Goal: Task Accomplishment & Management: Complete application form

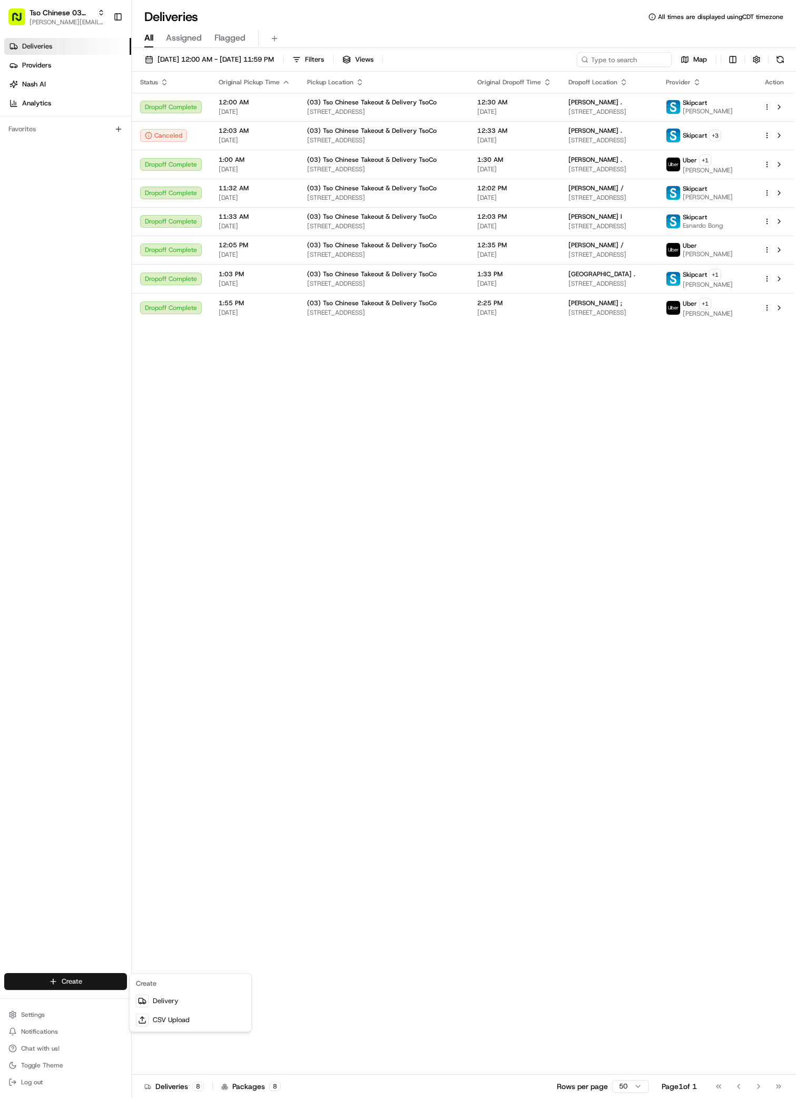
click at [66, 980] on html "Tso Chinese 03 TsoCo [PERSON_NAME][EMAIL_ADDRESS][DOMAIN_NAME] Toggle Sidebar D…" at bounding box center [398, 549] width 796 height 1098
click at [175, 998] on link "Delivery" at bounding box center [190, 1000] width 117 height 19
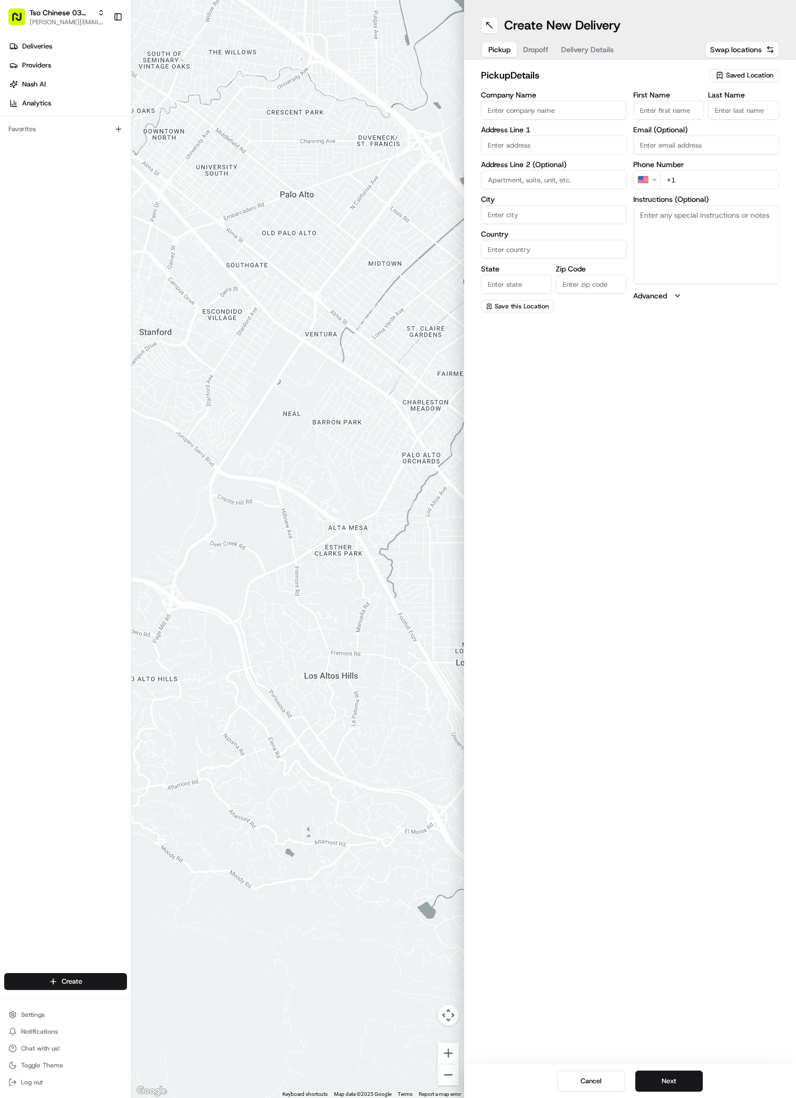
click at [489, 115] on input "Company Name" at bounding box center [554, 110] width 146 height 19
paste input "[PERSON_NAME]"
type input "[PERSON_NAME]"
paste input "[PERSON_NAME]"
type input "[PERSON_NAME]"
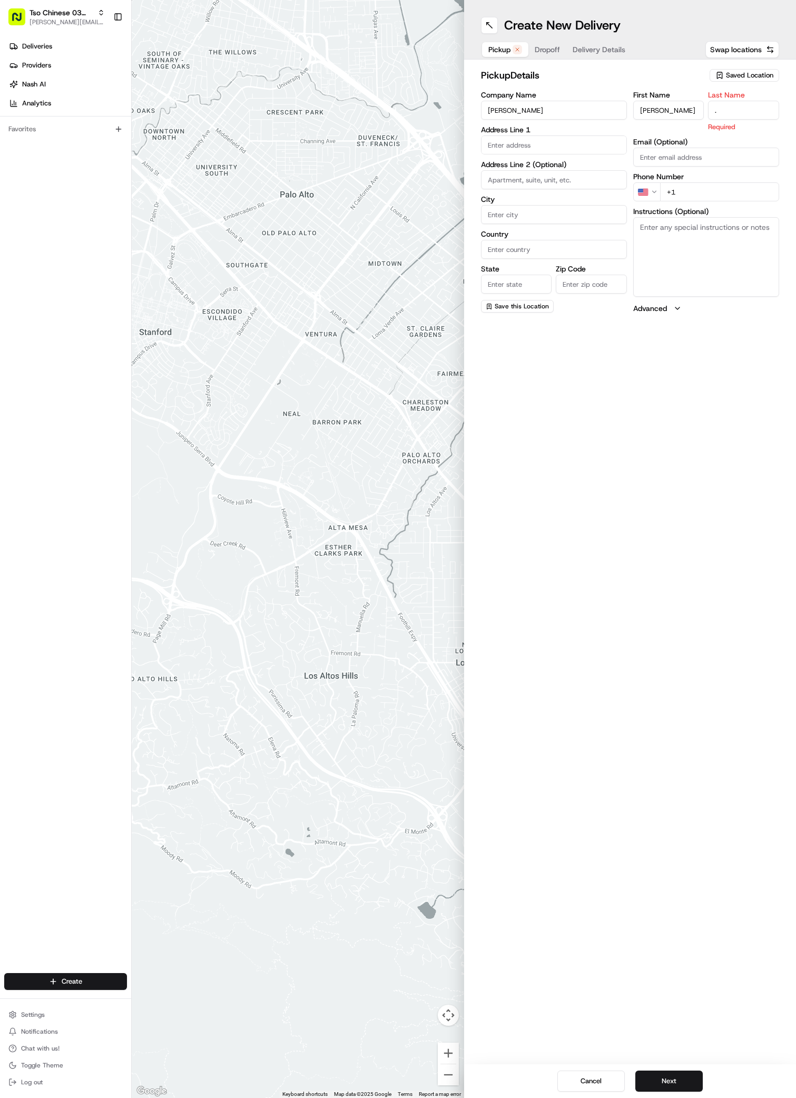
type input "."
click at [688, 190] on div "First Name [PERSON_NAME] Last Name . Required Email (Optional) Phone Number US …" at bounding box center [706, 202] width 146 height 222
click at [679, 183] on input "+1" at bounding box center [719, 179] width 119 height 19
paste input "7 373 266 06 3"
click at [671, 181] on input "+7 373 266 06 3" at bounding box center [719, 179] width 119 height 19
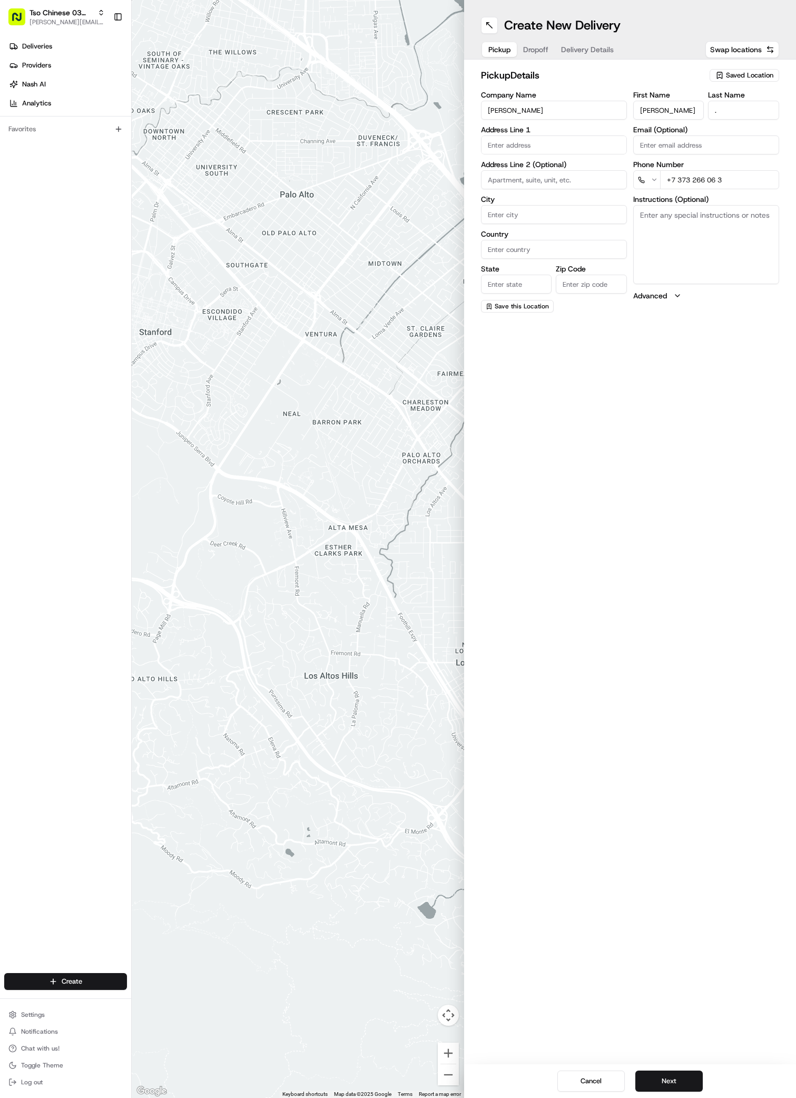
type input "[PHONE_NUMBER]"
click at [513, 170] on div "[STREET_ADDRESS]" at bounding box center [554, 167] width 141 height 16
type input "[STREET_ADDRESS]"
type input "Austin"
type input "[GEOGRAPHIC_DATA]"
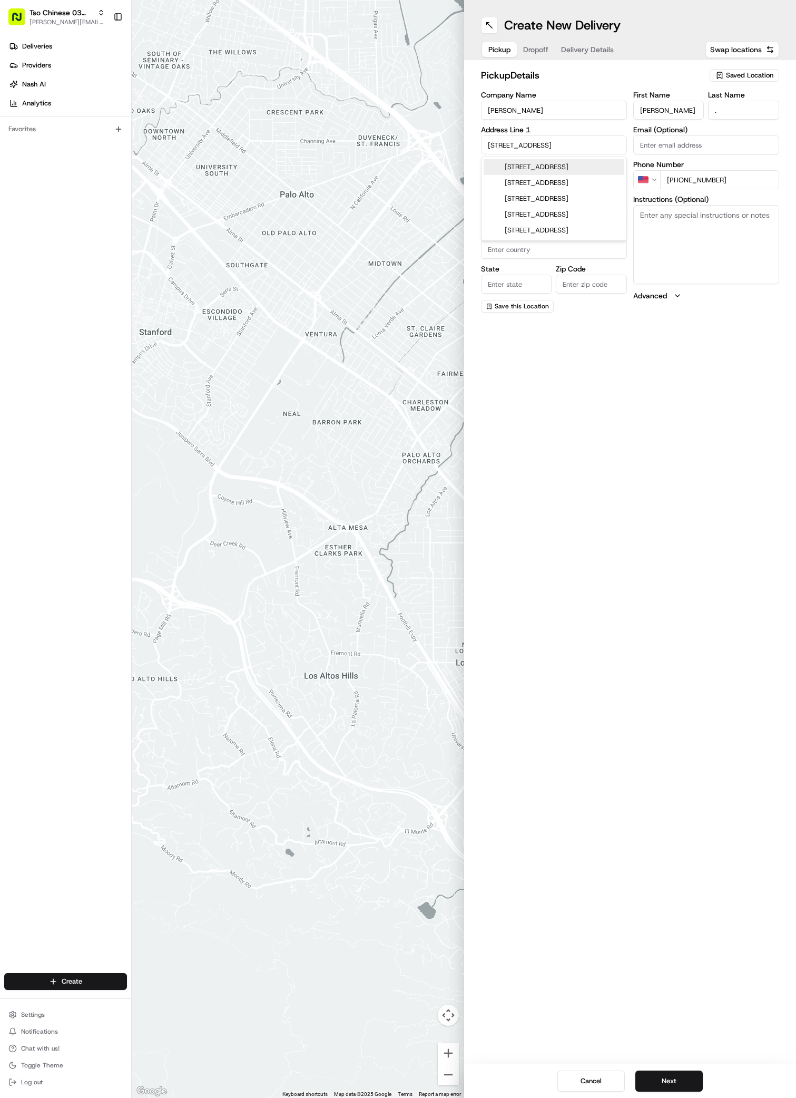
type input "[GEOGRAPHIC_DATA]"
type input "78745"
type input "[STREET_ADDRESS]"
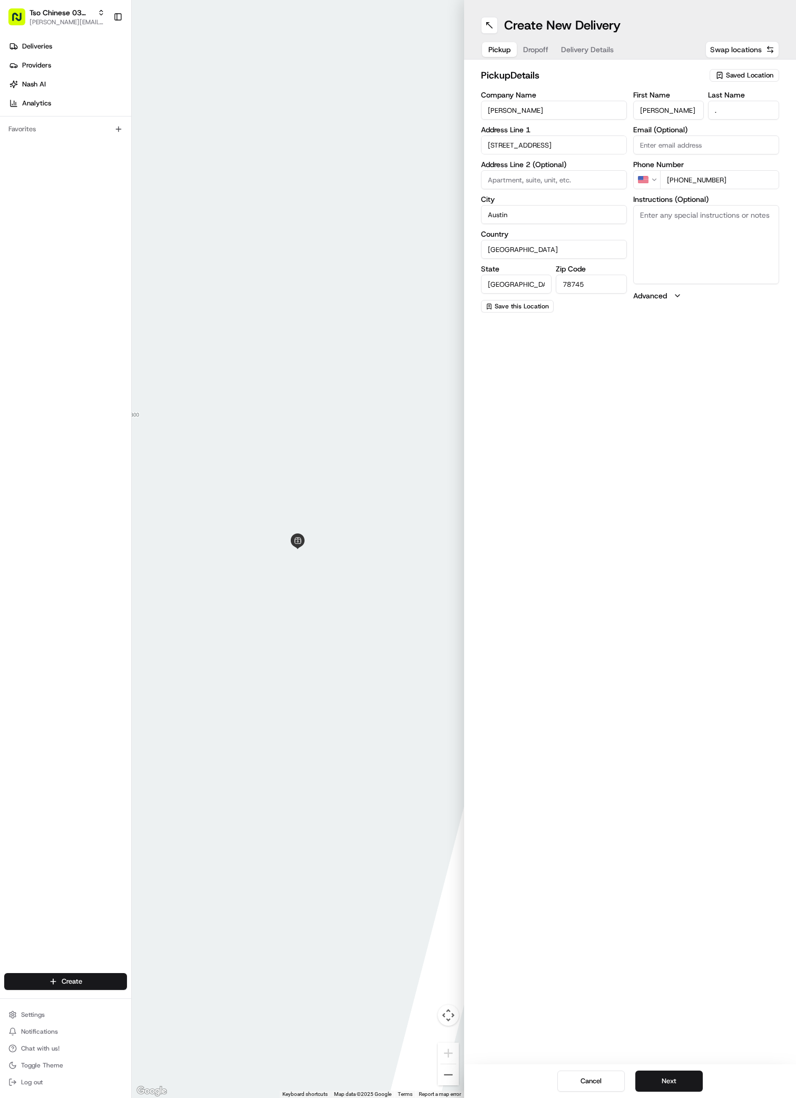
click at [746, 45] on span "Swap locations" at bounding box center [736, 49] width 52 height 11
type input "+1"
click at [726, 75] on span "Saved Location" at bounding box center [749, 75] width 47 height 9
click at [709, 117] on span "(03) Tso Chinese Takeout & Delivery TsoCo (03)" at bounding box center [727, 119] width 130 height 19
type input "(03) Tso Chinese Takeout & Delivery TsoCo"
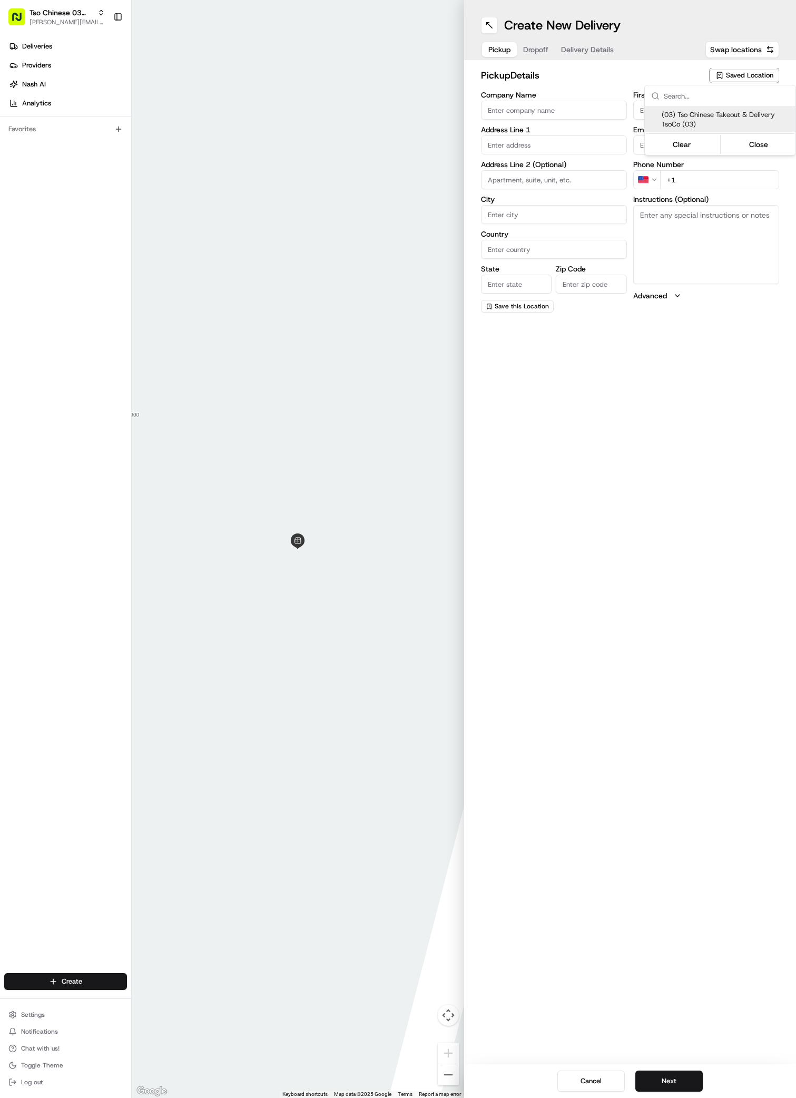
type input "Ste F"
type input "Austin"
type input "US"
type input "[GEOGRAPHIC_DATA]"
type input "78704"
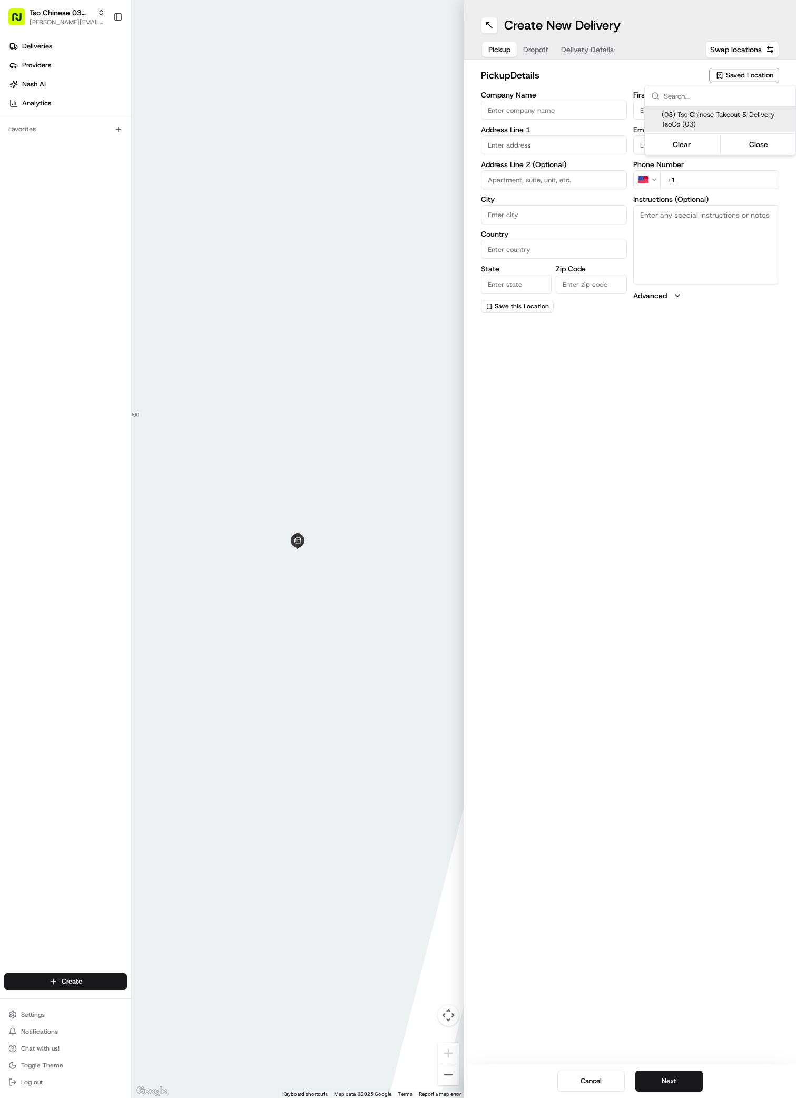
type input "Tso Chinese"
type input "TsoCo Manager"
type input "[EMAIL_ADDRESS][DOMAIN_NAME]"
type input "[PHONE_NUMBER]"
type textarea "Submit a picture displaying address & food as Proof of Delivery. Envía una foto…"
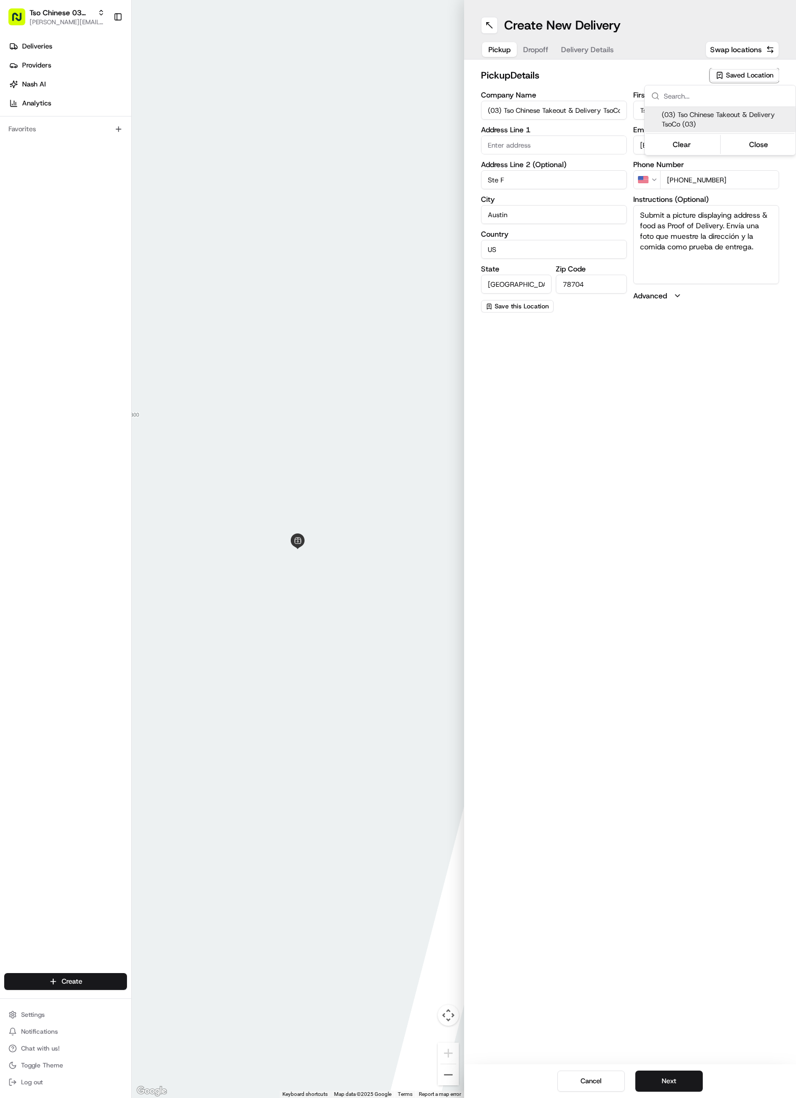
type input "[STREET_ADDRESS]"
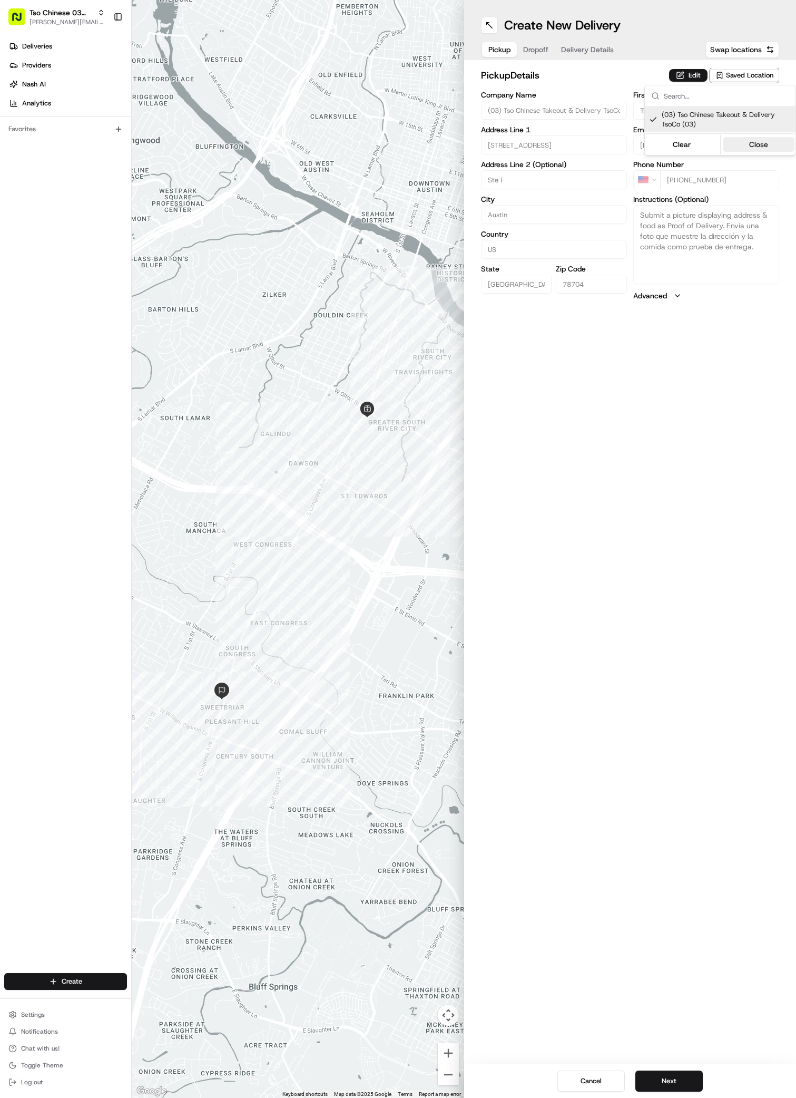
click at [752, 141] on button "Close" at bounding box center [759, 144] width 72 height 15
click at [540, 48] on span "Dropoff" at bounding box center [535, 49] width 25 height 11
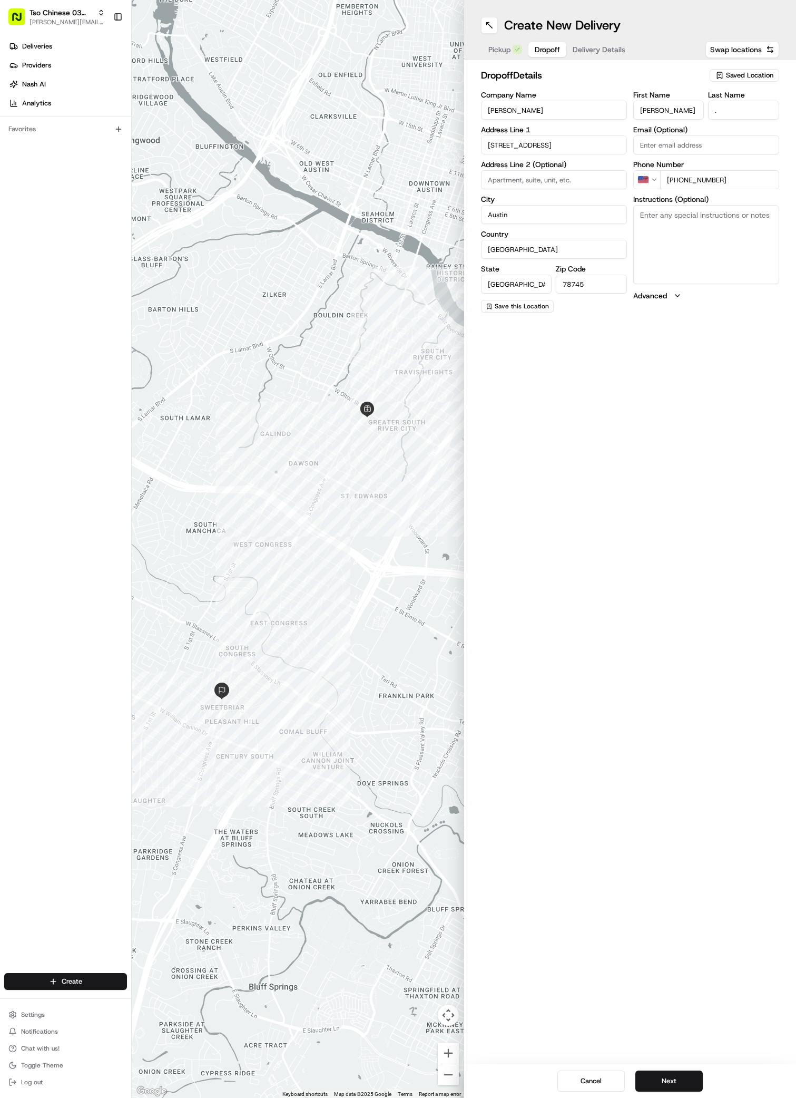
click at [659, 220] on textarea "Instructions (Optional)" at bounding box center [706, 244] width 146 height 79
paste textarea "Gate code #5891, building 13 is behind [GEOGRAPHIC_DATA], 2nd floor apartment"
paste textarea "SoCo Apartments"
type textarea "Gate code #5891, building 13 is behind [GEOGRAPHIC_DATA], 2nd floor apartmentSo…"
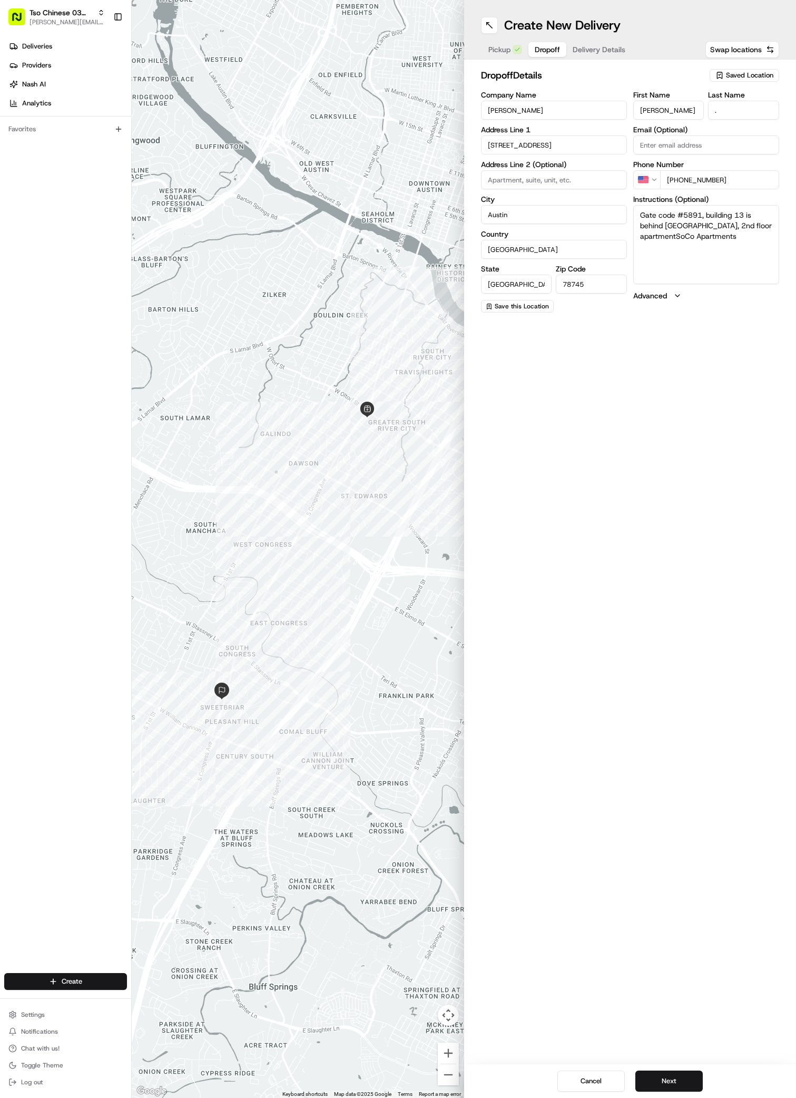
click at [494, 177] on input at bounding box center [554, 179] width 146 height 19
paste input "[STREET_ADDRESS]"
type input "[STREET_ADDRESS]"
click at [608, 47] on span "Delivery Details" at bounding box center [599, 49] width 53 height 11
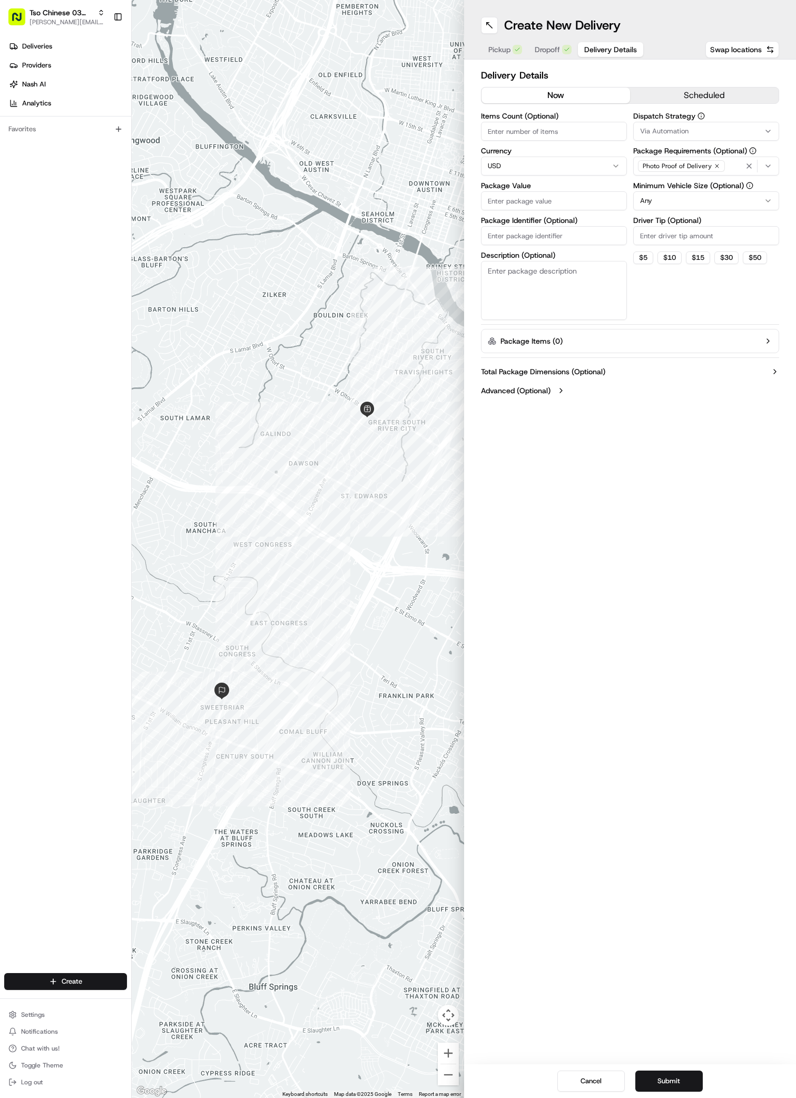
click at [676, 129] on span "Via Automation" at bounding box center [664, 130] width 48 height 9
click at [678, 189] on span "TsoCo Strategy" at bounding box center [716, 188] width 130 height 9
click at [750, 228] on button "Close" at bounding box center [748, 224] width 72 height 15
click at [658, 241] on input "Driver Tip (Optional)" at bounding box center [706, 235] width 146 height 19
type input "2"
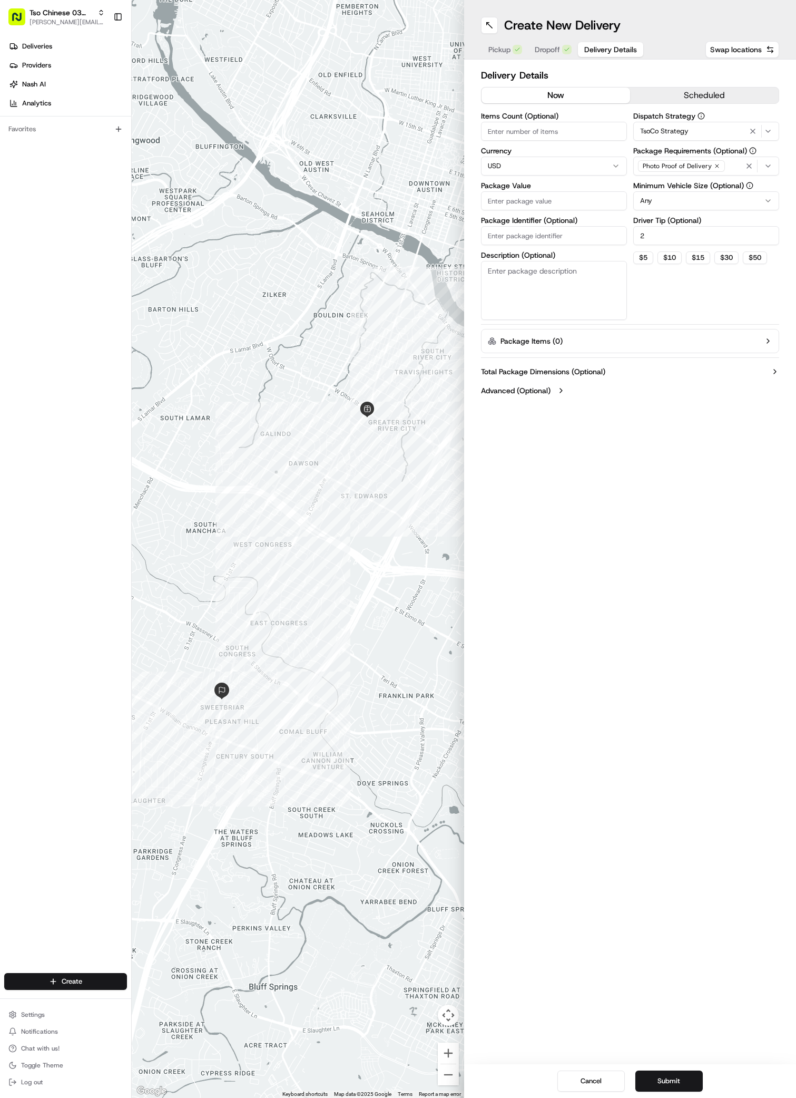
click at [497, 198] on input "Package Value" at bounding box center [554, 200] width 146 height 19
paste input "28.63"
type input "28.63"
click at [492, 238] on input "Package Identifier (Optional)" at bounding box center [554, 235] width 146 height 19
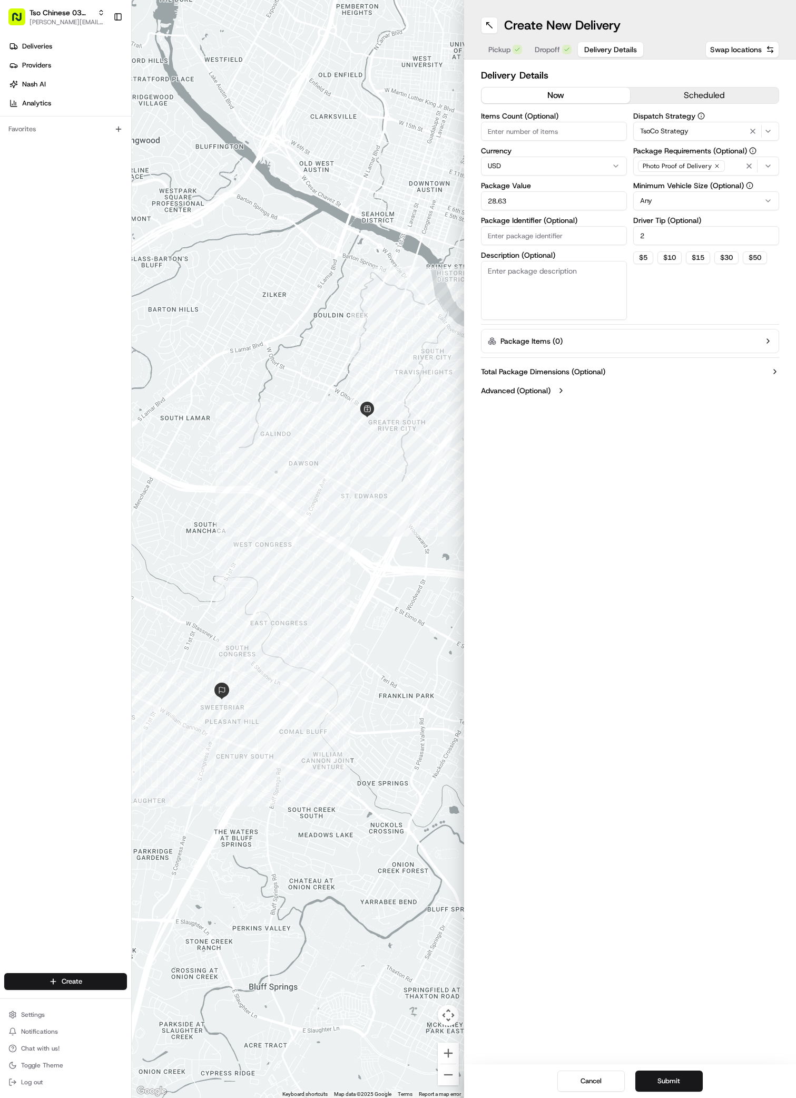
click at [492, 238] on input "Package Identifier (Optional)" at bounding box center [554, 235] width 146 height 19
paste input "W5JIYI2"
type input "W5JIYI2"
click at [677, 1084] on button "Submit" at bounding box center [668, 1080] width 67 height 21
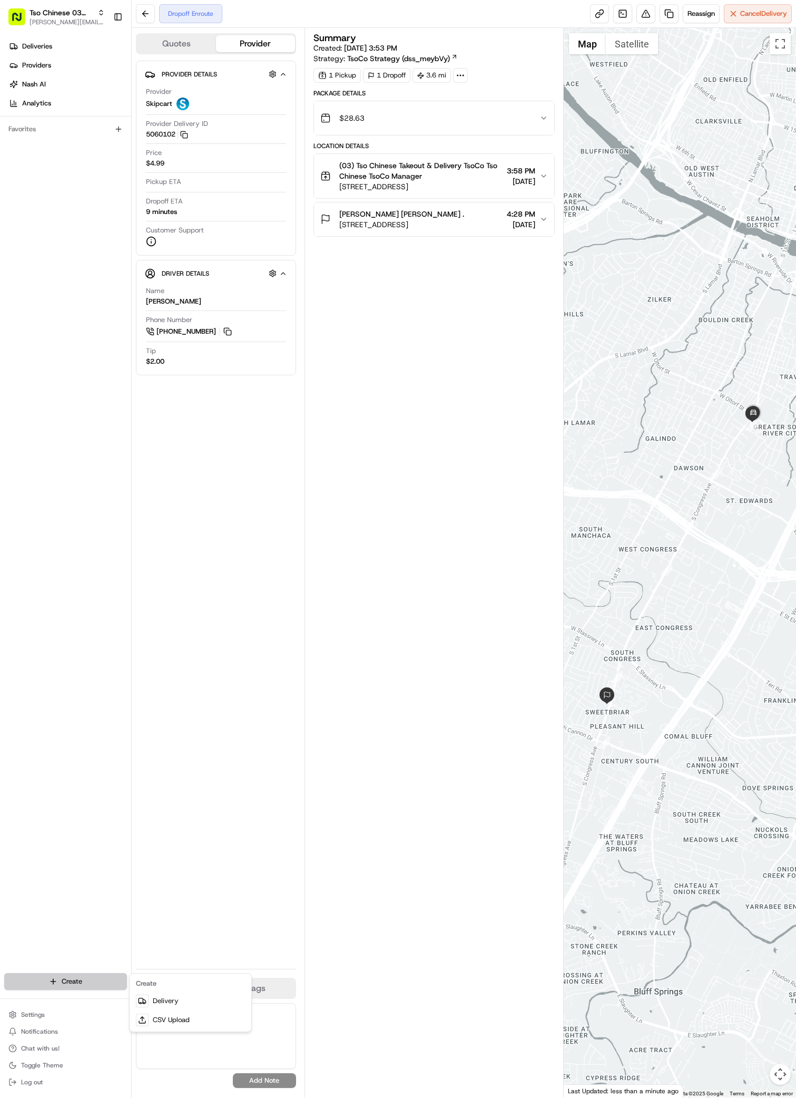
click at [68, 976] on html "Tso Chinese 03 TsoCo [PERSON_NAME][EMAIL_ADDRESS][DOMAIN_NAME] Toggle Sidebar D…" at bounding box center [398, 549] width 796 height 1098
click at [84, 975] on html "Tso Chinese 03 TsoCo [PERSON_NAME][EMAIL_ADDRESS][DOMAIN_NAME] Toggle Sidebar D…" at bounding box center [398, 549] width 796 height 1098
click at [238, 1005] on link "Delivery" at bounding box center [190, 1000] width 117 height 19
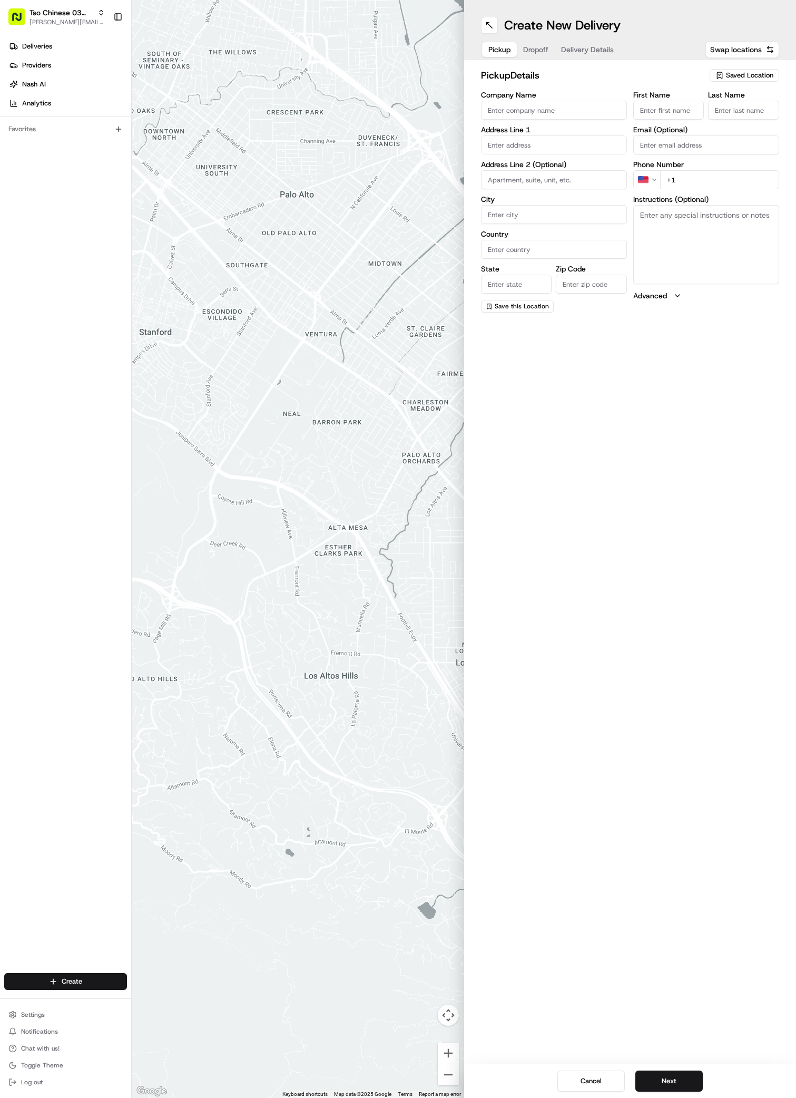
click at [745, 72] on span "Saved Location" at bounding box center [749, 75] width 47 height 9
click at [723, 124] on span "(03) Tso Chinese Takeout & Delivery TsoCo (03)" at bounding box center [727, 119] width 130 height 19
type input "(03) Tso Chinese Takeout & Delivery TsoCo"
type input "Ste F"
type input "Austin"
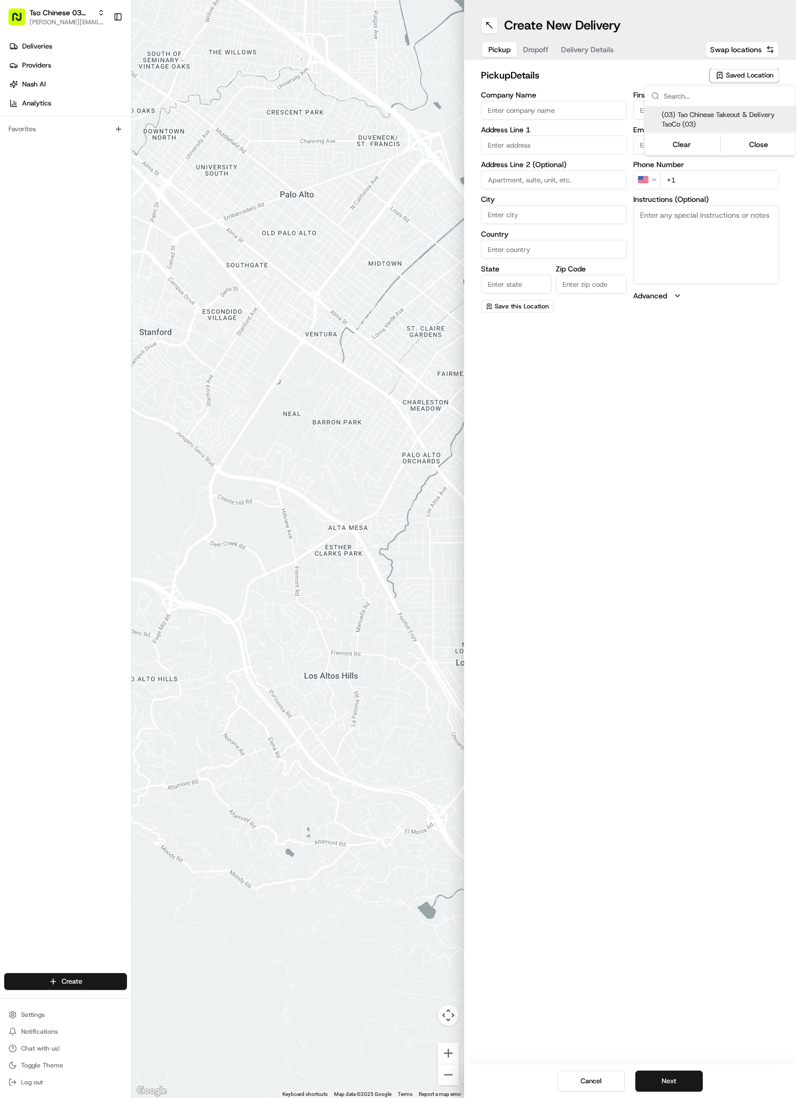
type input "US"
type input "[GEOGRAPHIC_DATA]"
type input "78704"
type input "Tso Chinese"
type input "TsoCo Manager"
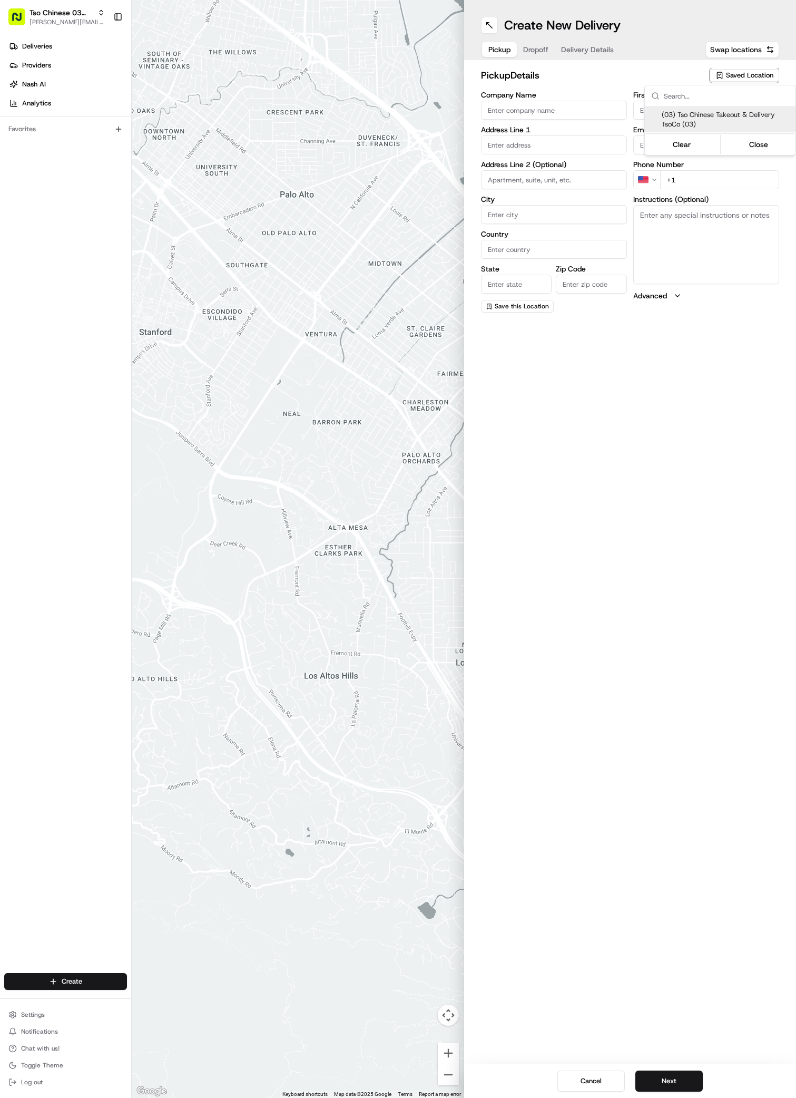
type input "[EMAIL_ADDRESS][DOMAIN_NAME]"
type input "[PHONE_NUMBER]"
type textarea "Submit a picture displaying address & food as Proof of Delivery. Envía una foto…"
type input "[STREET_ADDRESS]"
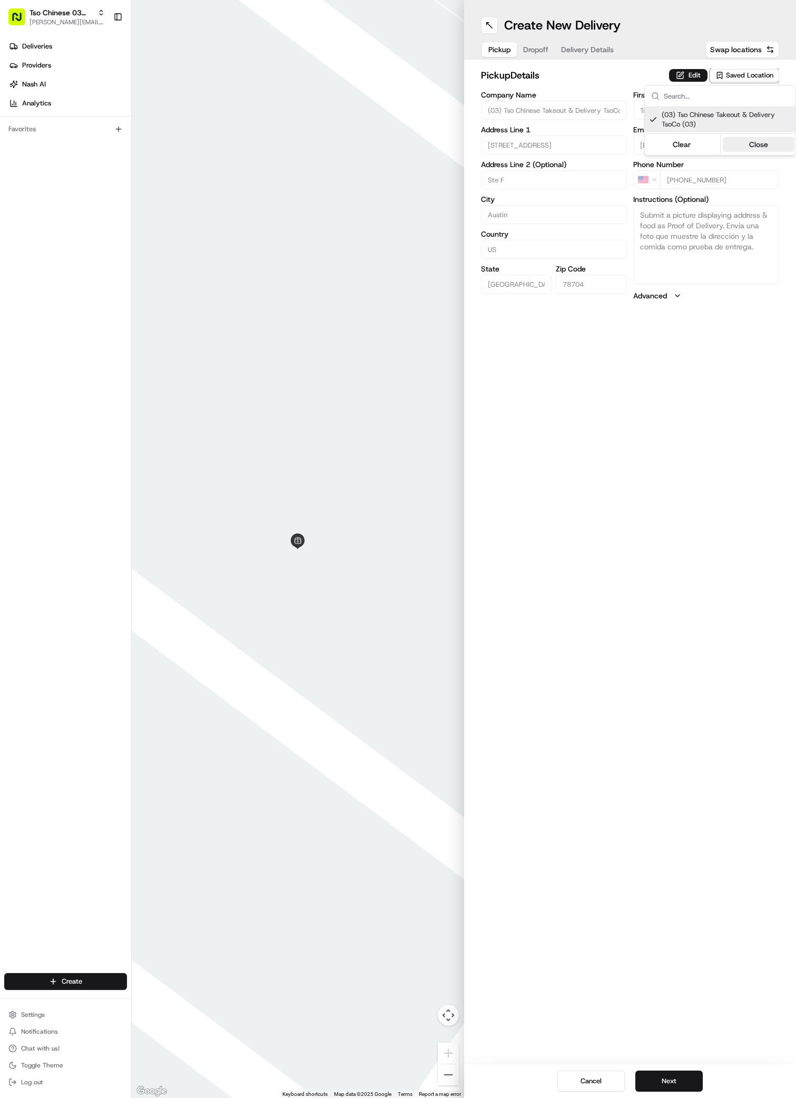
click at [762, 143] on button "Close" at bounding box center [759, 144] width 72 height 15
click at [531, 50] on button "Dropoff" at bounding box center [536, 49] width 38 height 15
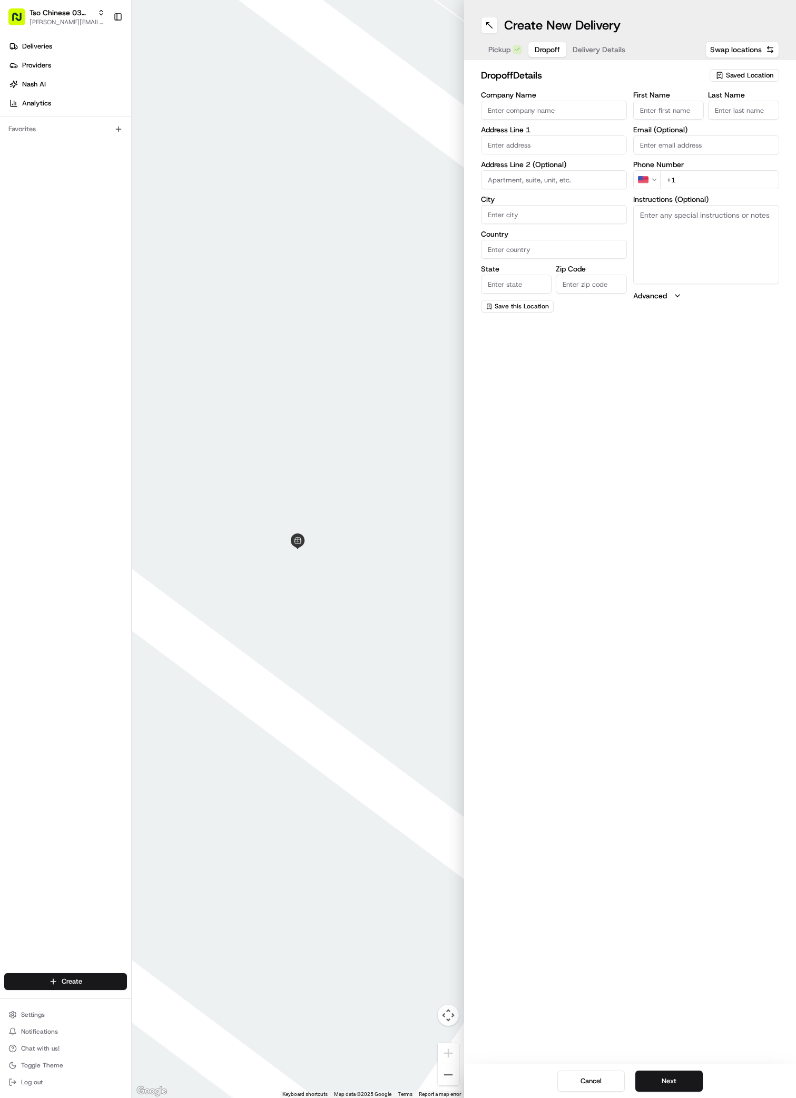
click at [494, 111] on input "Company Name" at bounding box center [554, 110] width 146 height 19
paste input "[PERSON_NAME]"
type input "[PERSON_NAME]"
paste input "[PERSON_NAME]"
type input "[PERSON_NAME]"
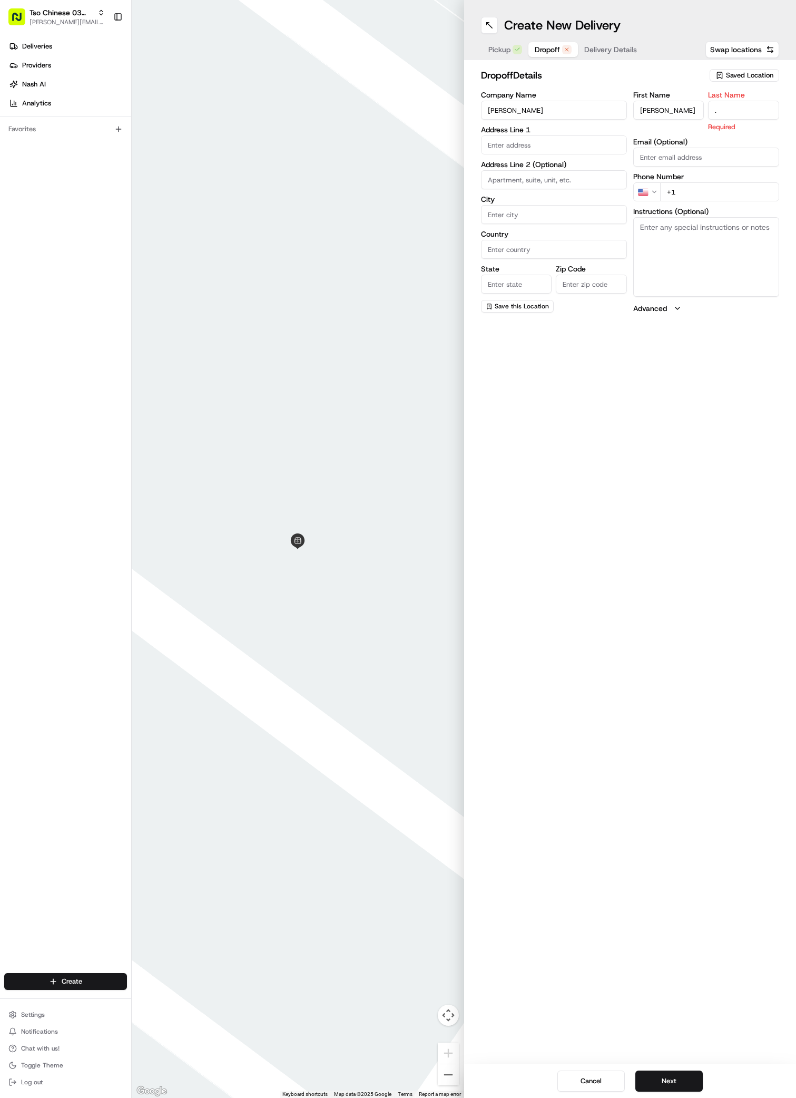
type input "."
click at [505, 173] on div "[PERSON_NAME] Holzbau AG, Ausserbinn, [GEOGRAPHIC_DATA]" at bounding box center [554, 171] width 141 height 25
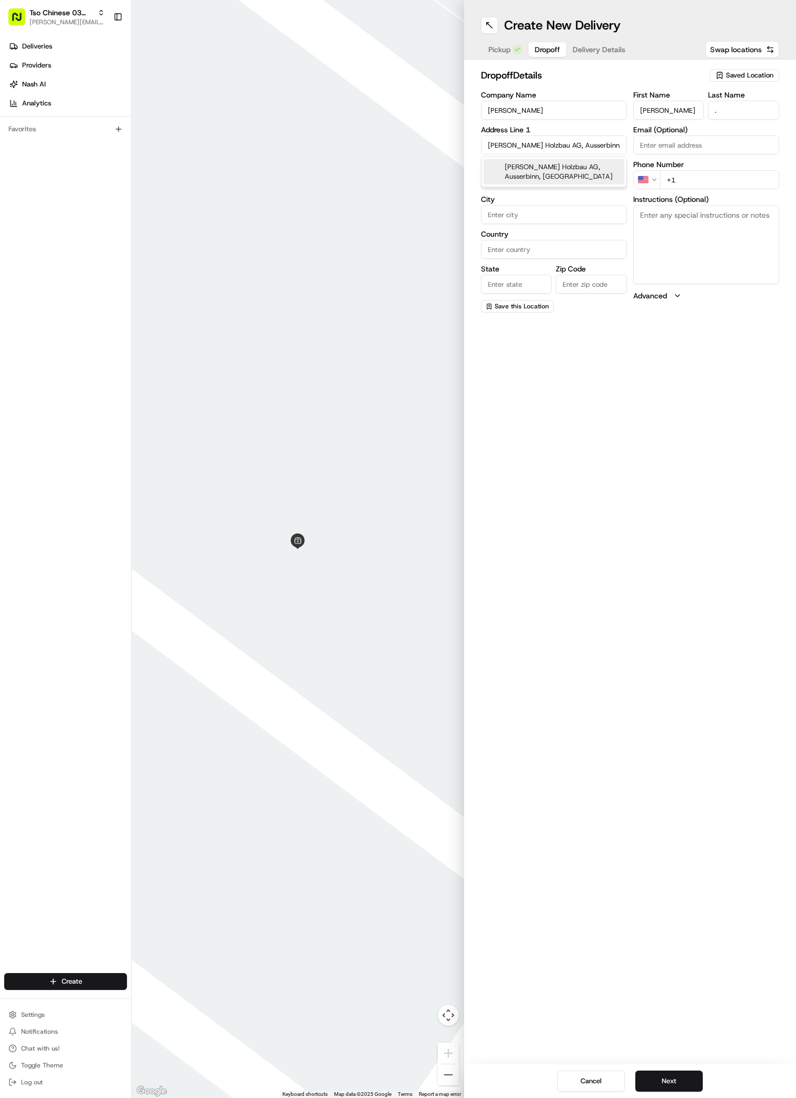
type input "[PERSON_NAME] Holzbau AG, 3995 Ausserbinn, [GEOGRAPHIC_DATA]"
type input "Ernen"
type input "[GEOGRAPHIC_DATA]"
type input "VS"
type input "3995"
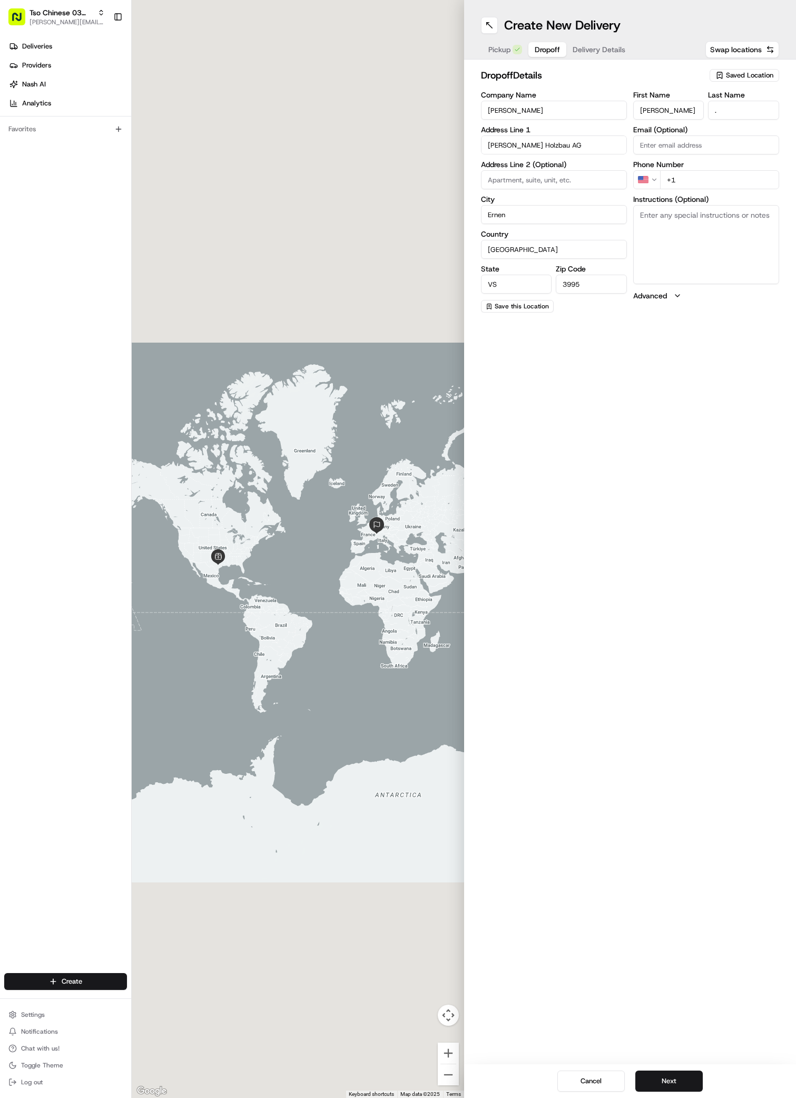
click at [564, 148] on input "[PERSON_NAME] Holzbau AG" at bounding box center [554, 144] width 146 height 19
type input "J"
click at [578, 164] on div "[STREET_ADDRESS][PERSON_NAME]" at bounding box center [554, 171] width 141 height 25
type input "[STREET_ADDRESS][PERSON_NAME]"
type input "Austin"
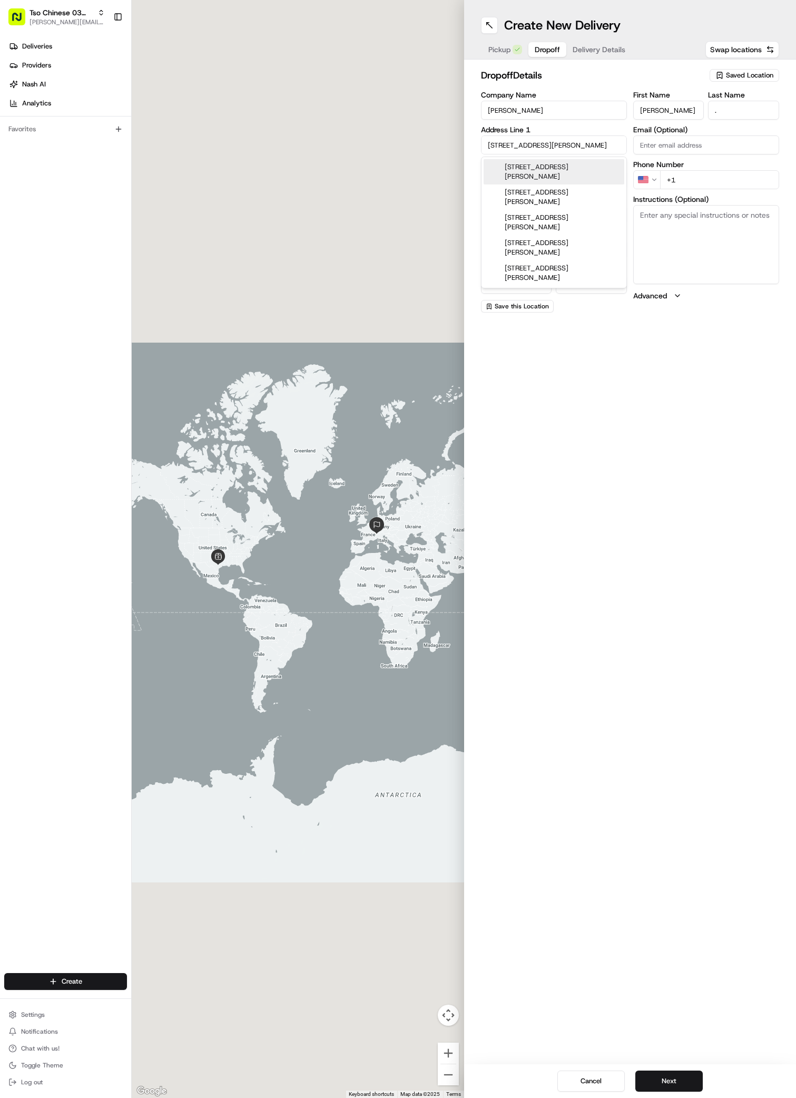
type input "[GEOGRAPHIC_DATA]"
type input "78745"
type input "[STREET_ADDRESS][PERSON_NAME]"
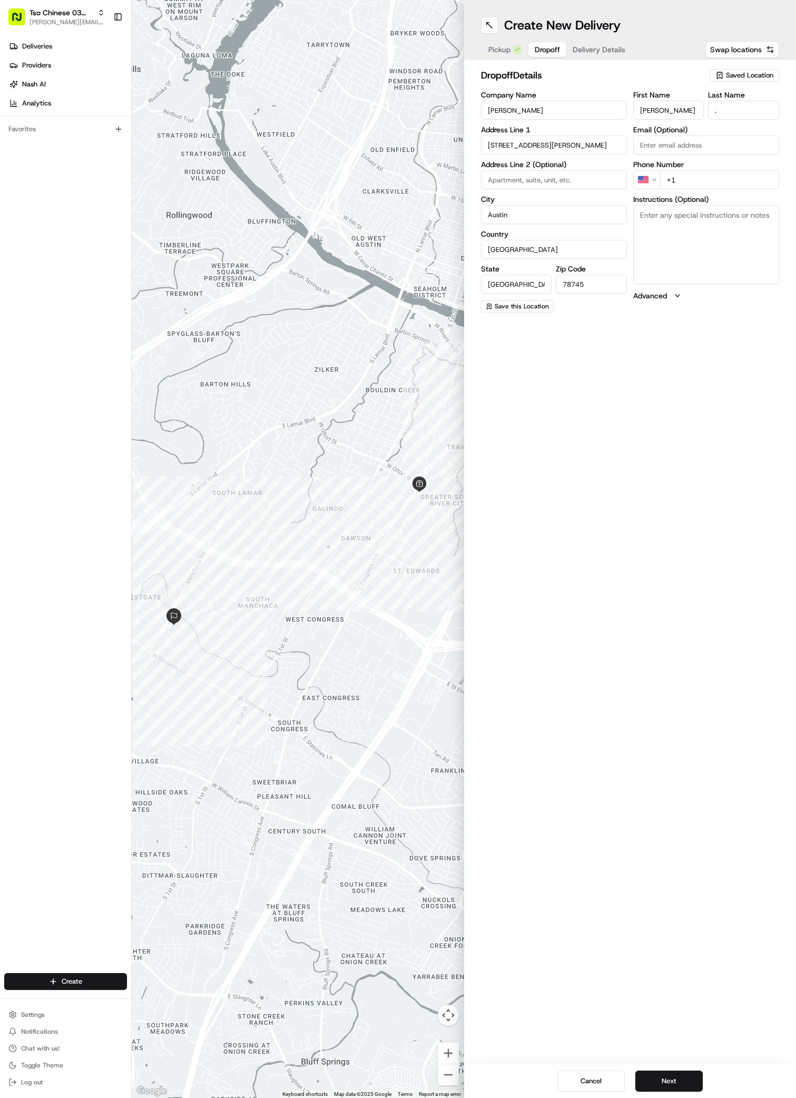
click at [490, 184] on input at bounding box center [554, 179] width 146 height 19
paste input "Unit A"
type input "Unit A"
click at [589, 56] on button "Delivery Details" at bounding box center [598, 49] width 65 height 15
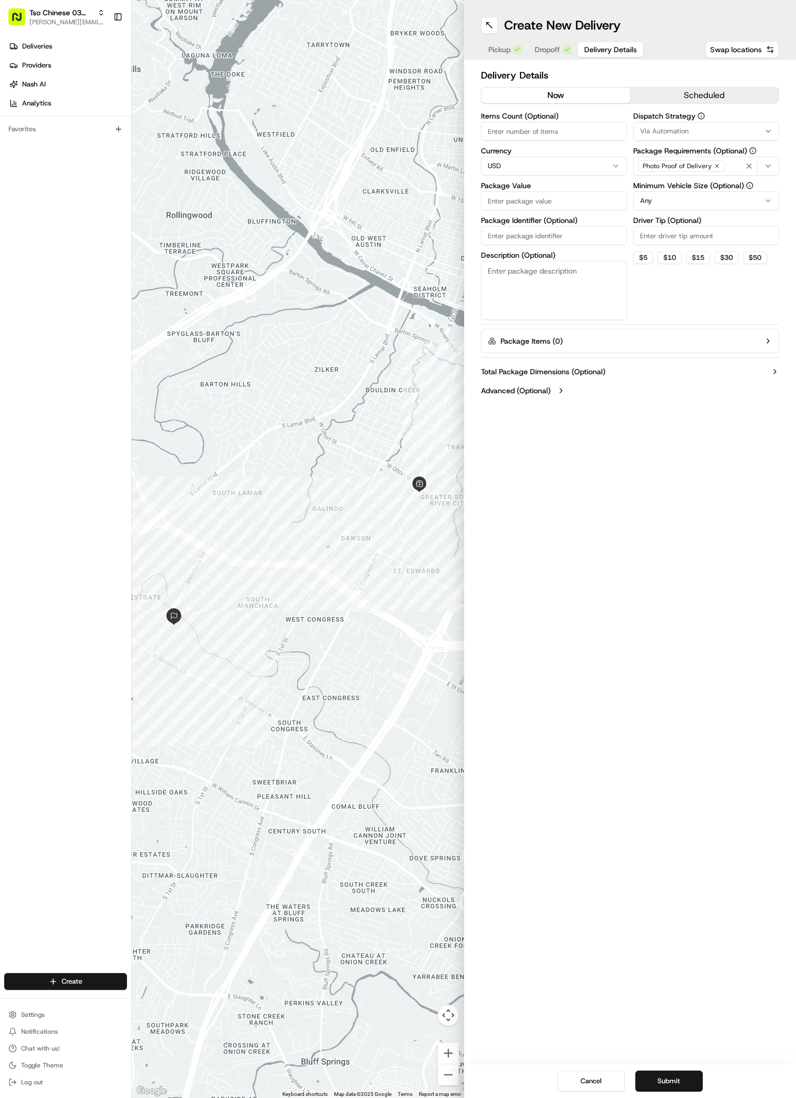
click at [659, 132] on span "Via Automation" at bounding box center [664, 130] width 48 height 9
click at [668, 183] on div "TsoCo Strategy" at bounding box center [709, 189] width 151 height 16
click at [743, 227] on button "Close" at bounding box center [748, 224] width 72 height 15
click at [653, 241] on input "Driver Tip (Optional)" at bounding box center [706, 235] width 146 height 19
type input "2"
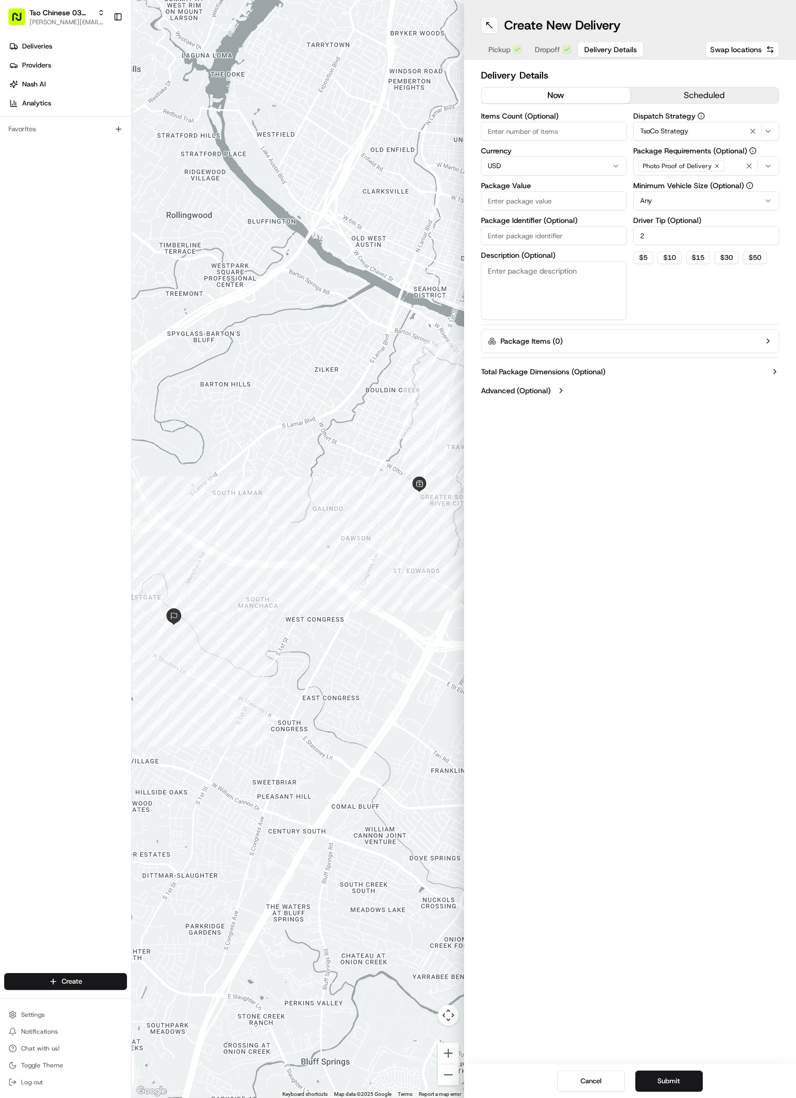
click at [549, 51] on span "Dropoff" at bounding box center [547, 49] width 25 height 11
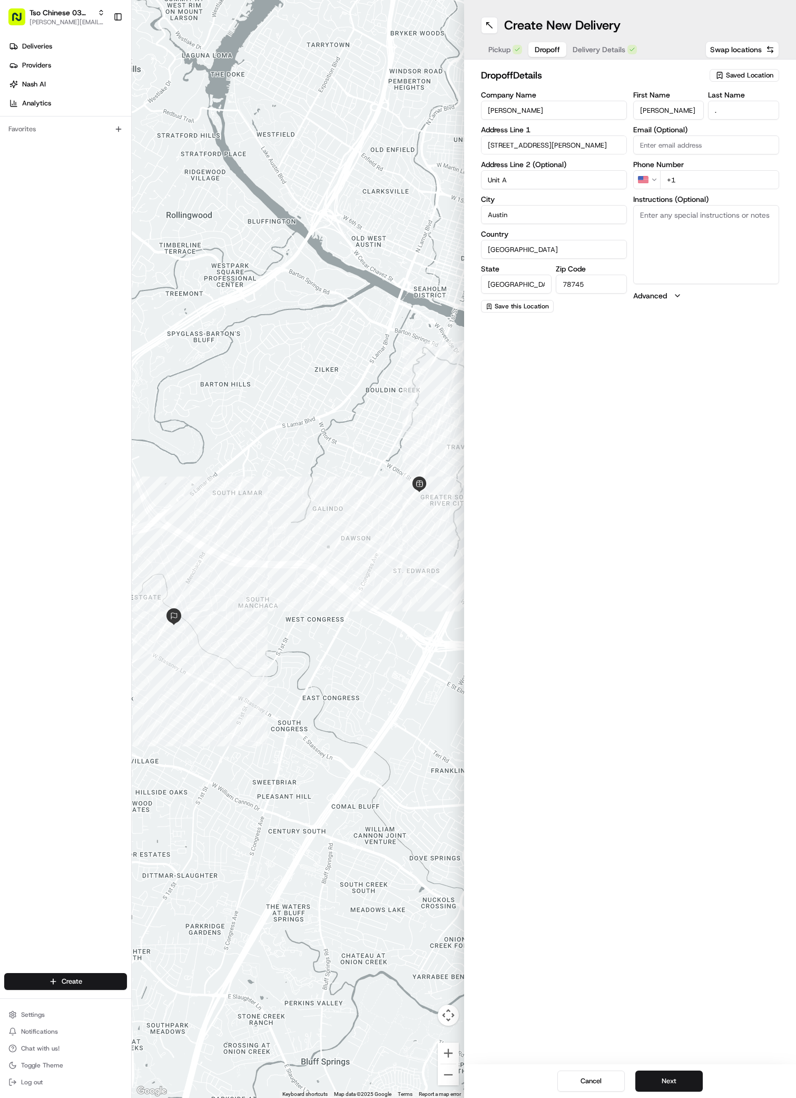
click at [666, 240] on textarea "Instructions (Optional)" at bounding box center [706, 244] width 146 height 79
paste textarea "Unit is on the left side of the duplex, with the smaller garage"
type textarea "Unit is on the left side of the duplex, with the smaller garage"
paste input "51 29224828"
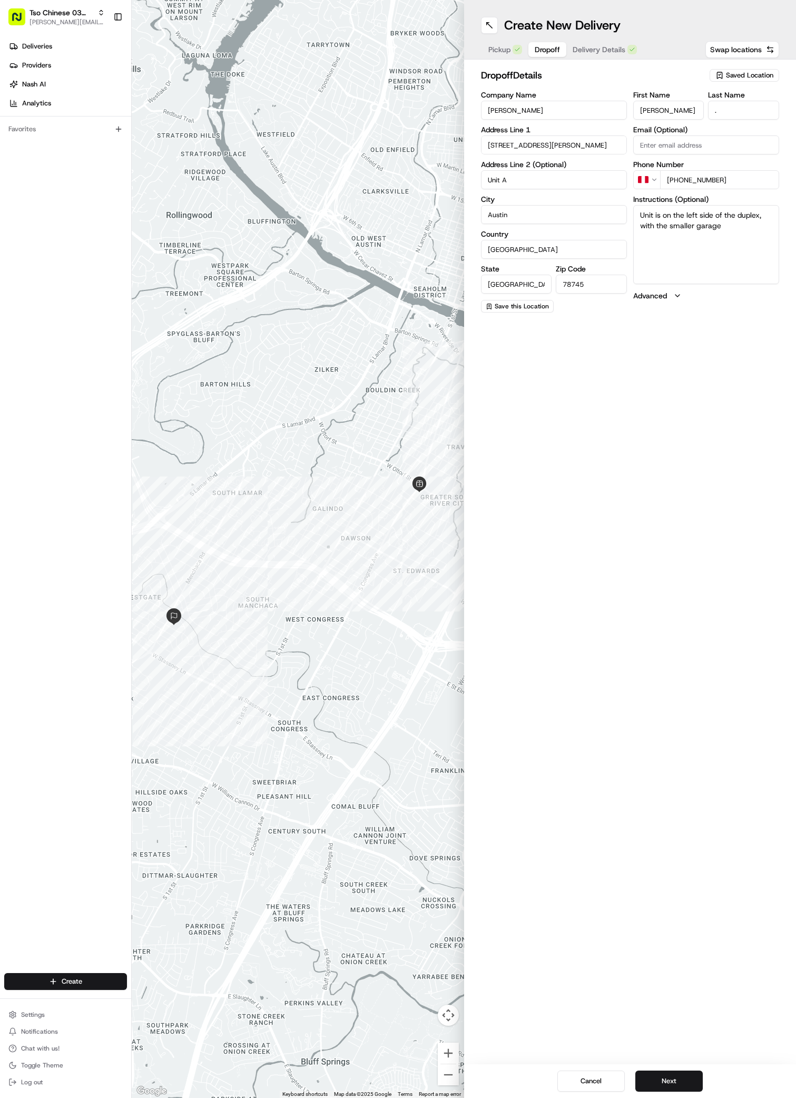
click at [672, 179] on input "[PHONE_NUMBER]" at bounding box center [719, 179] width 119 height 19
type input "[PHONE_NUMBER]"
click at [606, 41] on div "Pickup Dropoff Delivery Details" at bounding box center [562, 49] width 163 height 19
click at [599, 43] on button "Delivery Details" at bounding box center [604, 49] width 77 height 15
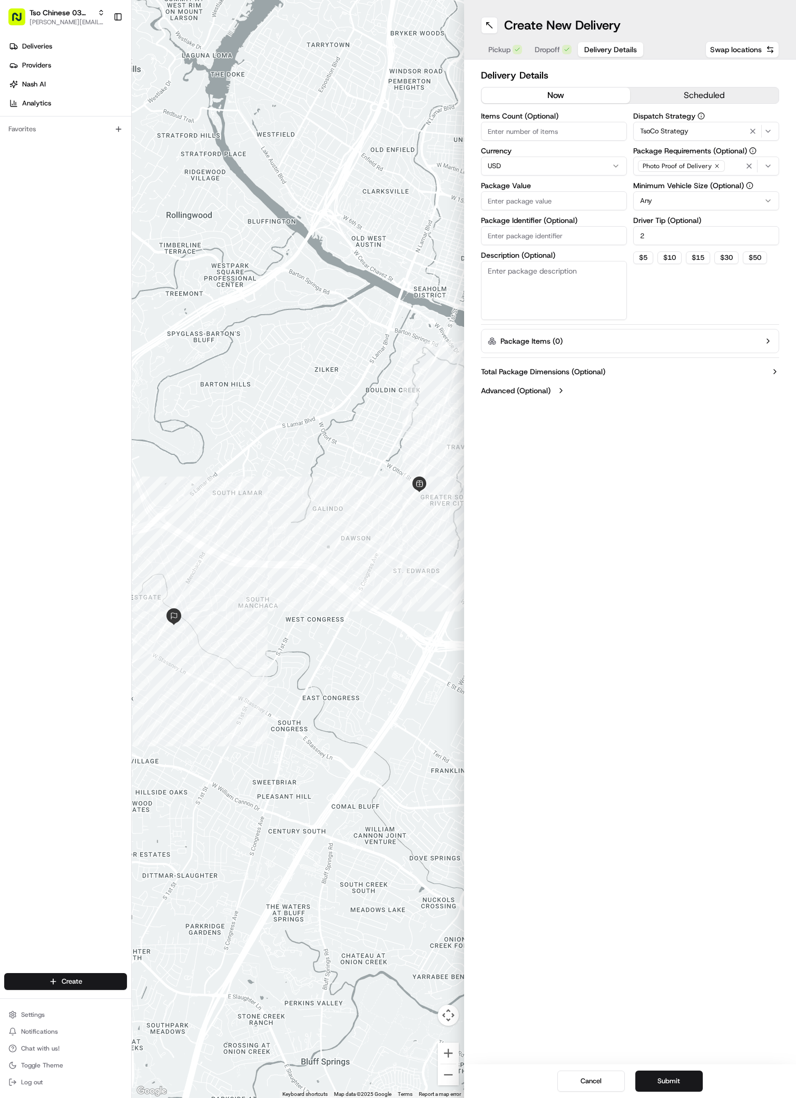
click at [500, 198] on input "Package Value" at bounding box center [554, 200] width 146 height 19
paste input "25.66"
type input "25.66"
click at [494, 226] on div "Package Identifier (Optional)" at bounding box center [554, 231] width 146 height 28
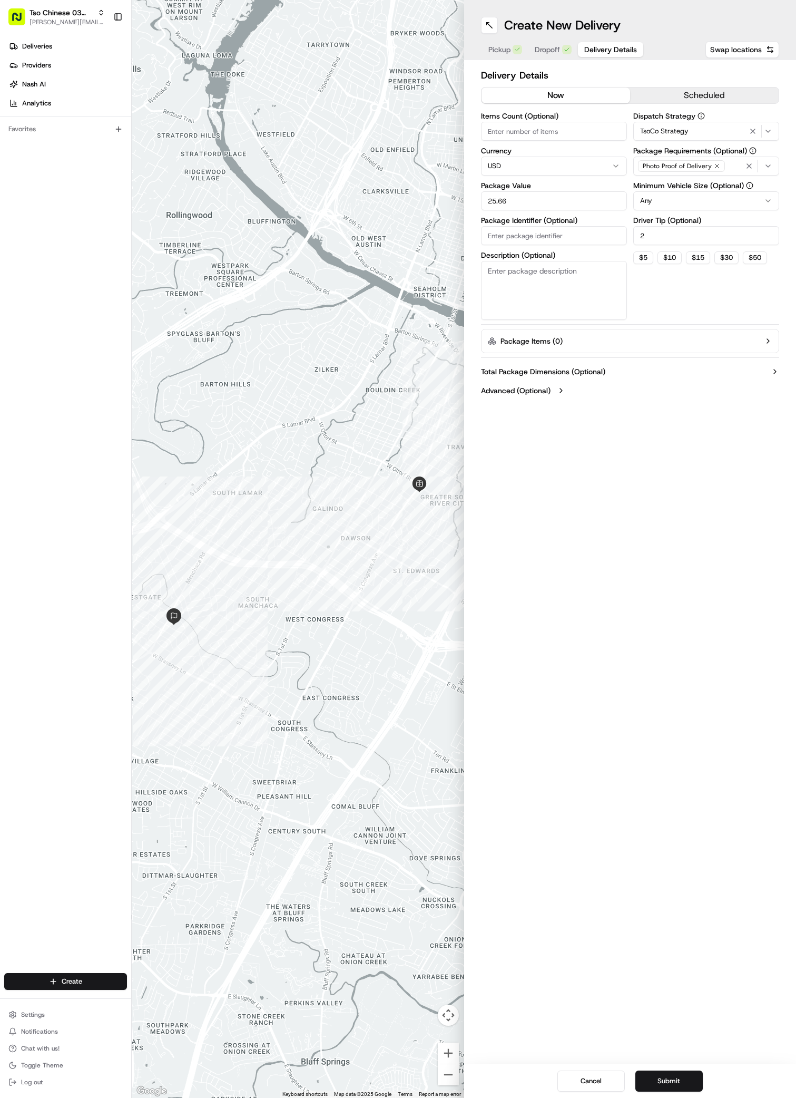
click at [494, 226] on div "Package Identifier (Optional)" at bounding box center [554, 231] width 146 height 28
click at [494, 231] on input "Package Identifier (Optional)" at bounding box center [554, 235] width 146 height 19
paste input "4K5L0GG"
type input "4K5L0GG"
click at [668, 1075] on button "Submit" at bounding box center [668, 1080] width 67 height 21
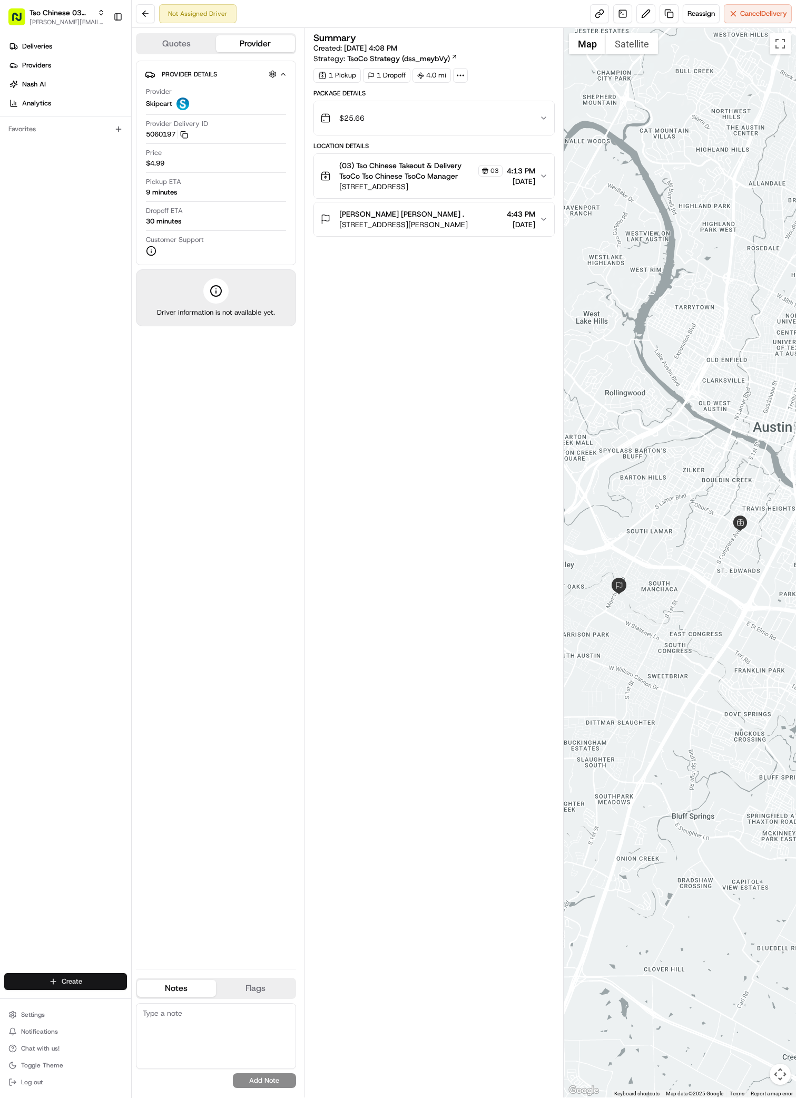
click at [79, 978] on html "Tso Chinese 03 TsoCo [PERSON_NAME][EMAIL_ADDRESS][DOMAIN_NAME] Toggle Sidebar D…" at bounding box center [398, 549] width 796 height 1098
click at [171, 997] on link "Delivery" at bounding box center [190, 1000] width 117 height 19
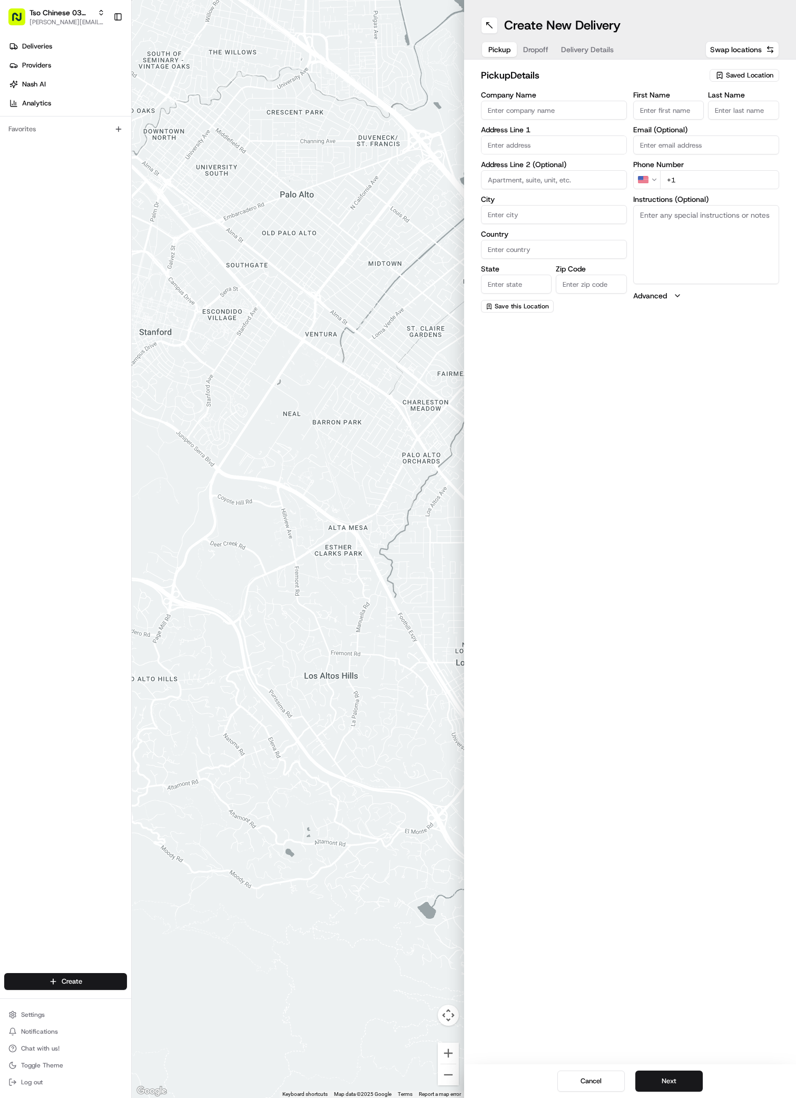
click at [739, 74] on span "Saved Location" at bounding box center [749, 75] width 47 height 9
click at [746, 123] on span "(03) Tso Chinese Takeout & Delivery TsoCo (03)" at bounding box center [727, 119] width 130 height 19
type input "(03) Tso Chinese Takeout & Delivery TsoCo"
type input "Ste F"
type input "Austin"
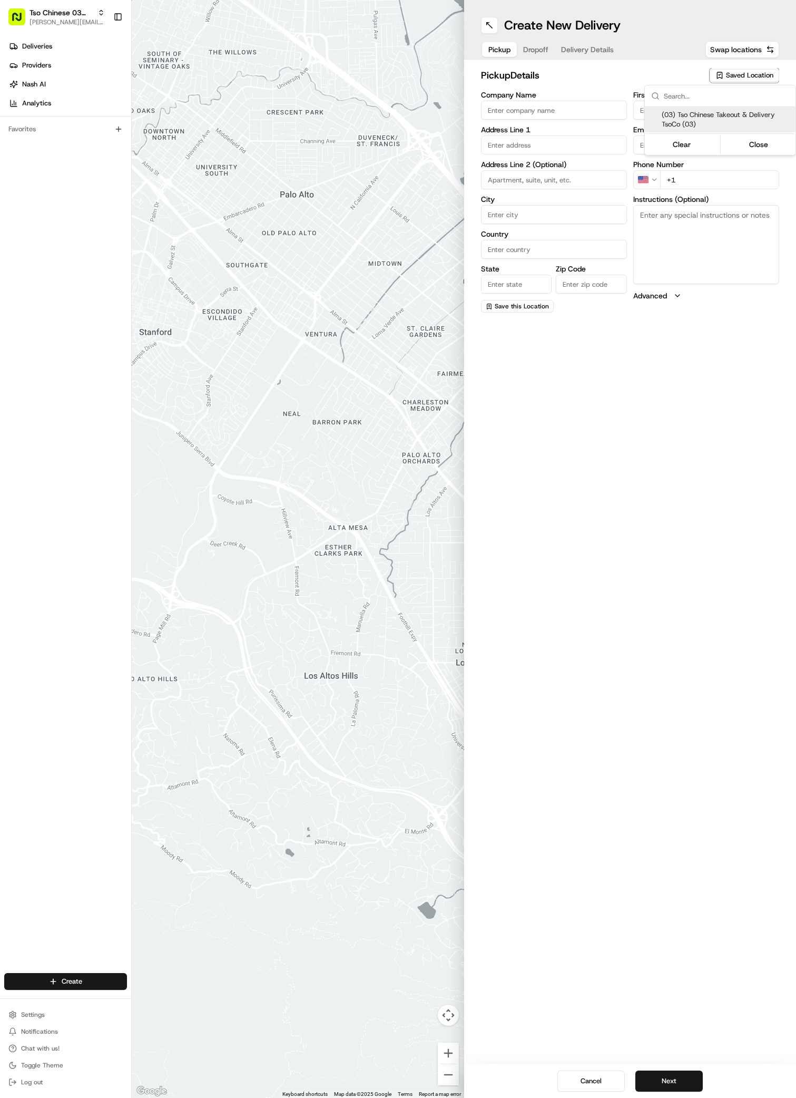
type input "US"
type input "[GEOGRAPHIC_DATA]"
type input "78704"
type input "Tso Chinese"
type input "TsoCo Manager"
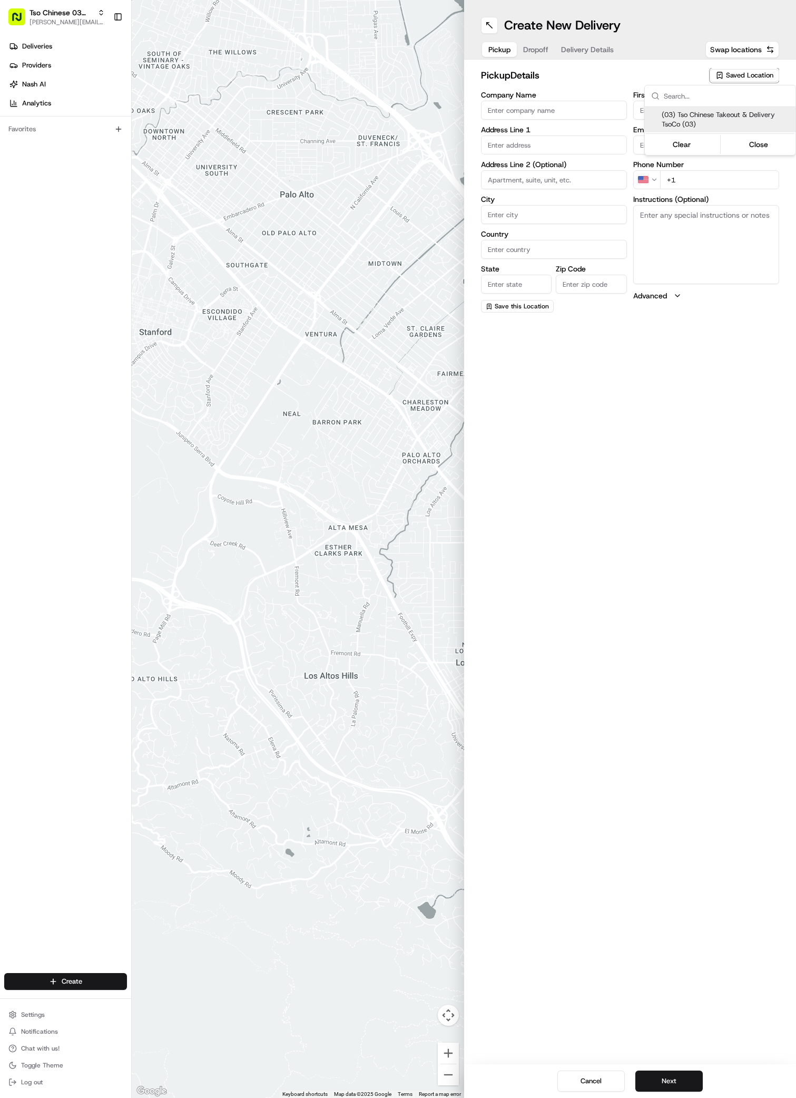
type input "[EMAIL_ADDRESS][DOMAIN_NAME]"
type input "[PHONE_NUMBER]"
type textarea "Submit a picture displaying address & food as Proof of Delivery. Envía una foto…"
type input "[STREET_ADDRESS]"
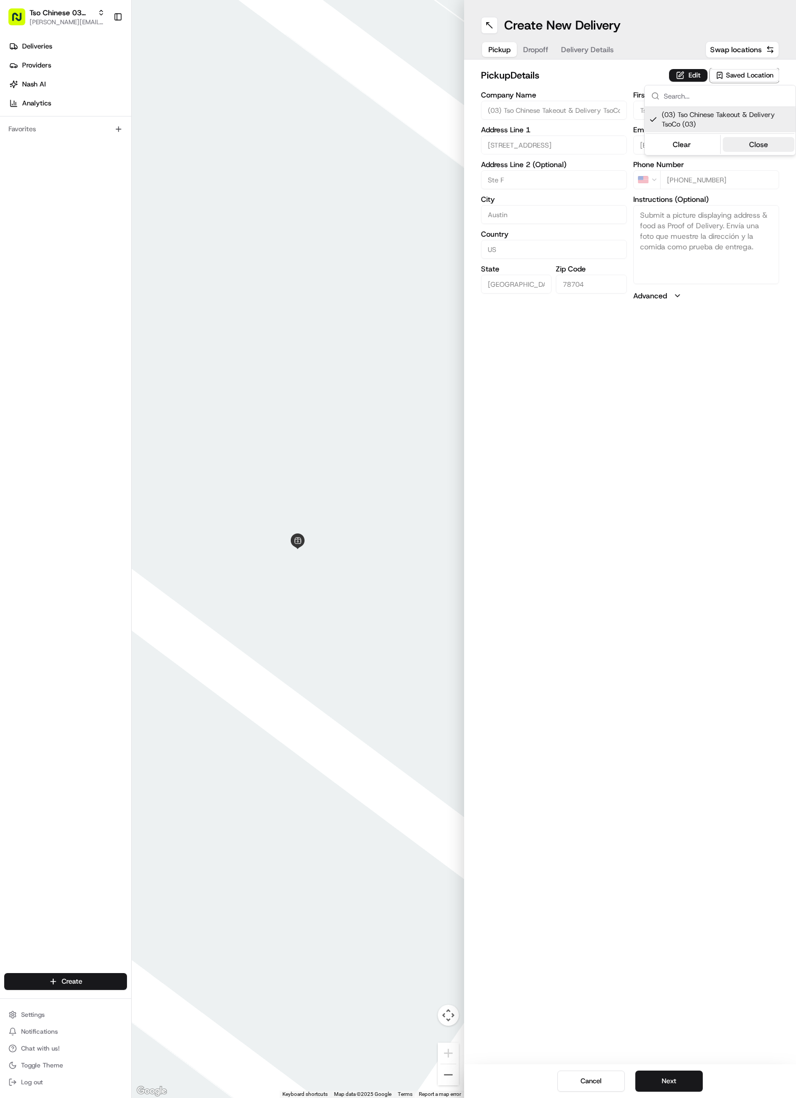
click at [757, 144] on button "Close" at bounding box center [759, 144] width 72 height 15
click at [534, 52] on button "Dropoff" at bounding box center [536, 49] width 38 height 15
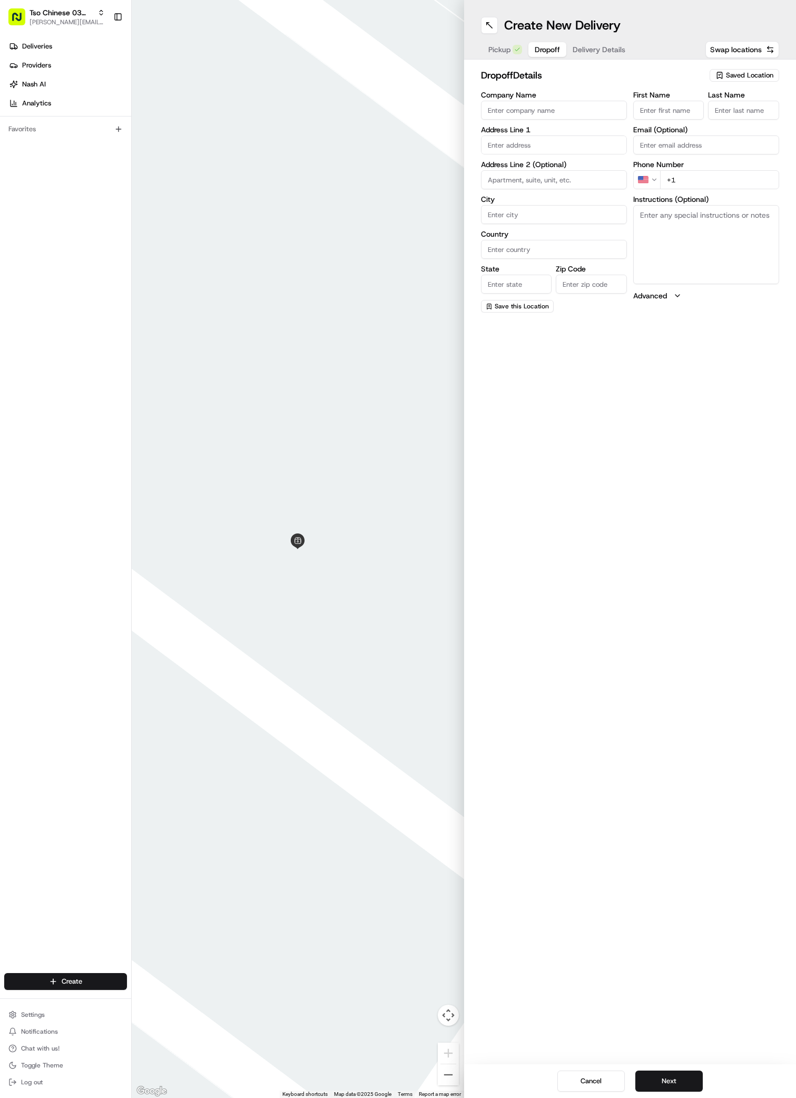
paste input "[PERSON_NAME]"
type input "[PERSON_NAME]"
click at [648, 112] on input "First Name" at bounding box center [668, 110] width 71 height 19
click at [651, 108] on input "First Name" at bounding box center [668, 110] width 71 height 19
paste input "[PERSON_NAME]"
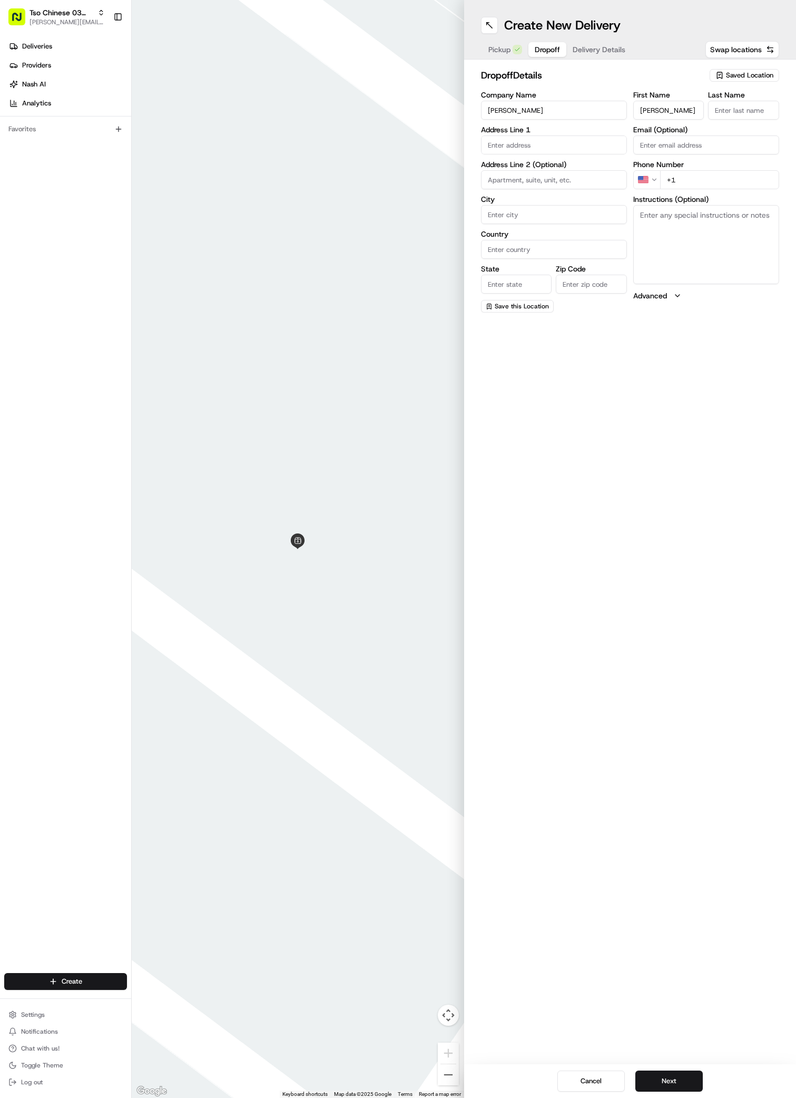
type input "[PERSON_NAME]"
type input ","
type input "."
click at [683, 189] on div "First Name [PERSON_NAME] Last Name . Required Email (Optional) Phone Number US …" at bounding box center [706, 202] width 146 height 222
click at [683, 180] on input "+1" at bounding box center [719, 179] width 119 height 19
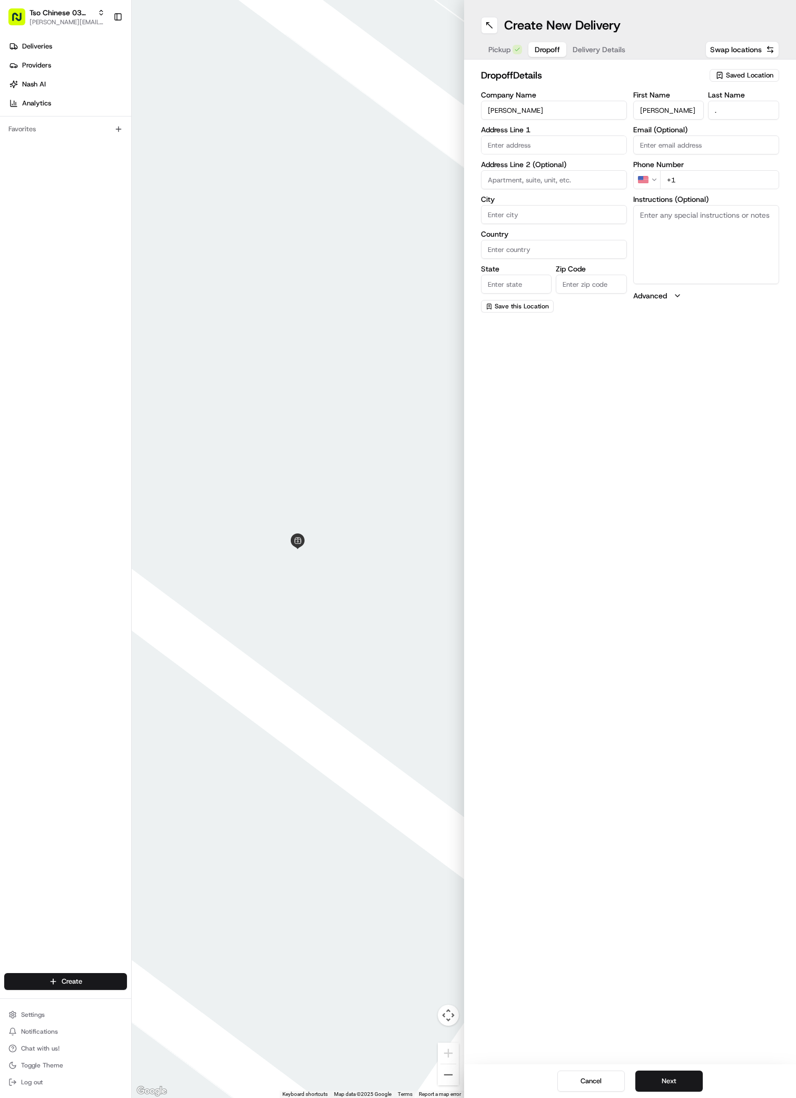
paste input "7 573396474"
click at [672, 181] on input "[PHONE_NUMBER]" at bounding box center [719, 179] width 119 height 19
type input "[PHONE_NUMBER]"
click at [707, 273] on textarea "Instructions (Optional)" at bounding box center [706, 244] width 146 height 79
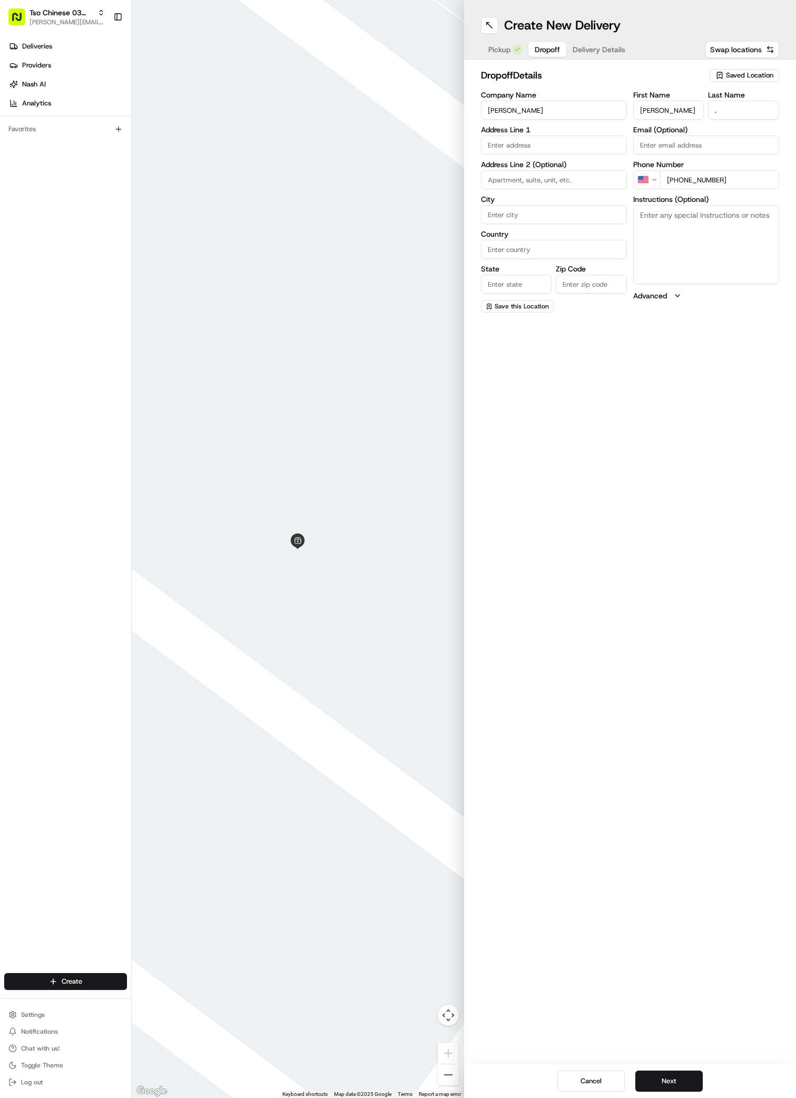
paste textarea "Gate code: 6046"
click at [676, 231] on textarea "Gate code: 6046" at bounding box center [706, 244] width 146 height 79
paste textarea "Straights after gate, park near leasing office. Left of office, second building…"
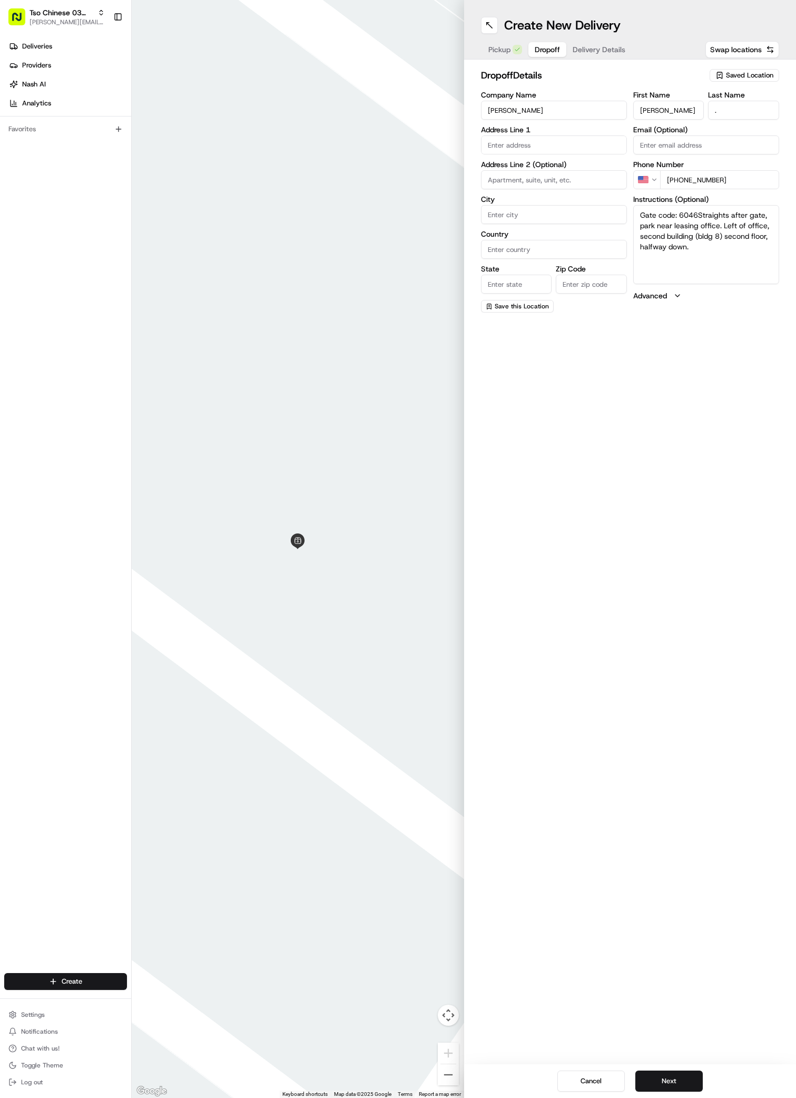
paste textarea "Breakers on the Lake"
type textarea "Gate code: 6046Straights after gate, park near leasing office. Left of office, …"
click at [526, 175] on div "[STREET_ADDRESS]" at bounding box center [554, 167] width 141 height 16
type input "[STREET_ADDRESS]"
type input "Austin"
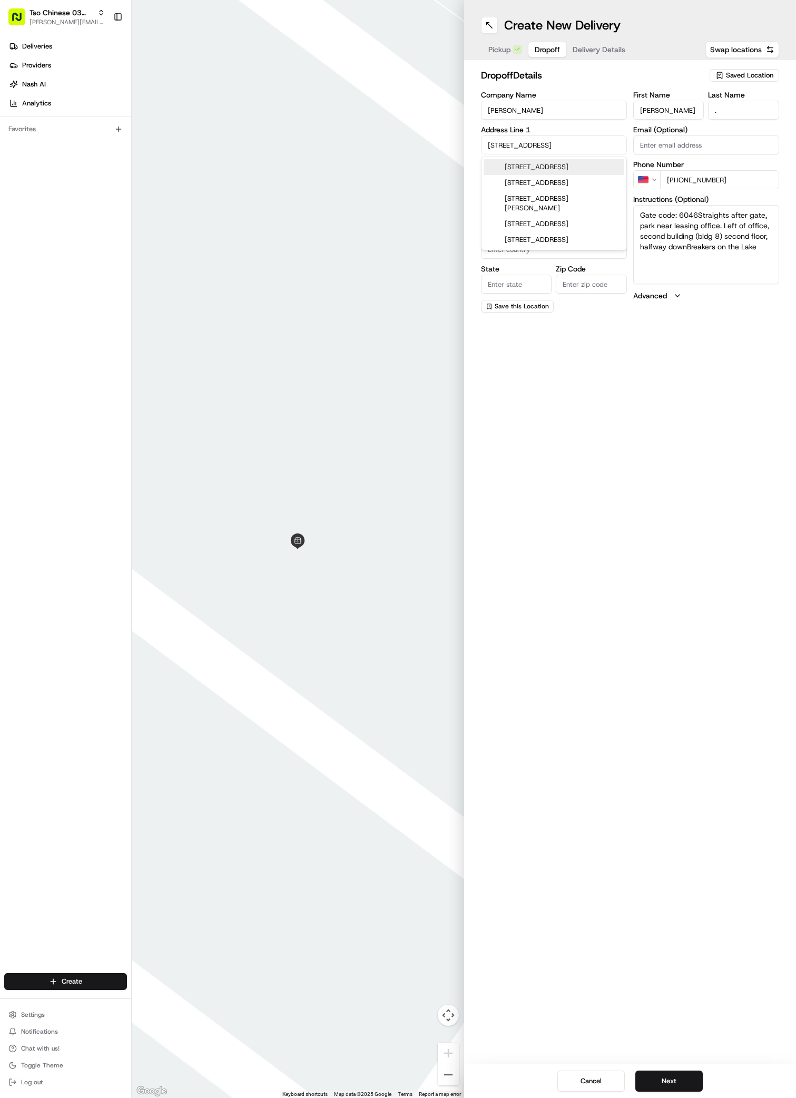
type input "[GEOGRAPHIC_DATA]"
type input "78741"
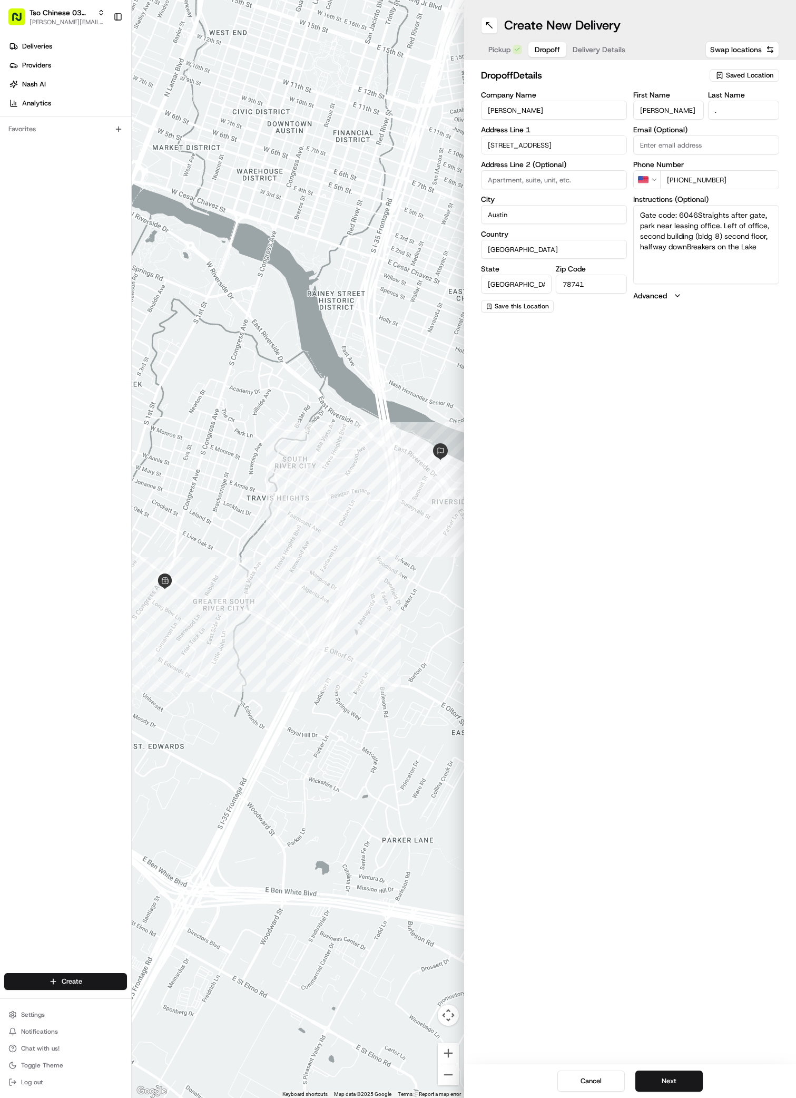
click at [587, 48] on span "Delivery Details" at bounding box center [599, 49] width 53 height 11
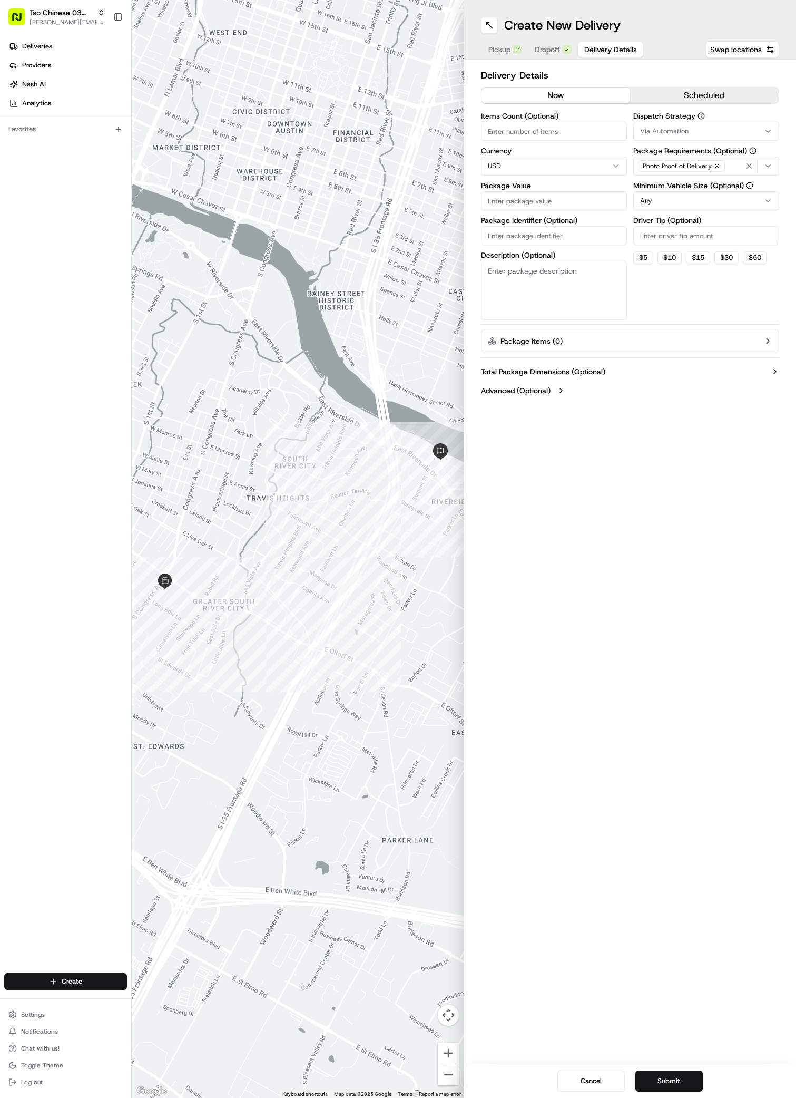
click at [669, 125] on button "Via Automation" at bounding box center [706, 131] width 146 height 19
click at [673, 186] on span "TsoCo Strategy" at bounding box center [716, 188] width 130 height 9
click at [755, 230] on button "Close" at bounding box center [748, 224] width 72 height 15
click at [646, 234] on input "Driver Tip (Optional)" at bounding box center [706, 235] width 146 height 19
type input "2"
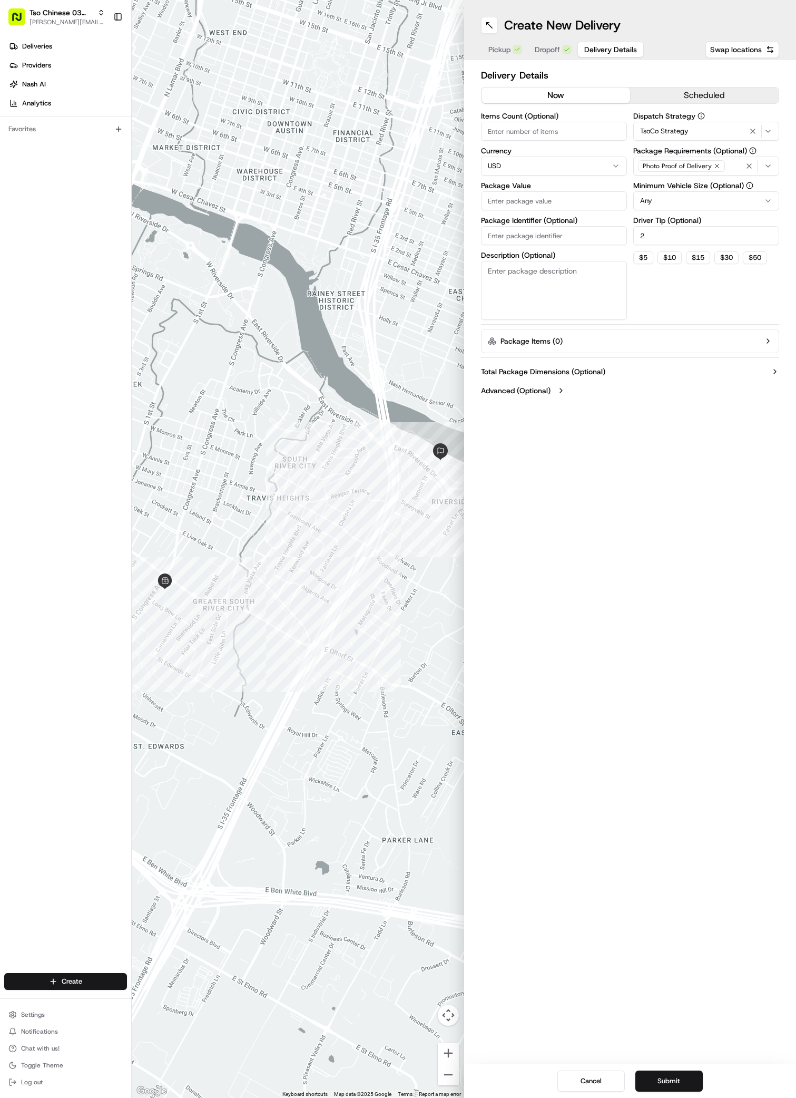
click at [492, 199] on input "Package Value" at bounding box center [554, 200] width 146 height 19
paste input "40.97"
type input "40.97"
click at [494, 233] on input "Package Identifier (Optional)" at bounding box center [554, 235] width 146 height 19
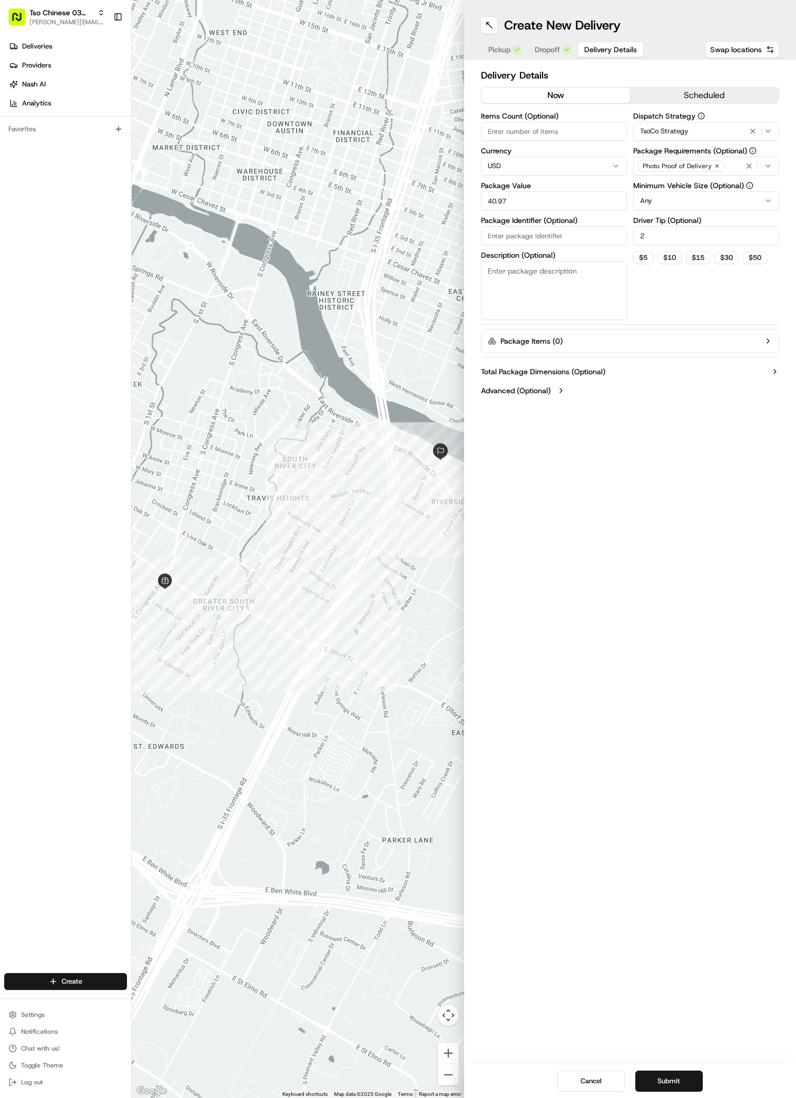
click at [494, 233] on input "Package Identifier (Optional)" at bounding box center [554, 235] width 146 height 19
paste input "CKMUDVI"
type input "CKMUDVI"
click at [659, 1083] on button "Submit" at bounding box center [668, 1080] width 67 height 21
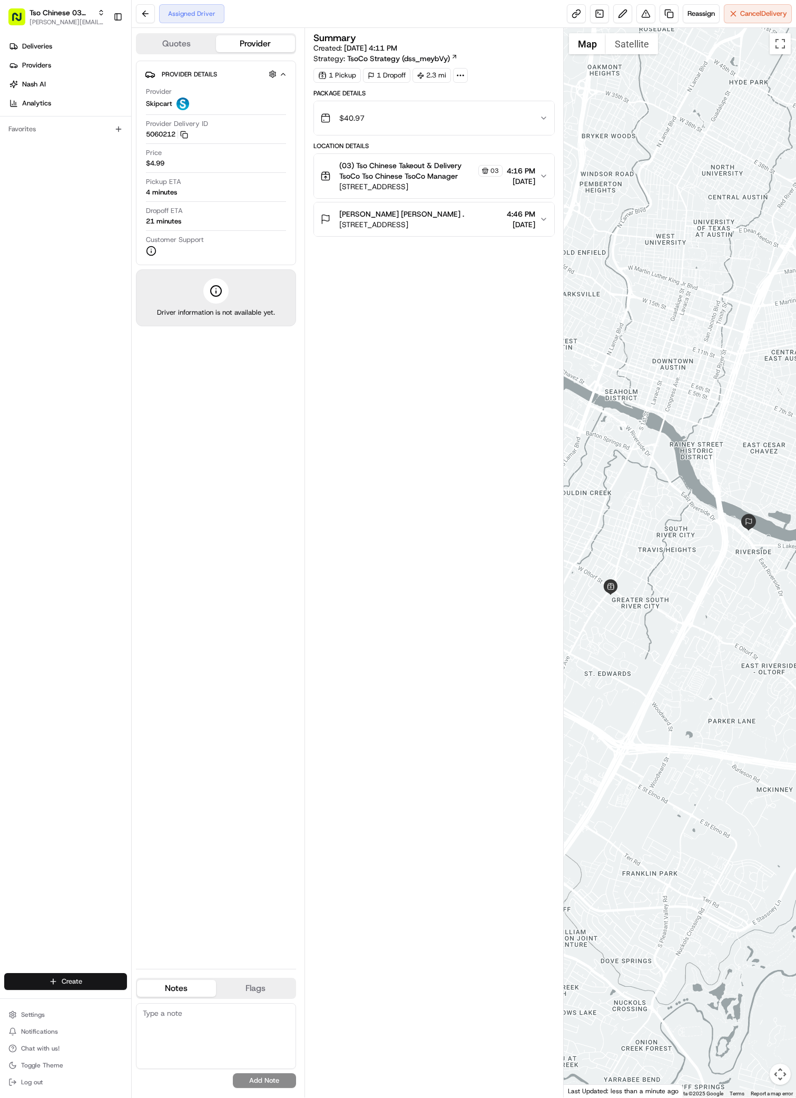
click at [47, 984] on html "Tso Chinese 03 TsoCo [PERSON_NAME][EMAIL_ADDRESS][DOMAIN_NAME] Toggle Sidebar D…" at bounding box center [398, 549] width 796 height 1098
click at [60, 982] on html "Tso Chinese 03 TsoCo [PERSON_NAME][EMAIL_ADDRESS][DOMAIN_NAME] Toggle Sidebar D…" at bounding box center [398, 549] width 796 height 1098
click at [164, 1002] on link "Delivery" at bounding box center [190, 1000] width 117 height 19
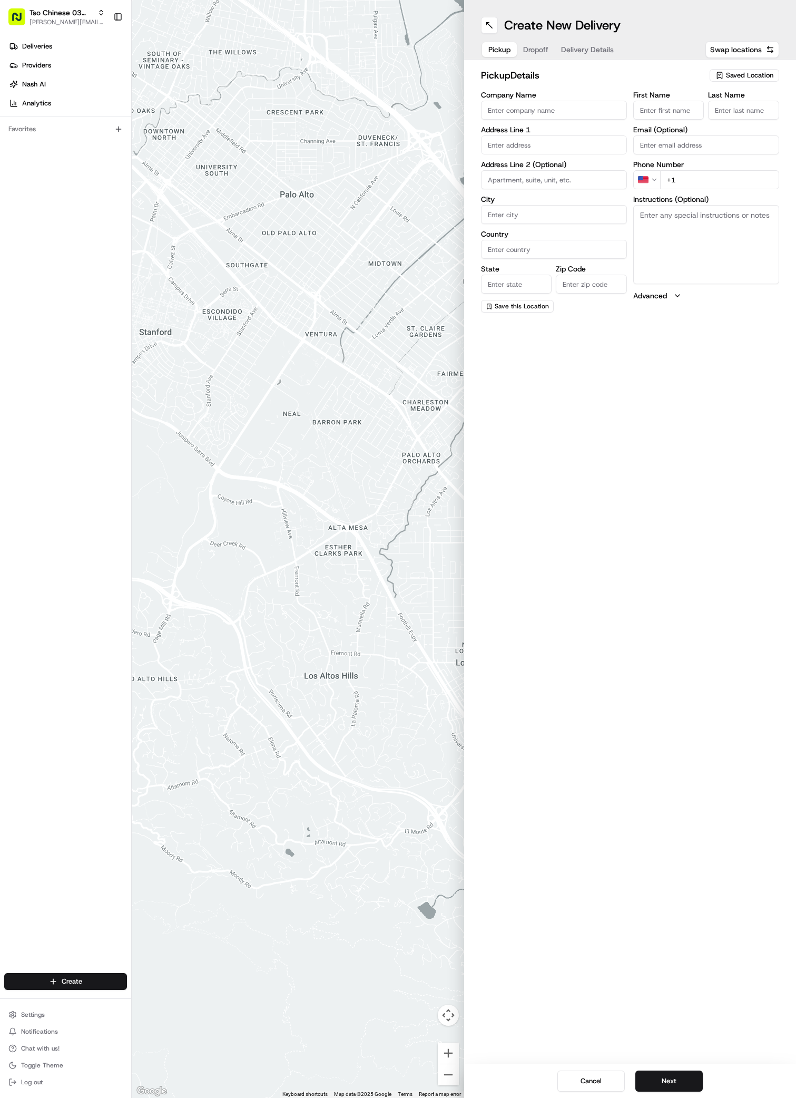
click at [750, 74] on span "Saved Location" at bounding box center [749, 75] width 47 height 9
click at [743, 114] on span "(03) Tso Chinese Takeout & Delivery TsoCo (03)" at bounding box center [727, 119] width 130 height 19
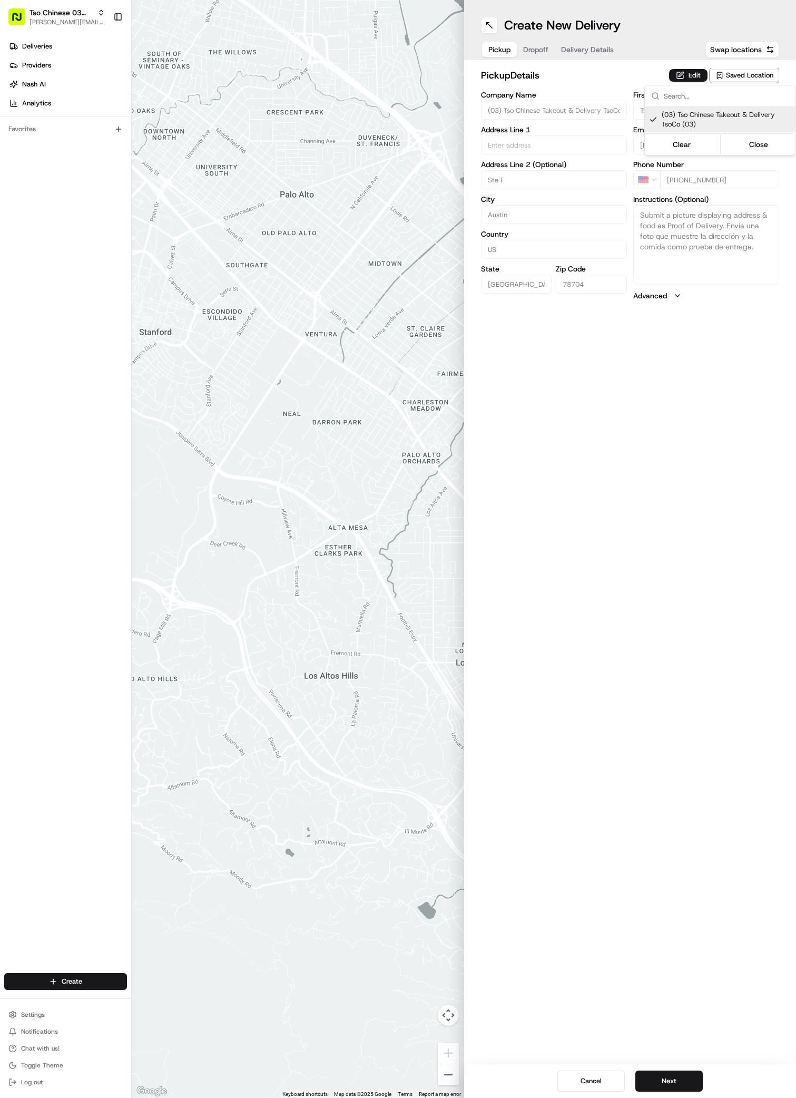
type input "(03) Tso Chinese Takeout & Delivery TsoCo"
type input "Ste F"
type input "Austin"
type input "US"
type input "[GEOGRAPHIC_DATA]"
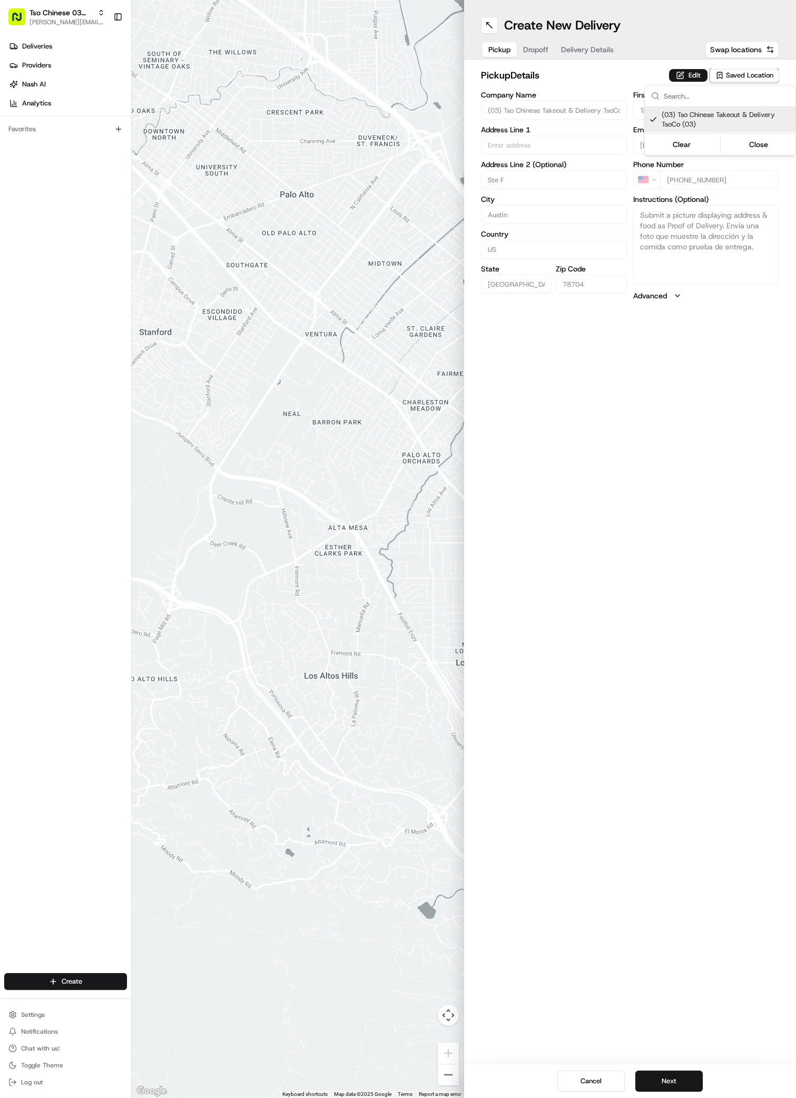
type input "78704"
type input "Tso Chinese"
type input "TsoCo Manager"
type input "[EMAIL_ADDRESS][DOMAIN_NAME]"
type input "[PHONE_NUMBER]"
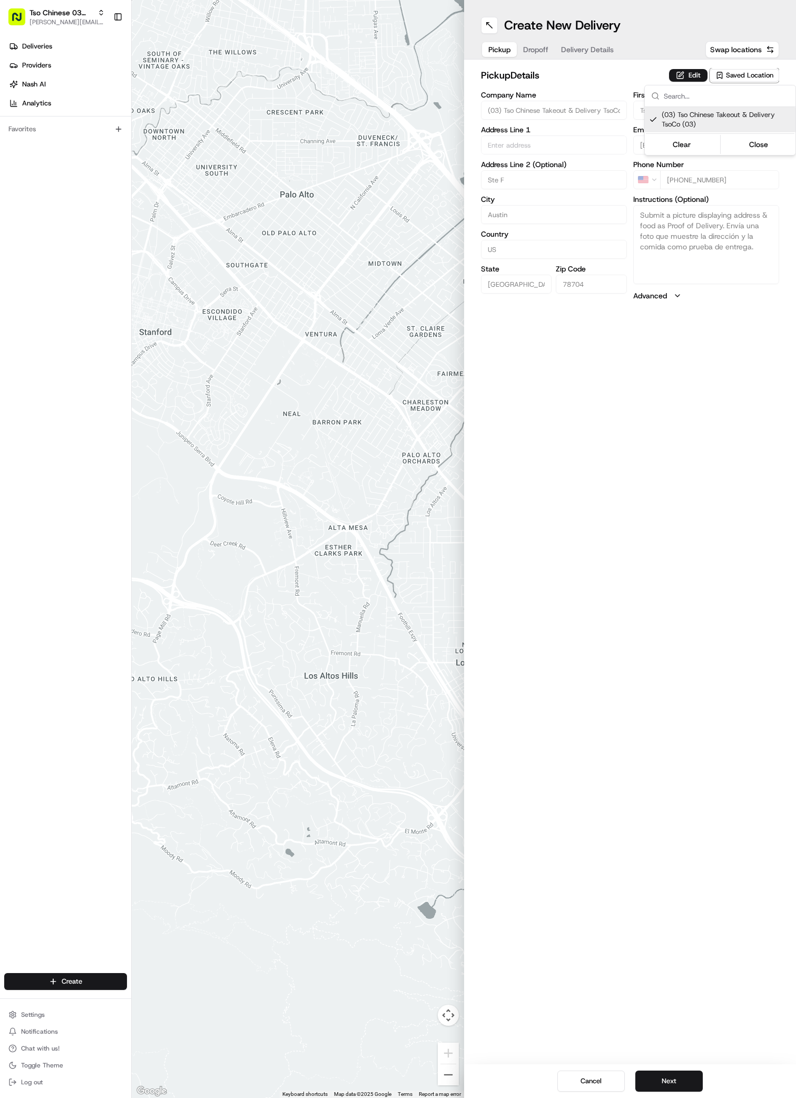
type textarea "Submit a picture displaying address & food as Proof of Delivery. Envía una foto…"
type input "[STREET_ADDRESS]"
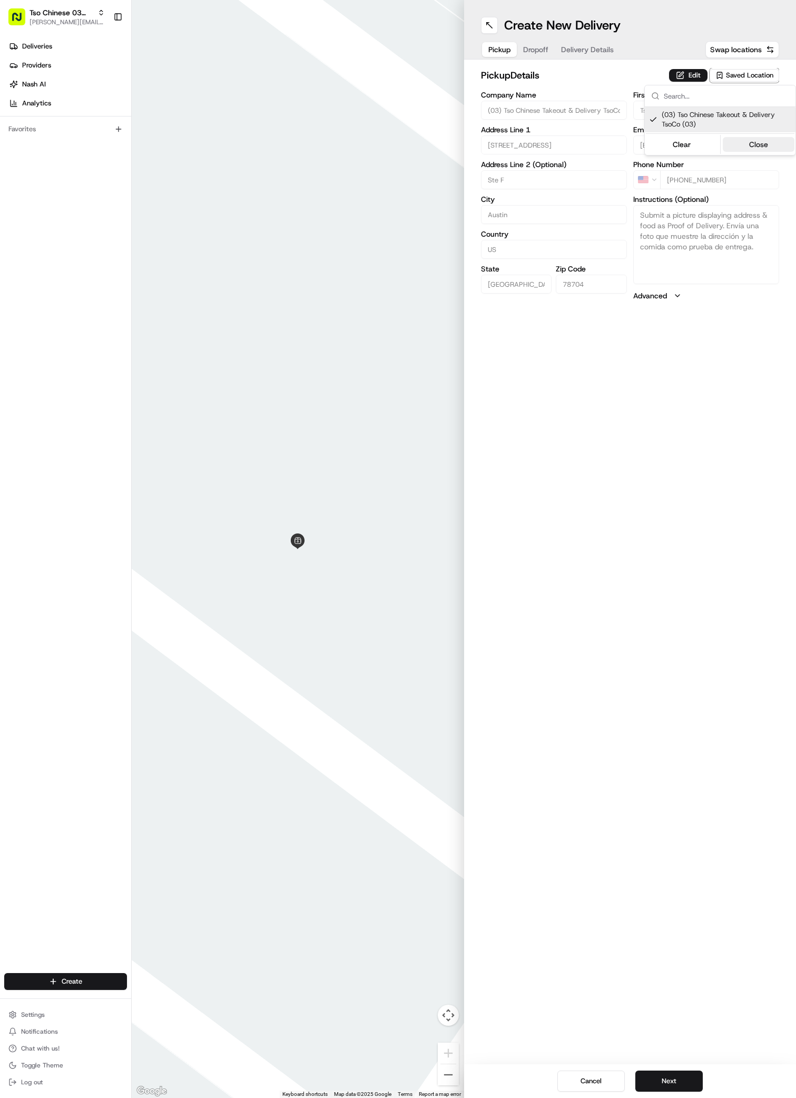
click at [759, 139] on button "Close" at bounding box center [759, 144] width 72 height 15
click at [538, 48] on span "Dropoff" at bounding box center [535, 49] width 25 height 11
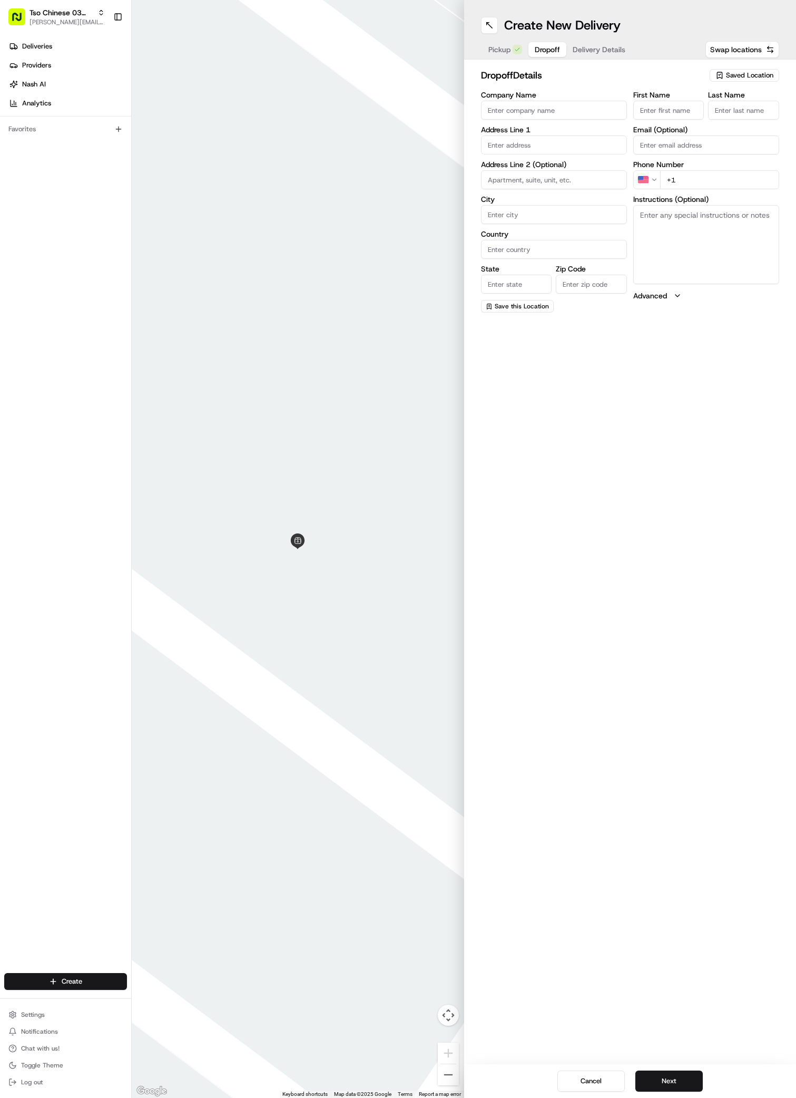
paste input "[PERSON_NAME]"
type input "[PERSON_NAME]"
paste input "[PERSON_NAME]"
type input "[PERSON_NAME]"
type input "."
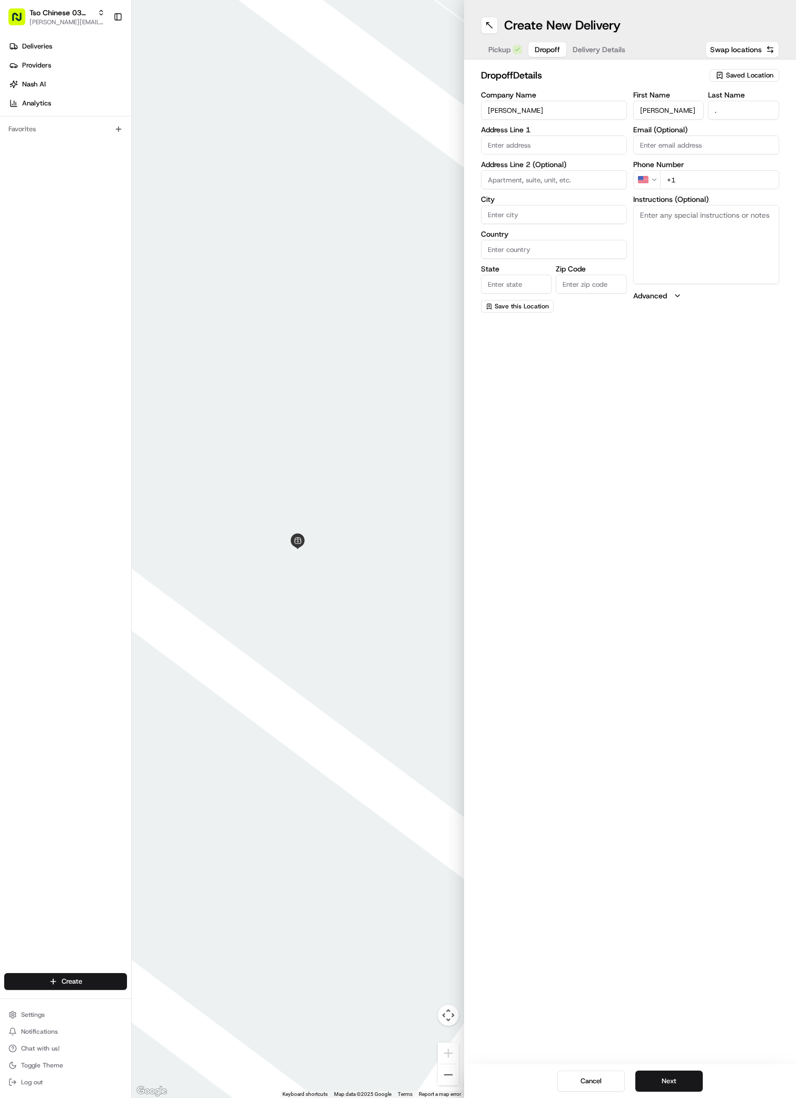
click at [683, 192] on div "First Name [PERSON_NAME] Last Name . Email (Optional) Phone Number US +1 Instru…" at bounding box center [706, 201] width 146 height 221
click at [684, 184] on input "+1" at bounding box center [719, 179] width 119 height 19
paste input "51 27733273"
click at [672, 182] on input "[PHONE_NUMBER]" at bounding box center [719, 179] width 119 height 19
type input "[PHONE_NUMBER]"
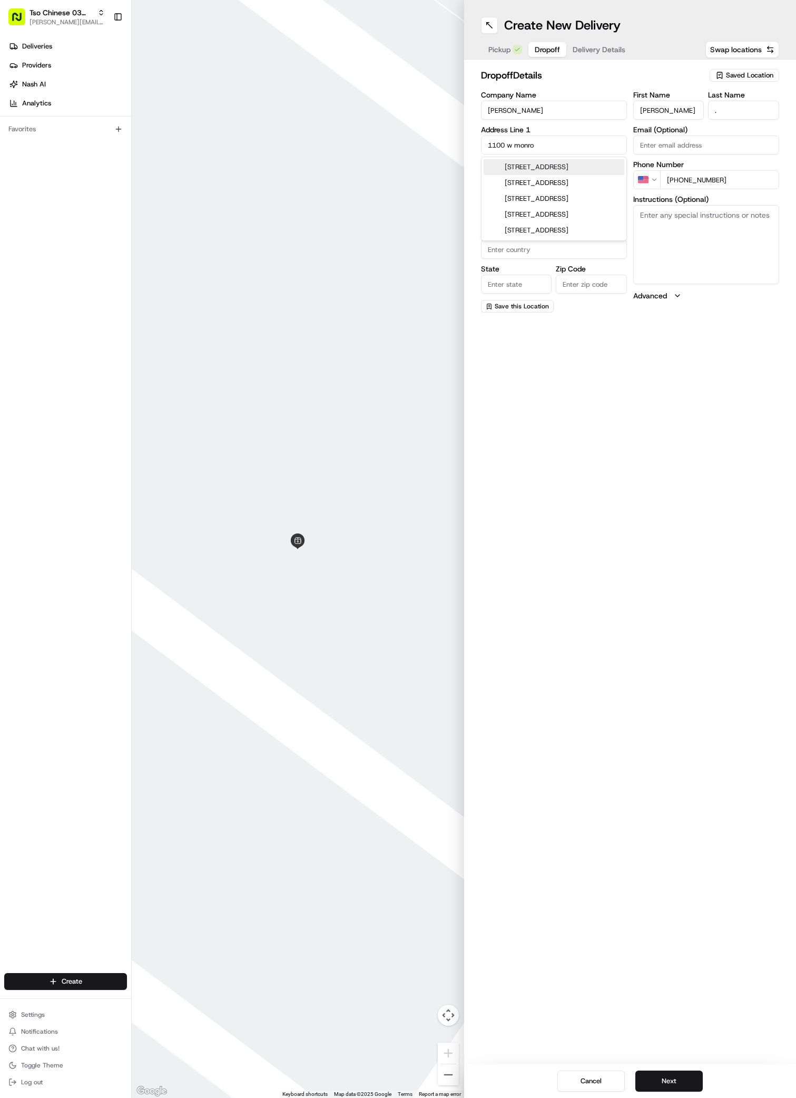
click at [517, 168] on div "[STREET_ADDRESS]" at bounding box center [554, 167] width 141 height 16
type input "[STREET_ADDRESS]"
type input "Austin"
type input "[GEOGRAPHIC_DATA]"
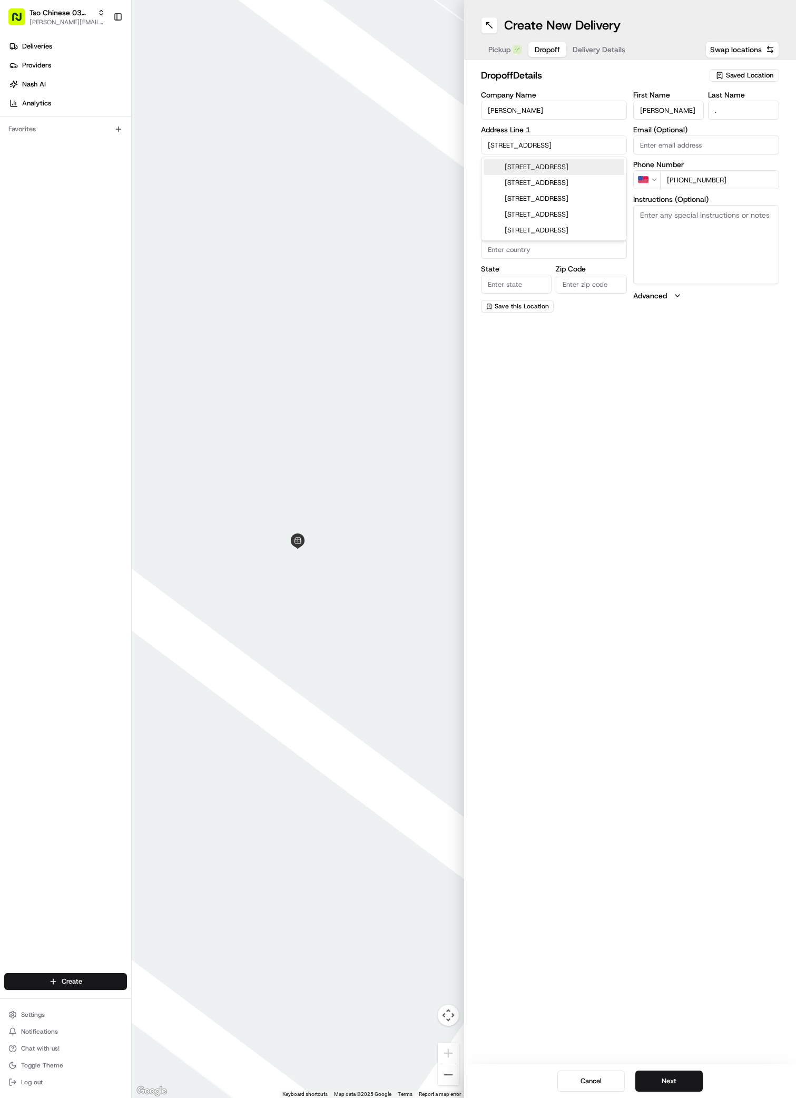
type input "78704"
type input "[STREET_ADDRESS]"
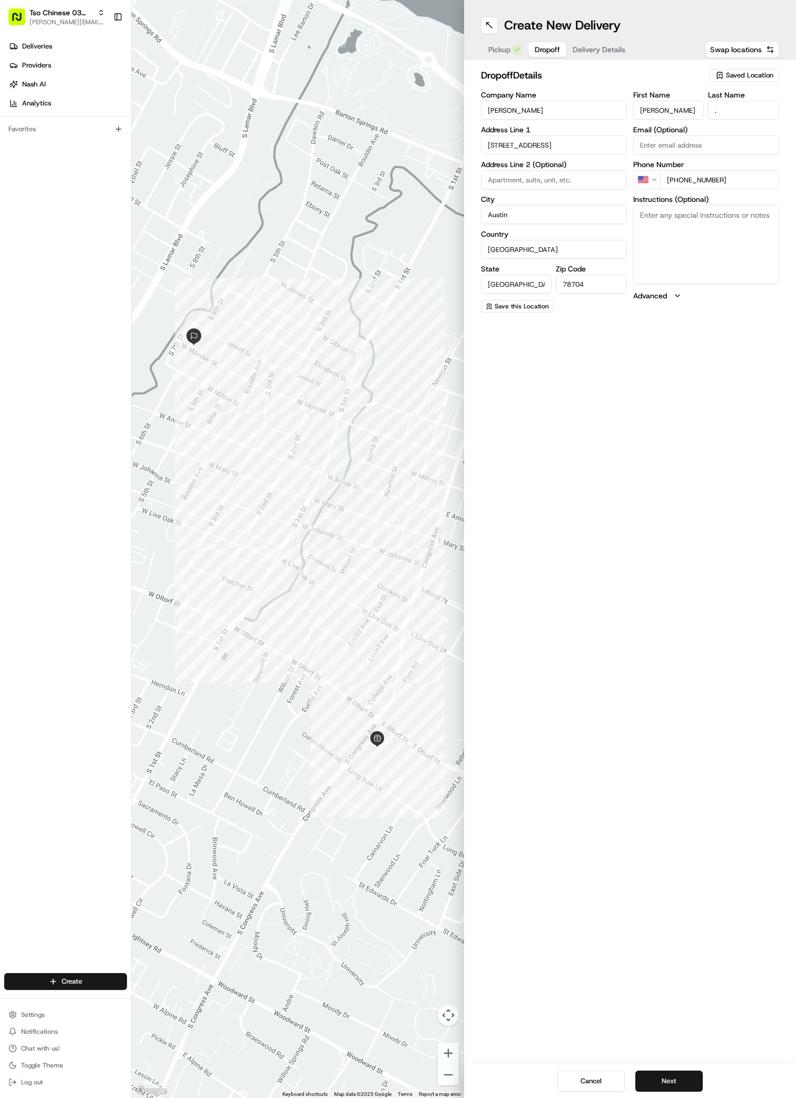
click at [661, 248] on textarea "Instructions (Optional)" at bounding box center [706, 244] width 146 height 79
paste textarea "***GPS takes to neighbor’s!*** Please verify 1100!!! Blue house, white picket f…"
type textarea "***GPS takes to neighbor’s!*** Please verify 1100!!! Blue house, white picket f…"
click at [596, 45] on span "Delivery Details" at bounding box center [599, 49] width 53 height 11
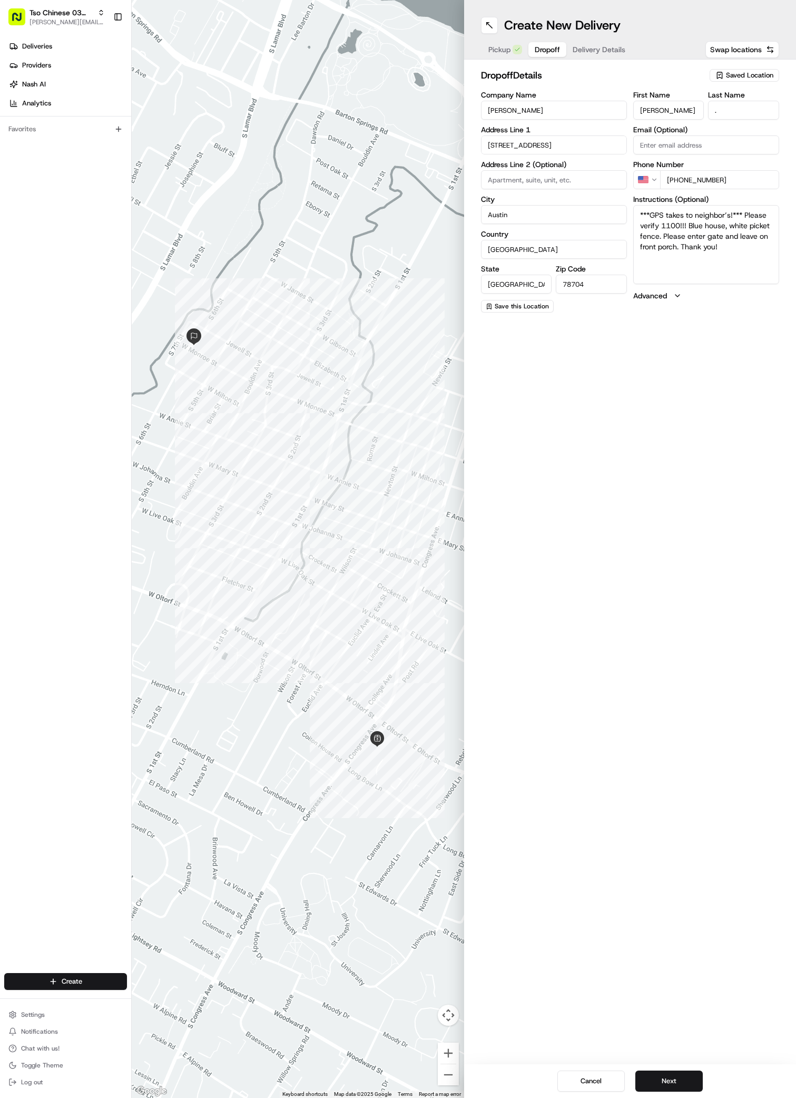
click at [596, 45] on span "Delivery Details" at bounding box center [599, 49] width 53 height 11
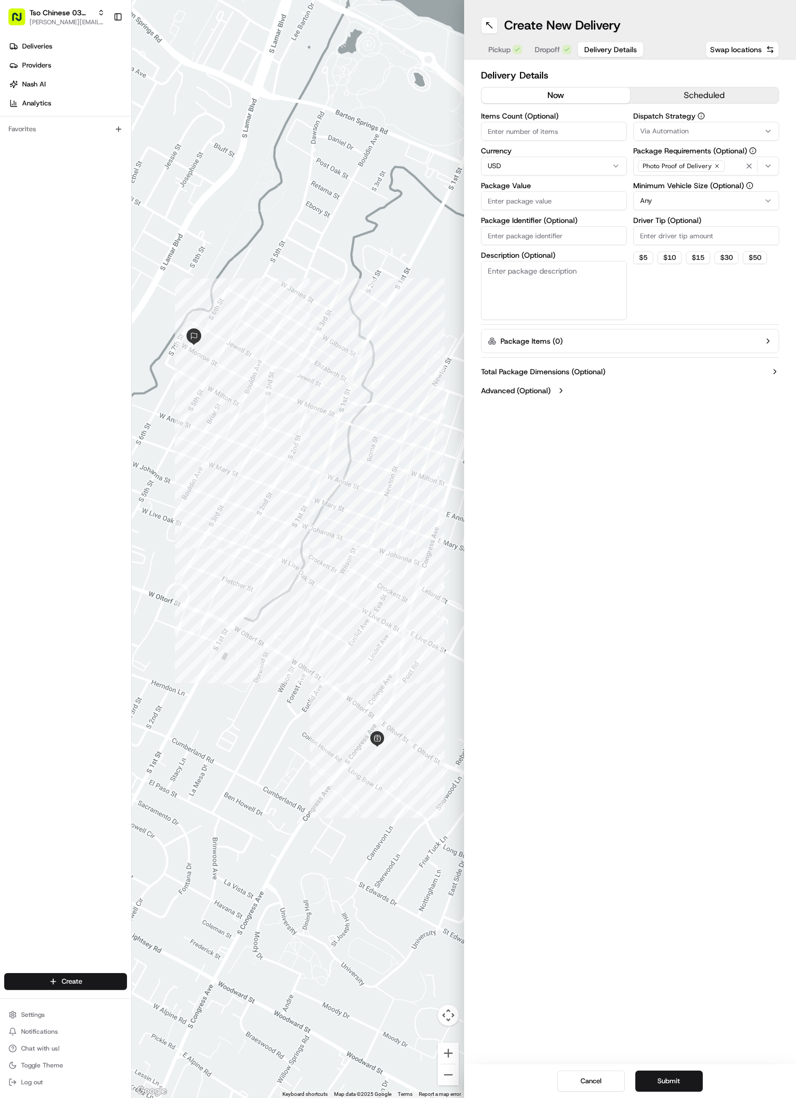
click at [680, 126] on span "Via Automation" at bounding box center [664, 130] width 48 height 9
click at [676, 187] on span "TsoCo Strategy" at bounding box center [716, 188] width 130 height 9
click at [755, 226] on button "Close" at bounding box center [748, 224] width 72 height 15
click at [646, 233] on input "Driver Tip (Optional)" at bounding box center [706, 235] width 146 height 19
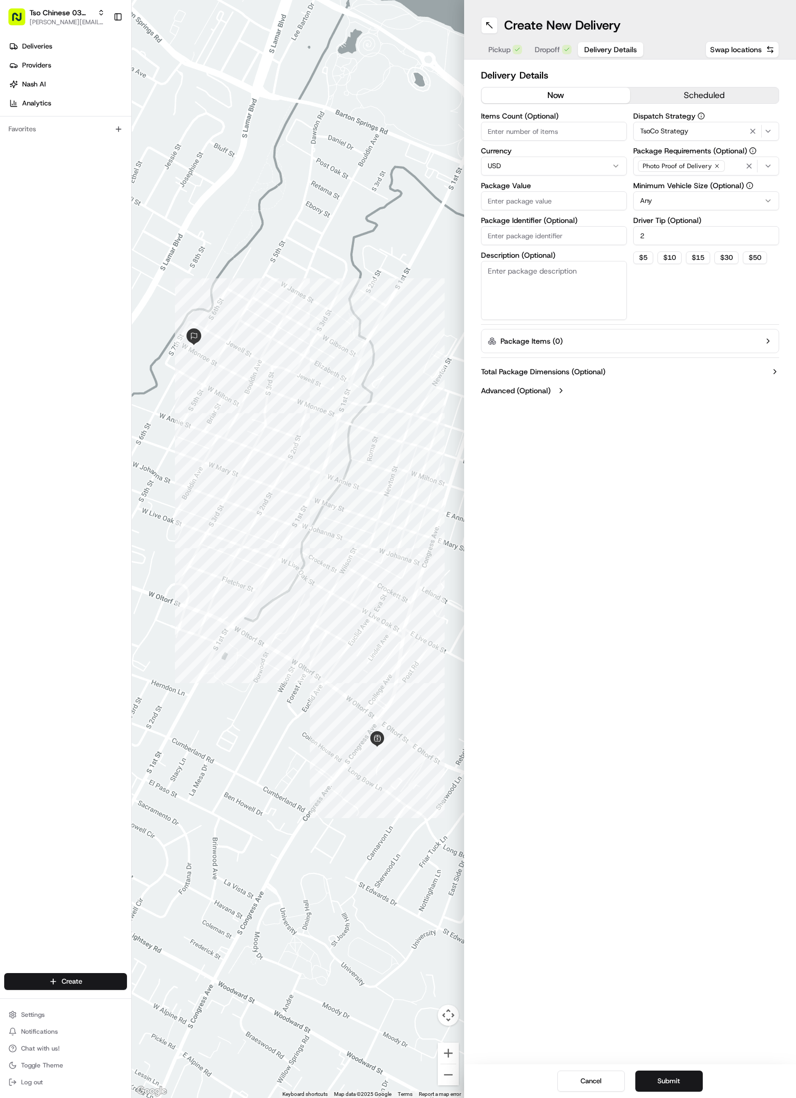
type input "2"
click at [497, 201] on input "Package Value" at bounding box center [554, 200] width 146 height 19
paste input "58.18"
type input "58.18"
click at [492, 234] on input "Package Identifier (Optional)" at bounding box center [554, 235] width 146 height 19
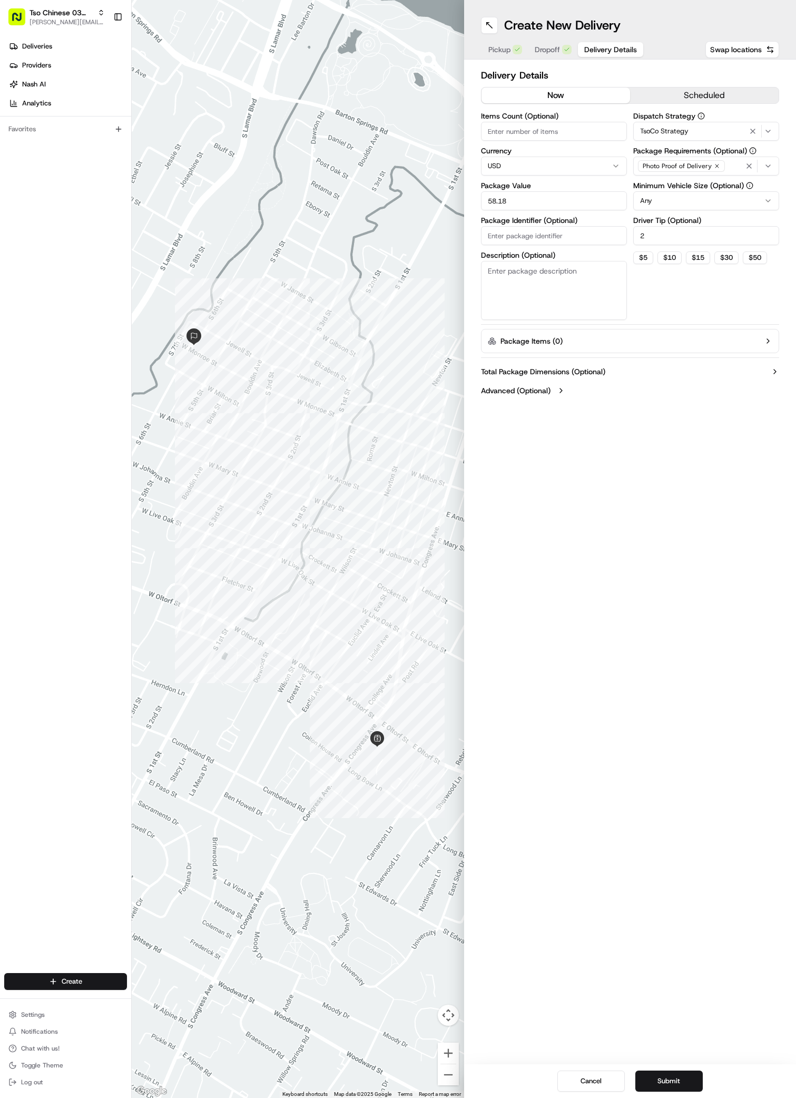
click at [492, 234] on input "Package Identifier (Optional)" at bounding box center [554, 235] width 146 height 19
paste input "PVCJHP2"
type input "PVCJHP2"
click at [673, 1086] on button "Submit" at bounding box center [668, 1080] width 67 height 21
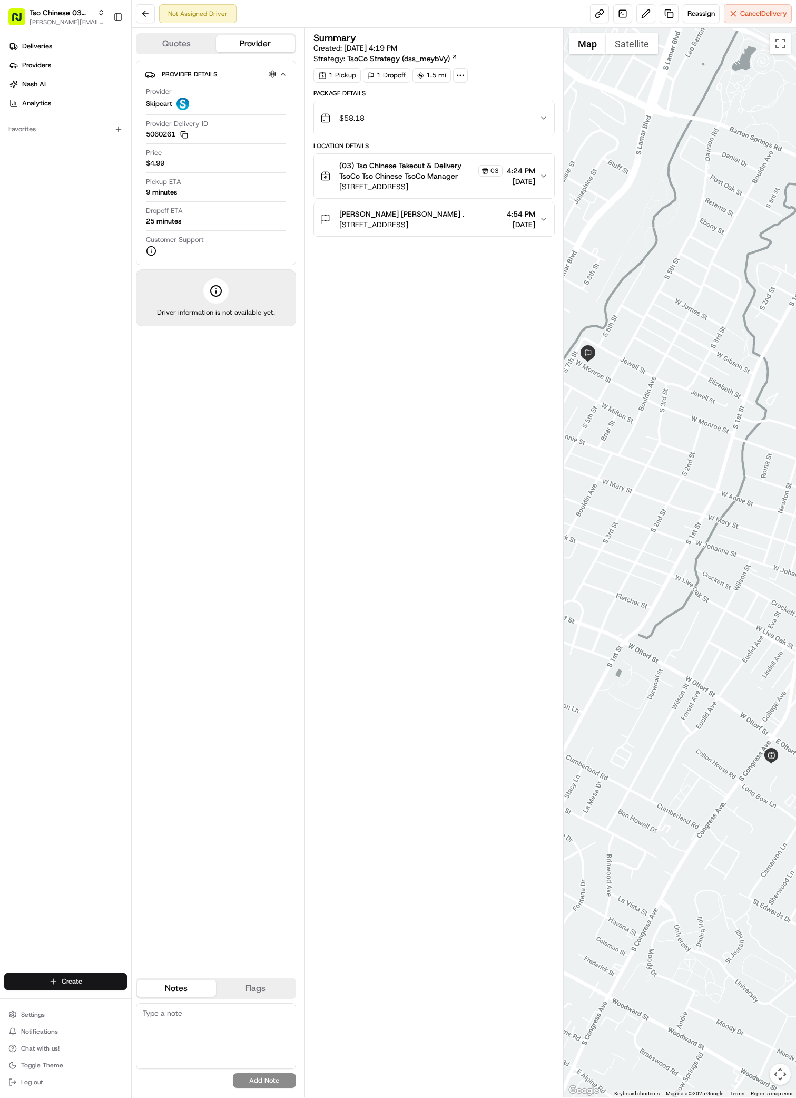
click at [33, 979] on html "Tso Chinese 03 TsoCo [PERSON_NAME][EMAIL_ADDRESS][DOMAIN_NAME] Toggle Sidebar D…" at bounding box center [398, 549] width 796 height 1098
click at [172, 1003] on link "Delivery" at bounding box center [190, 1000] width 117 height 19
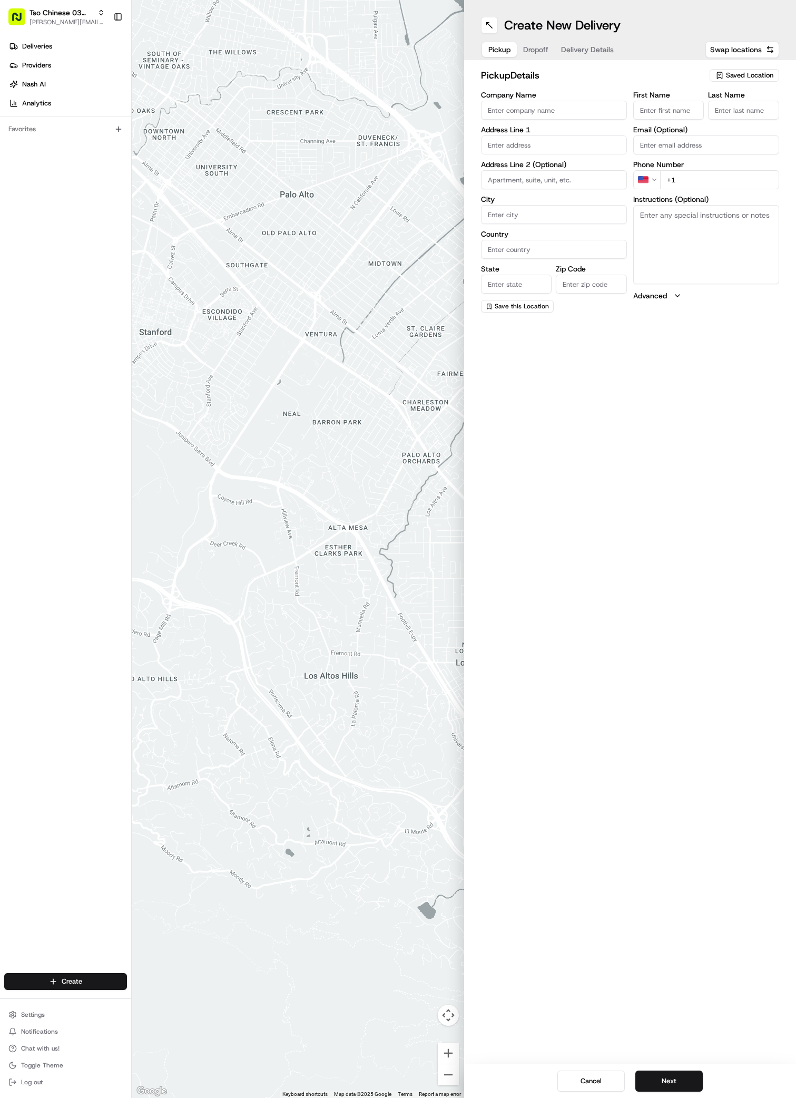
click at [763, 74] on span "Saved Location" at bounding box center [749, 75] width 47 height 9
click at [762, 73] on html "Tso Chinese 03 TsoCo [PERSON_NAME][EMAIL_ADDRESS][DOMAIN_NAME] Toggle Sidebar D…" at bounding box center [398, 549] width 796 height 1098
click at [747, 70] on div "Saved Location" at bounding box center [745, 75] width 70 height 13
click at [720, 122] on span "(03) Tso Chinese Takeout & Delivery TsoCo (03)" at bounding box center [727, 119] width 130 height 19
type input "(03) Tso Chinese Takeout & Delivery TsoCo"
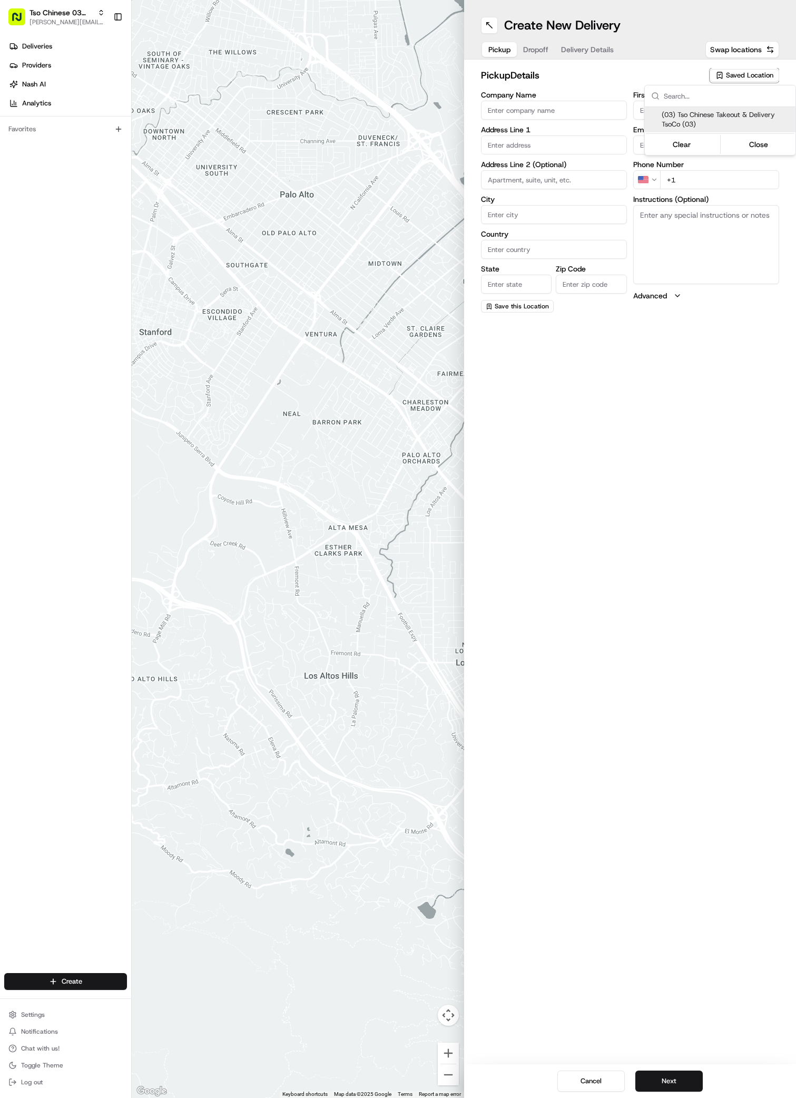
type input "Ste F"
type input "Austin"
type input "US"
type input "[GEOGRAPHIC_DATA]"
type input "78704"
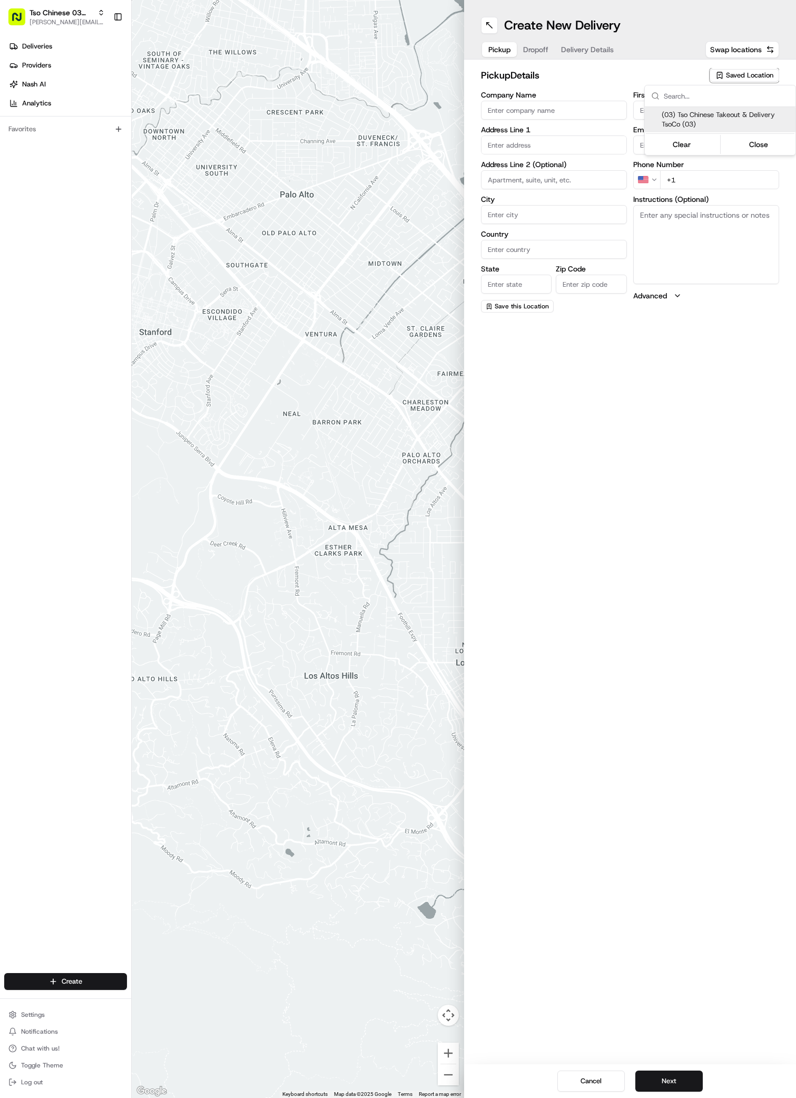
type input "Tso Chinese"
type input "TsoCo Manager"
type input "[EMAIL_ADDRESS][DOMAIN_NAME]"
type input "[PHONE_NUMBER]"
type textarea "Submit a picture displaying address & food as Proof of Delivery. Envía una foto…"
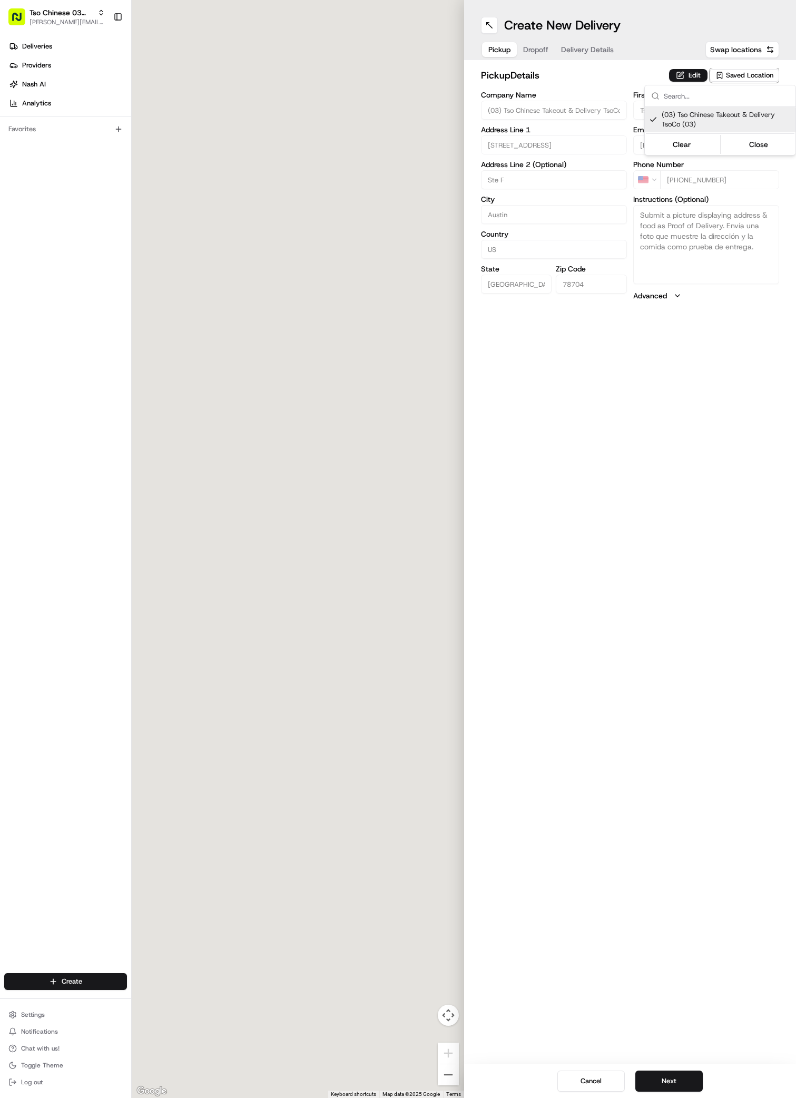
type input "[STREET_ADDRESS]"
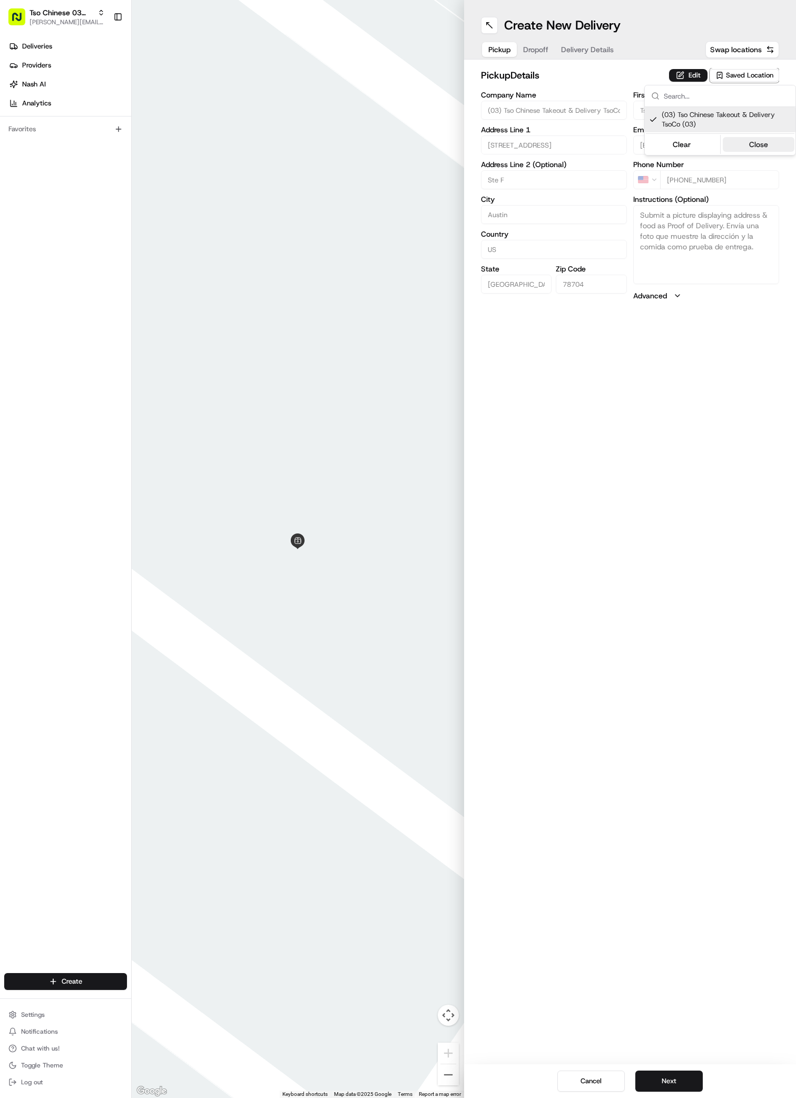
click at [767, 144] on button "Close" at bounding box center [759, 144] width 72 height 15
click at [536, 51] on span "Dropoff" at bounding box center [535, 49] width 25 height 11
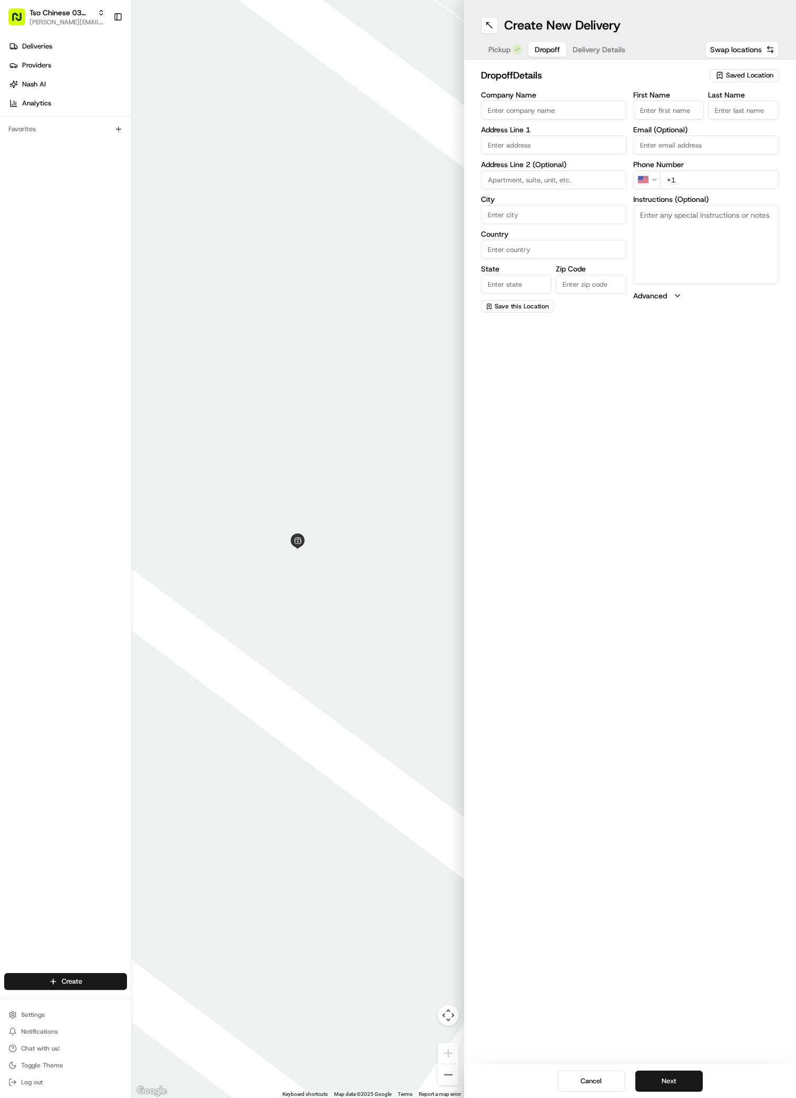
click at [495, 110] on input "Company Name" at bounding box center [554, 110] width 146 height 19
paste input "[PERSON_NAME] De [PERSON_NAME]"
type input "[PERSON_NAME] De [PERSON_NAME]"
paste input "[PERSON_NAME] De [PERSON_NAME]"
type input "[PERSON_NAME] De [PERSON_NAME]"
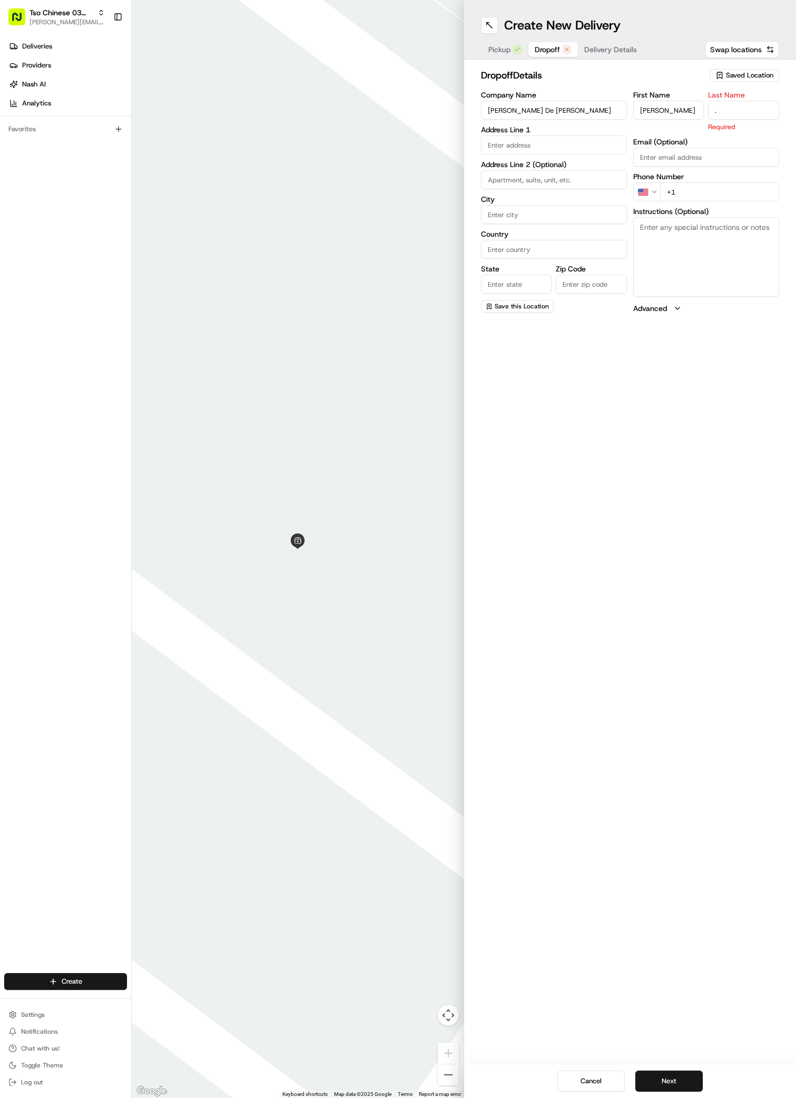
type input "."
click at [682, 182] on input "+1" at bounding box center [719, 179] width 119 height 19
paste input "51 27961207"
click at [671, 181] on input "[PHONE_NUMBER]" at bounding box center [719, 179] width 119 height 19
type input "[PHONE_NUMBER]"
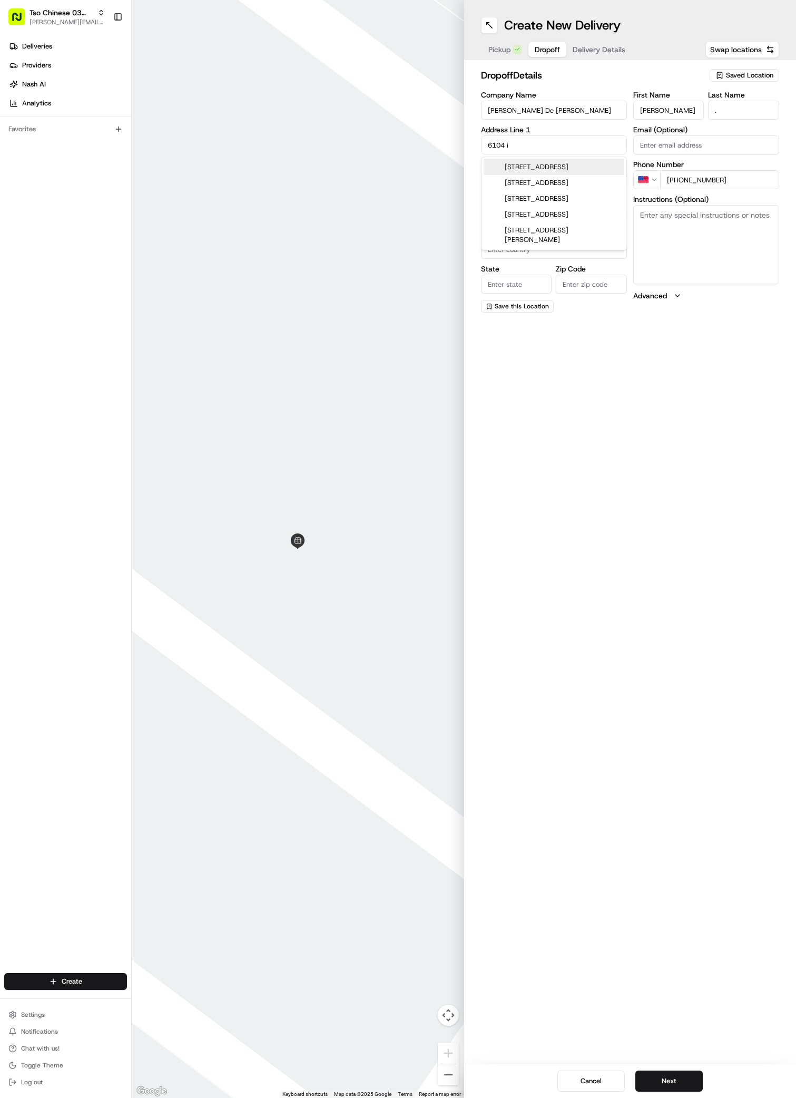
click at [520, 166] on div "[STREET_ADDRESS]" at bounding box center [554, 167] width 141 height 16
type input "[STREET_ADDRESS]"
type input "Austin"
type input "[GEOGRAPHIC_DATA]"
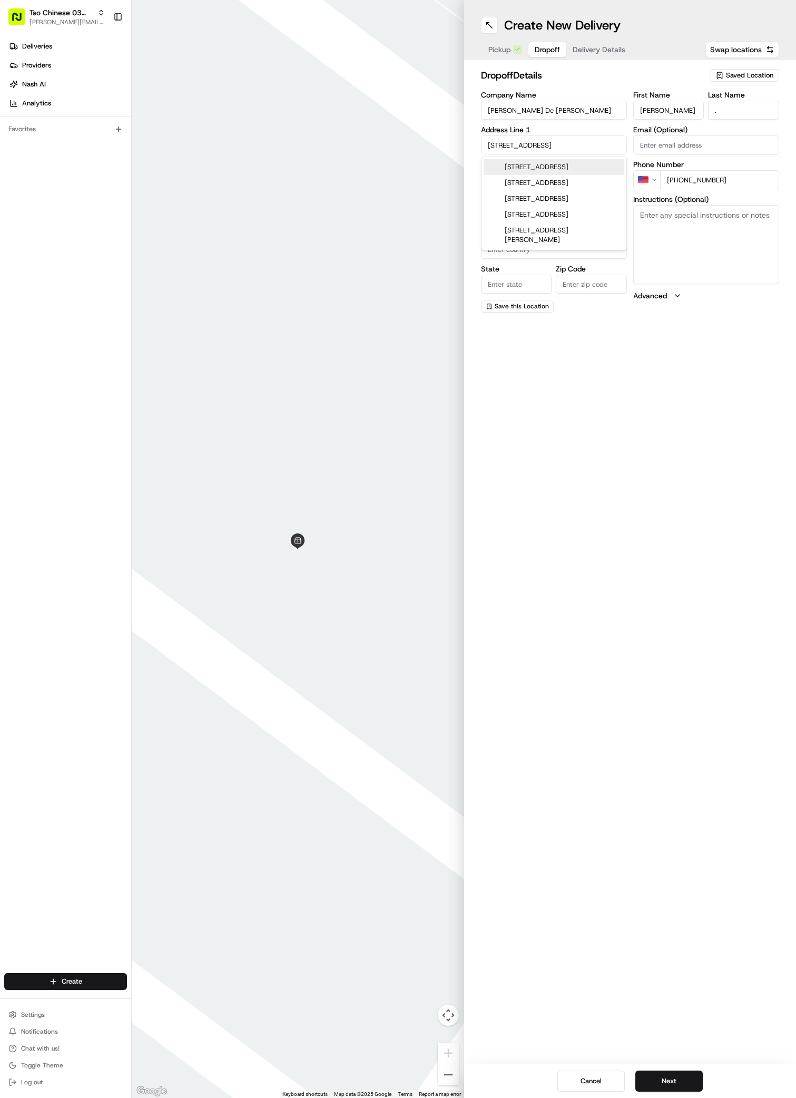
type input "78745"
type input "[STREET_ADDRESS]"
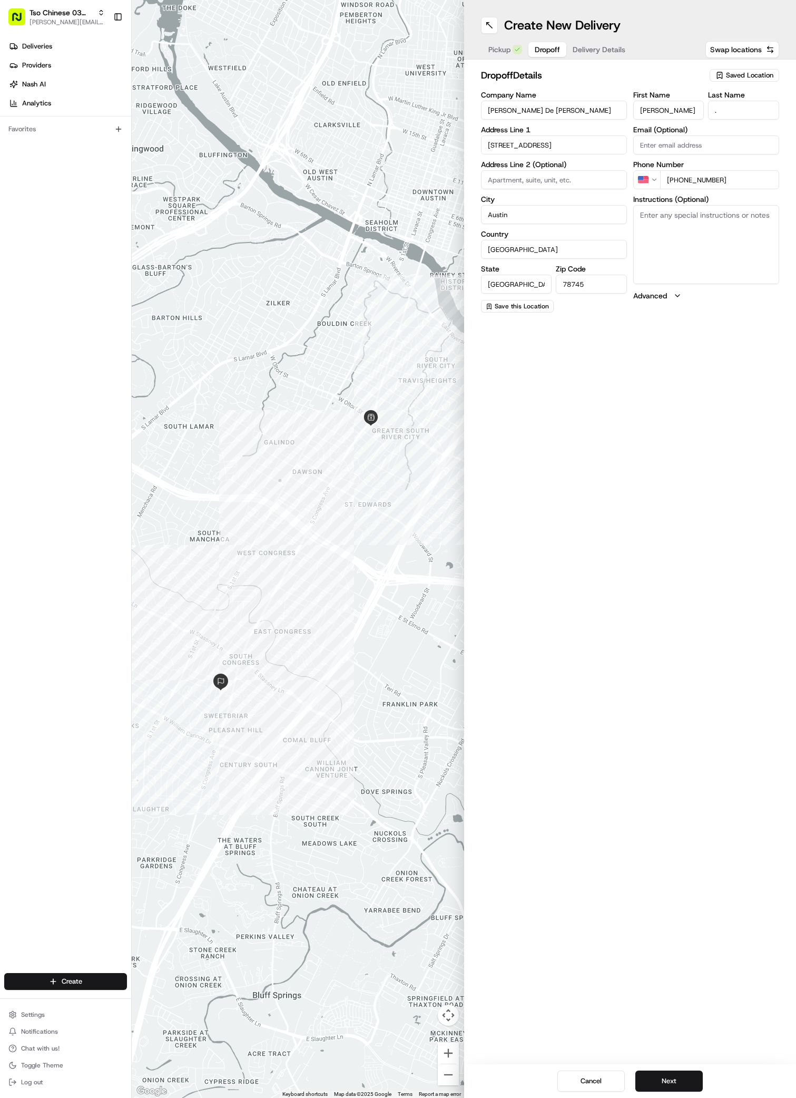
click at [672, 237] on textarea "Instructions (Optional)" at bounding box center [706, 244] width 146 height 79
paste textarea "Leave on table by door"
type textarea "Leave on table by door"
click at [600, 50] on span "Delivery Details" at bounding box center [599, 49] width 53 height 11
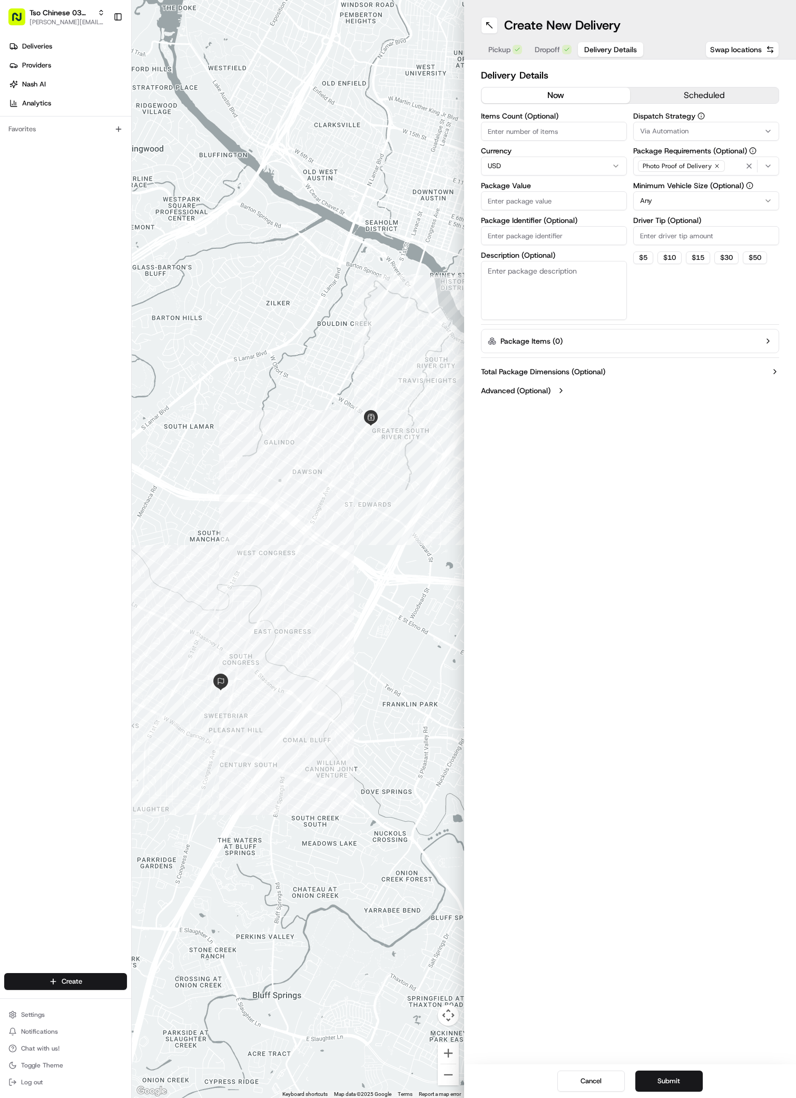
click at [658, 128] on span "Via Automation" at bounding box center [664, 130] width 48 height 9
click at [659, 192] on span "TsoCo Strategy" at bounding box center [716, 188] width 130 height 9
click at [735, 224] on button "Close" at bounding box center [748, 224] width 72 height 15
click at [653, 235] on input "Driver Tip (Optional)" at bounding box center [706, 235] width 146 height 19
type input "2"
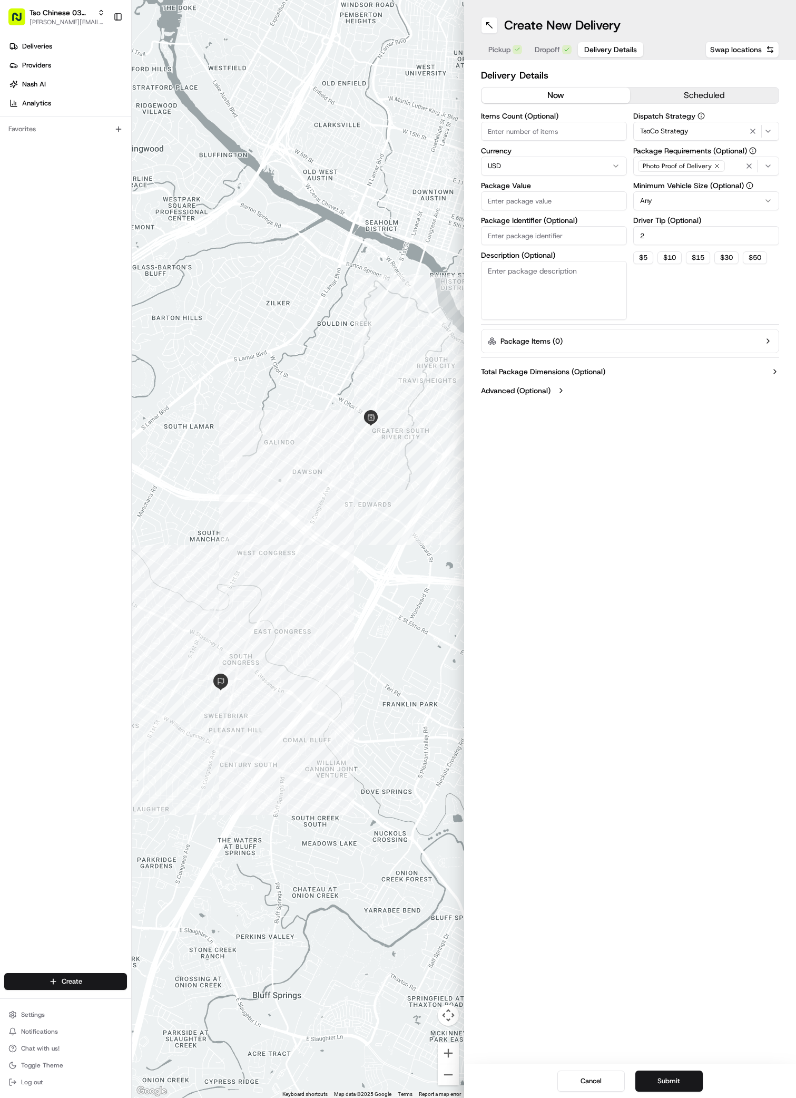
click at [489, 201] on input "Package Value" at bounding box center [554, 200] width 146 height 19
paste input "35.61"
type input "35.61"
click at [494, 234] on input "Package Identifier (Optional)" at bounding box center [554, 235] width 146 height 19
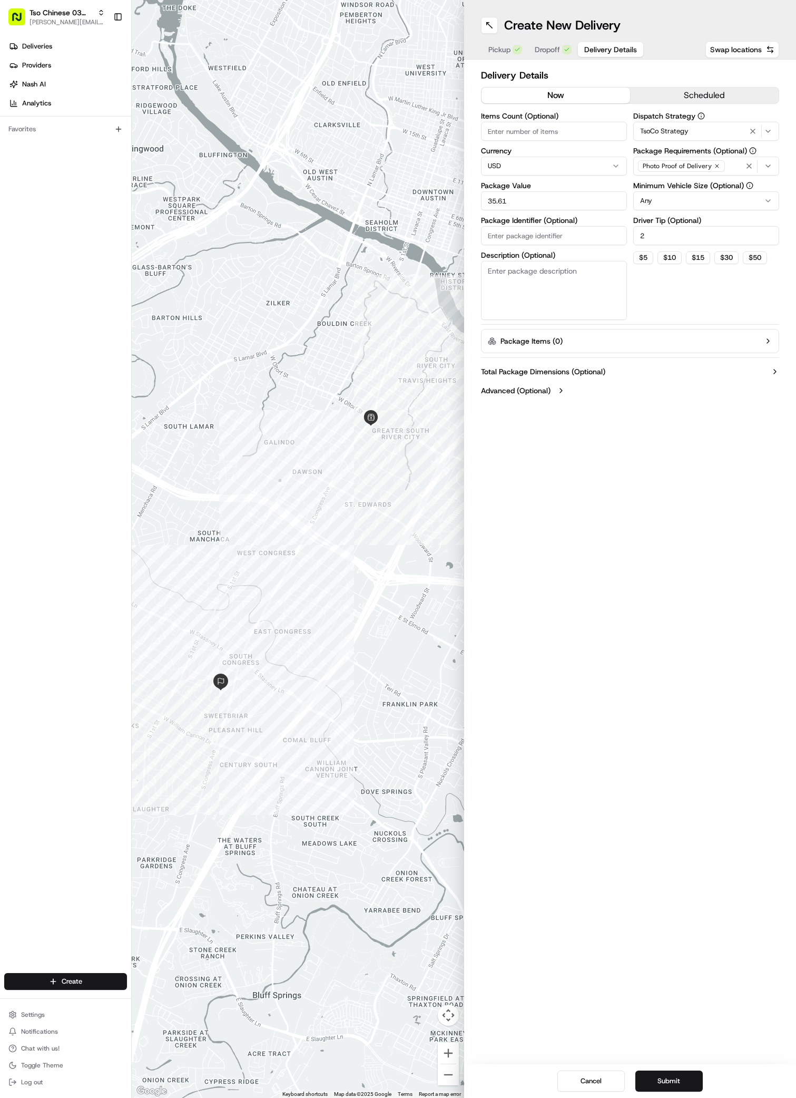
click at [494, 234] on input "Package Identifier (Optional)" at bounding box center [554, 235] width 146 height 19
paste input "GIFSTWF"
type input "GIFSTWF"
click at [672, 1078] on button "Submit" at bounding box center [668, 1080] width 67 height 21
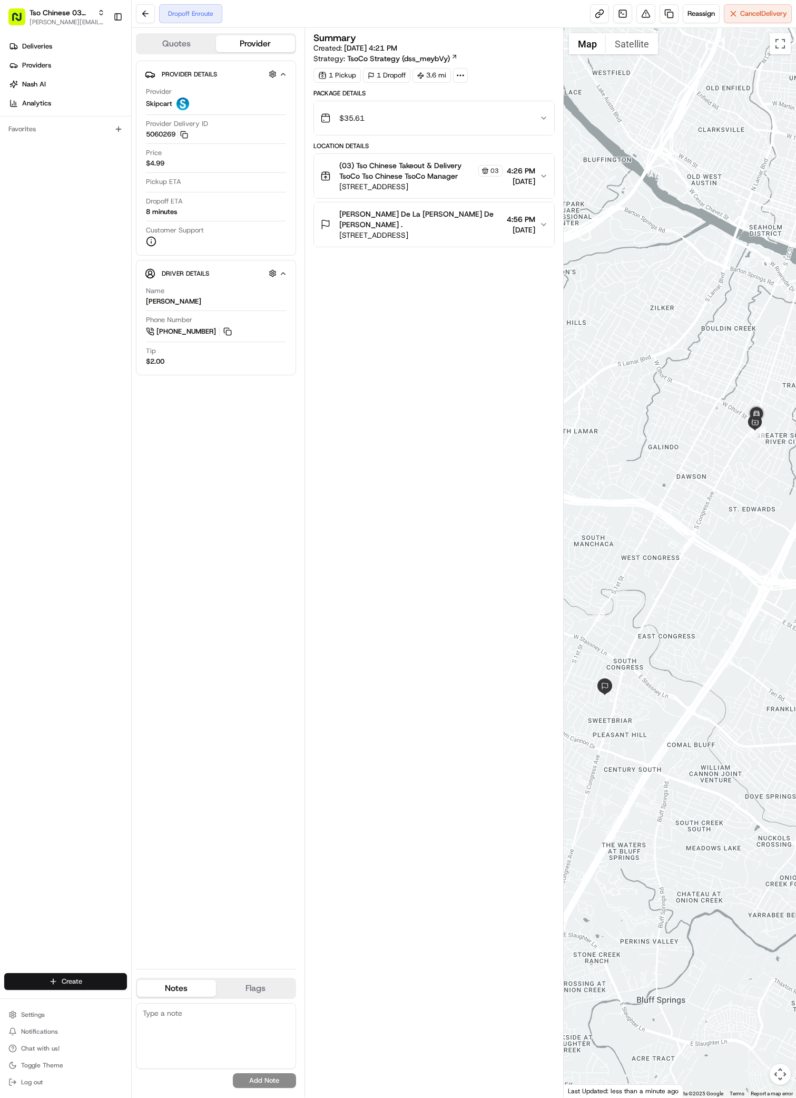
click at [72, 980] on html "Tso Chinese 03 TsoCo [PERSON_NAME][EMAIL_ADDRESS][DOMAIN_NAME] Toggle Sidebar D…" at bounding box center [398, 549] width 796 height 1098
click at [160, 998] on link "Delivery" at bounding box center [190, 1000] width 117 height 19
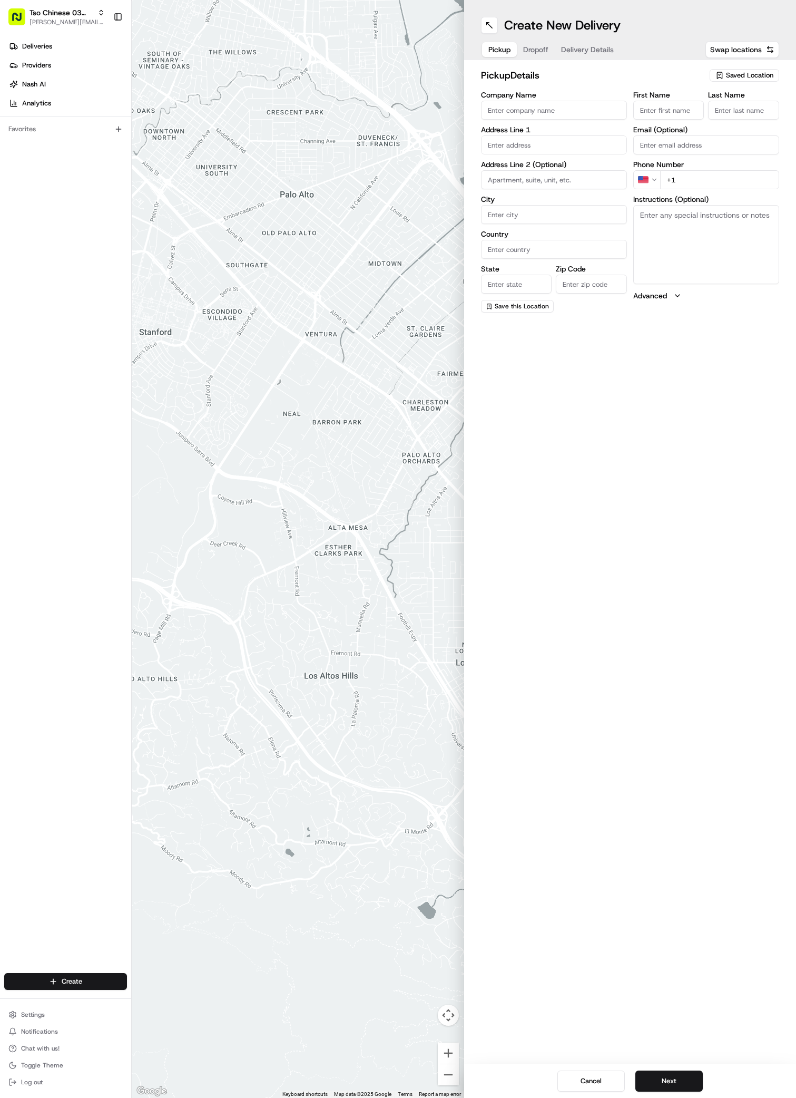
click at [744, 71] on span "Saved Location" at bounding box center [749, 75] width 47 height 9
click at [744, 113] on span "(03) Tso Chinese Takeout & Delivery TsoCo (03)" at bounding box center [727, 119] width 130 height 19
type input "(03) Tso Chinese Takeout & Delivery TsoCo"
type input "Ste F"
type input "Austin"
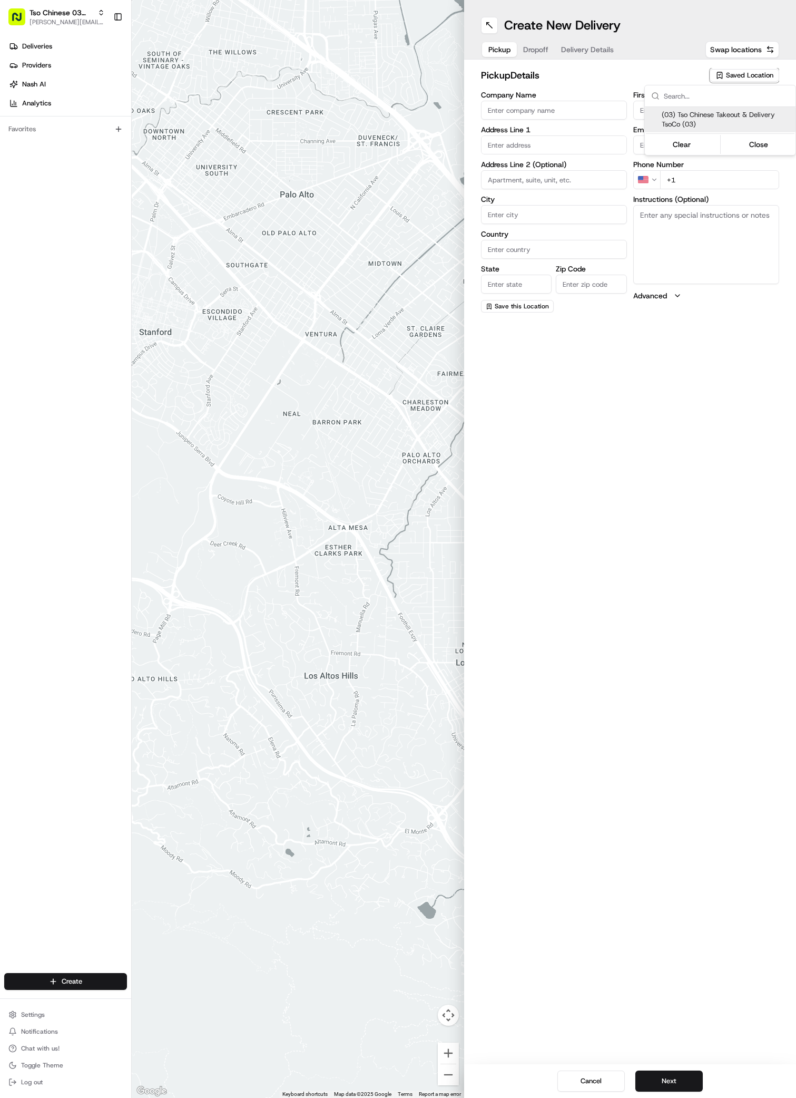
type input "US"
type input "[GEOGRAPHIC_DATA]"
type input "78704"
type input "Tso Chinese"
type input "TsoCo Manager"
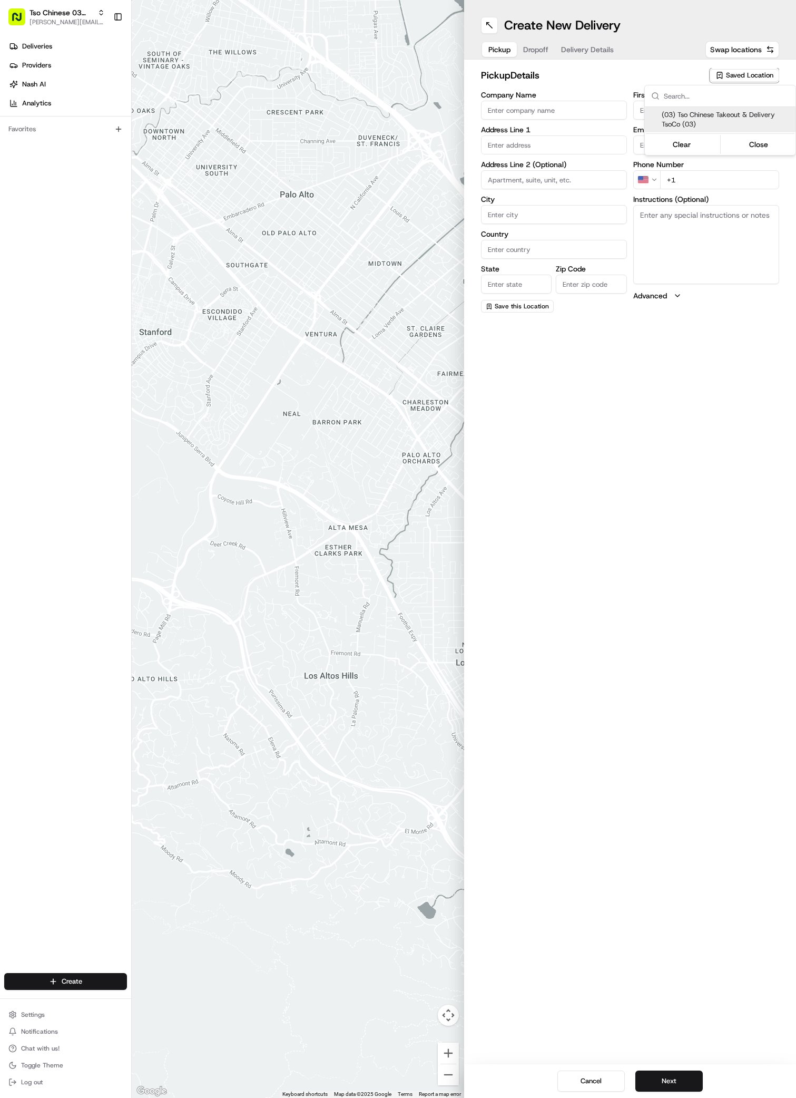
type input "[EMAIL_ADDRESS][DOMAIN_NAME]"
type input "[PHONE_NUMBER]"
type textarea "Submit a picture displaying address & food as Proof of Delivery. Envía una foto…"
type input "[STREET_ADDRESS]"
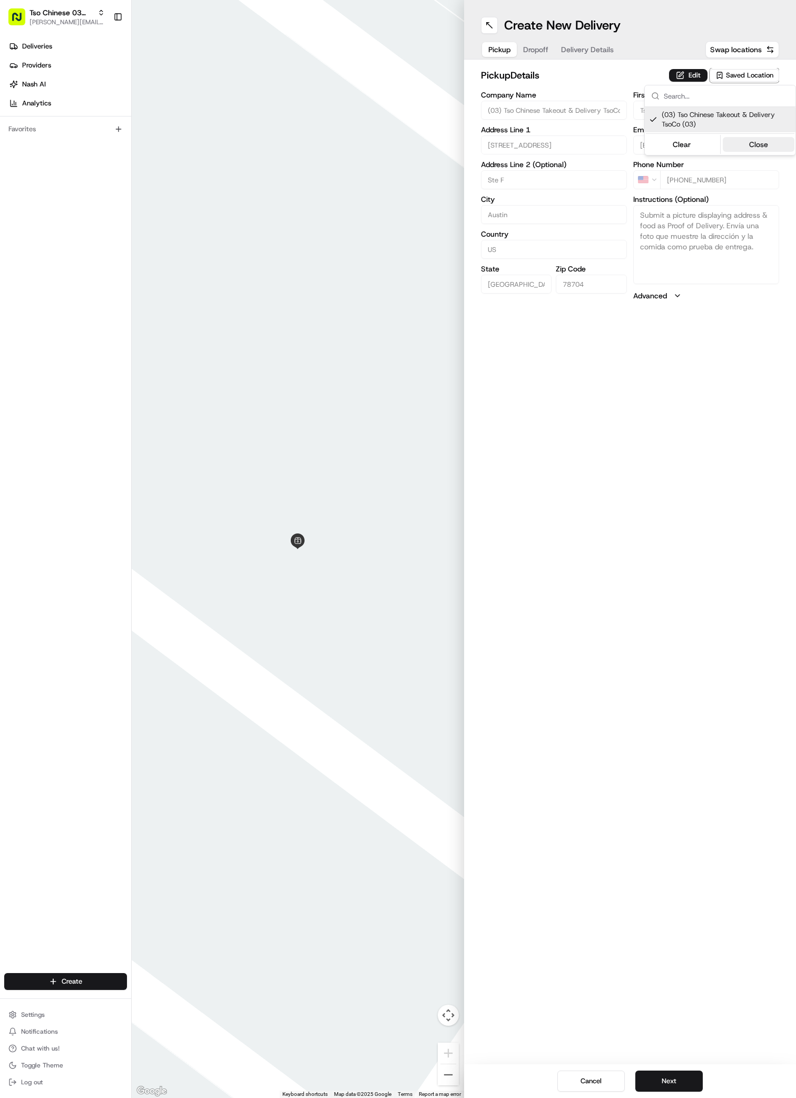
click at [761, 142] on button "Close" at bounding box center [759, 144] width 72 height 15
click at [539, 51] on span "Dropoff" at bounding box center [535, 49] width 25 height 11
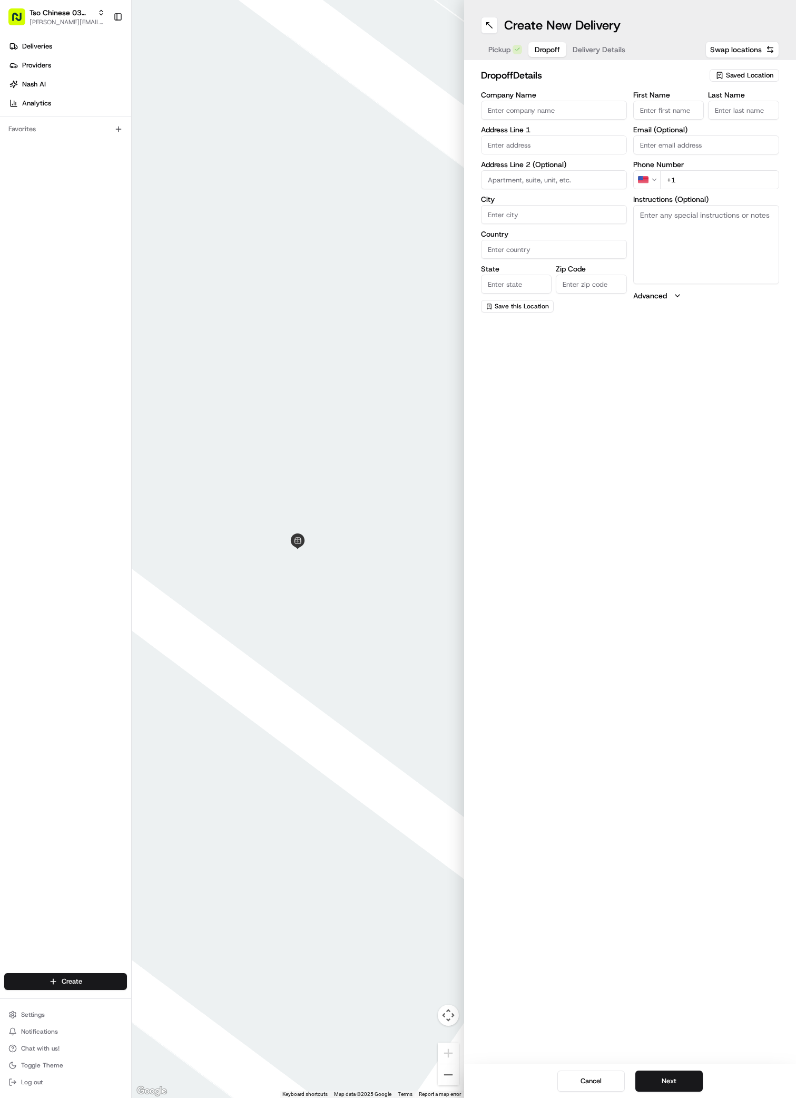
paste input "[STREET_ADDRESS]"
click at [548, 149] on input "[STREET_ADDRESS]" at bounding box center [554, 144] width 146 height 19
click at [549, 166] on div "[STREET_ADDRESS]" at bounding box center [554, 167] width 141 height 16
type input "[STREET_ADDRESS]"
type input "Austin"
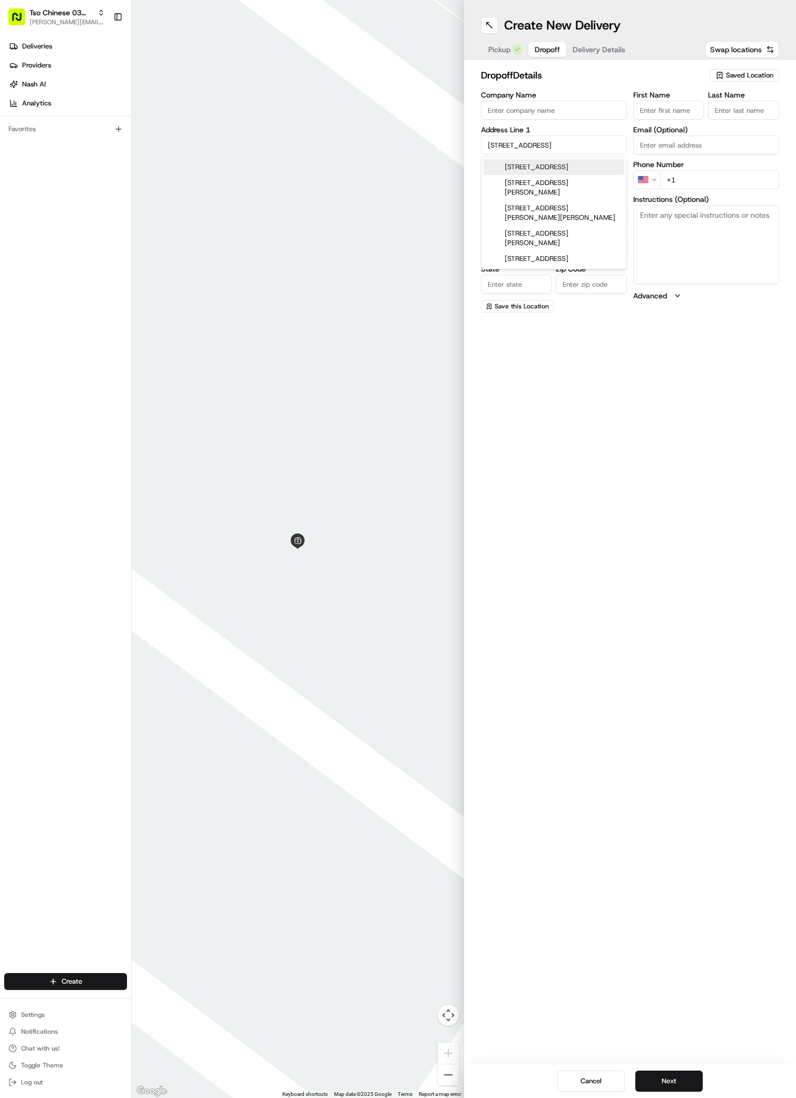
type input "[GEOGRAPHIC_DATA]"
type input "78704"
type input "[STREET_ADDRESS]"
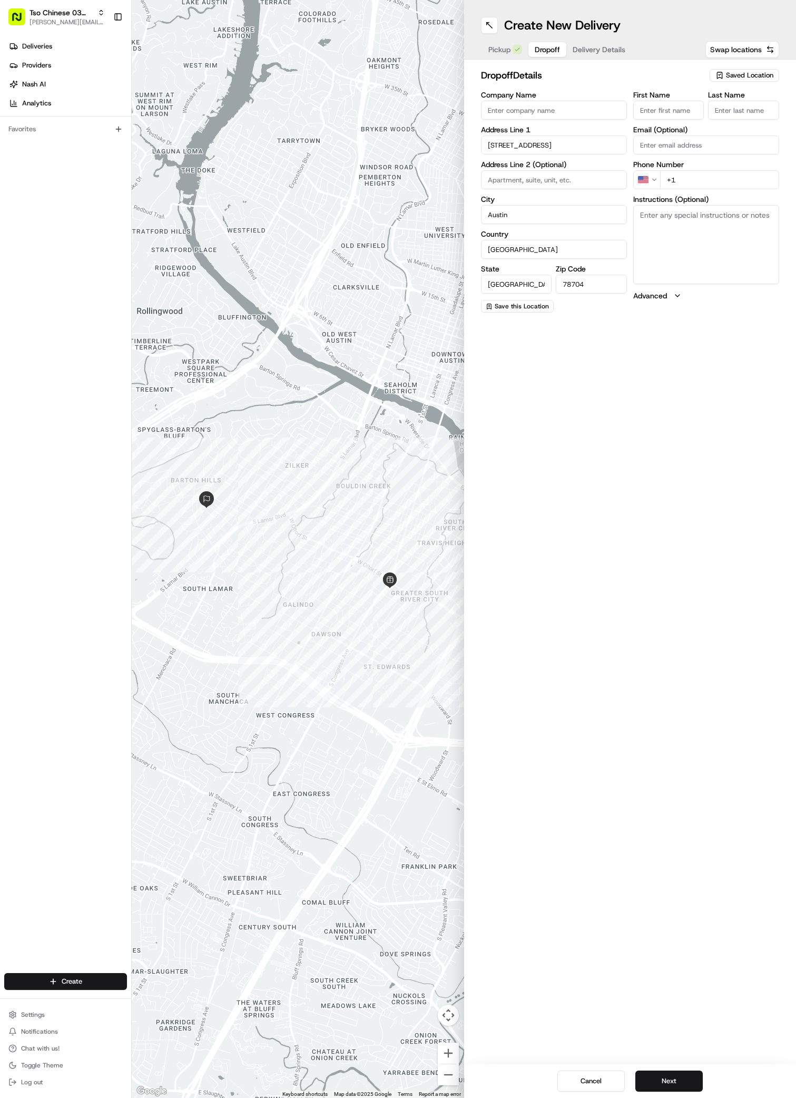
click at [682, 181] on input "+1" at bounding box center [719, 179] width 119 height 19
paste input "51 26895233"
click at [670, 182] on input "[PHONE_NUMBER]" at bounding box center [719, 179] width 119 height 19
type input "[PHONE_NUMBER]"
click at [494, 109] on input "Company Name" at bounding box center [554, 110] width 146 height 19
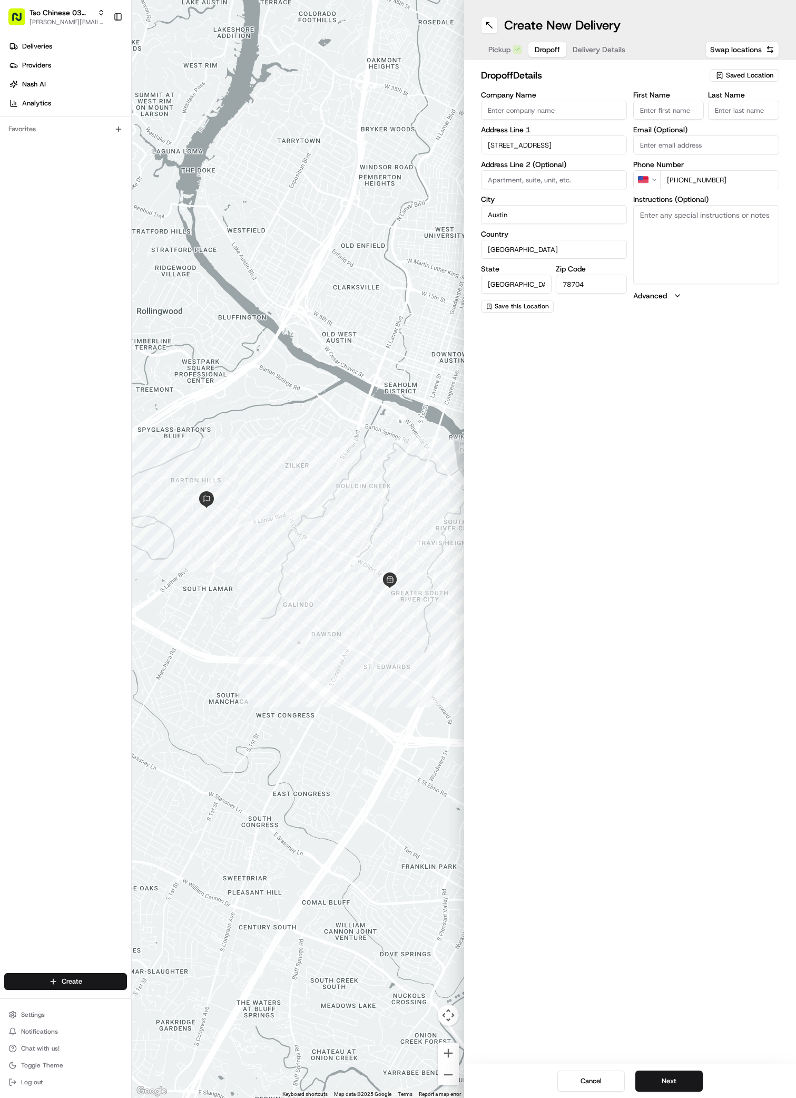
paste input "[PERSON_NAME]"
type input "[PERSON_NAME]"
paste input "[PERSON_NAME]"
type input "[PERSON_NAME]"
type input "."
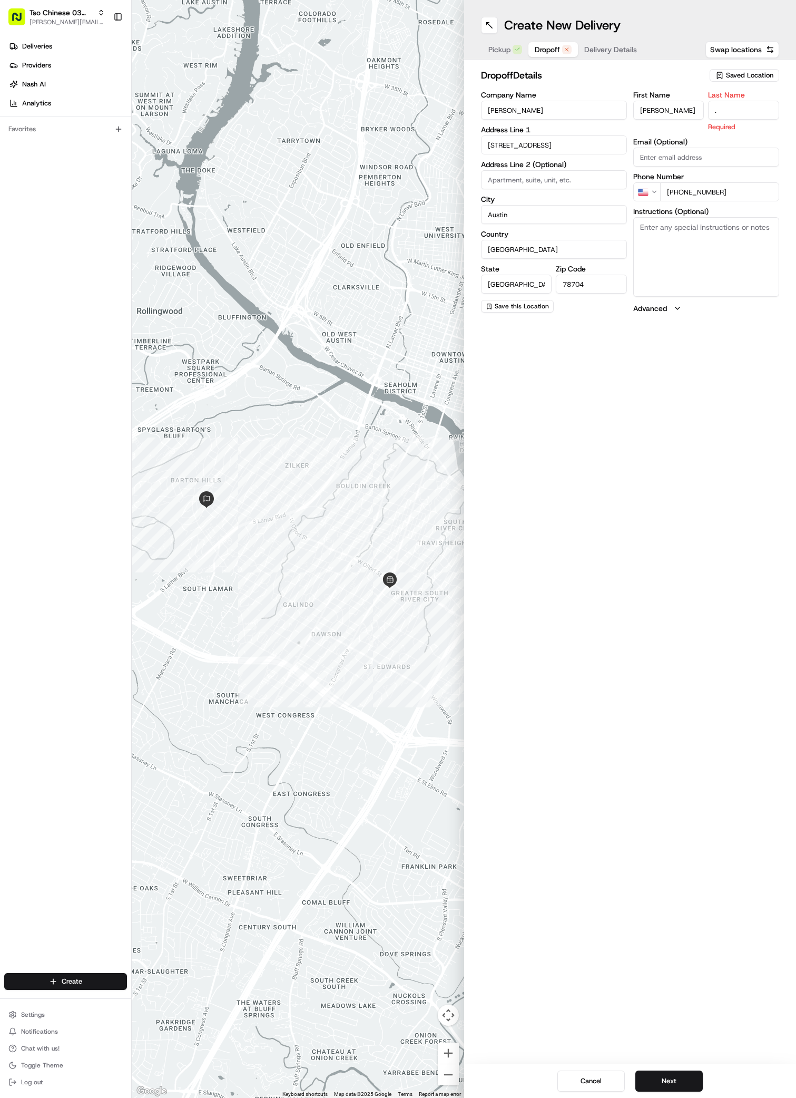
click at [604, 54] on span "Delivery Details" at bounding box center [610, 49] width 53 height 11
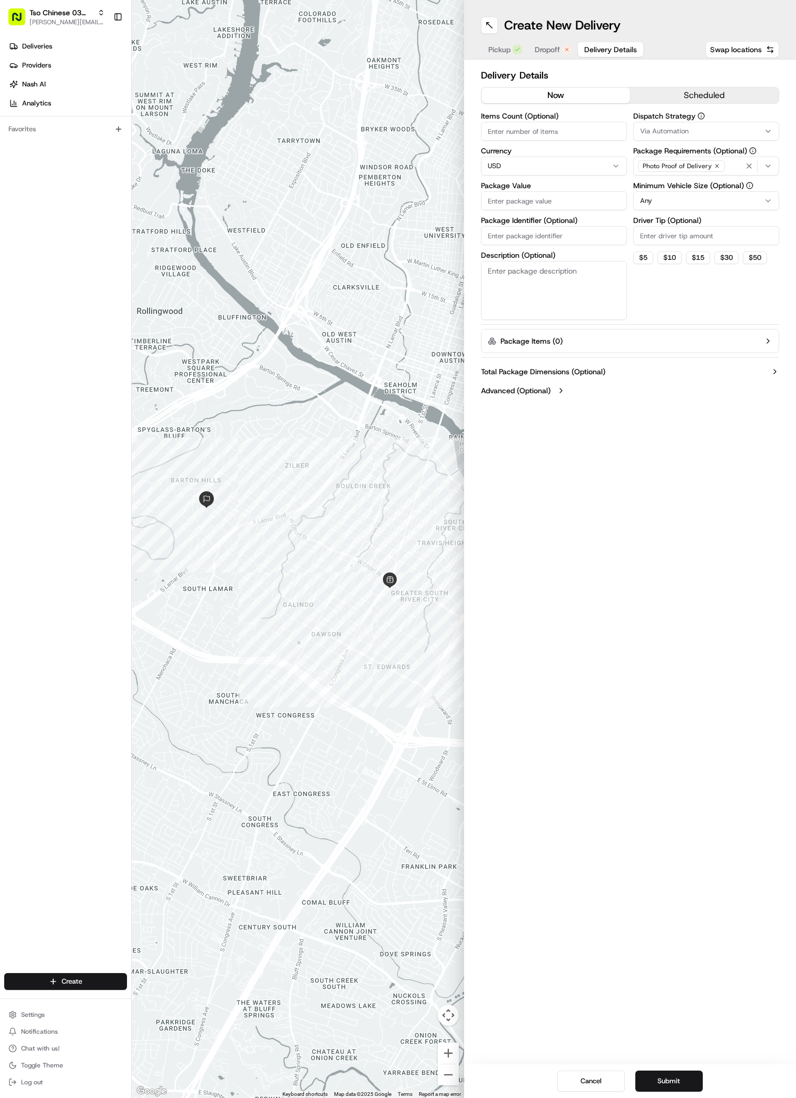
click at [493, 203] on input "Package Value" at bounding box center [554, 200] width 146 height 19
paste input "45.19"
type input "45.19"
click at [652, 126] on span "Via Automation" at bounding box center [664, 130] width 48 height 9
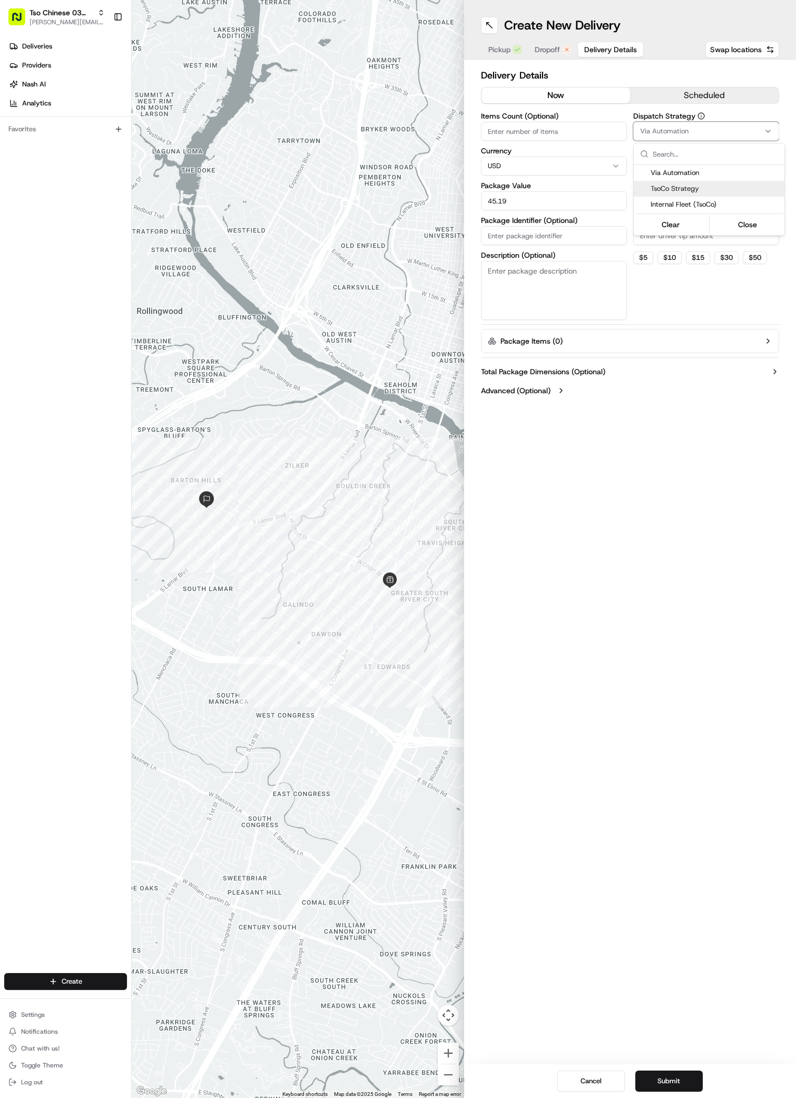
click at [659, 187] on span "TsoCo Strategy" at bounding box center [716, 188] width 130 height 9
click at [740, 223] on button "Close" at bounding box center [748, 224] width 72 height 15
click at [645, 230] on input "Driver Tip (Optional)" at bounding box center [706, 235] width 146 height 19
type input "2"
click at [494, 233] on input "Package Identifier (Optional)" at bounding box center [554, 235] width 146 height 19
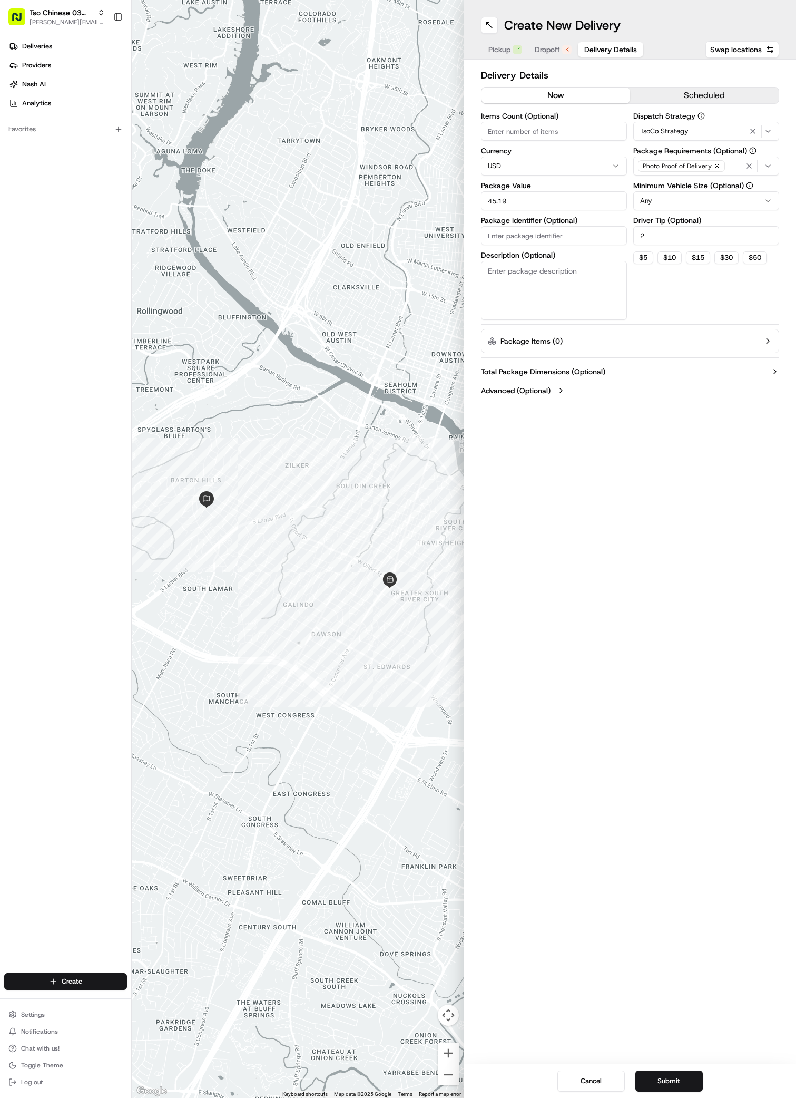
click at [494, 233] on input "Package Identifier (Optional)" at bounding box center [554, 235] width 146 height 19
paste input "AXCFQQ9"
type input "AXCFQQ9"
click at [664, 1079] on button "Submit" at bounding box center [668, 1080] width 67 height 21
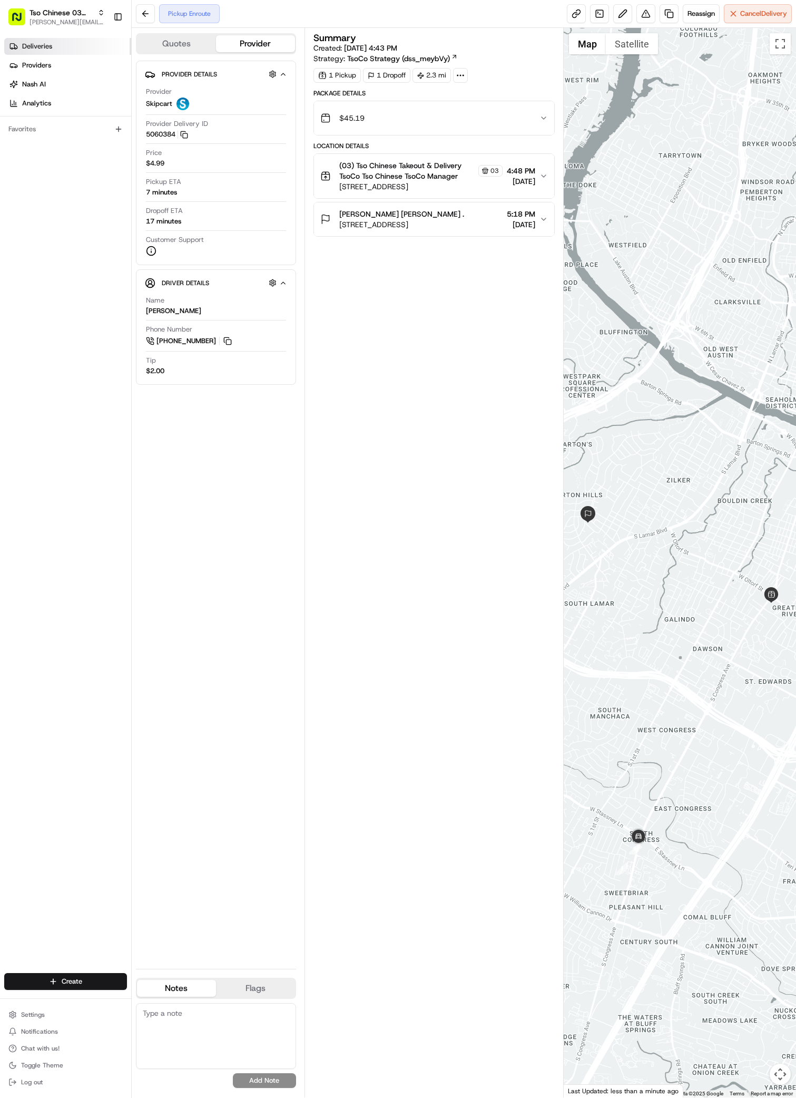
click at [32, 44] on span "Deliveries" at bounding box center [37, 46] width 30 height 9
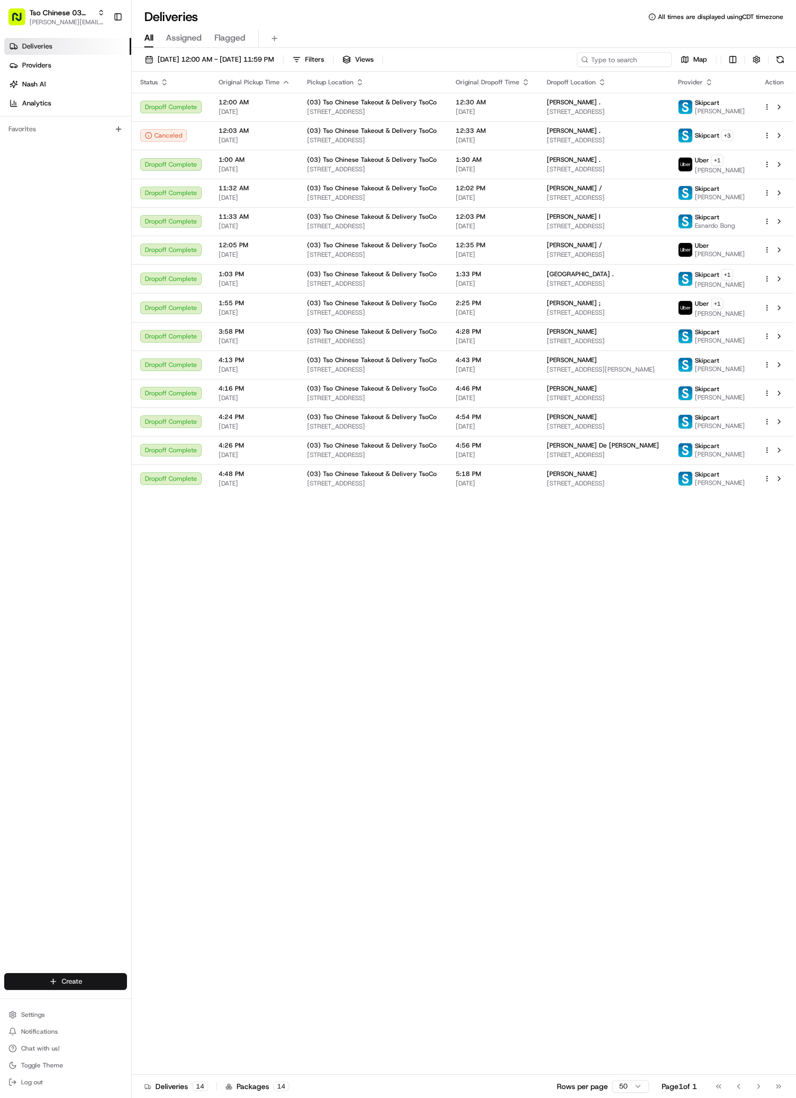
click at [91, 978] on html "Tso Chinese 03 TsoCo [PERSON_NAME][EMAIL_ADDRESS][DOMAIN_NAME] Toggle Sidebar D…" at bounding box center [398, 549] width 796 height 1098
click at [186, 997] on link "Delivery" at bounding box center [190, 1000] width 117 height 19
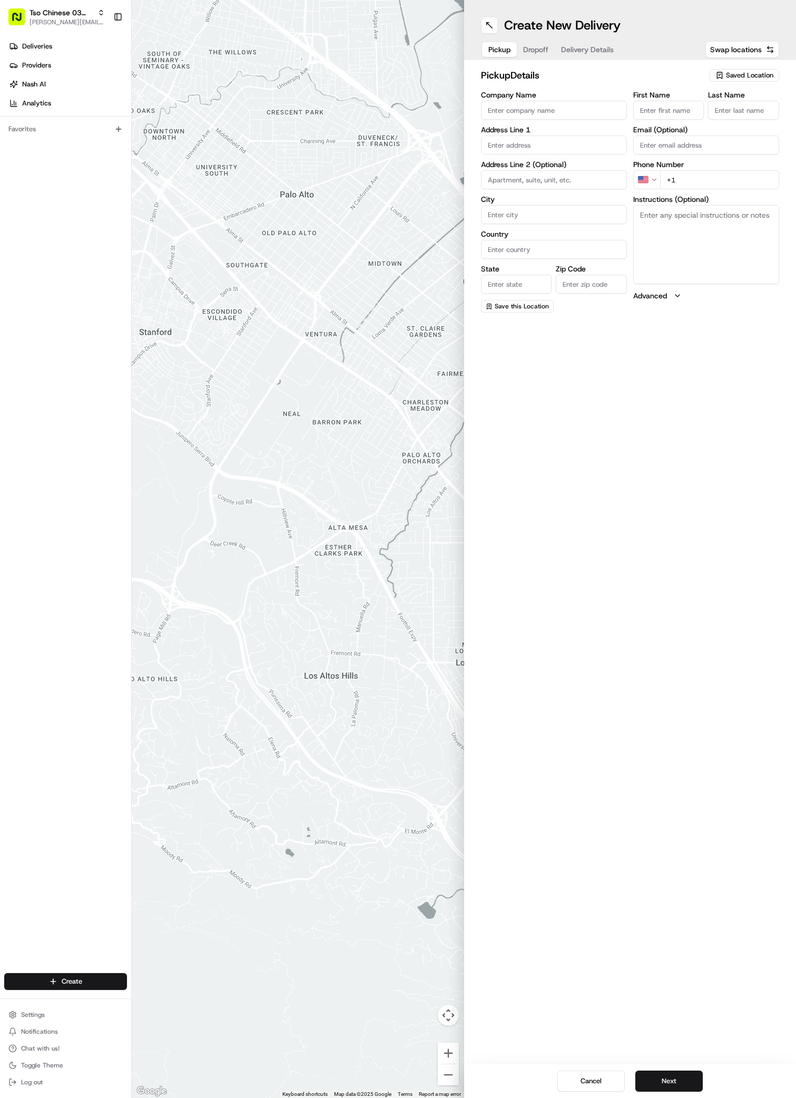
click at [747, 75] on span "Saved Location" at bounding box center [749, 75] width 47 height 9
click at [740, 120] on span "(03) Tso Chinese Takeout & Delivery TsoCo (03)" at bounding box center [727, 119] width 130 height 19
type input "(03) Tso Chinese Takeout & Delivery TsoCo"
type input "Ste F"
type input "Austin"
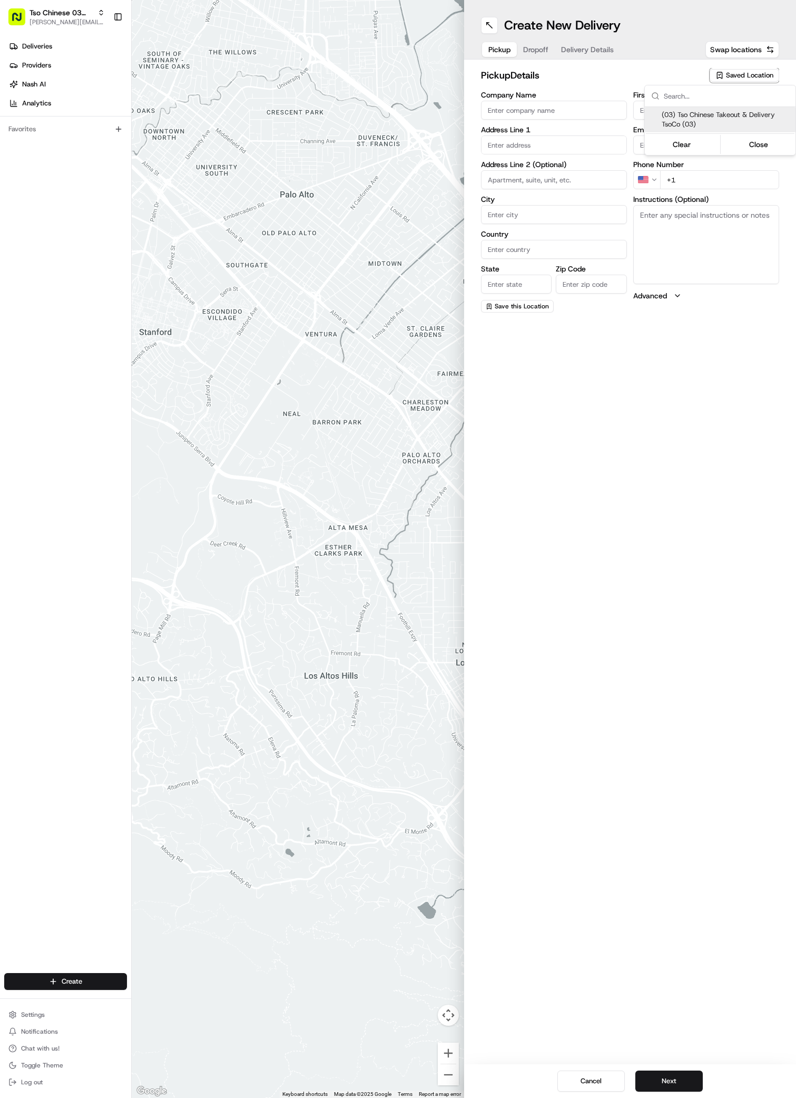
type input "US"
type input "[GEOGRAPHIC_DATA]"
type input "78704"
type input "Tso Chinese"
type input "TsoCo Manager"
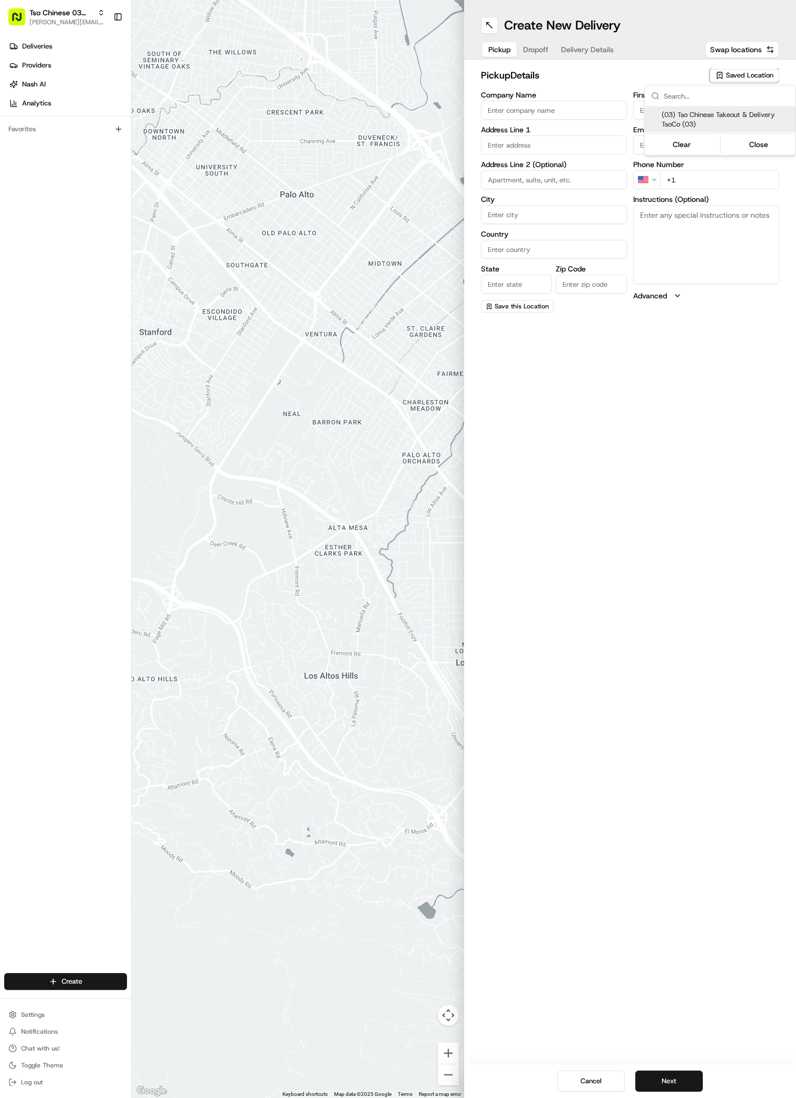
type input "[EMAIL_ADDRESS][DOMAIN_NAME]"
type input "[PHONE_NUMBER]"
type textarea "Submit a picture displaying address & food as Proof of Delivery. Envía una foto…"
type input "[STREET_ADDRESS]"
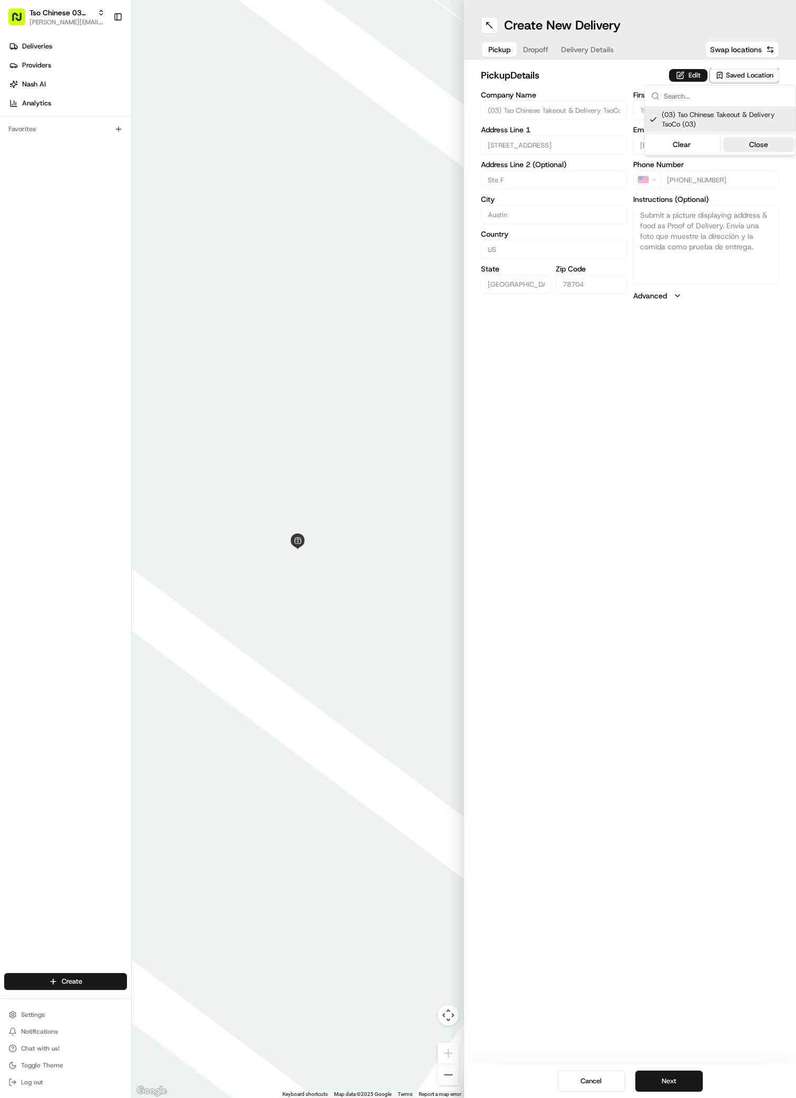
click at [762, 150] on button "Close" at bounding box center [759, 144] width 72 height 15
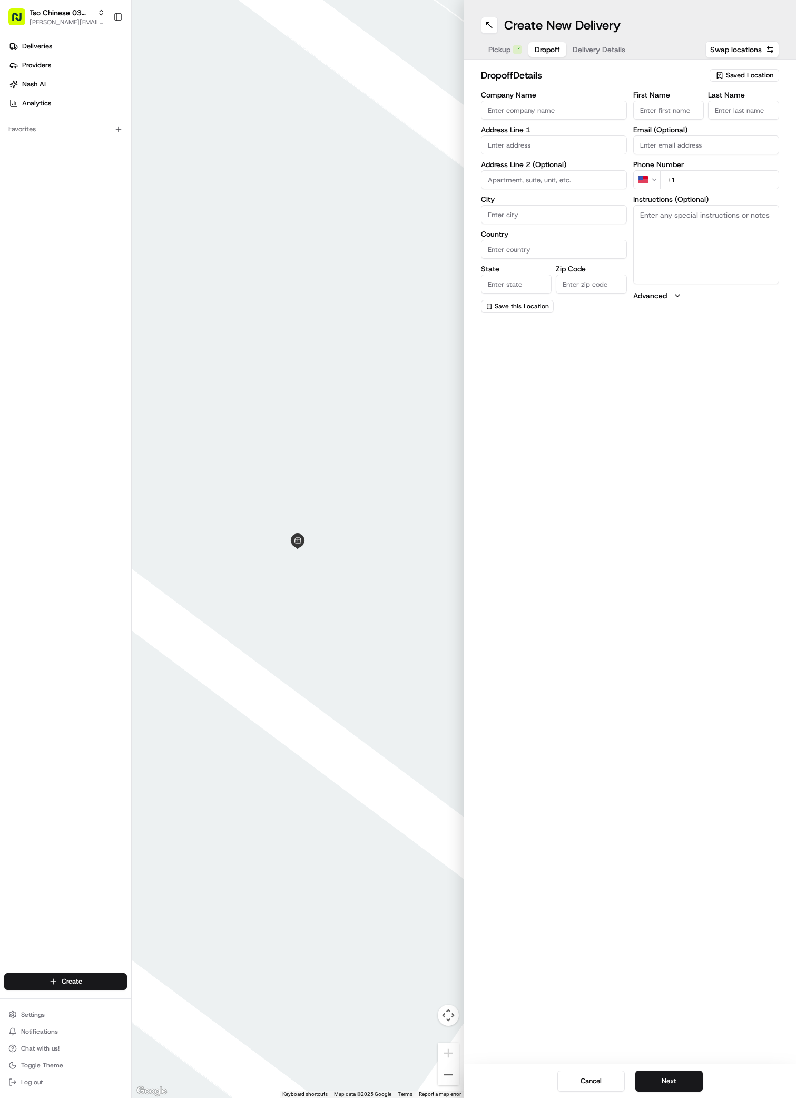
click at [534, 50] on button "Dropoff" at bounding box center [547, 49] width 38 height 15
click at [496, 109] on input "Company Name" at bounding box center [554, 110] width 146 height 19
paste input "[PERSON_NAME]"
type input "[PERSON_NAME]"
paste input "[PERSON_NAME]"
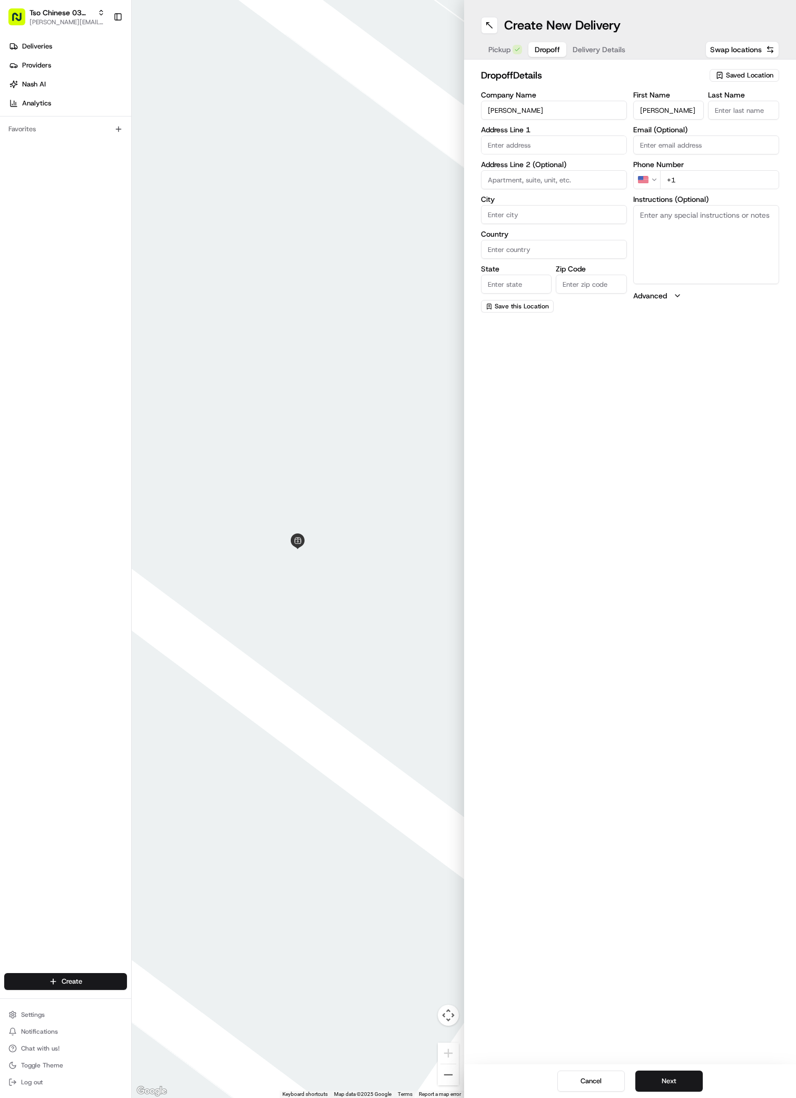
type input "[PERSON_NAME]"
type input "."
click at [513, 167] on div "[STREET_ADDRESS]" at bounding box center [554, 167] width 141 height 16
type input "[STREET_ADDRESS]"
type input "Austin"
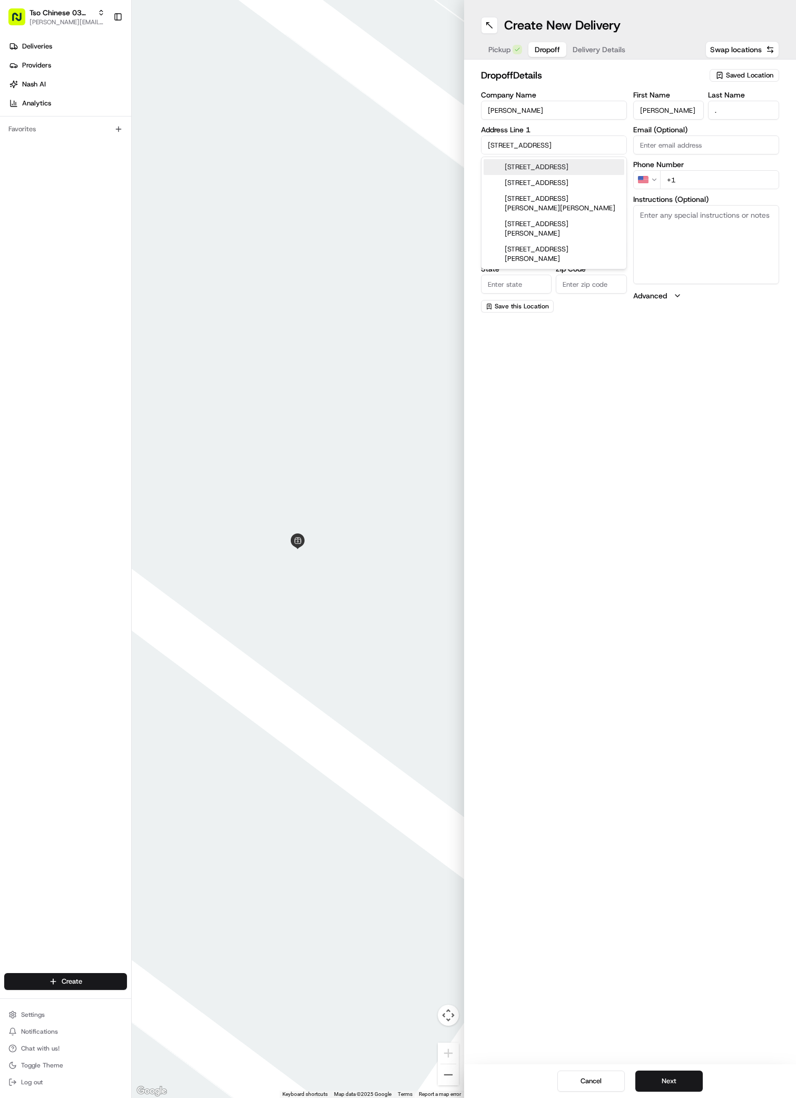
type input "[GEOGRAPHIC_DATA]"
type input "78704"
type input "[STREET_ADDRESS]"
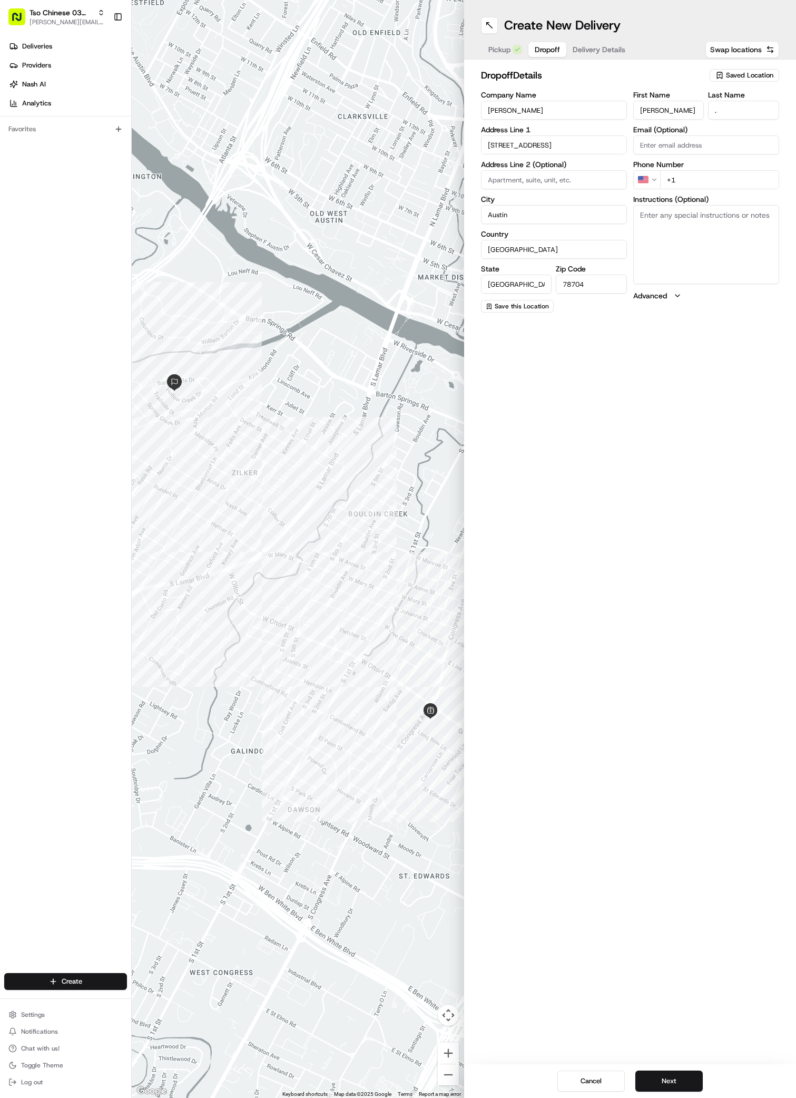
click at [680, 240] on textarea "Instructions (Optional)" at bounding box center [706, 244] width 146 height 79
paste textarea "Apartment is located on the bottom floor to the right of stairs. The letter "A"…"
type textarea "Apartment is located on the bottom floor to the right of stairs. The letter "A"…"
click at [505, 172] on input at bounding box center [554, 179] width 146 height 19
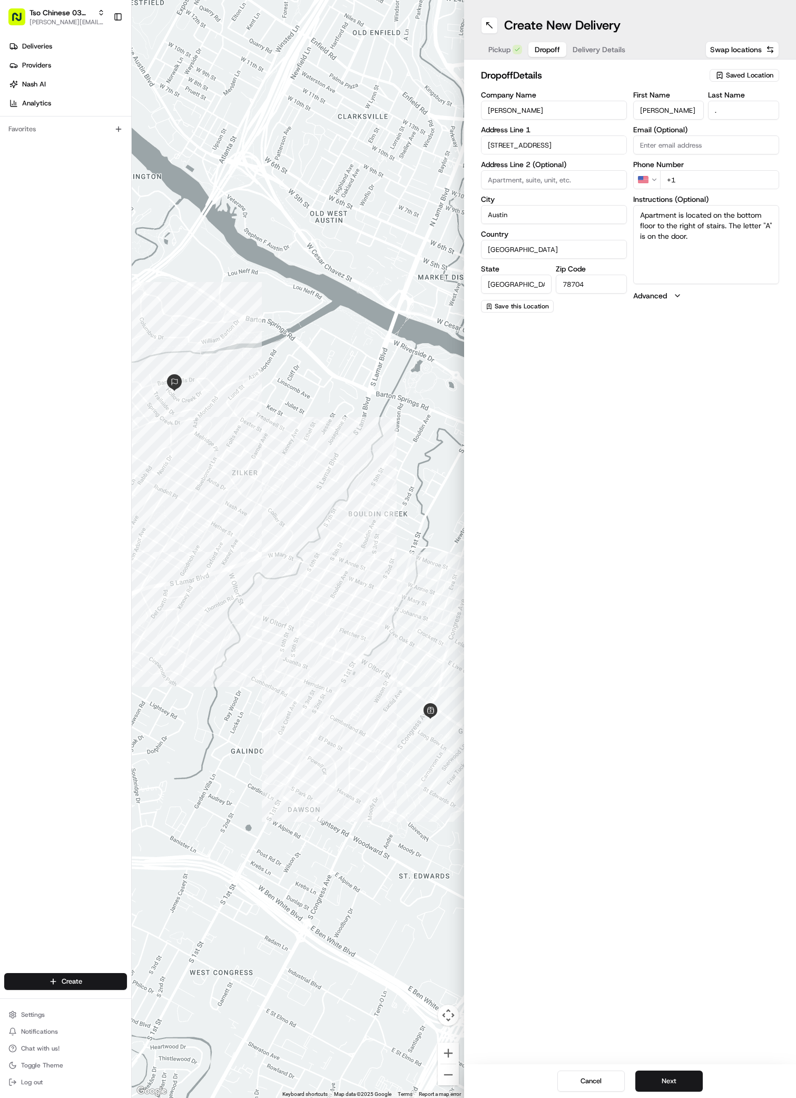
click at [505, 172] on input at bounding box center [554, 179] width 146 height 19
paste input "Apt. A"
type input "Apt. A"
click at [689, 165] on label "Phone Number" at bounding box center [706, 164] width 146 height 7
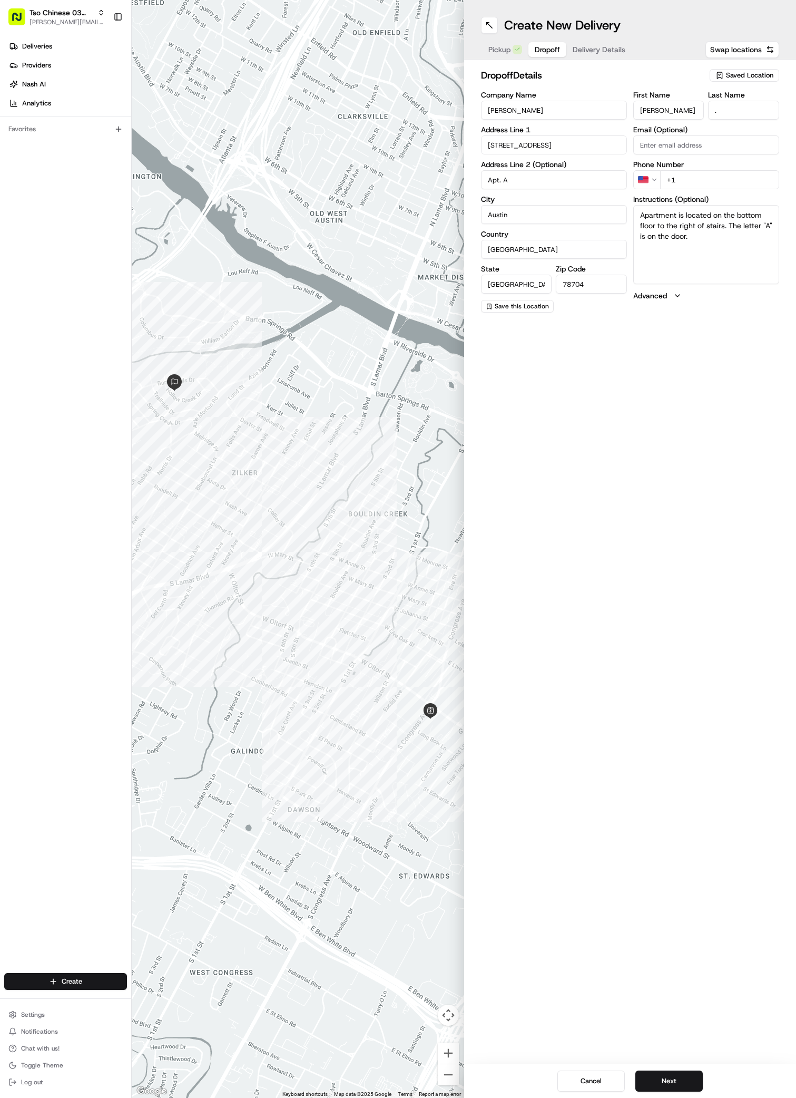
paste input "51 25171212"
click at [673, 182] on input "[PHONE_NUMBER]" at bounding box center [719, 179] width 119 height 19
type input "[PHONE_NUMBER]"
click at [713, 256] on textarea "Apartment is located on the bottom floor to the right of stairs. The letter "A"…" at bounding box center [706, 244] width 146 height 79
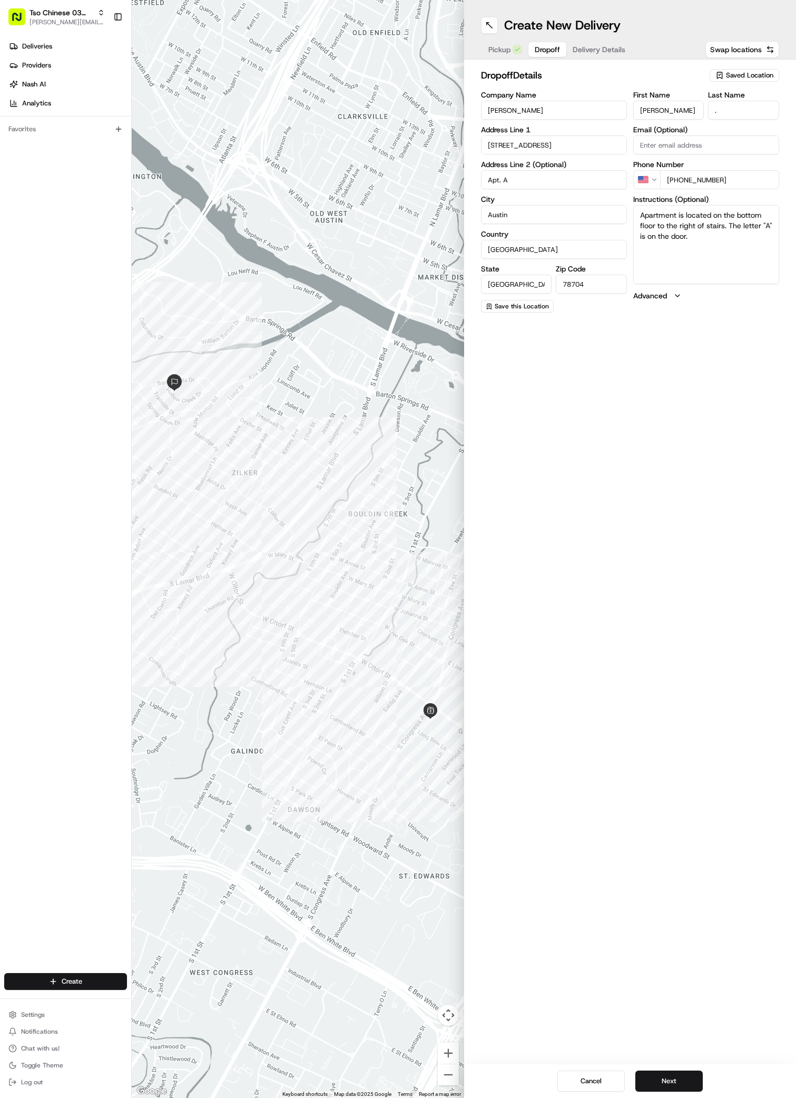
paste textarea "Apt. A"
click at [688, 240] on textarea "Apartment is located on the bottom floor to the right of stairs. The letter "A"…" at bounding box center [706, 244] width 146 height 79
type textarea "Apartment is located on the bottom floor to the right of stairs. The letter "A"…"
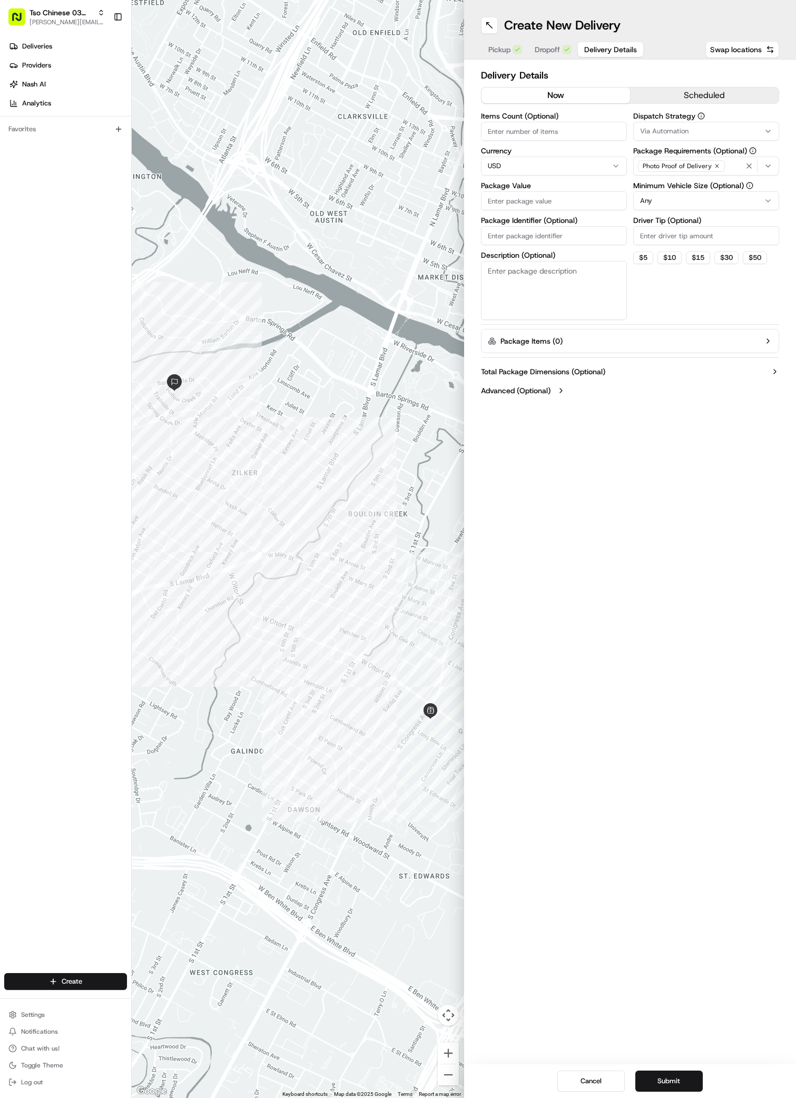
click at [594, 51] on span "Delivery Details" at bounding box center [610, 49] width 53 height 11
click at [701, 133] on div "Via Automation" at bounding box center [706, 130] width 141 height 9
click at [700, 189] on span "TsoCo Strategy" at bounding box center [716, 188] width 130 height 9
click at [768, 228] on button "Close" at bounding box center [748, 224] width 72 height 15
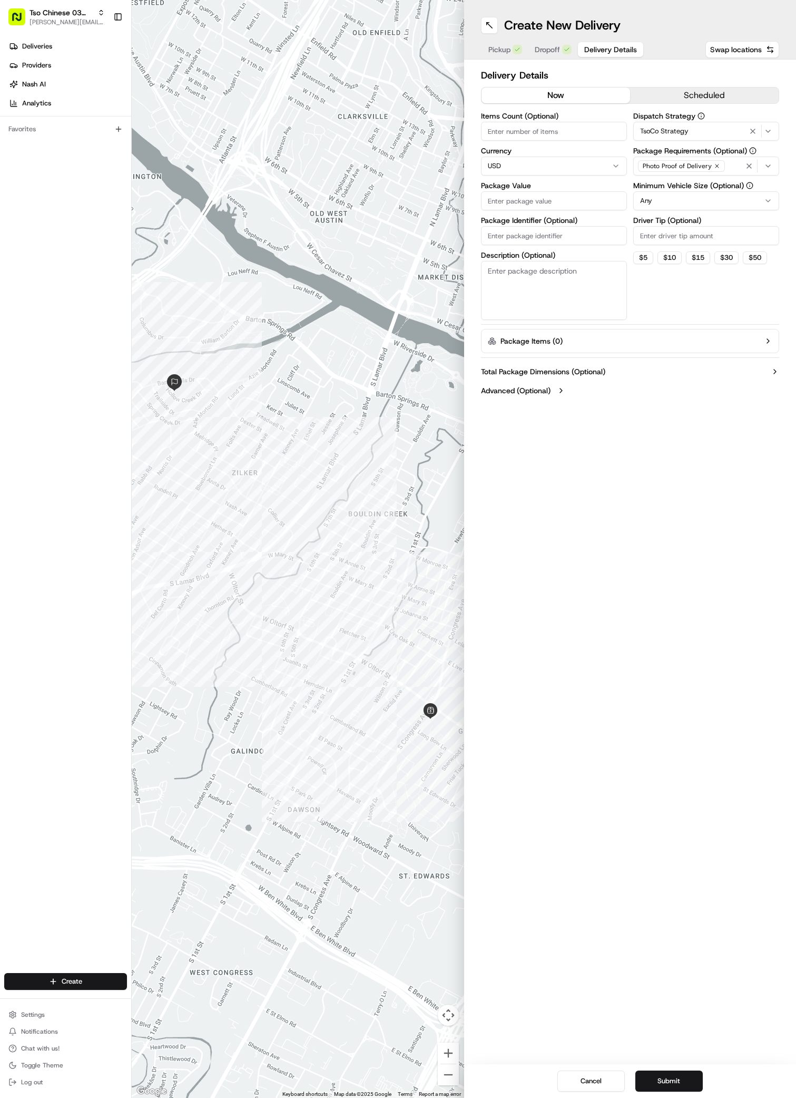
click at [649, 231] on input "Driver Tip (Optional)" at bounding box center [706, 235] width 146 height 19
type input "2"
click at [493, 196] on input "Package Value" at bounding box center [554, 200] width 146 height 19
paste input "35.34"
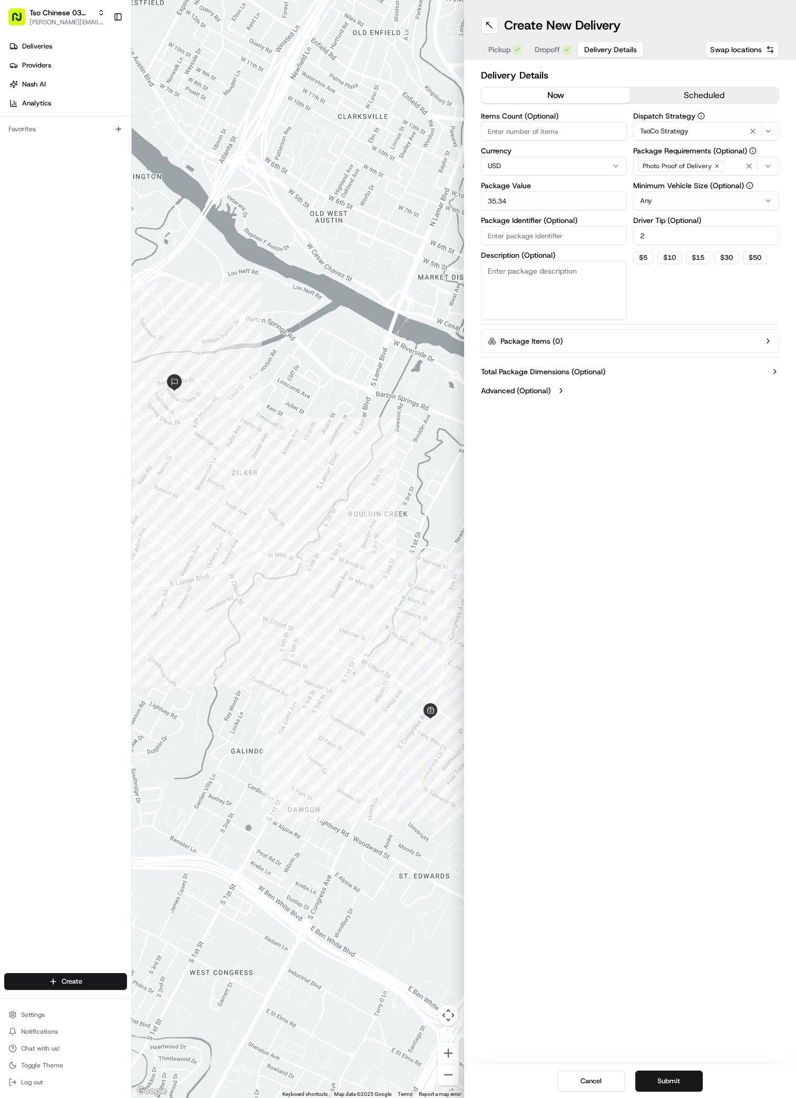
type input "35.34"
click at [499, 236] on input "Package Identifier (Optional)" at bounding box center [554, 235] width 146 height 19
paste input "YU7MQ00"
type input "YU7MQ00"
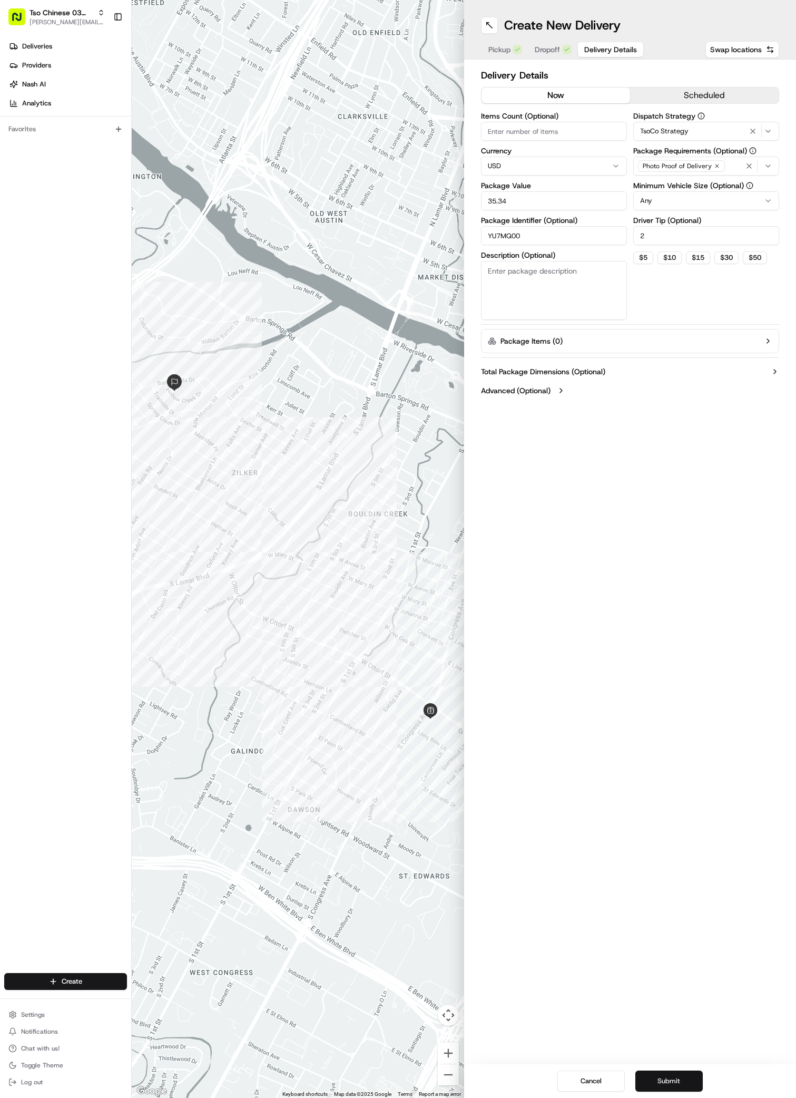
click at [675, 1080] on button "Submit" at bounding box center [668, 1080] width 67 height 21
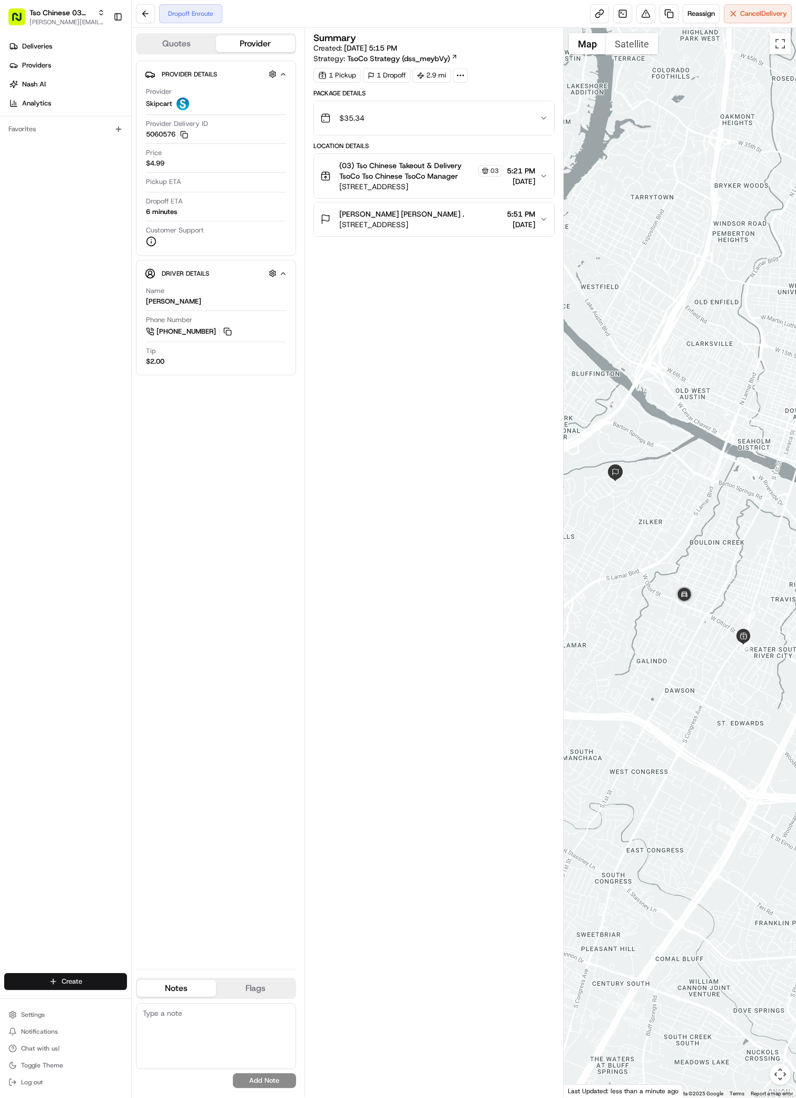
click at [100, 979] on html "Tso Chinese 03 TsoCo [PERSON_NAME][EMAIL_ADDRESS][DOMAIN_NAME] Toggle Sidebar D…" at bounding box center [398, 549] width 796 height 1098
click at [214, 996] on link "Delivery" at bounding box center [190, 1000] width 117 height 19
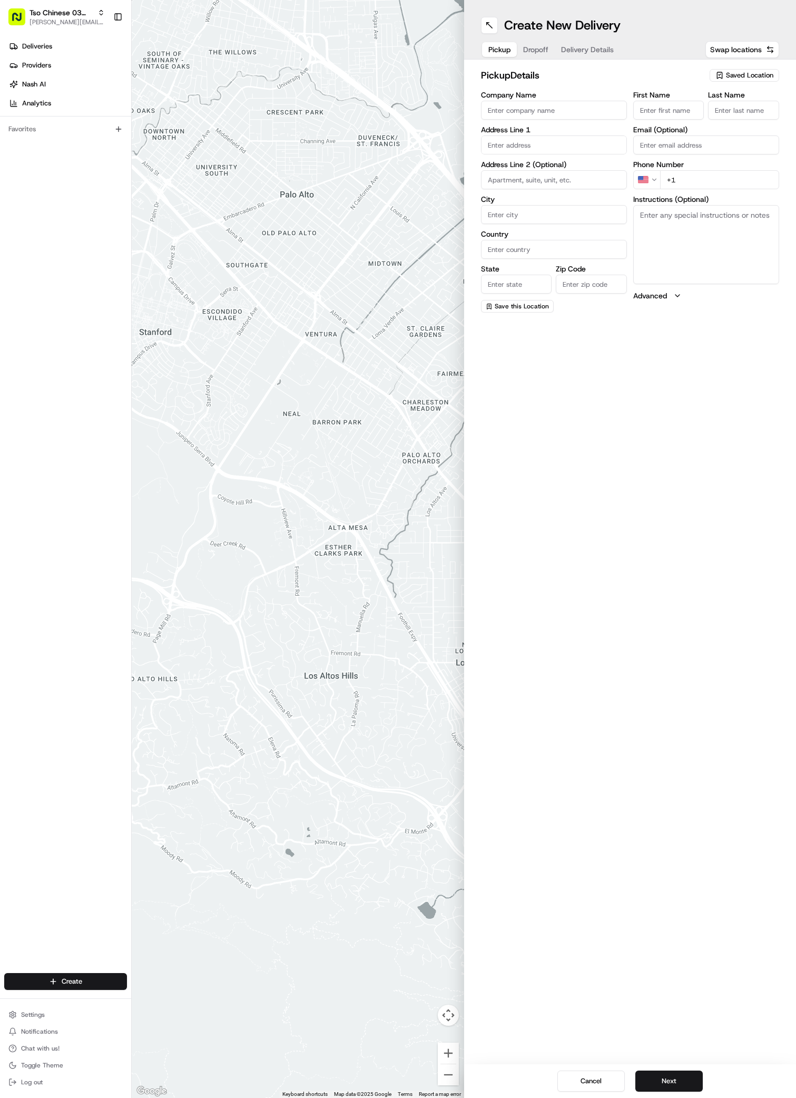
click at [734, 73] on span "Saved Location" at bounding box center [749, 75] width 47 height 9
click at [734, 73] on html "Tso Chinese 03 TsoCo [PERSON_NAME][EMAIL_ADDRESS][DOMAIN_NAME] Toggle Sidebar D…" at bounding box center [398, 549] width 796 height 1098
click at [734, 73] on span "Saved Location" at bounding box center [749, 75] width 47 height 9
click at [736, 119] on span "(03) Tso Chinese Takeout & Delivery TsoCo (03)" at bounding box center [727, 119] width 130 height 19
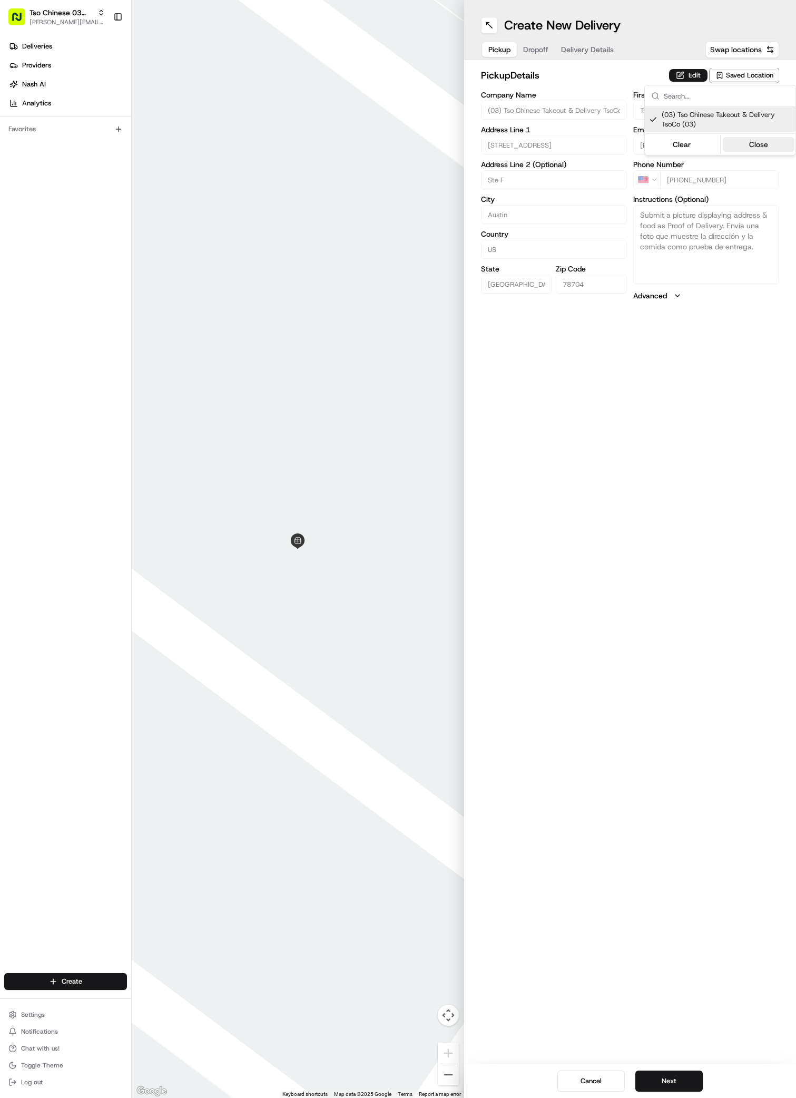
click at [763, 149] on button "Close" at bounding box center [759, 144] width 72 height 15
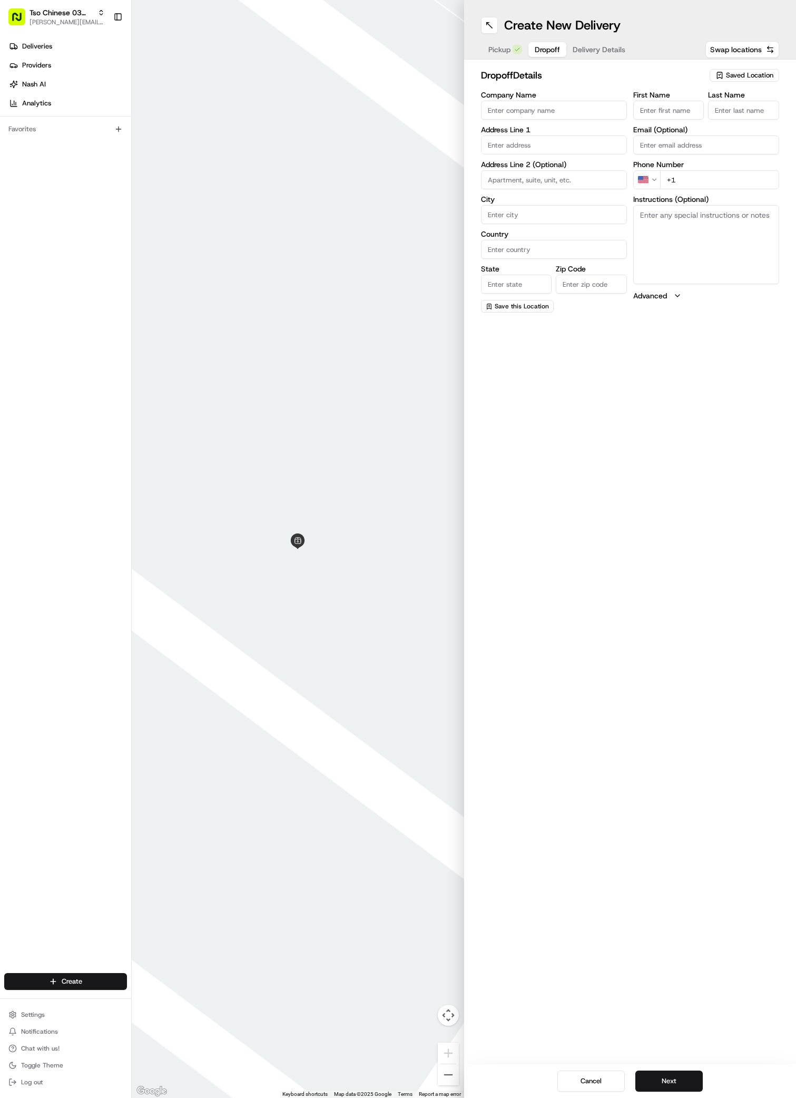
click at [536, 50] on span "Dropoff" at bounding box center [547, 49] width 25 height 11
paste input "[STREET_ADDRESS][PERSON_NAME][US_STATE]"
click at [551, 147] on input "[STREET_ADDRESS][PERSON_NAME][US_STATE]" at bounding box center [554, 144] width 146 height 19
click at [555, 164] on div "[STREET_ADDRESS][PERSON_NAME][US_STATE]" at bounding box center [554, 171] width 141 height 25
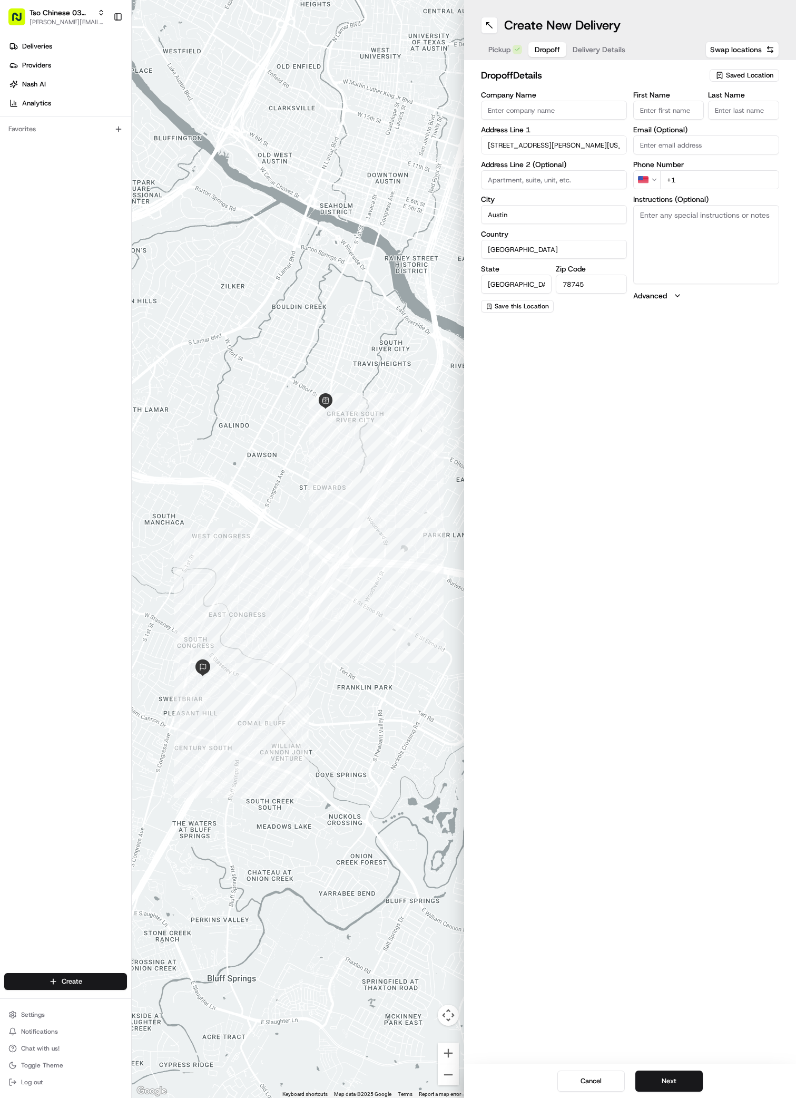
click at [501, 108] on input "Company Name" at bounding box center [554, 110] width 146 height 19
paste input "[PERSON_NAME]"
click at [511, 182] on input at bounding box center [554, 179] width 146 height 19
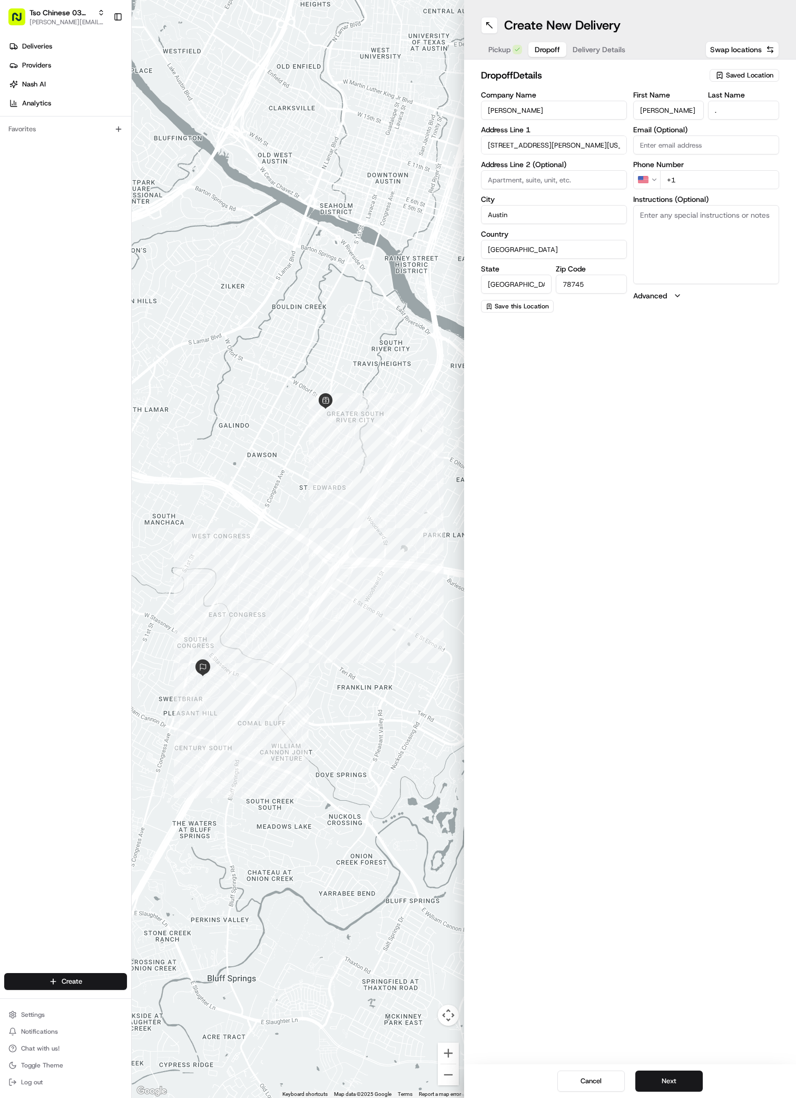
paste input "#1821, 2nd Floor"
click at [745, 231] on textarea "Instructions (Optional)" at bounding box center [706, 244] width 146 height 79
paste textarea "Gate code #4315, through left gate. Building 18, #1821 (middle staircase, secon…"
paste textarea "Avana Soco"
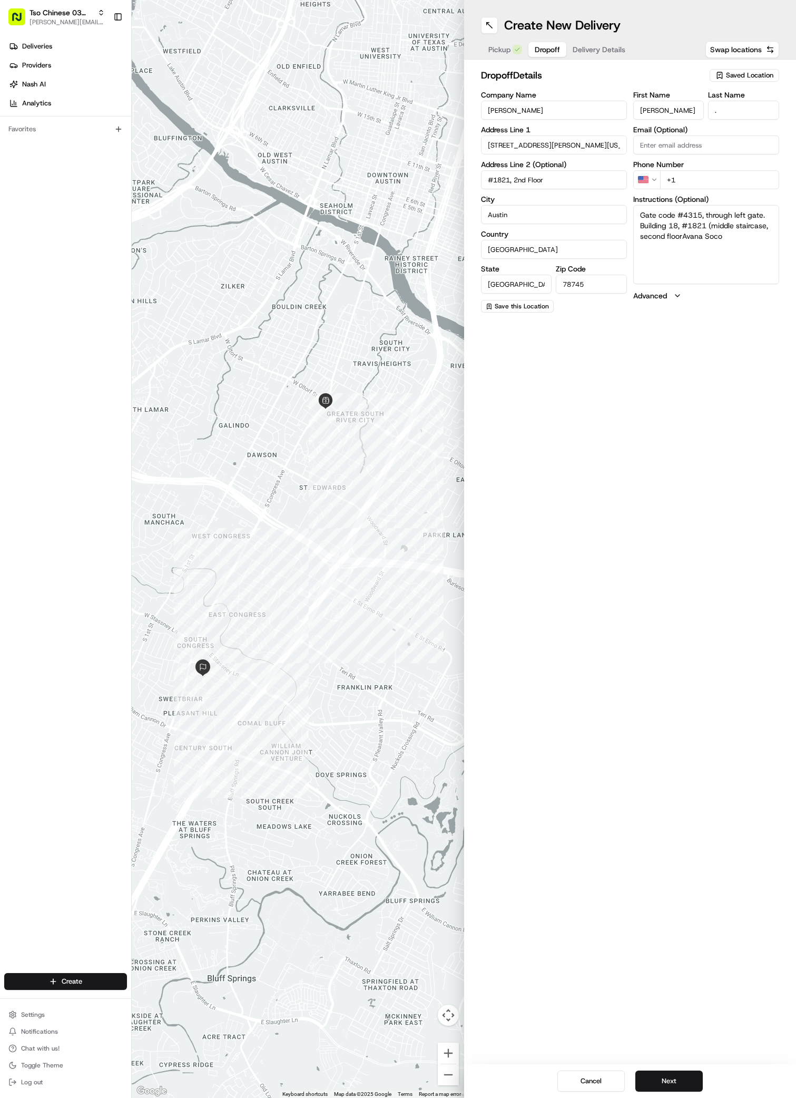
click at [684, 239] on textarea "Gate code #4315, through left gate. Building 18, #1821 (middle staircase, secon…" at bounding box center [706, 244] width 146 height 79
click at [691, 180] on input "+1" at bounding box center [719, 179] width 119 height 19
paste input "8322572225"
click at [670, 180] on input "[PHONE_NUMBER]" at bounding box center [719, 179] width 119 height 19
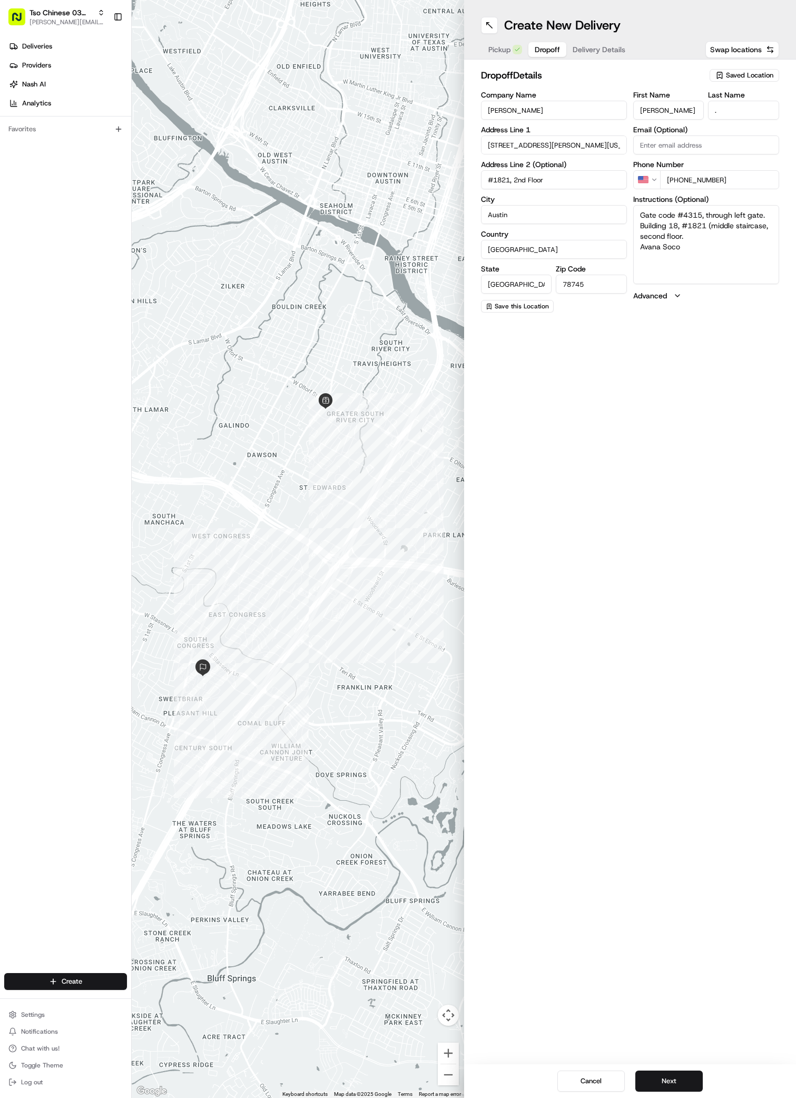
click at [605, 43] on button "Delivery Details" at bounding box center [598, 49] width 65 height 15
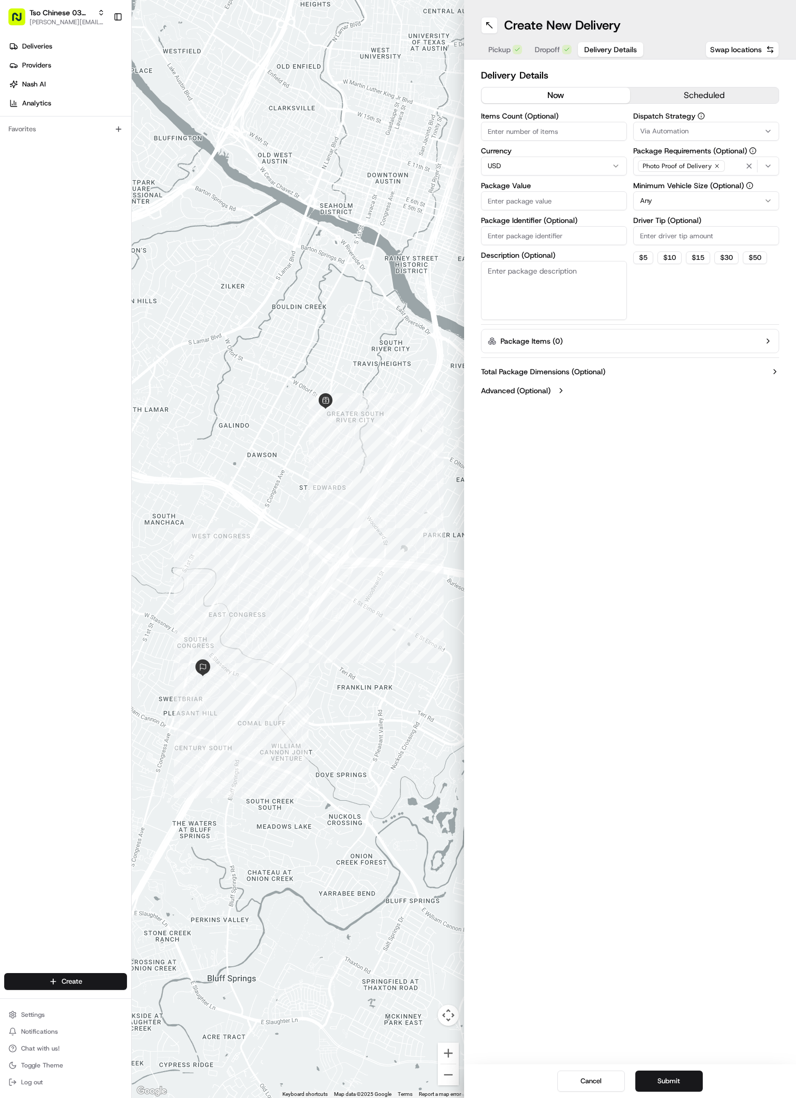
click at [668, 126] on span "Via Automation" at bounding box center [664, 130] width 48 height 9
click at [668, 188] on span "TsoCo Strategy" at bounding box center [716, 188] width 130 height 9
click at [751, 221] on button "Close" at bounding box center [748, 224] width 72 height 15
click at [655, 232] on input "Driver Tip (Optional)" at bounding box center [706, 235] width 146 height 19
click at [496, 202] on input "Package Value" at bounding box center [554, 200] width 146 height 19
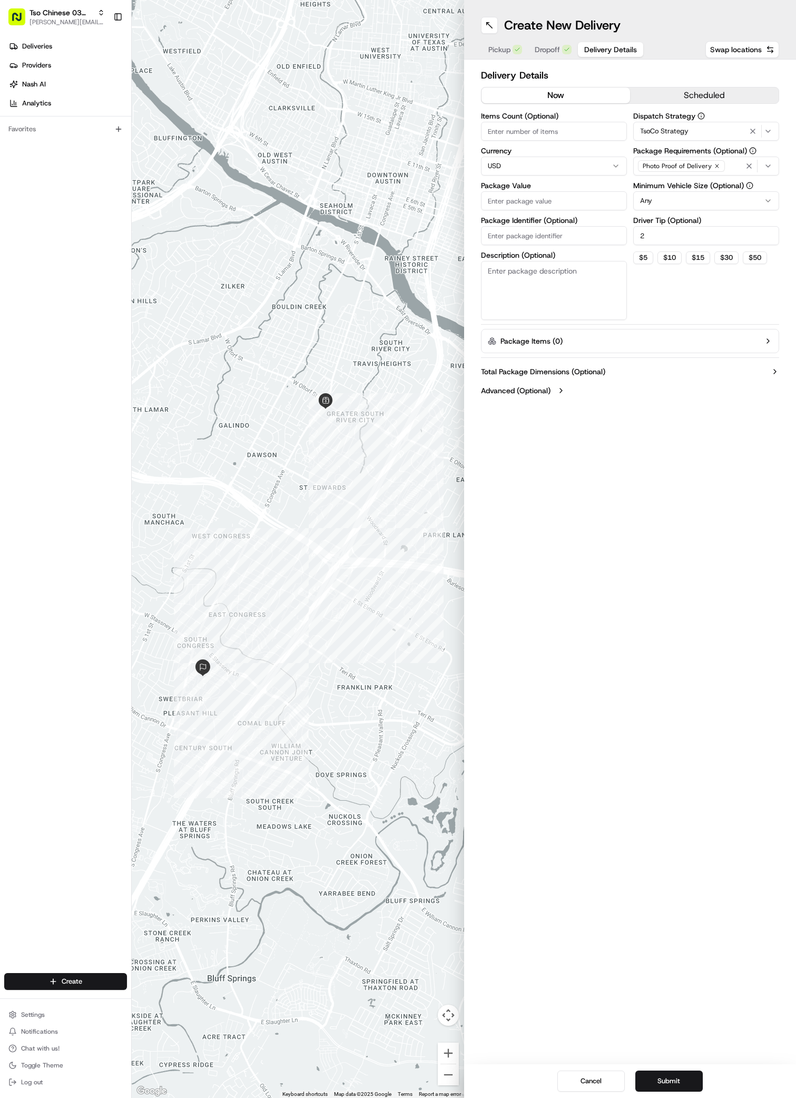
click at [496, 202] on input "Package Value" at bounding box center [554, 200] width 146 height 19
click at [555, 203] on input "Package Value" at bounding box center [554, 200] width 146 height 19
paste input "33.45"
click at [495, 233] on input "Package Identifier (Optional)" at bounding box center [554, 235] width 146 height 19
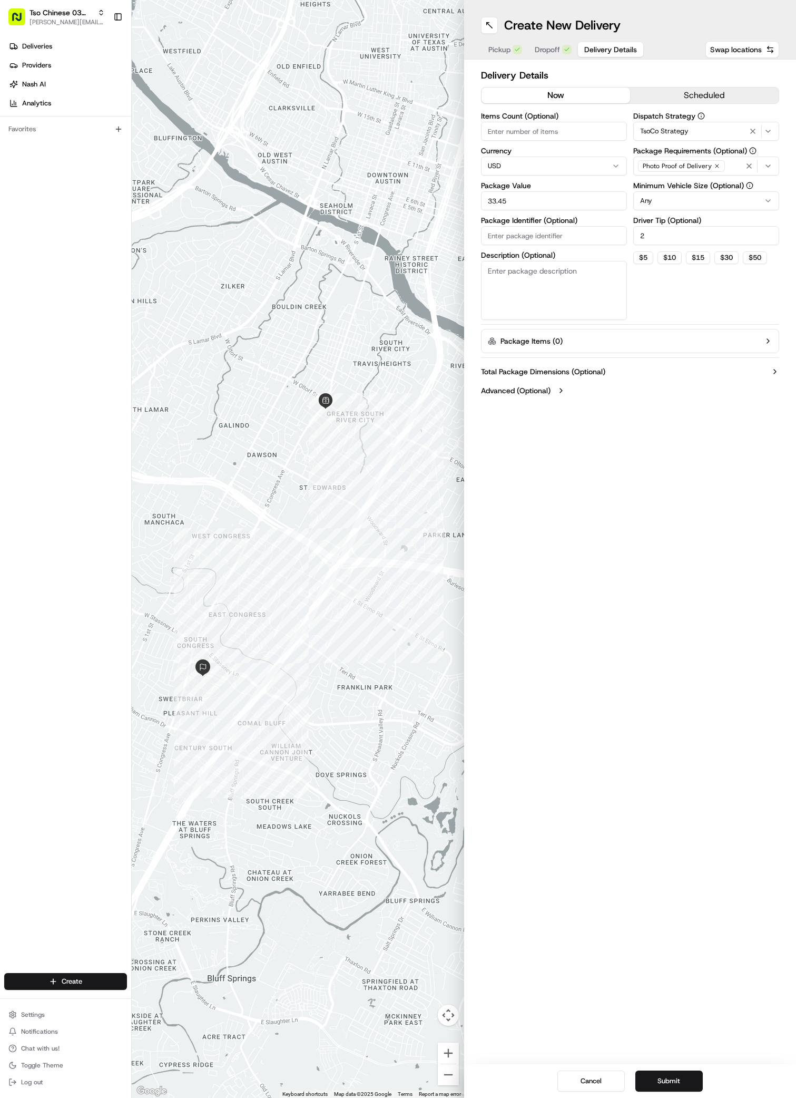
paste input "ZTVM8SZ"
click at [654, 1080] on button "Submit" at bounding box center [668, 1080] width 67 height 21
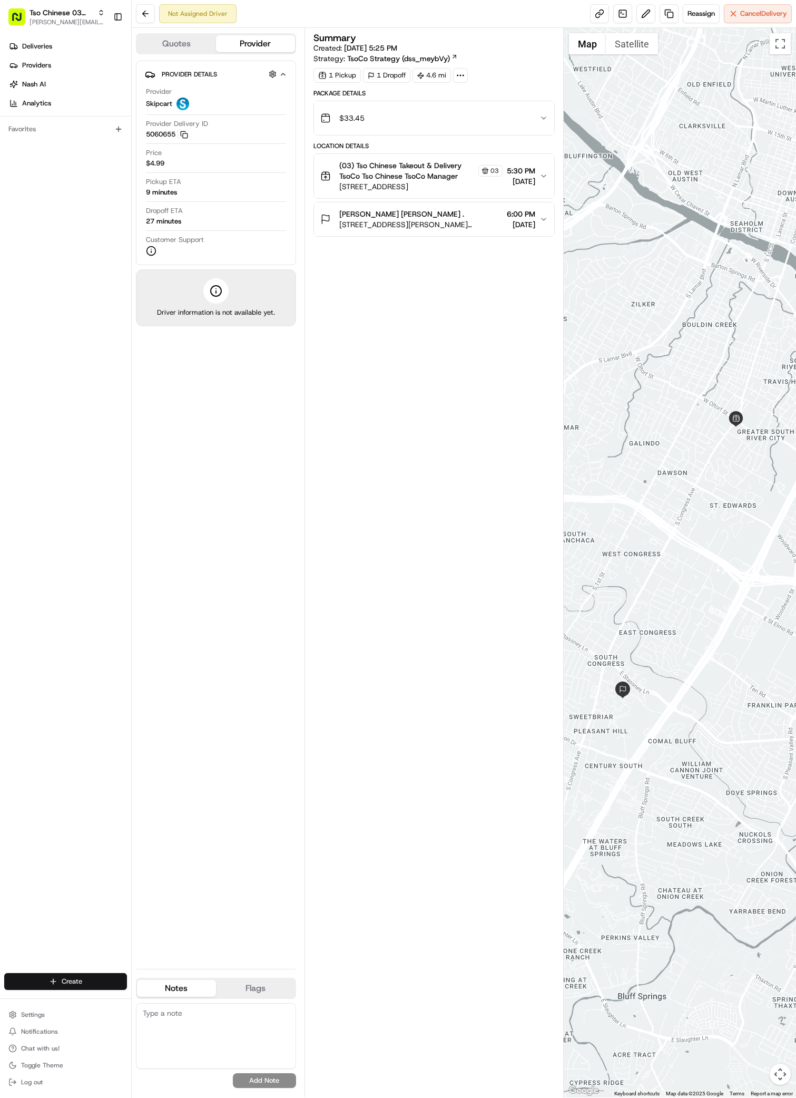
click at [66, 974] on html "Tso Chinese 03 TsoCo [PERSON_NAME][EMAIL_ADDRESS][DOMAIN_NAME] Toggle Sidebar D…" at bounding box center [398, 549] width 796 height 1098
click at [159, 1001] on link "Delivery" at bounding box center [190, 1000] width 117 height 19
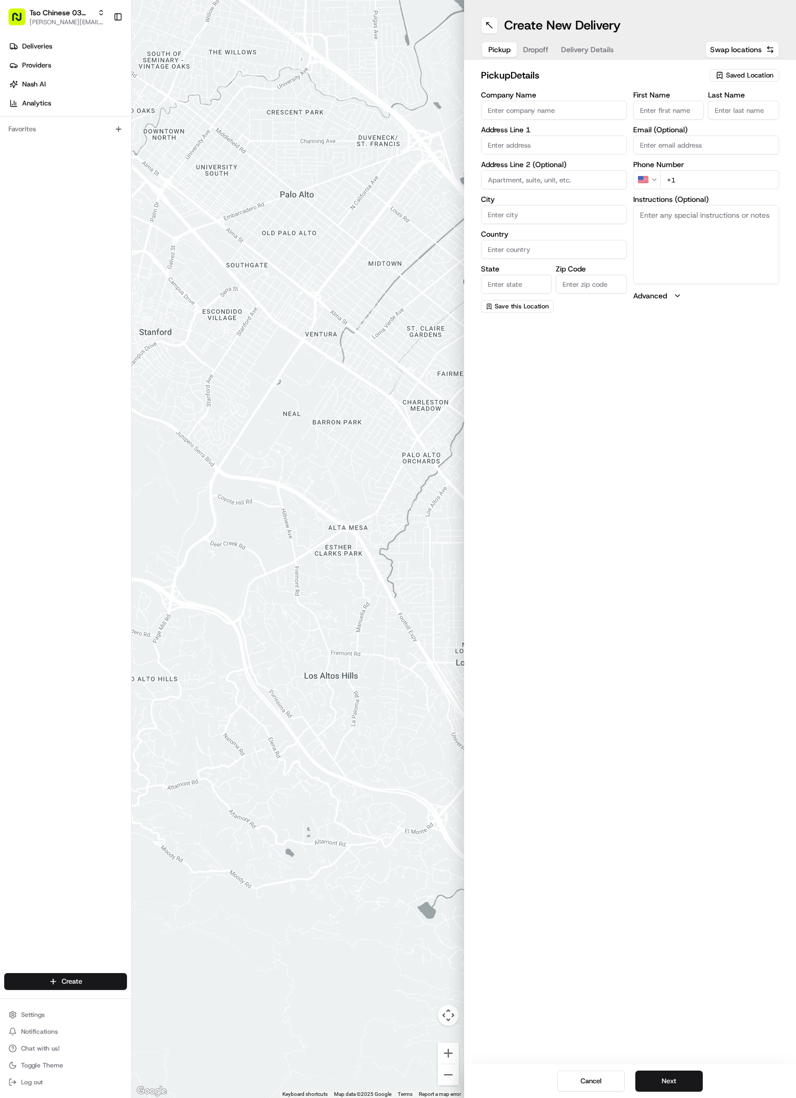
click at [730, 68] on button "Saved Location" at bounding box center [745, 75] width 70 height 15
click at [733, 116] on span "(03) Tso Chinese Takeout & Delivery TsoCo (03)" at bounding box center [727, 119] width 130 height 19
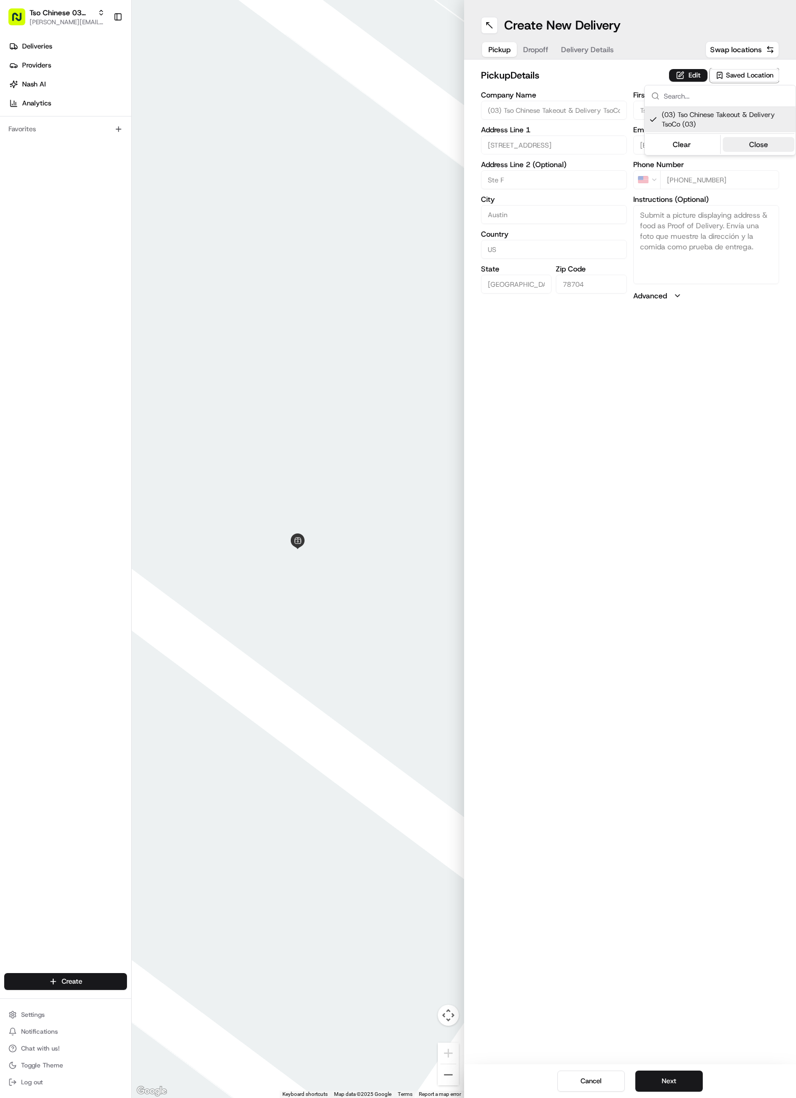
click at [751, 146] on button "Close" at bounding box center [759, 144] width 72 height 15
click at [536, 48] on span "Dropoff" at bounding box center [535, 49] width 25 height 11
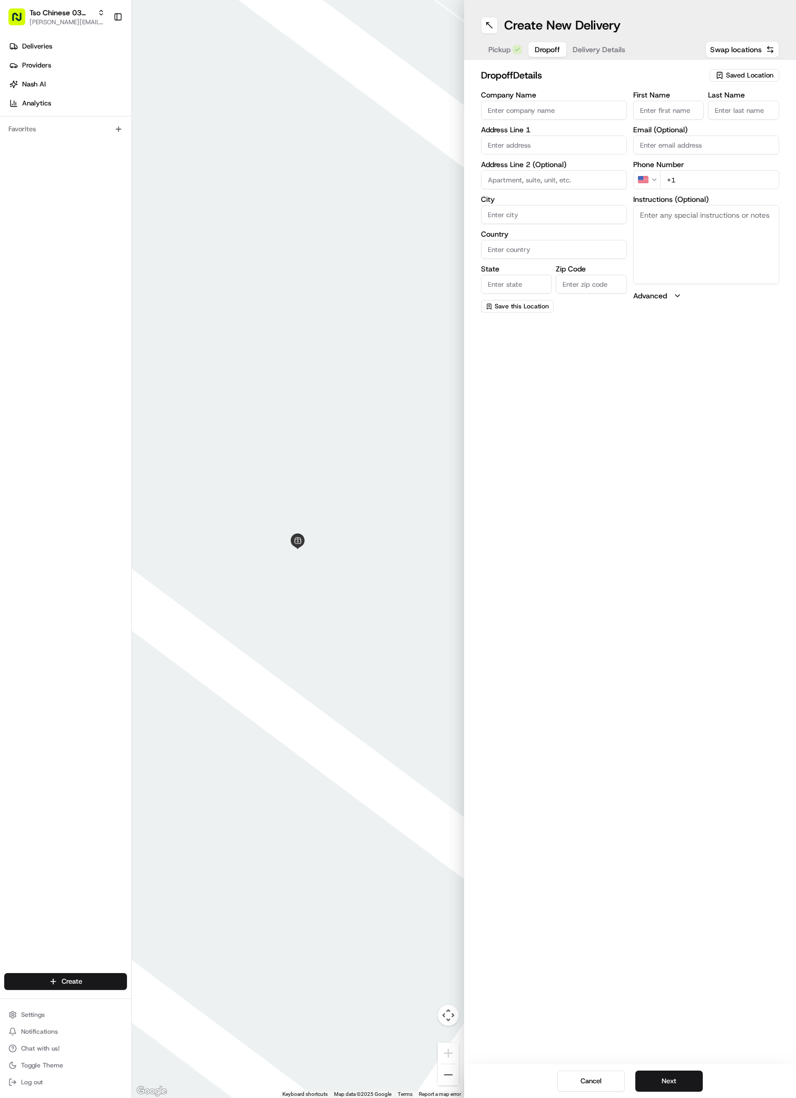
click at [500, 114] on input "Company Name" at bounding box center [554, 110] width 146 height 19
paste input "[PERSON_NAME]"
click at [682, 189] on div "First Name [PERSON_NAME] Last Name , Required Email (Optional) Phone Number US …" at bounding box center [706, 202] width 146 height 222
click at [684, 178] on input "+1" at bounding box center [719, 179] width 119 height 19
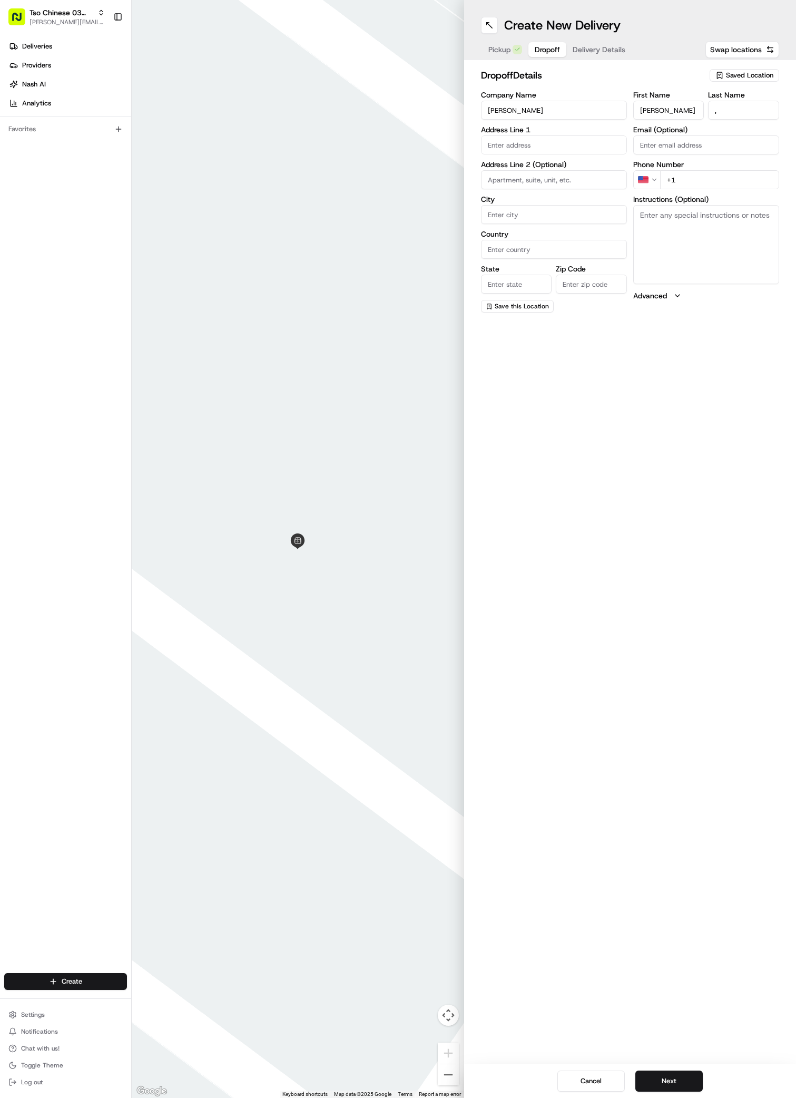
paste input "51 25360602"
click at [672, 180] on input "[PHONE_NUMBER]" at bounding box center [719, 179] width 119 height 19
click at [530, 180] on div "[STREET_ADDRESS]" at bounding box center [554, 183] width 141 height 16
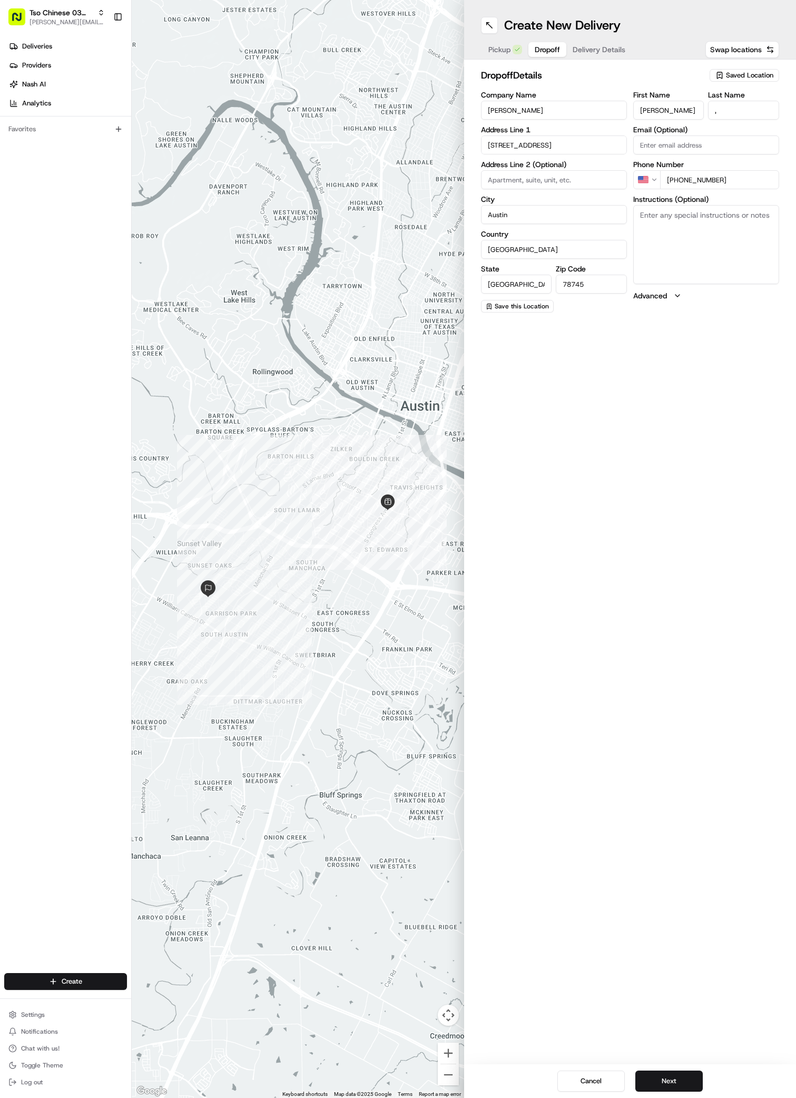
click at [728, 262] on textarea "Instructions (Optional)" at bounding box center [706, 244] width 146 height 79
paste textarea "no gate or door codes"
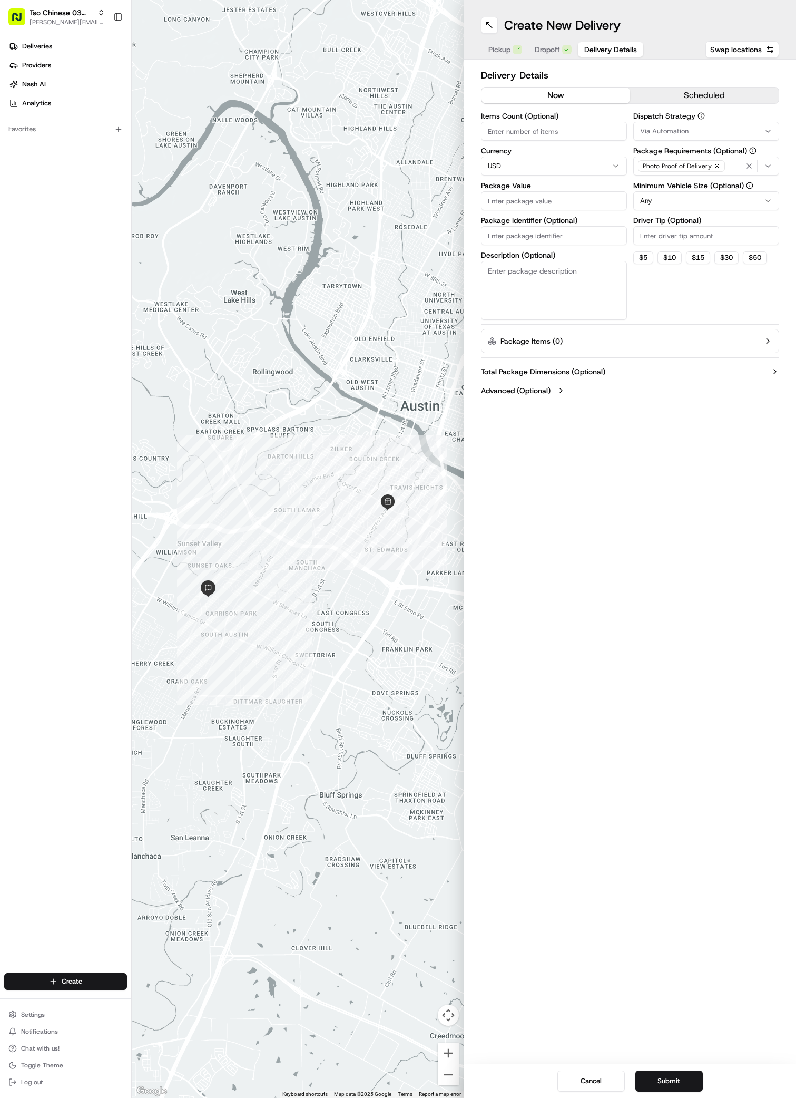
click at [587, 53] on span "Delivery Details" at bounding box center [610, 49] width 53 height 11
click at [701, 124] on button "Via Automation" at bounding box center [706, 131] width 146 height 19
click at [699, 183] on div "TsoCo Strategy" at bounding box center [709, 189] width 151 height 16
click at [750, 221] on button "Close" at bounding box center [748, 224] width 72 height 15
click at [649, 240] on input "Driver Tip (Optional)" at bounding box center [706, 235] width 146 height 19
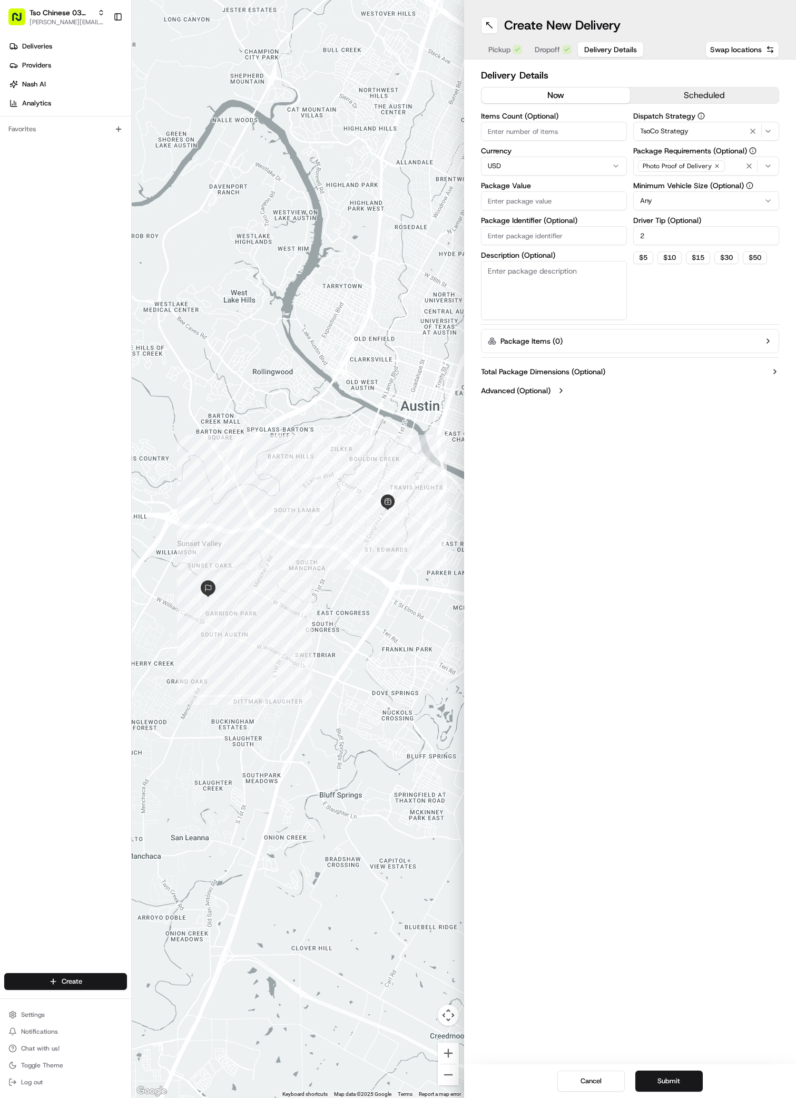
click at [492, 193] on input "Package Value" at bounding box center [554, 200] width 146 height 19
paste input "30.2"
click at [491, 232] on input "Package Identifier (Optional)" at bounding box center [554, 235] width 146 height 19
paste input "5WBYCOE"
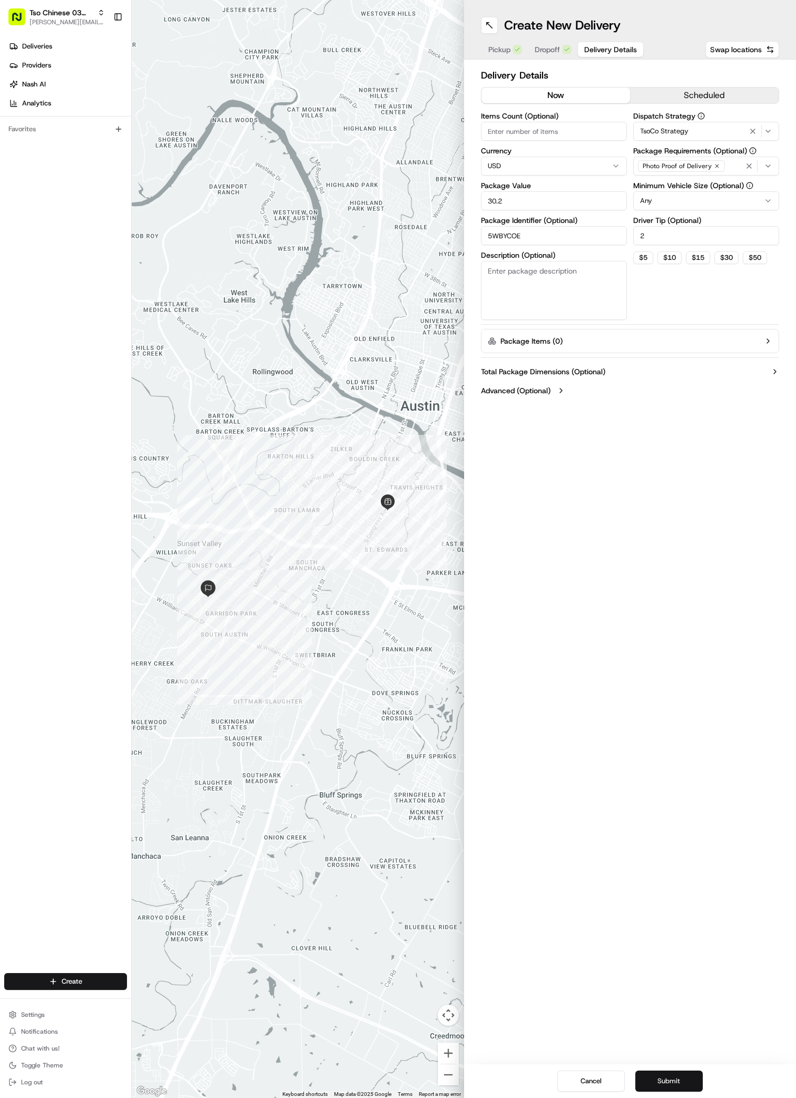
click at [670, 1079] on button "Submit" at bounding box center [668, 1080] width 67 height 21
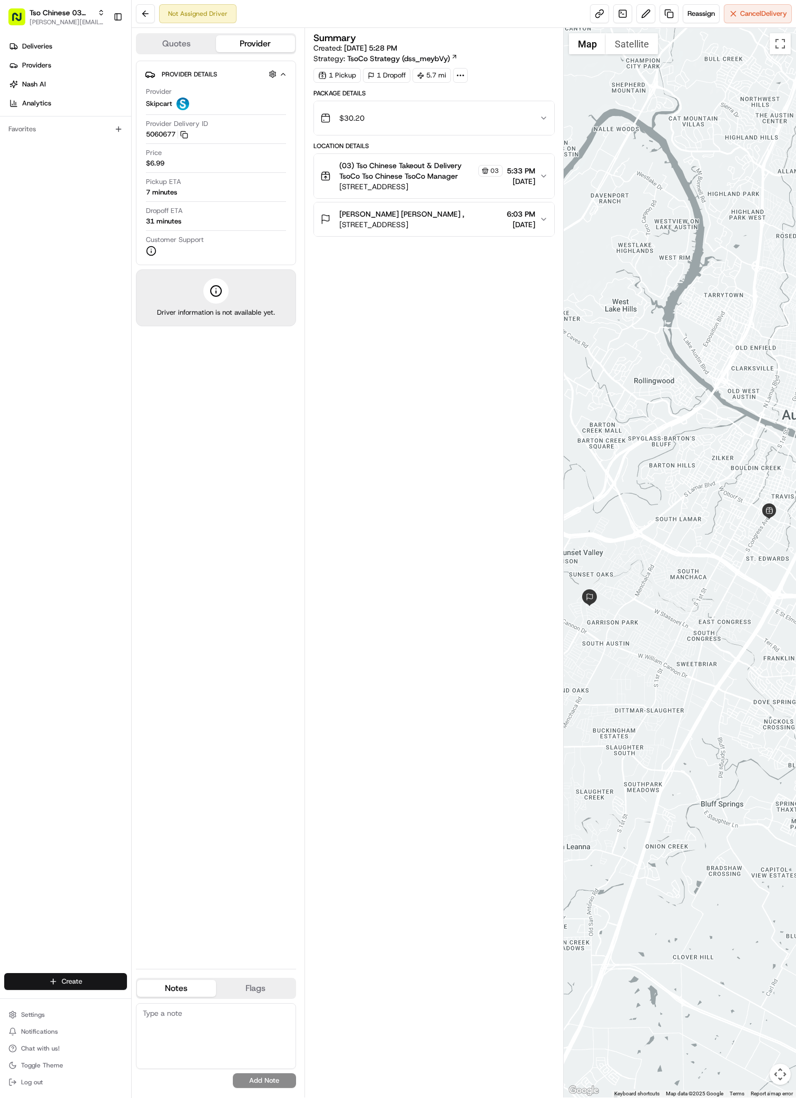
click at [58, 983] on html "Tso Chinese 03 TsoCo [PERSON_NAME][EMAIL_ADDRESS][DOMAIN_NAME] Toggle Sidebar D…" at bounding box center [398, 549] width 796 height 1098
click at [77, 982] on html "Tso Chinese 03 TsoCo [PERSON_NAME][EMAIL_ADDRESS][DOMAIN_NAME] Toggle Sidebar D…" at bounding box center [398, 549] width 796 height 1098
click at [165, 999] on link "Delivery" at bounding box center [190, 1000] width 117 height 19
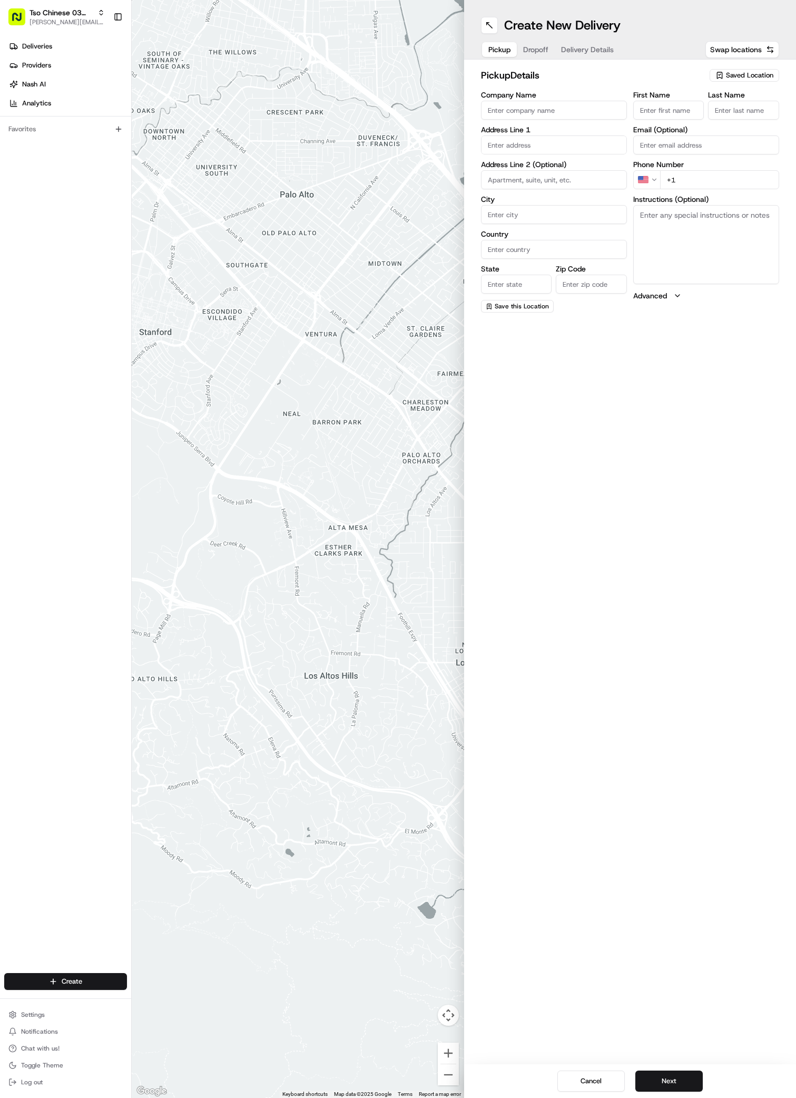
click at [748, 76] on span "Saved Location" at bounding box center [749, 75] width 47 height 9
click at [730, 112] on span "(03) Tso Chinese Takeout & Delivery TsoCo (03)" at bounding box center [727, 119] width 130 height 19
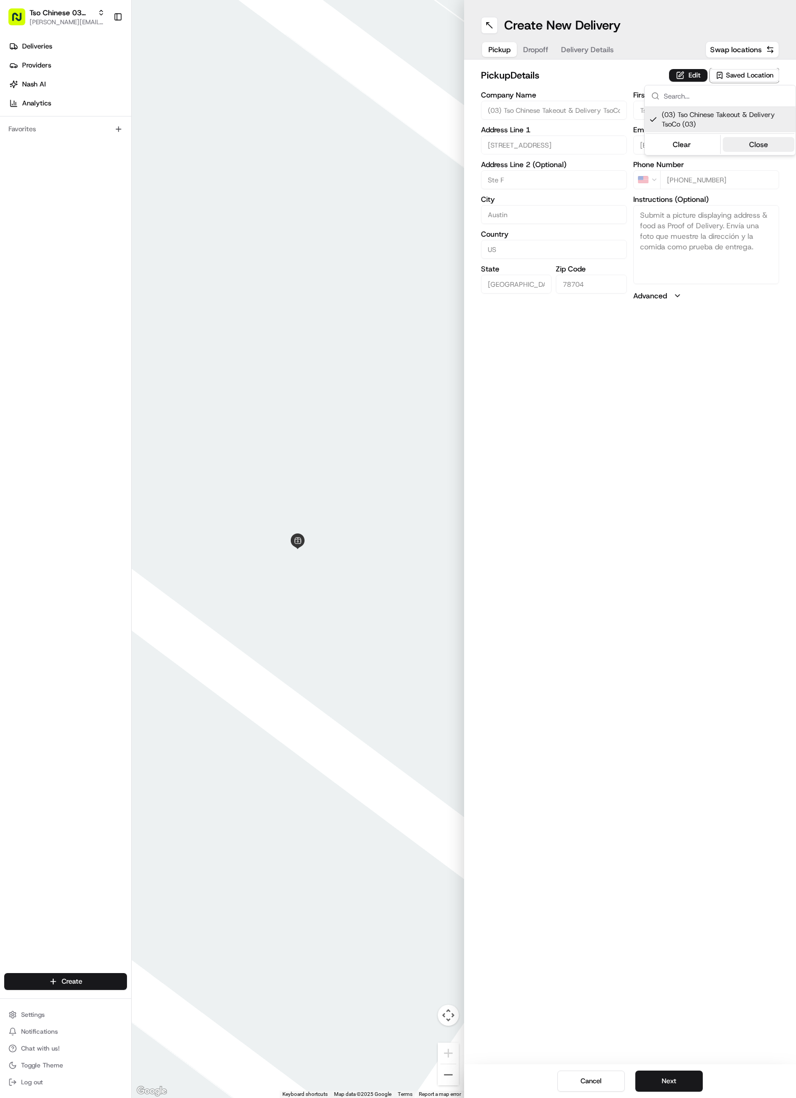
click at [751, 142] on button "Close" at bounding box center [759, 144] width 72 height 15
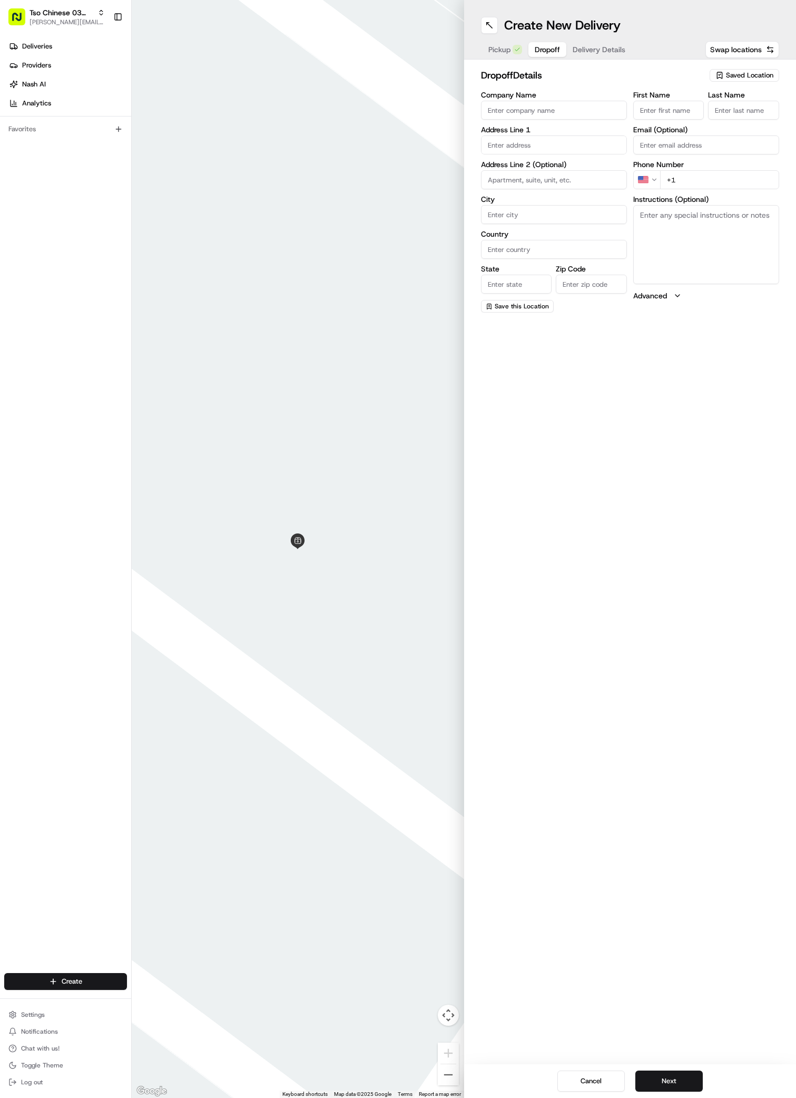
click at [541, 52] on span "Dropoff" at bounding box center [547, 49] width 25 height 11
click at [502, 109] on input "Company Name" at bounding box center [554, 110] width 146 height 19
paste input "[PERSON_NAME]"
click at [680, 180] on div "Phone Number US +1" at bounding box center [706, 187] width 146 height 28
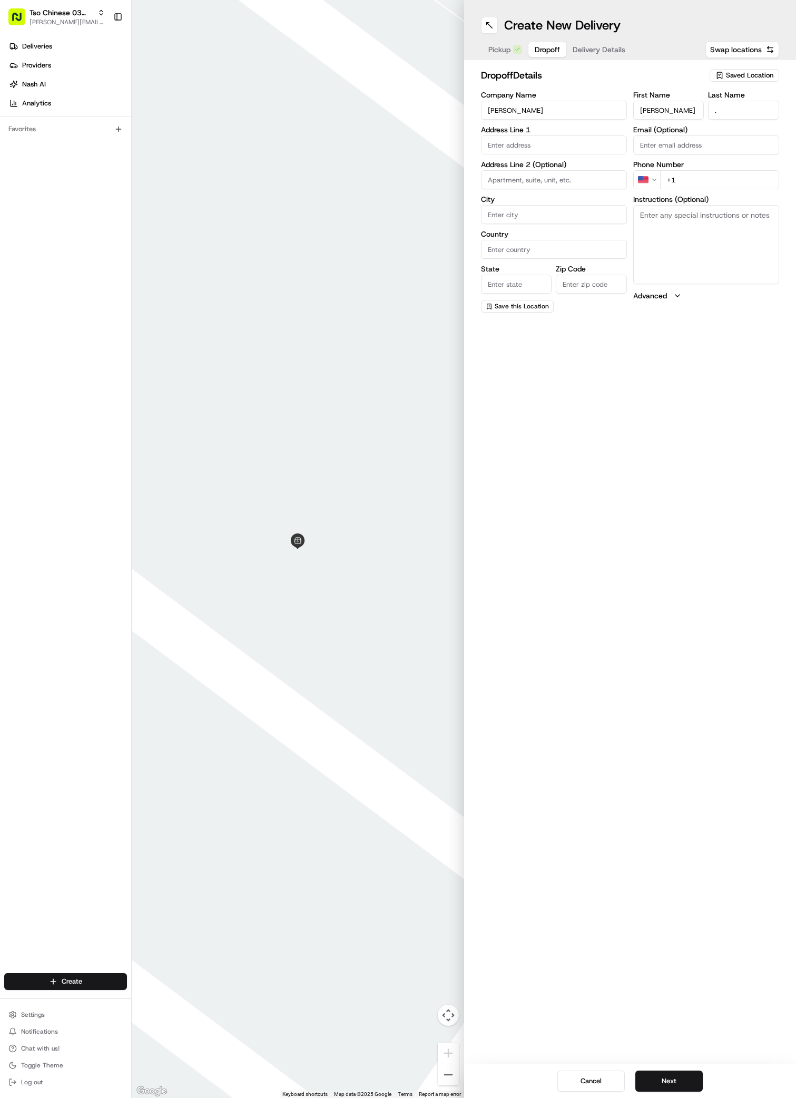
click at [684, 174] on input "+1" at bounding box center [719, 179] width 119 height 19
click at [681, 179] on input "+1" at bounding box center [719, 179] width 119 height 19
paste input "51 25853818"
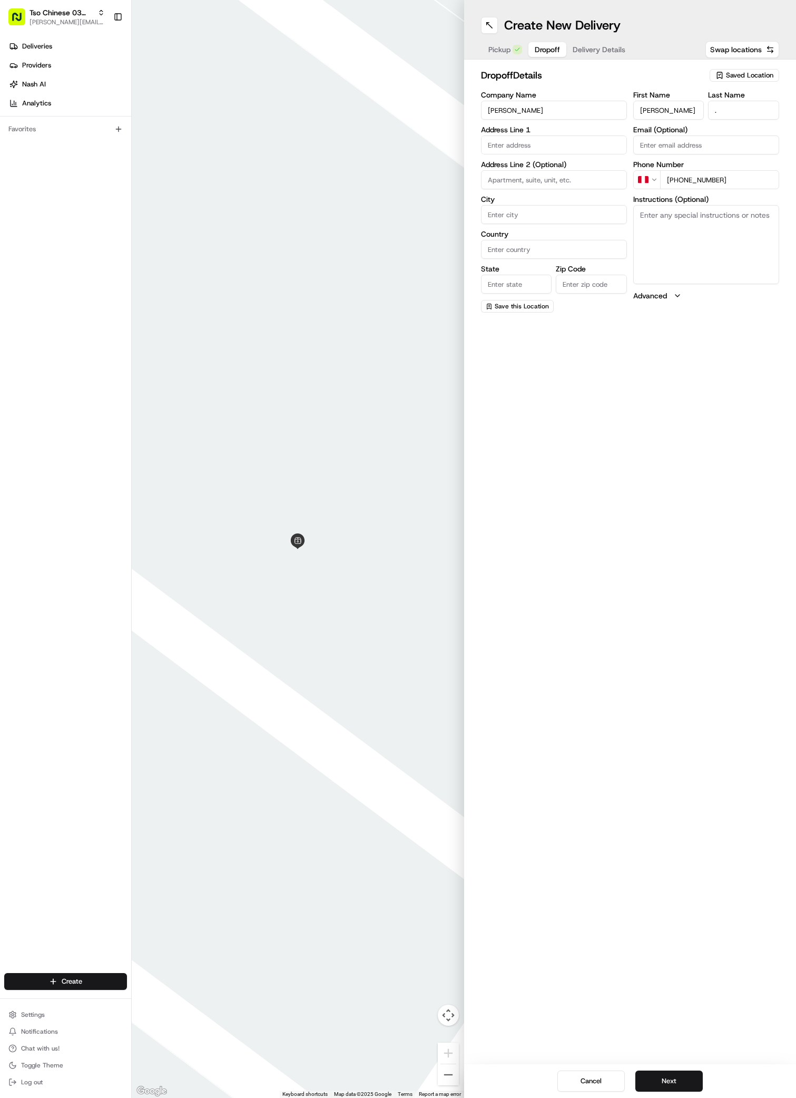
click at [672, 179] on input "[PHONE_NUMBER]" at bounding box center [719, 179] width 119 height 19
click at [661, 238] on textarea "Instructions (Optional)" at bounding box center [706, 244] width 146 height 79
paste textarea "Leave at door"
click at [521, 165] on div "[STREET_ADDRESS]" at bounding box center [554, 167] width 141 height 16
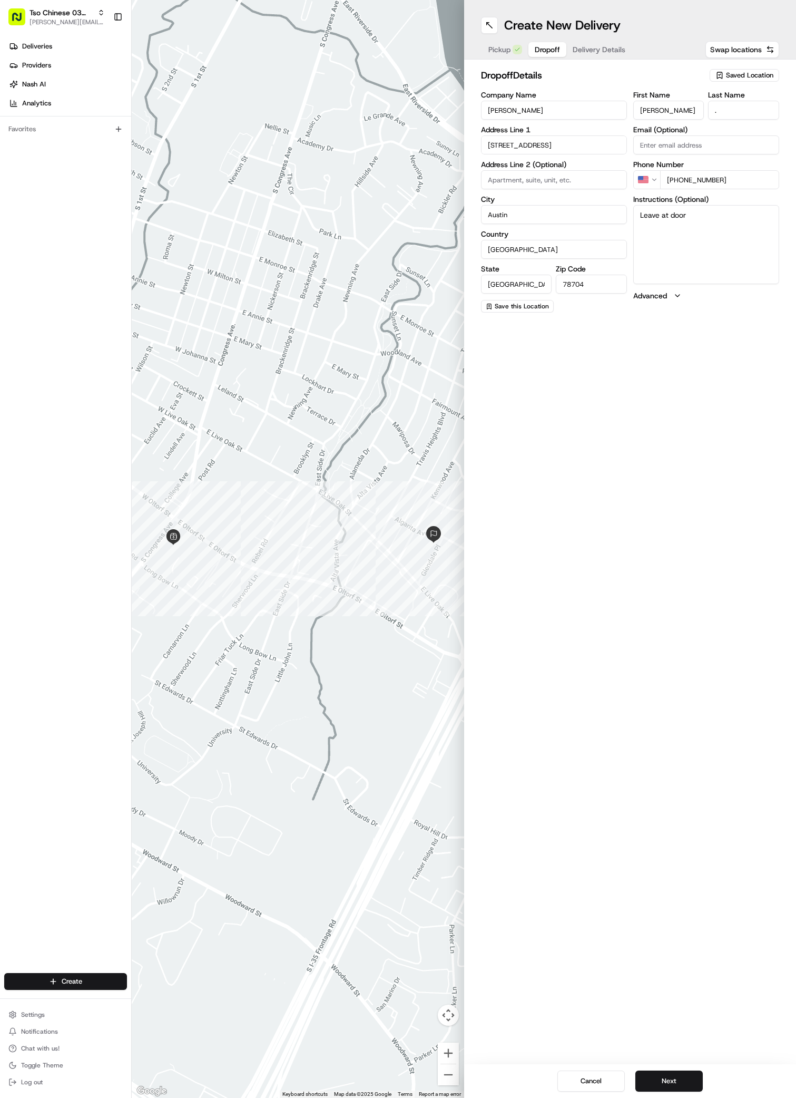
click at [587, 50] on span "Delivery Details" at bounding box center [599, 49] width 53 height 11
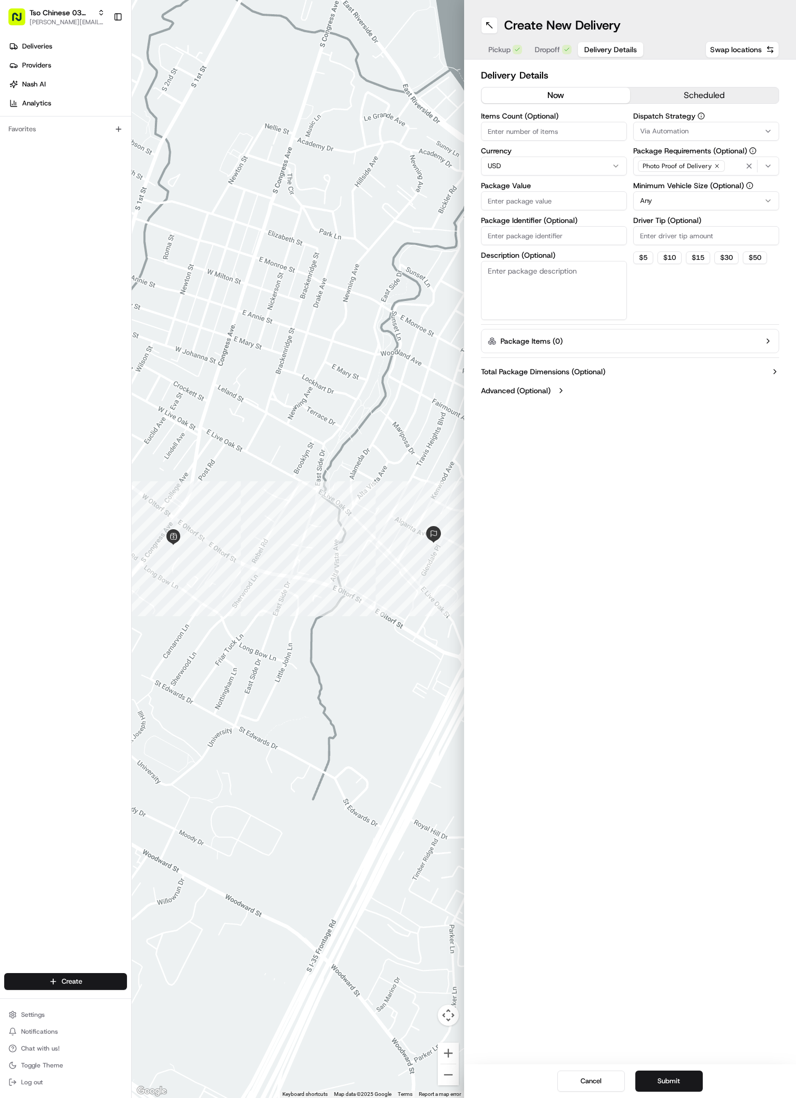
click at [671, 129] on span "Via Automation" at bounding box center [664, 130] width 48 height 9
click at [669, 188] on span "TsoCo Strategy" at bounding box center [716, 188] width 130 height 9
click at [750, 222] on button "Close" at bounding box center [748, 224] width 72 height 15
click at [644, 236] on input "Driver Tip (Optional)" at bounding box center [706, 235] width 146 height 19
click at [494, 196] on input "Package Value" at bounding box center [554, 200] width 146 height 19
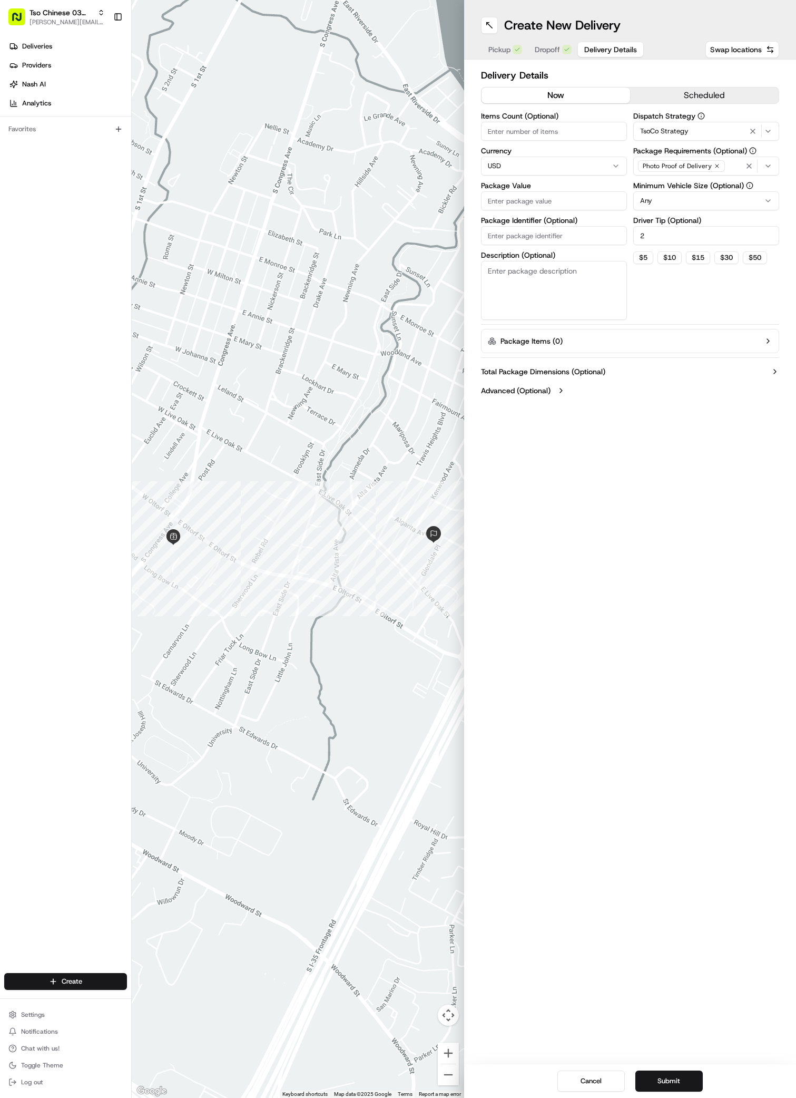
click at [494, 196] on input "Package Value" at bounding box center [554, 200] width 146 height 19
paste input "28.04"
click at [492, 233] on input "Package Identifier (Optional)" at bounding box center [554, 235] width 146 height 19
paste input "UJQPNTQ"
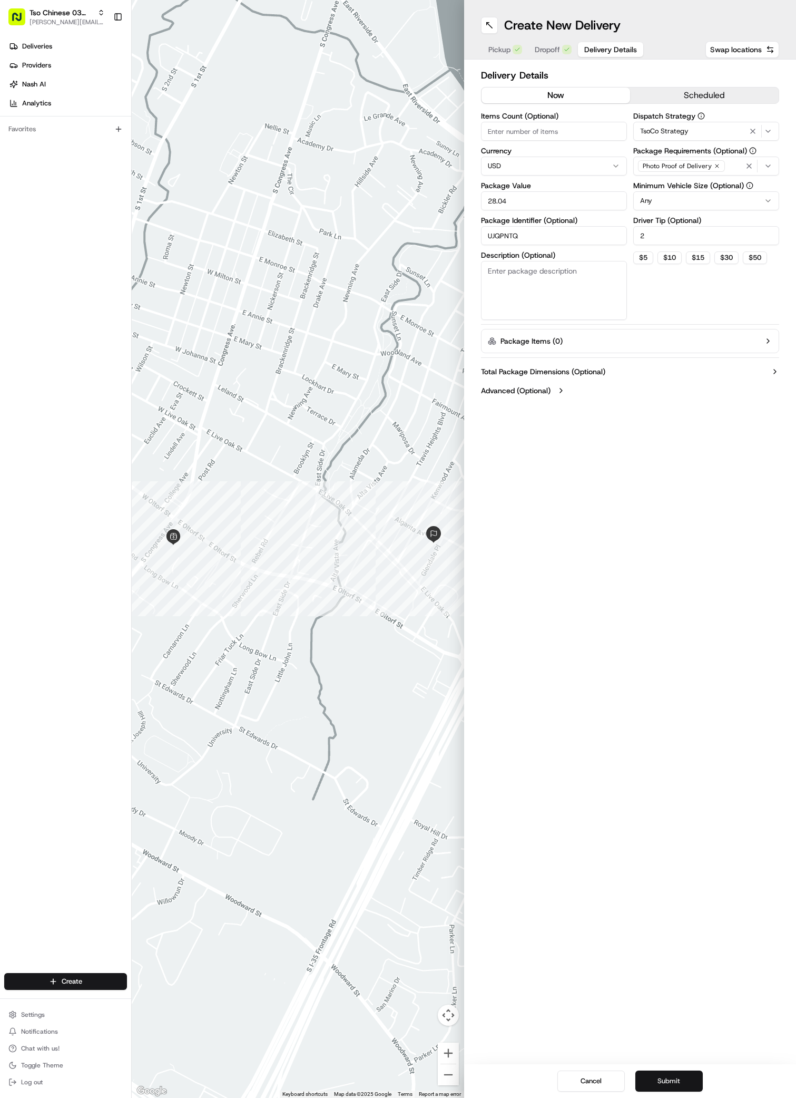
click at [675, 1079] on button "Submit" at bounding box center [668, 1080] width 67 height 21
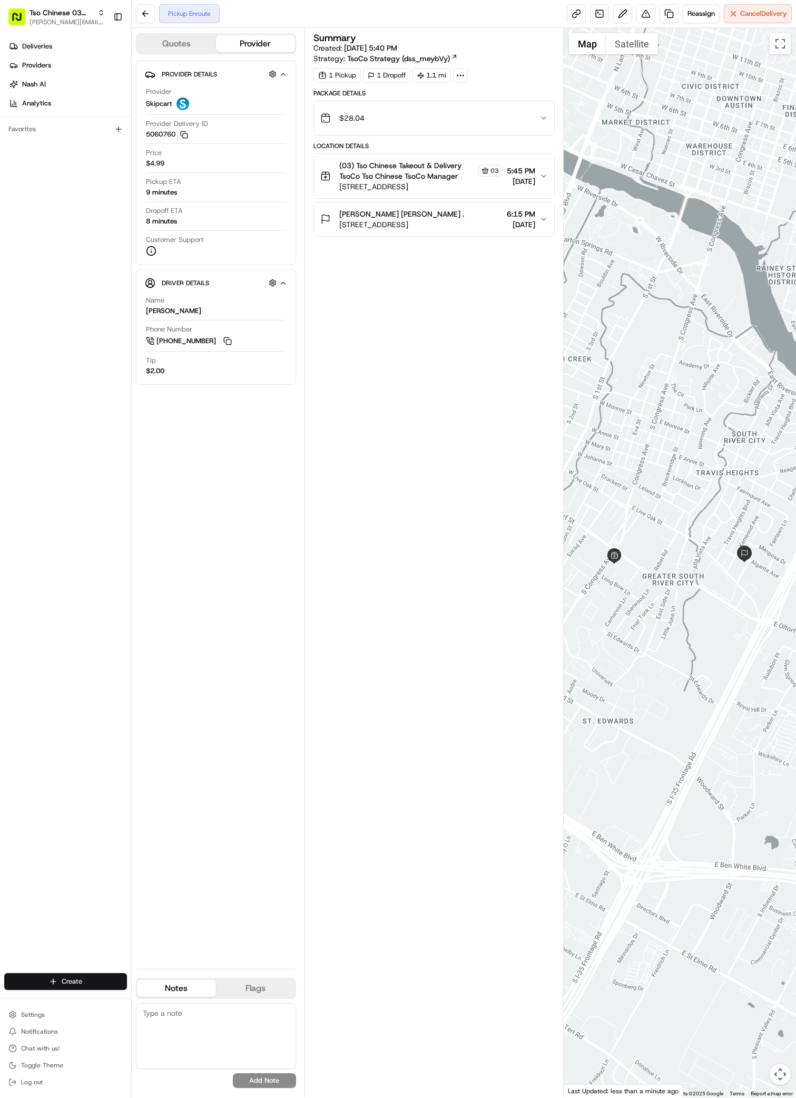
click at [48, 978] on html "Tso Chinese 03 TsoCo [PERSON_NAME][EMAIL_ADDRESS][DOMAIN_NAME] Toggle Sidebar D…" at bounding box center [398, 549] width 796 height 1098
click at [162, 997] on link "Delivery" at bounding box center [190, 1000] width 117 height 19
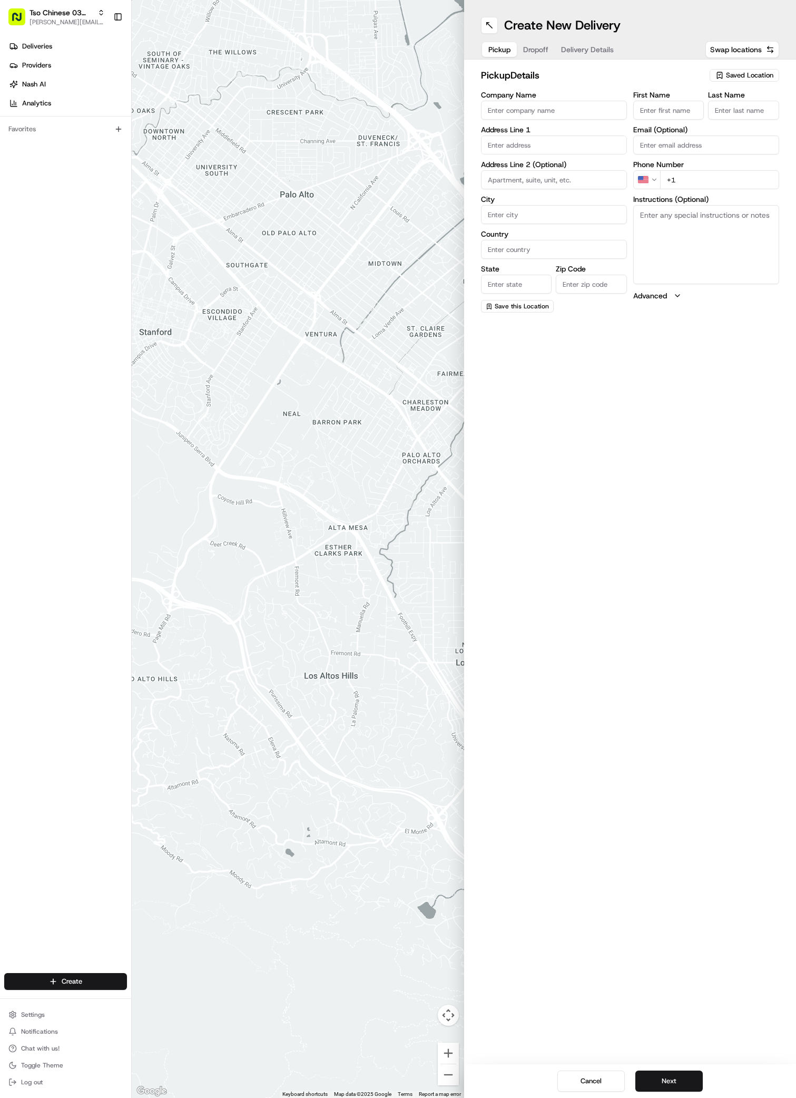
click at [737, 76] on span "Saved Location" at bounding box center [749, 75] width 47 height 9
click at [733, 126] on span "(03) Tso Chinese Takeout & Delivery TsoCo (03)" at bounding box center [727, 119] width 130 height 19
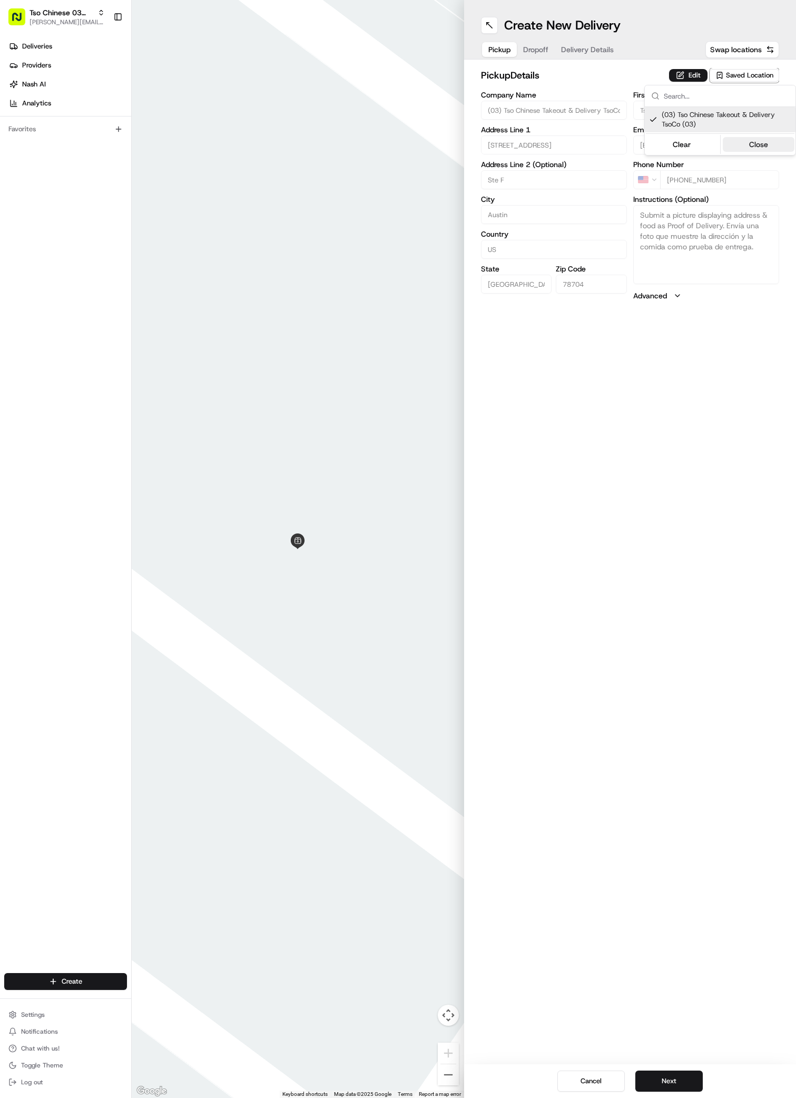
click at [763, 146] on button "Close" at bounding box center [759, 144] width 72 height 15
click at [531, 53] on button "Dropoff" at bounding box center [536, 49] width 38 height 15
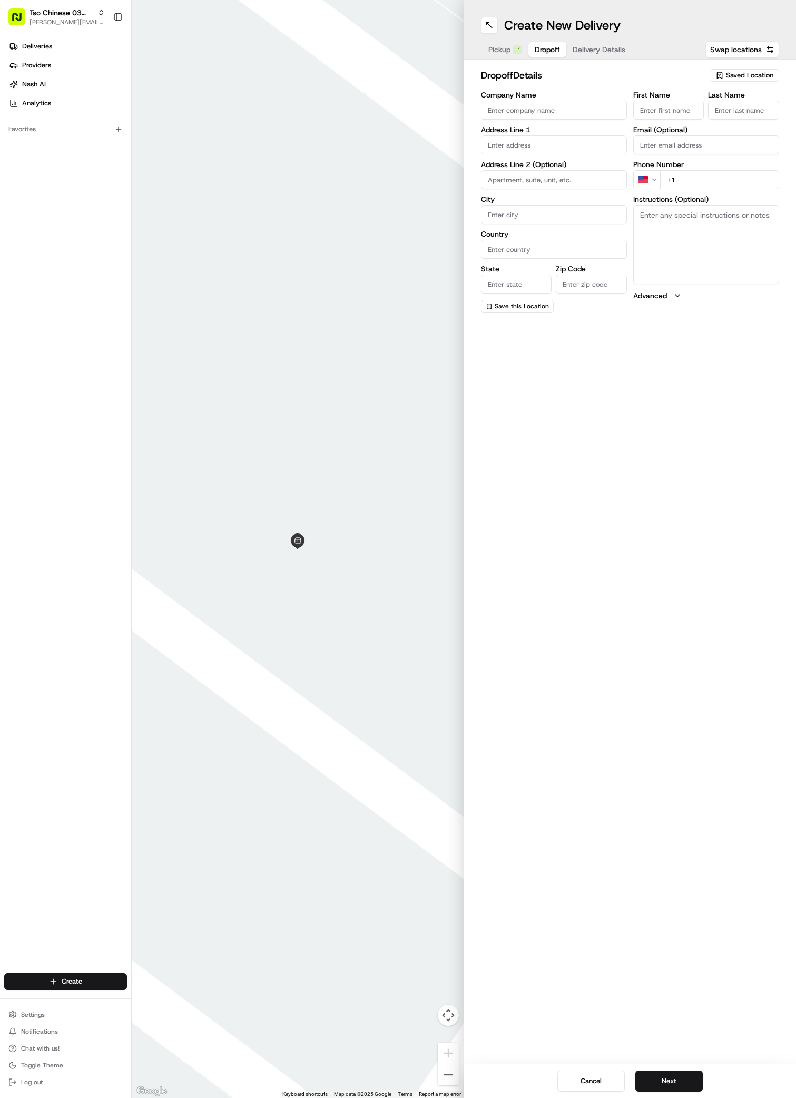
paste input "3700 Payload Pass"
click at [560, 148] on input "3700 Payload Pass" at bounding box center [554, 144] width 146 height 19
click at [556, 165] on div "3700 Payload Pass, [GEOGRAPHIC_DATA], [GEOGRAPHIC_DATA]" at bounding box center [554, 176] width 141 height 35
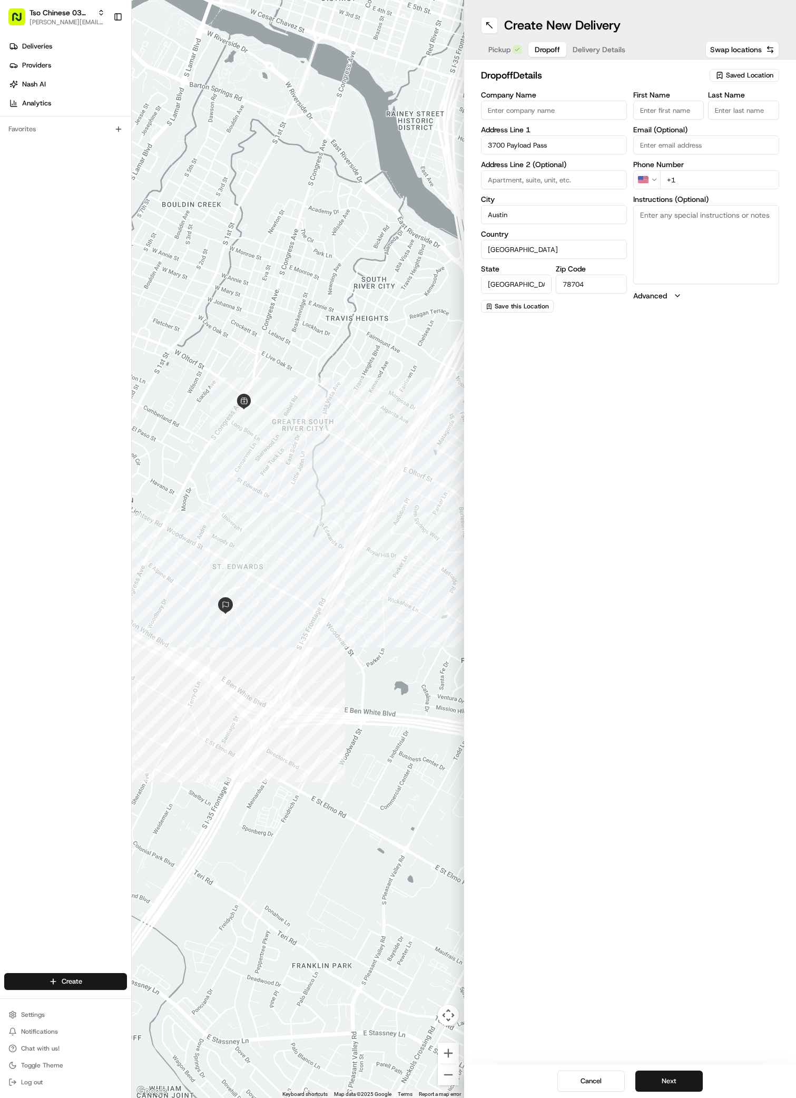
click at [502, 115] on input "Company Name" at bounding box center [554, 110] width 146 height 19
paste input "[PERSON_NAME]"
click at [684, 193] on div "First Name [PERSON_NAME] Last Name . Required Email (Optional) Phone Number US …" at bounding box center [706, 202] width 146 height 222
click at [682, 174] on input "+1" at bounding box center [719, 179] width 119 height 19
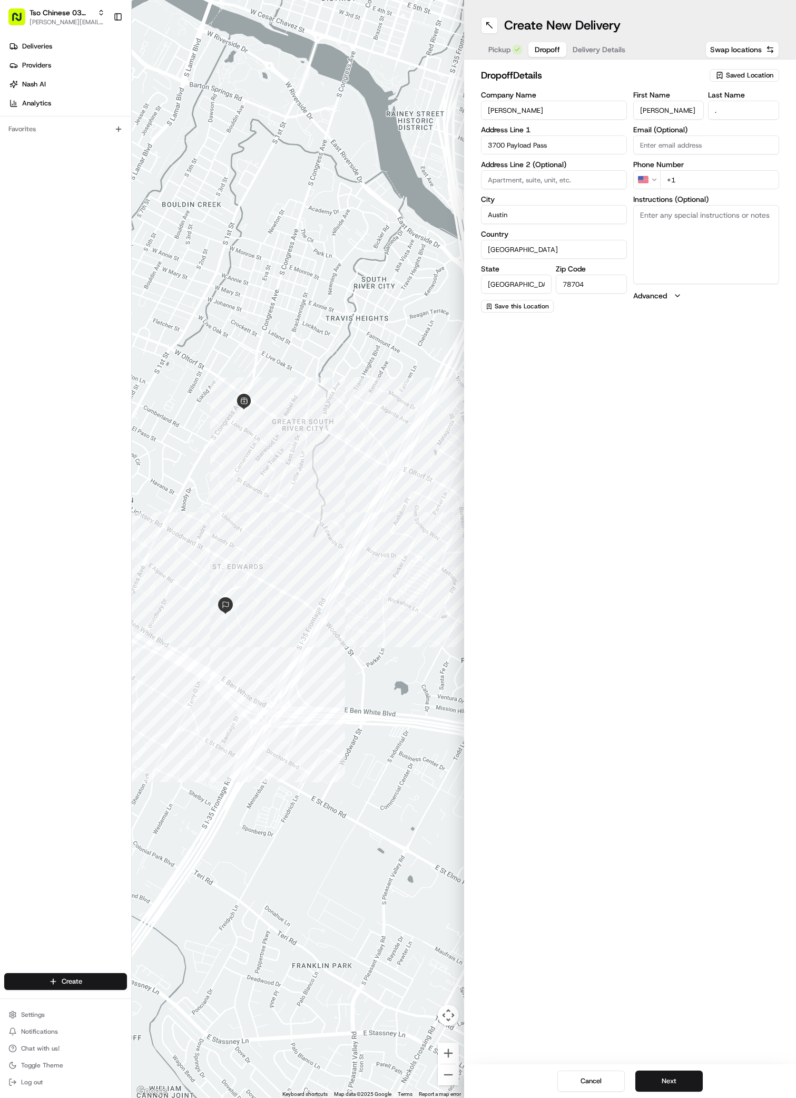
click at [684, 179] on input "+1" at bounding box center [719, 179] width 119 height 19
paste input "7 197617873"
click at [673, 182] on input "[PHONE_NUMBER]" at bounding box center [719, 179] width 119 height 19
click at [682, 233] on textarea "Instructions (Optional)" at bounding box center [706, 244] width 146 height 79
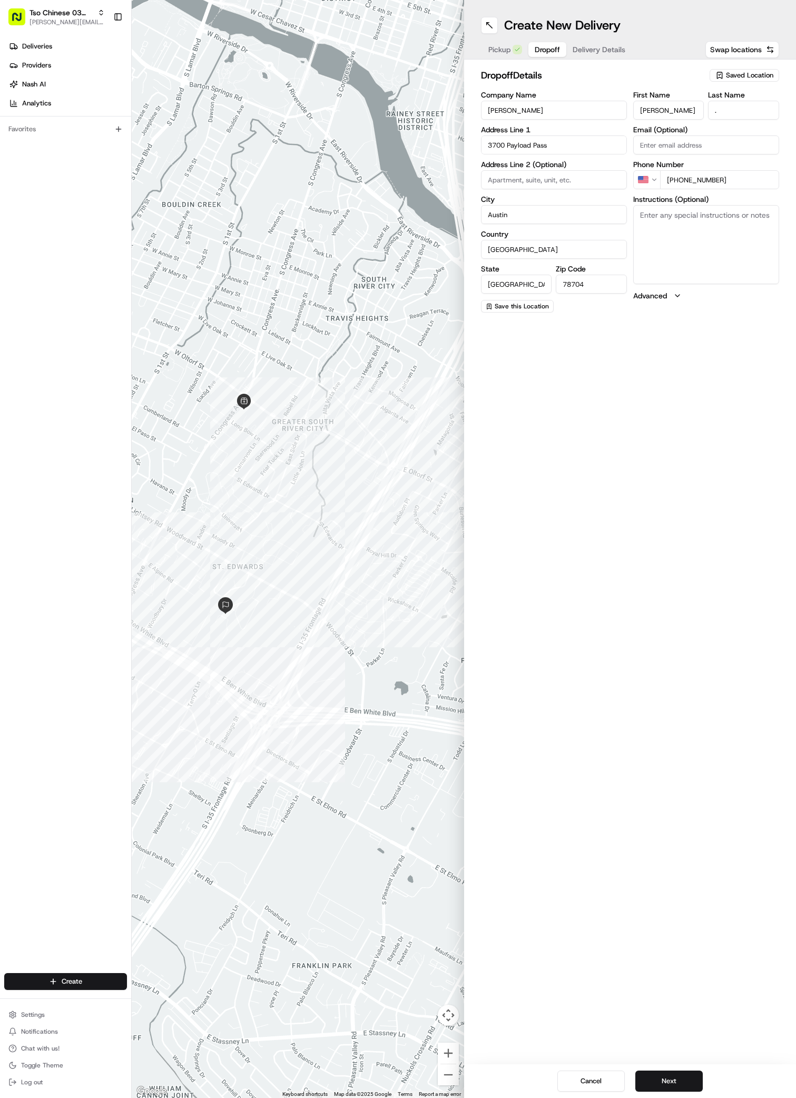
click at [682, 233] on textarea "Instructions (Optional)" at bounding box center [706, 244] width 146 height 79
paste textarea "[GEOGRAPHIC_DATA]"
click at [496, 168] on label "Address Line 2 (Optional)" at bounding box center [554, 164] width 146 height 7
click at [492, 180] on input at bounding box center [554, 179] width 146 height 19
click at [600, 50] on span "Delivery Details" at bounding box center [599, 49] width 53 height 11
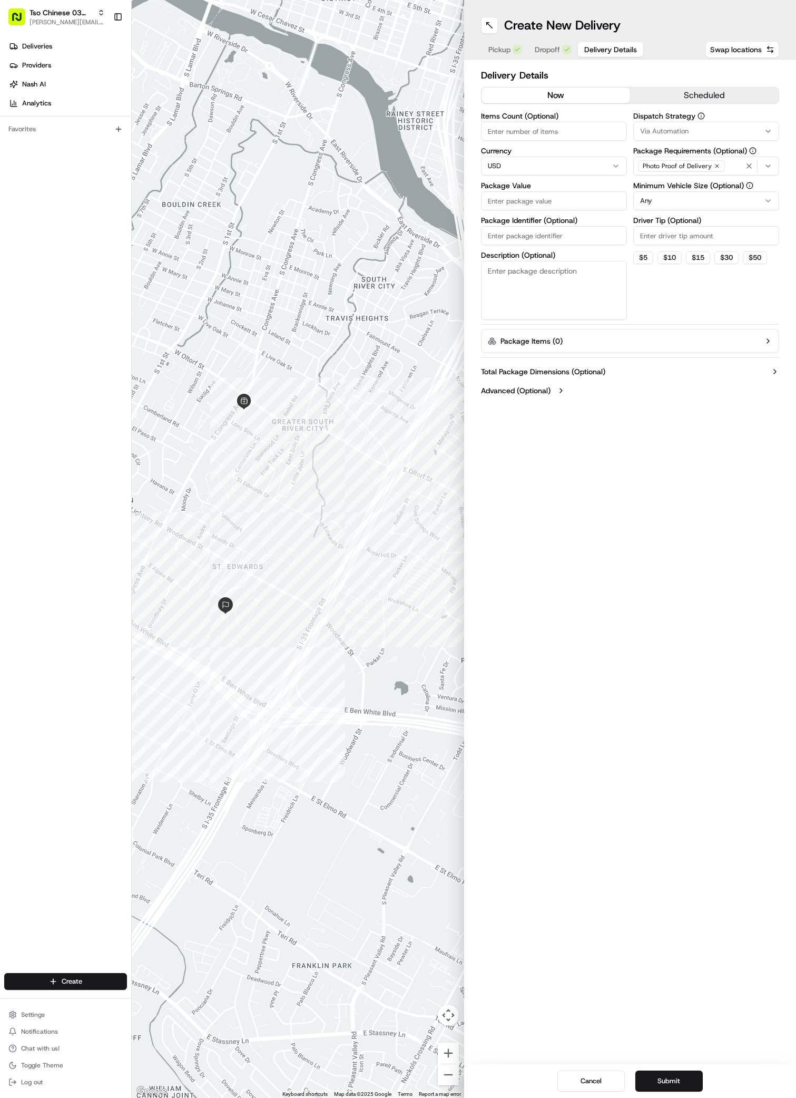
click at [662, 132] on span "Via Automation" at bounding box center [664, 130] width 48 height 9
click at [671, 185] on span "TsoCo Strategy" at bounding box center [716, 188] width 130 height 9
click at [749, 227] on button "Close" at bounding box center [748, 224] width 72 height 15
click at [649, 240] on input "Driver Tip (Optional)" at bounding box center [706, 235] width 146 height 19
click at [493, 198] on input "Package Value" at bounding box center [554, 200] width 146 height 19
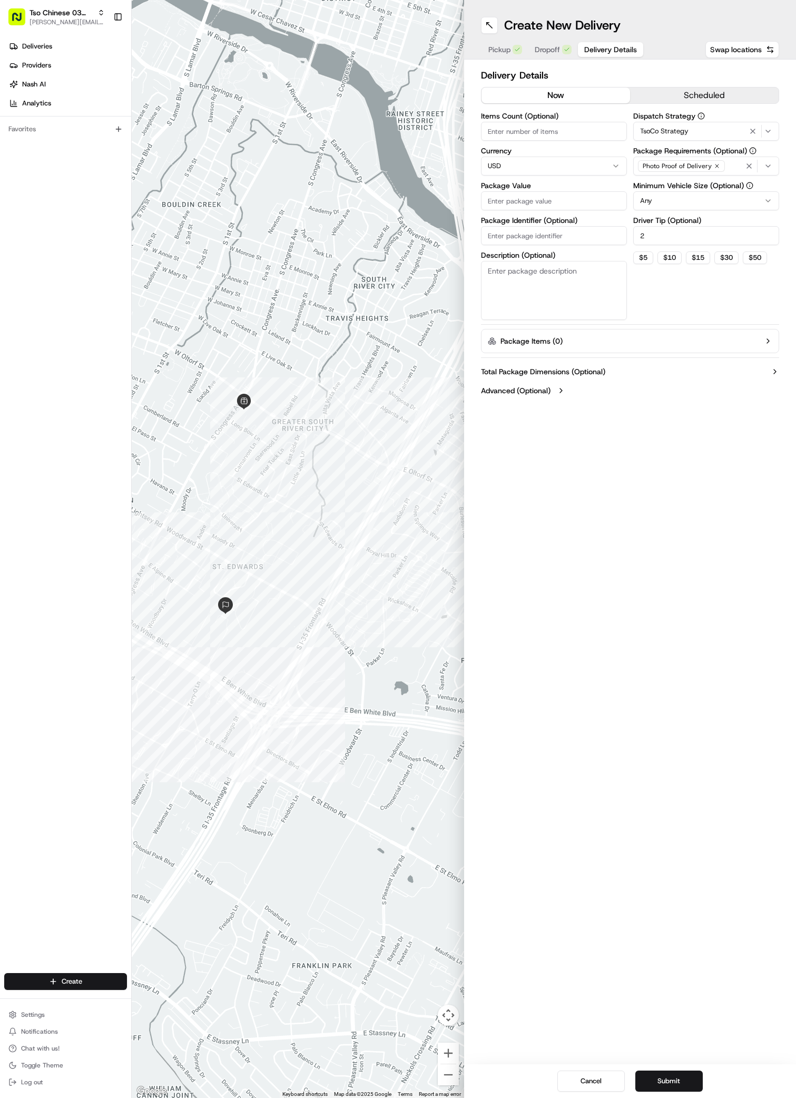
click at [493, 198] on input "Package Value" at bounding box center [554, 200] width 146 height 19
paste input "28.04"
click at [499, 231] on input "Package Identifier (Optional)" at bounding box center [554, 235] width 146 height 19
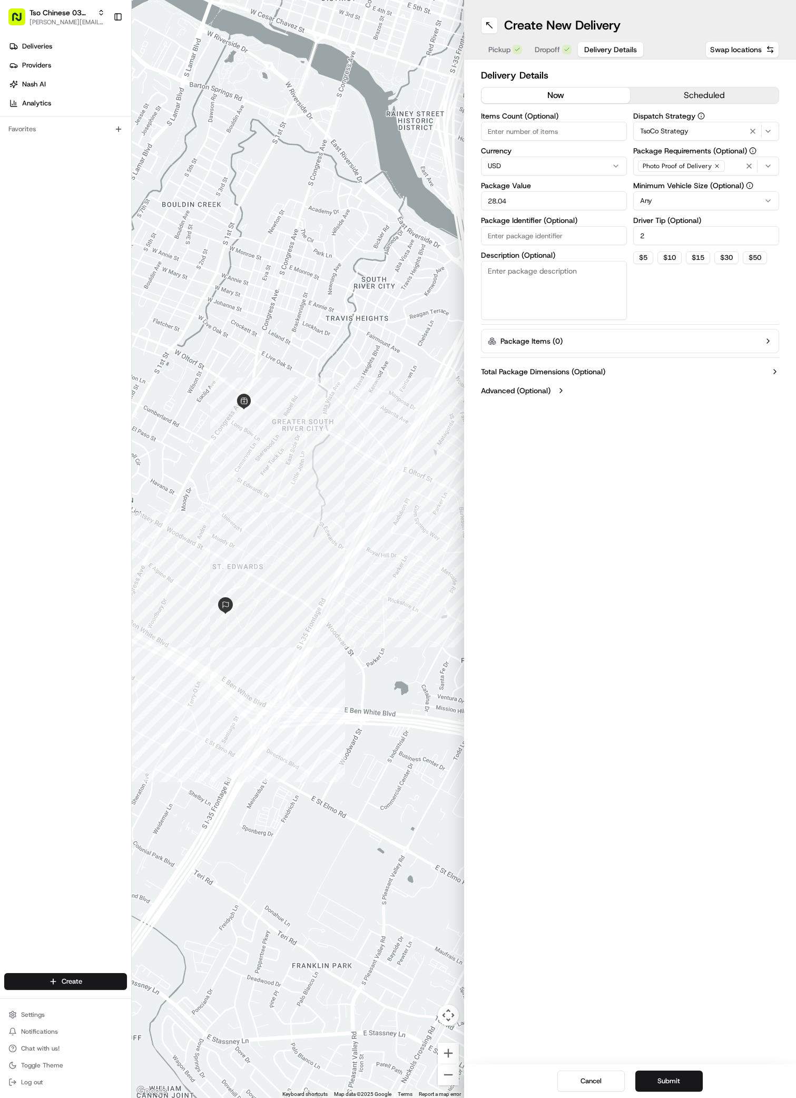
paste input "6ATLIVJ"
click at [664, 1081] on button "Submit" at bounding box center [668, 1080] width 67 height 21
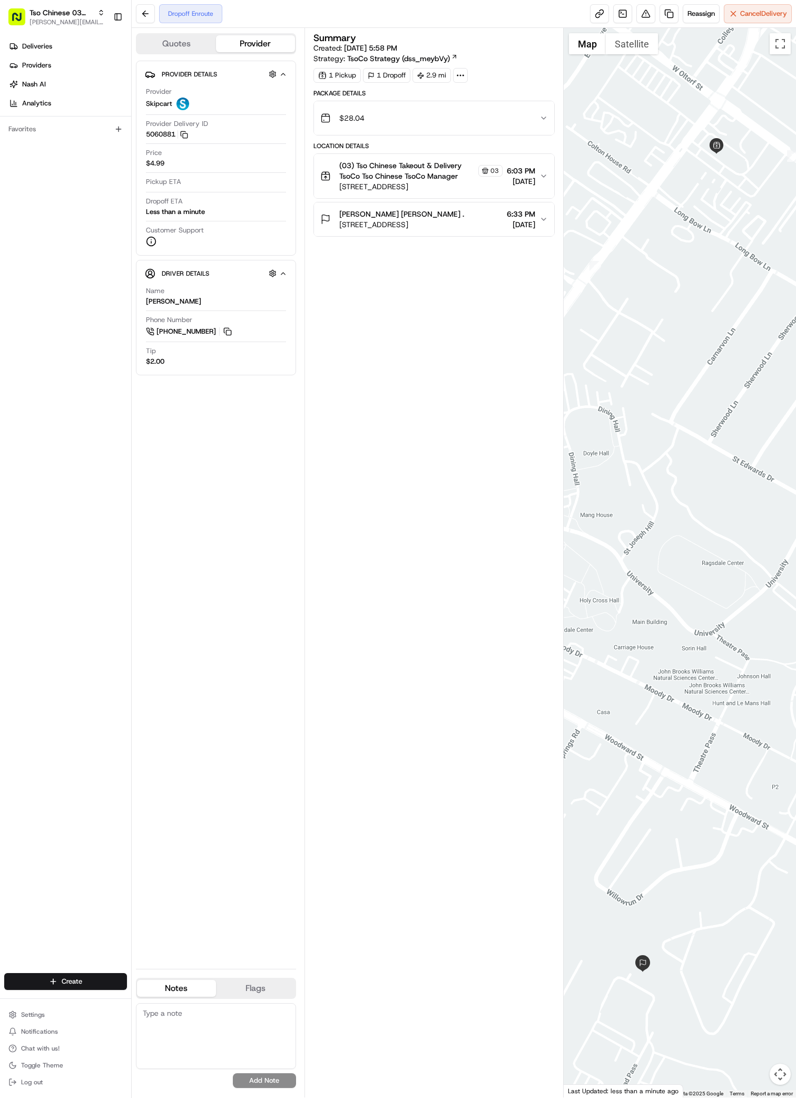
click at [64, 36] on div "Deliveries Providers [PERSON_NAME] Analytics" at bounding box center [65, 75] width 131 height 82
click at [63, 48] on link "Deliveries" at bounding box center [67, 46] width 127 height 17
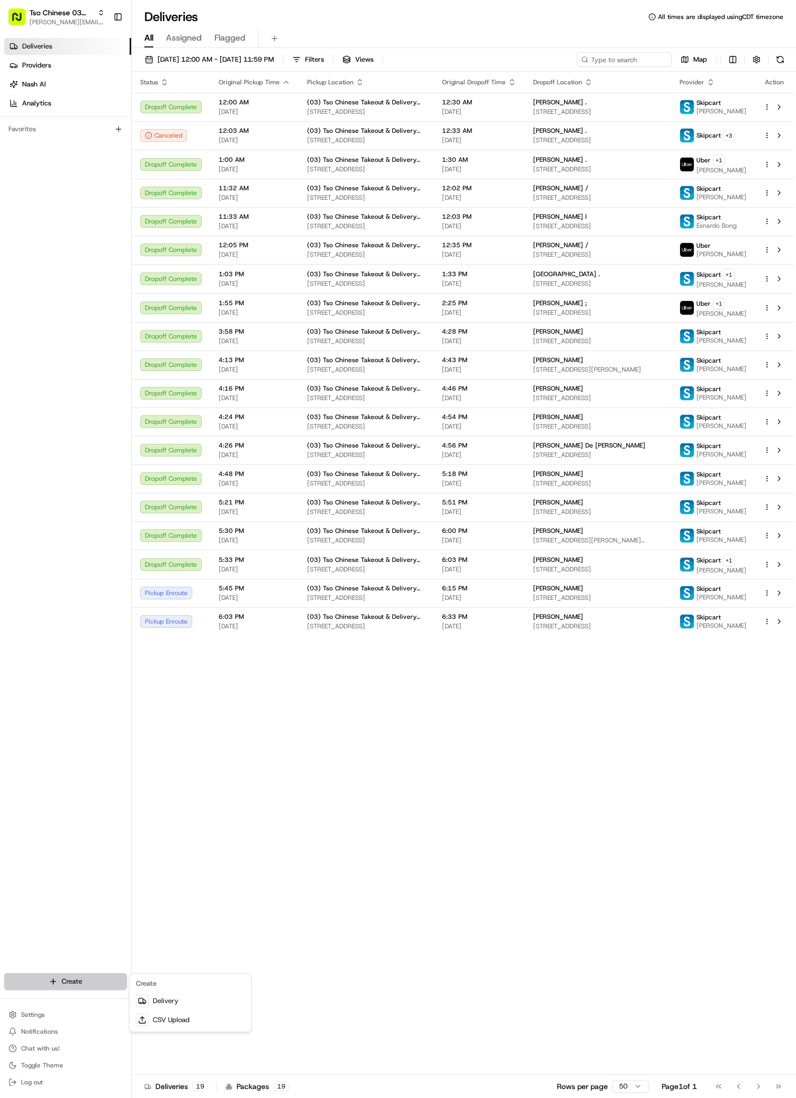
click at [37, 981] on html "Tso Chinese 03 TsoCo [PERSON_NAME][EMAIL_ADDRESS][DOMAIN_NAME] Toggle Sidebar D…" at bounding box center [398, 549] width 796 height 1098
click at [161, 1000] on link "Delivery" at bounding box center [190, 1000] width 117 height 19
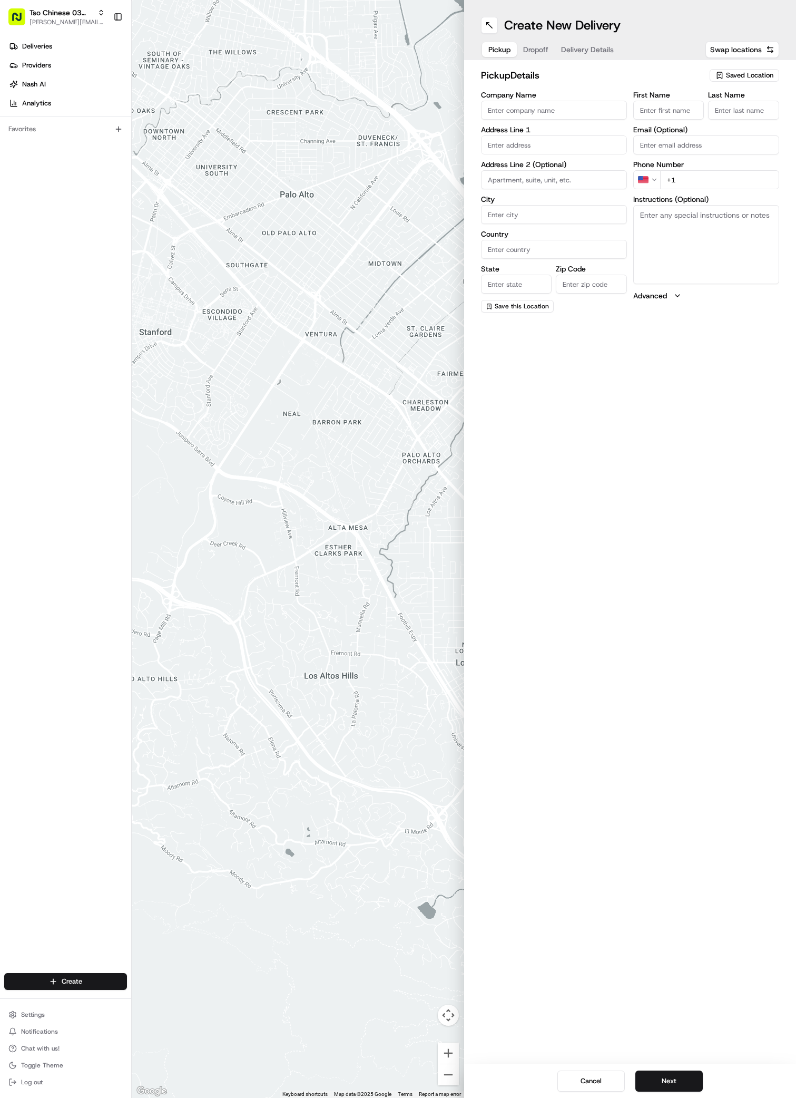
click at [748, 67] on div "pickup Details Saved Location Company Name Address Line 1 Address Line 2 (Optio…" at bounding box center [630, 190] width 332 height 261
click at [741, 76] on span "Saved Location" at bounding box center [749, 75] width 47 height 9
click at [735, 120] on span "(03) Tso Chinese Takeout & Delivery TsoCo (03)" at bounding box center [727, 119] width 130 height 19
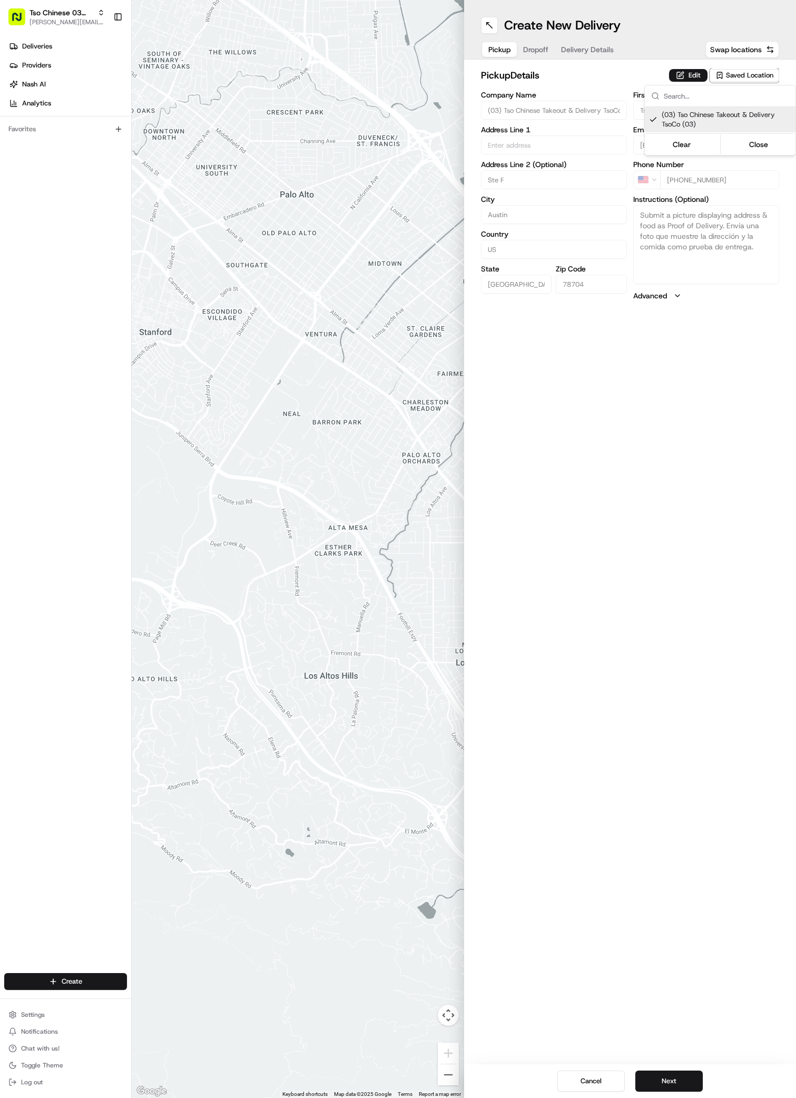
type input "(03) Tso Chinese Takeout & Delivery TsoCo"
type input "Ste F"
type input "Austin"
type input "US"
type input "[GEOGRAPHIC_DATA]"
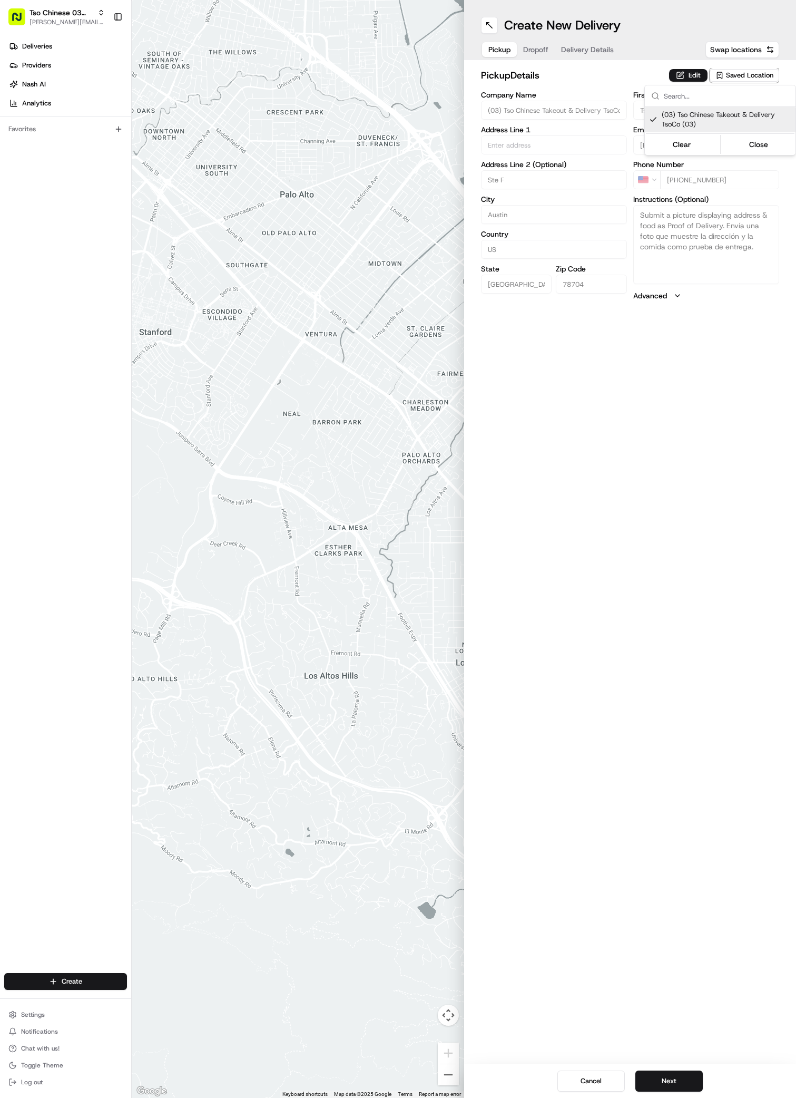
type input "78704"
type input "Tso Chinese"
type input "TsoCo Manager"
type input "[EMAIL_ADDRESS][DOMAIN_NAME]"
type input "[PHONE_NUMBER]"
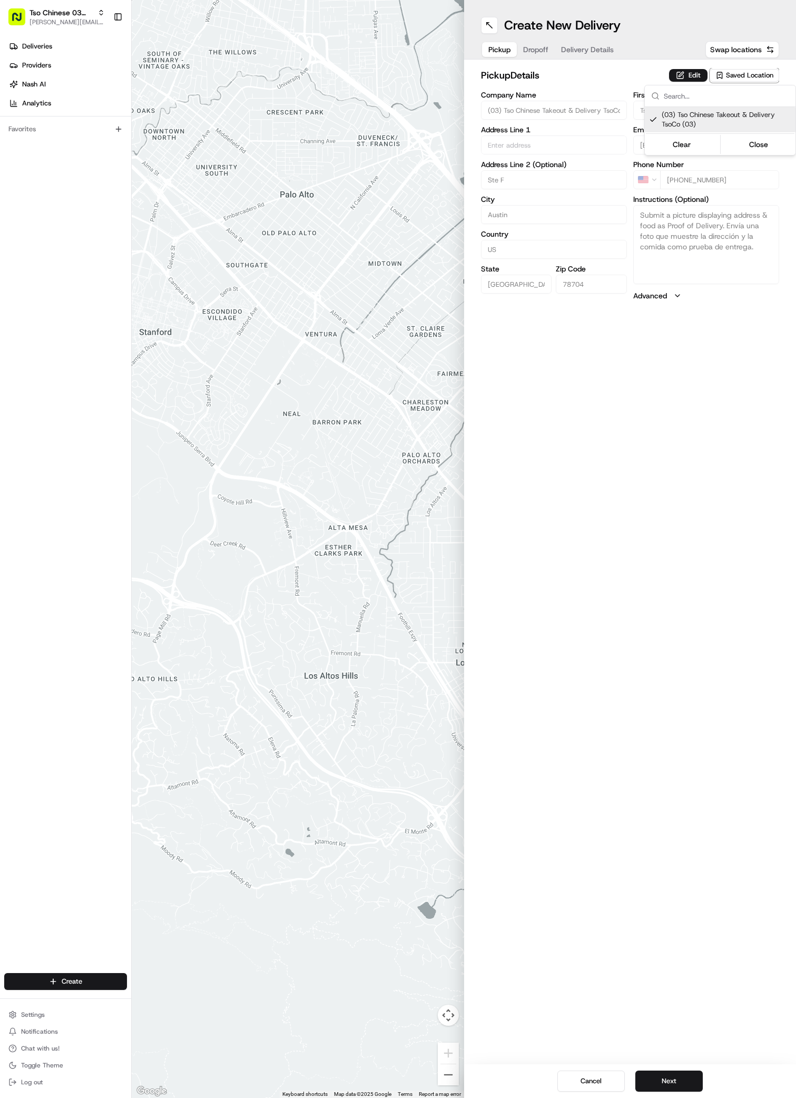
type textarea "Submit a picture displaying address & food as Proof of Delivery. Envía una foto…"
type input "[STREET_ADDRESS]"
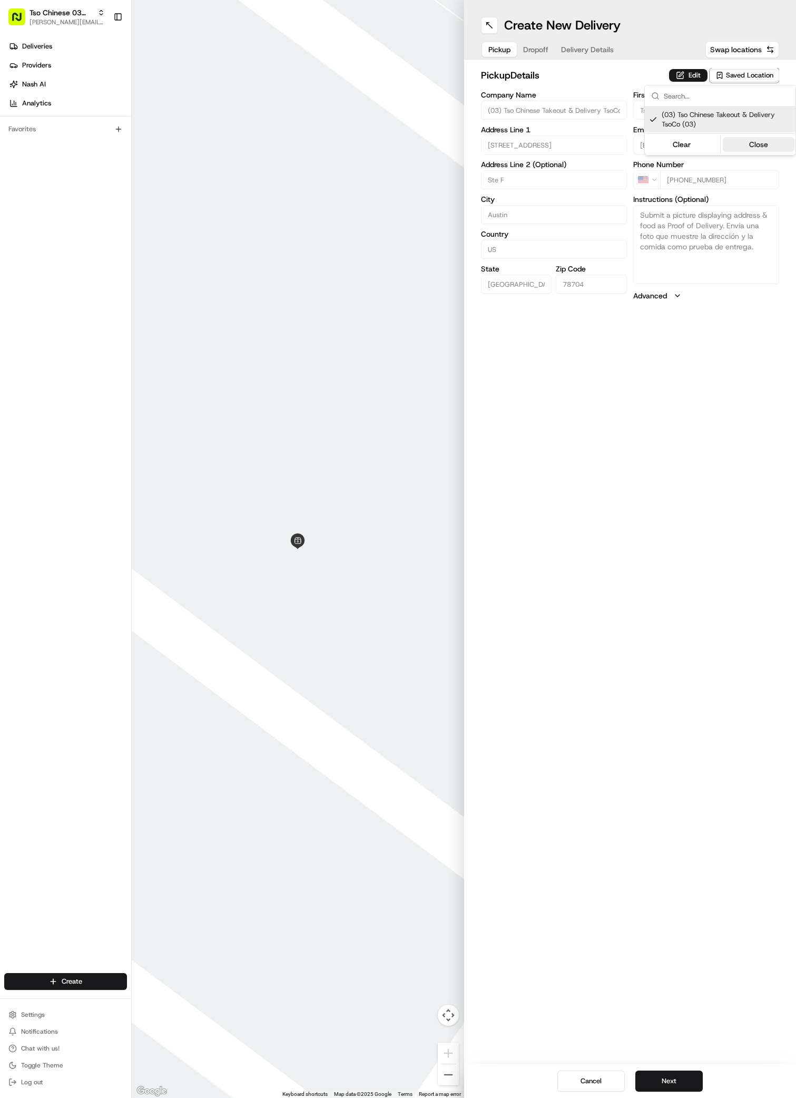
click at [760, 139] on button "Close" at bounding box center [759, 144] width 72 height 15
click at [538, 47] on span "Dropoff" at bounding box center [535, 49] width 25 height 11
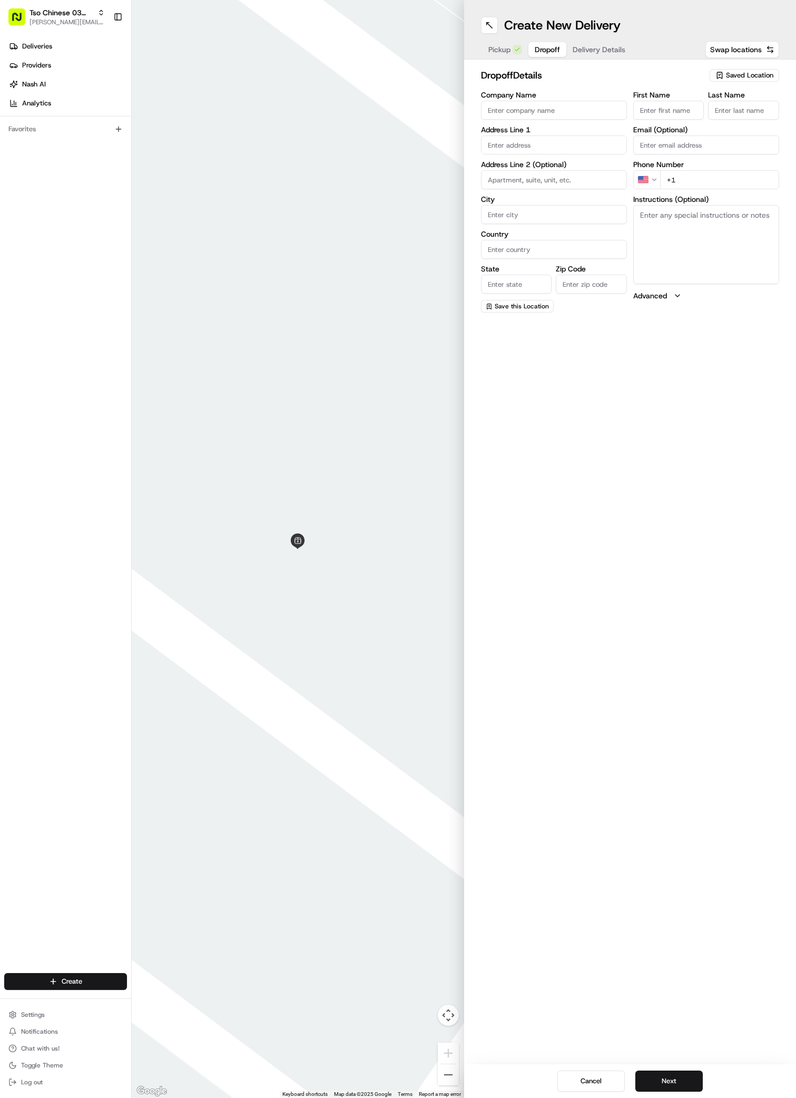
click at [494, 143] on input "text" at bounding box center [554, 144] width 146 height 19
paste input "5015 Fort Clark Dr"
click at [574, 169] on div "5015 Fort Clark Drive, Austin, TX" at bounding box center [554, 171] width 141 height 25
type input "[STREET_ADDRESS][PERSON_NAME]"
type input "Austin"
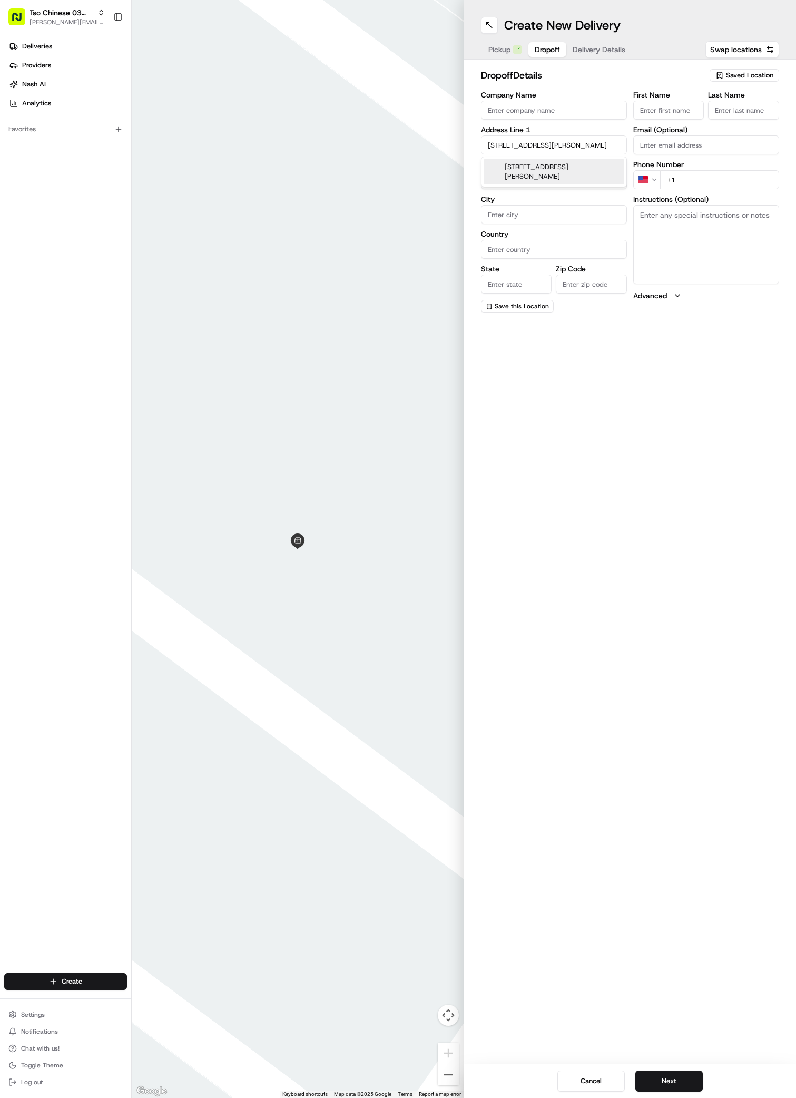
type input "[GEOGRAPHIC_DATA]"
type input "78745"
type input "5015 Fort Clark Drive"
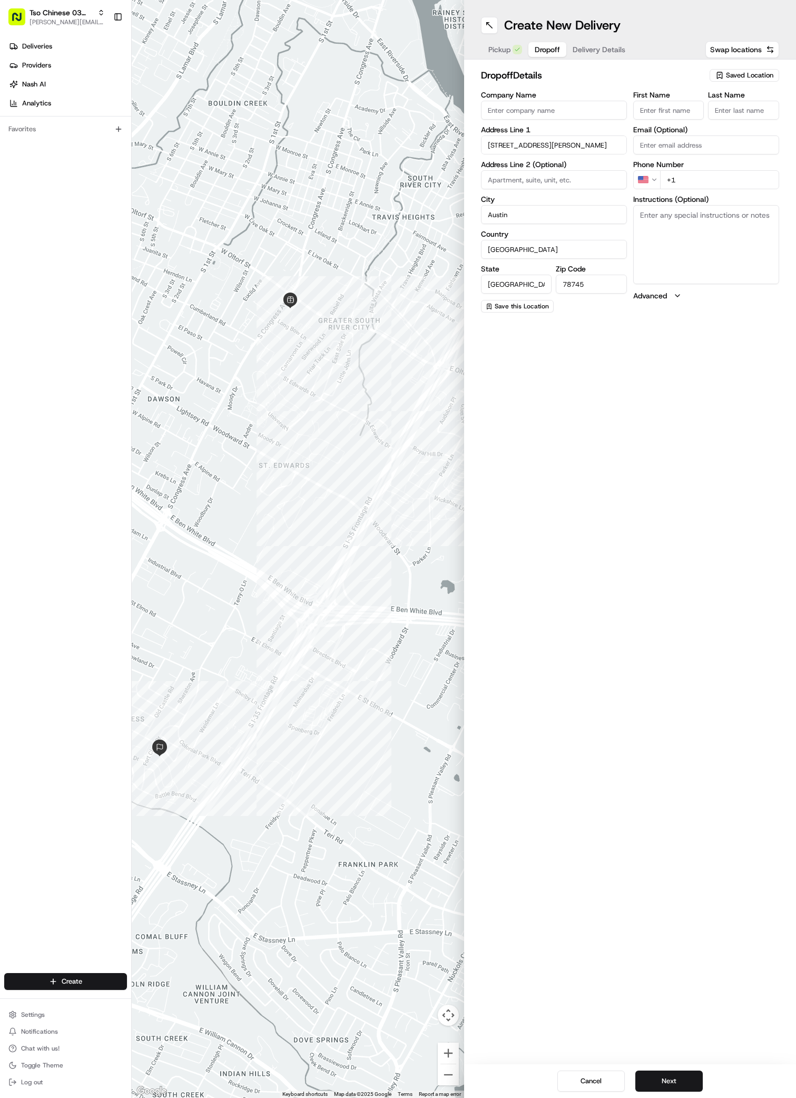
click at [501, 115] on input "Company Name" at bounding box center [554, 110] width 146 height 19
paste input "[PERSON_NAME]"
type input "[PERSON_NAME]"
paste input "[PERSON_NAME]"
type input "[PERSON_NAME]"
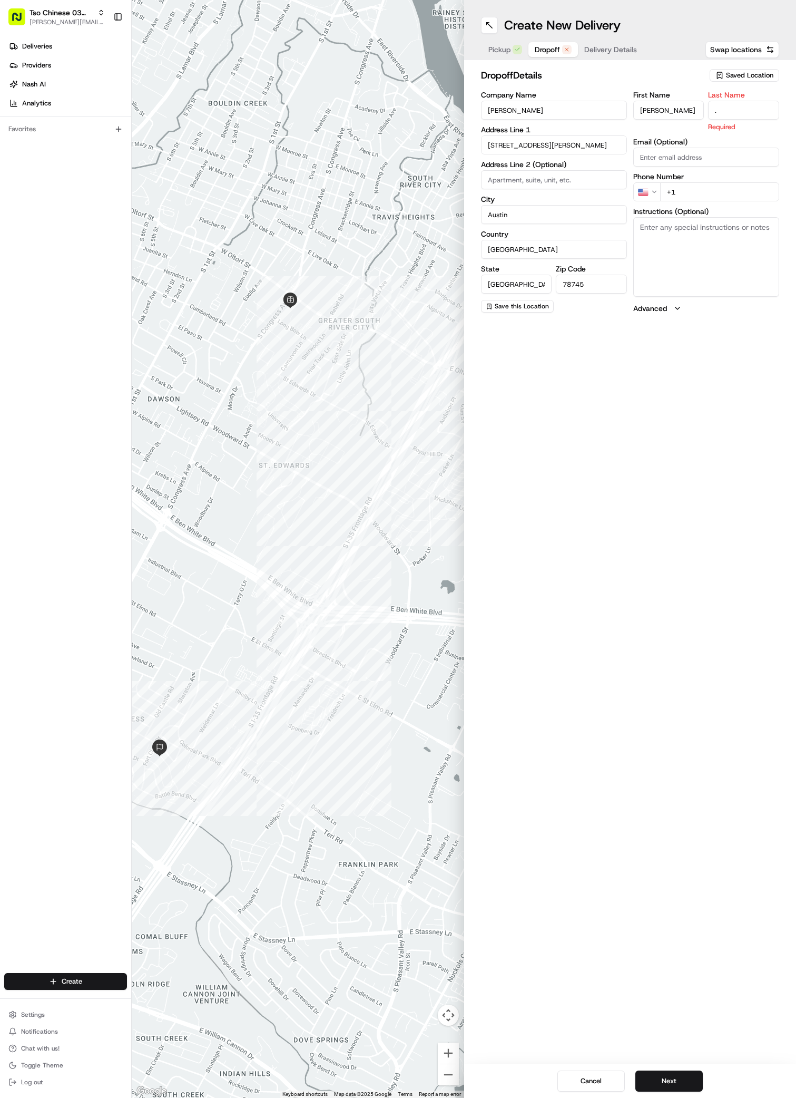
type input "."
click at [683, 190] on div "First Name Ellen Wilson Last Name . Required Email (Optional) Phone Number US +…" at bounding box center [706, 202] width 146 height 222
click at [683, 185] on input "+1" at bounding box center [719, 179] width 119 height 19
paste input "20 84 402975"
click at [672, 181] on input "+20 84 402975" at bounding box center [719, 179] width 119 height 19
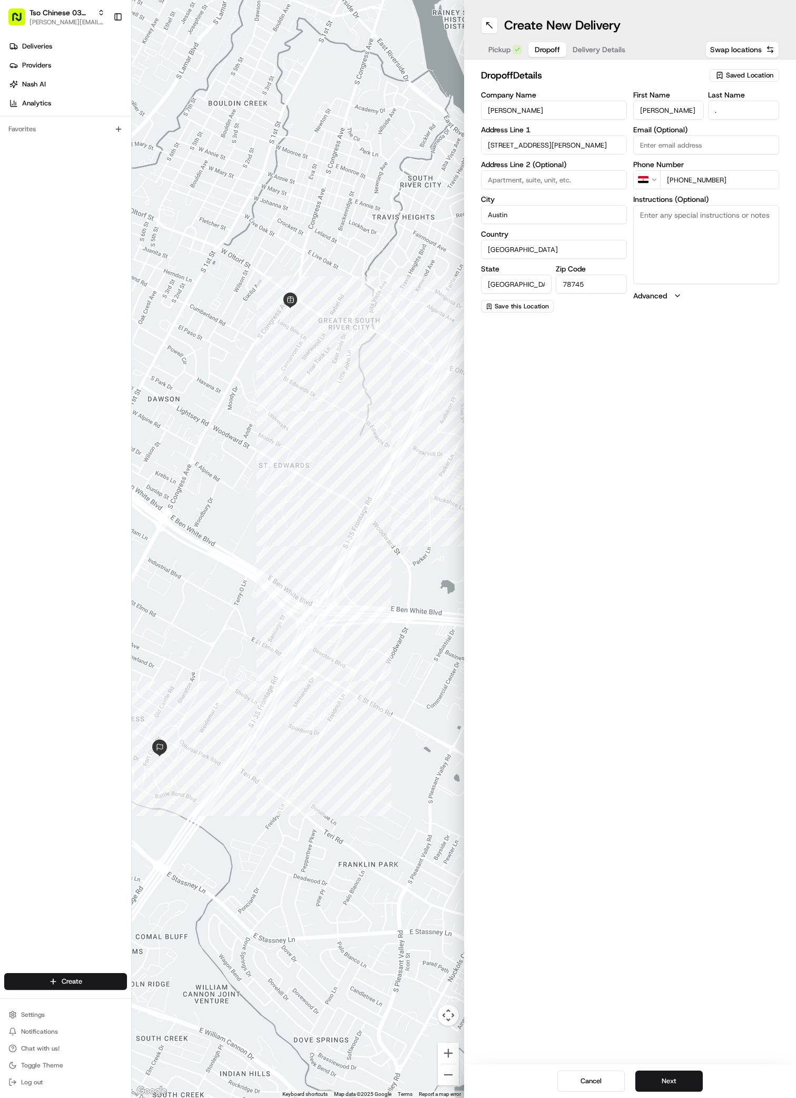
type input "+1 208 440 2975"
click at [581, 48] on button "Delivery Details" at bounding box center [598, 49] width 65 height 15
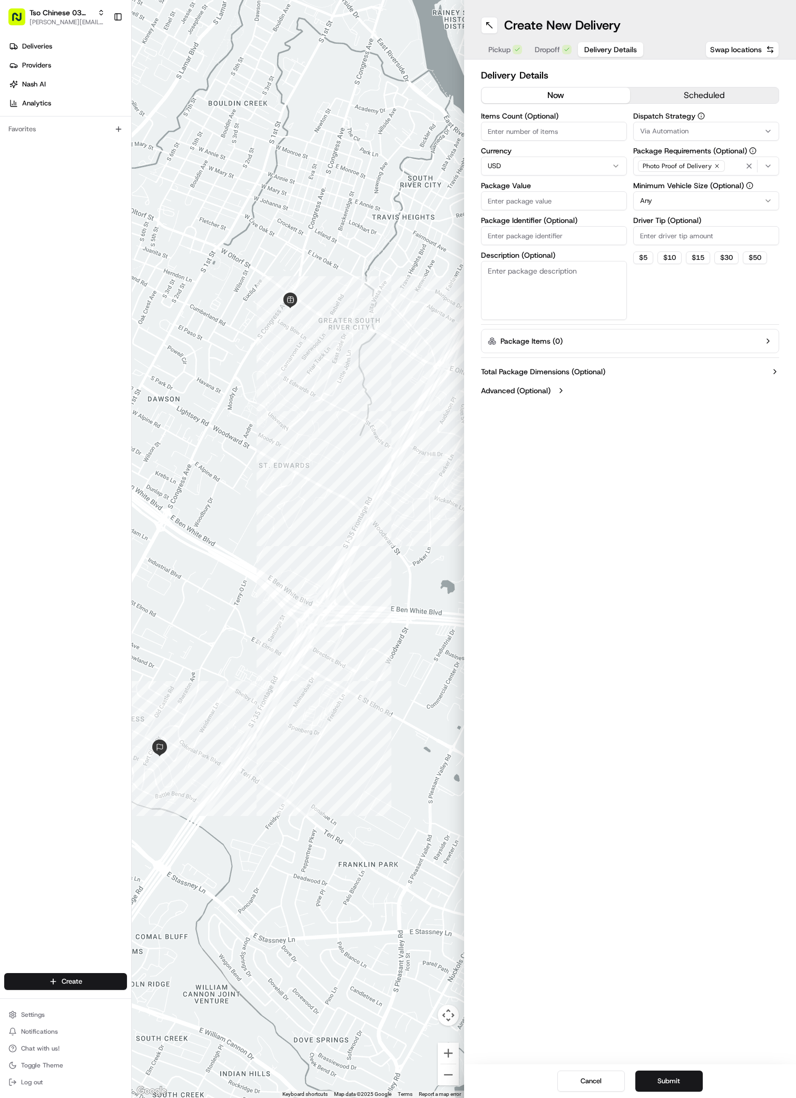
click at [494, 203] on input "Package Value" at bounding box center [554, 200] width 146 height 19
paste input "32.37"
type input "32.37"
click at [684, 125] on button "Via Automation" at bounding box center [706, 131] width 146 height 19
click at [691, 187] on span "TsoCo Strategy" at bounding box center [716, 188] width 130 height 9
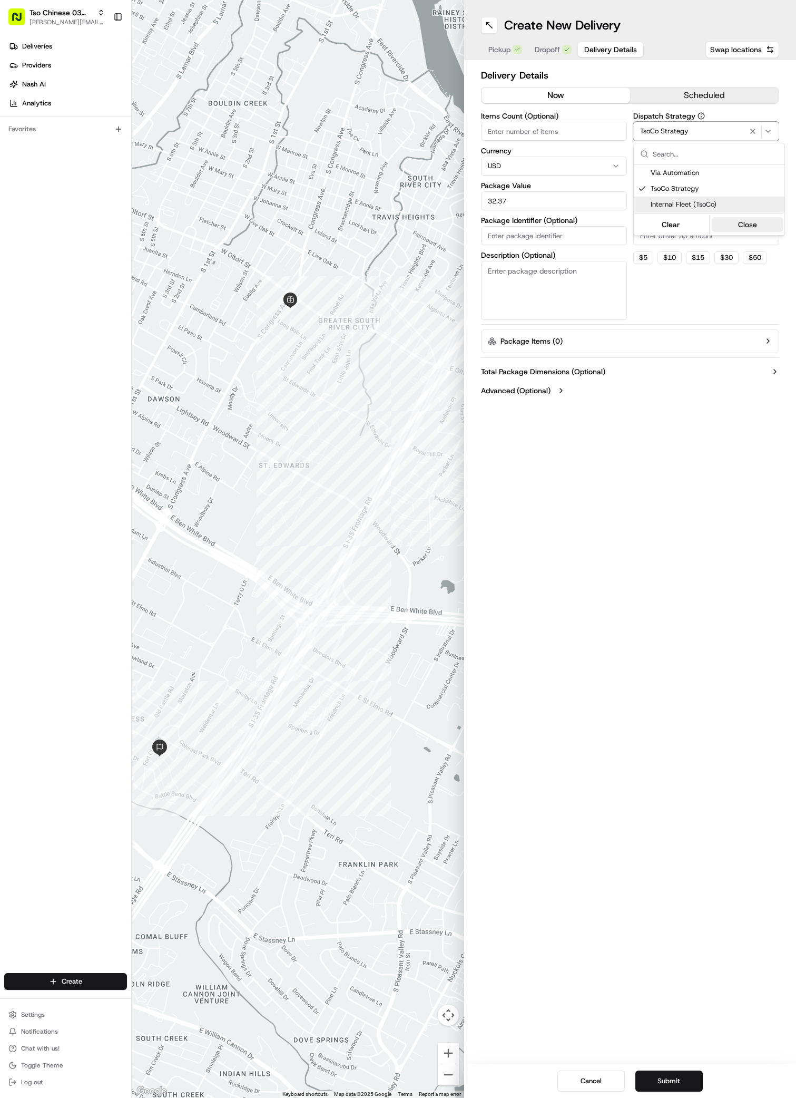
click at [743, 225] on button "Close" at bounding box center [748, 224] width 72 height 15
click at [656, 236] on input "Driver Tip (Optional)" at bounding box center [706, 235] width 146 height 19
type input "2"
click at [491, 237] on input "Package Identifier (Optional)" at bounding box center [554, 235] width 146 height 19
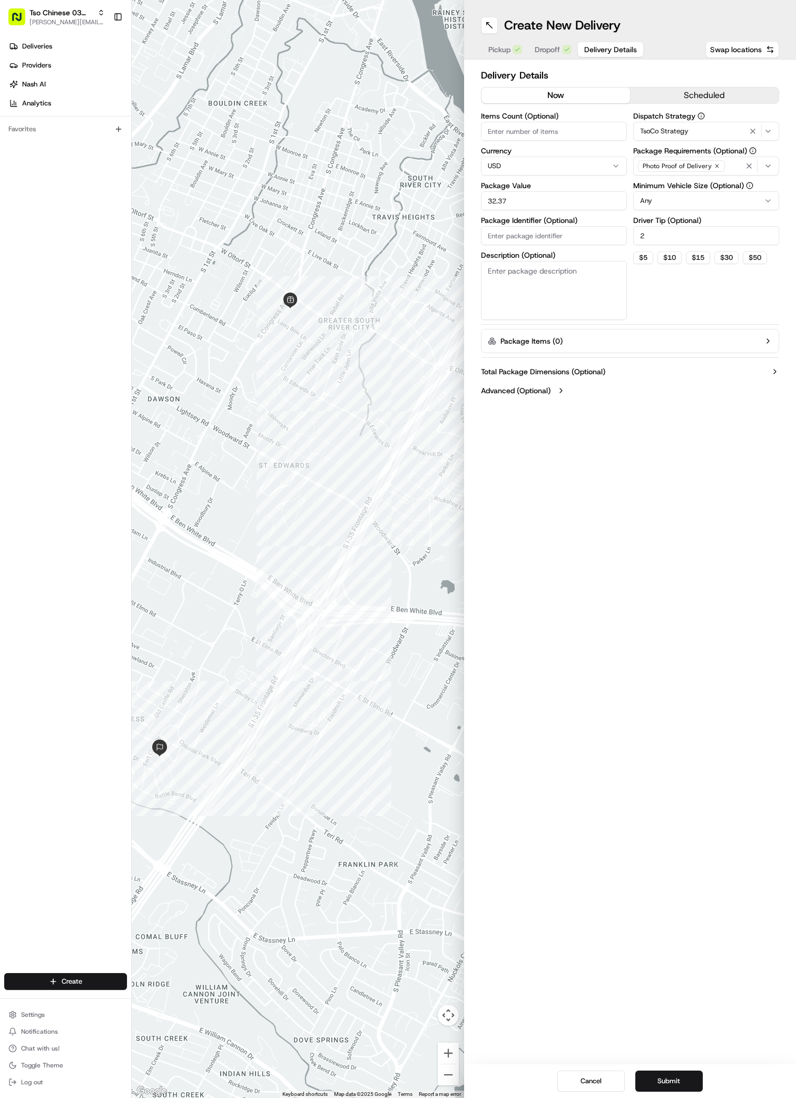
paste input "AJ3341Q"
type input "AJ3341Q"
click at [681, 1076] on button "Submit" at bounding box center [668, 1080] width 67 height 21
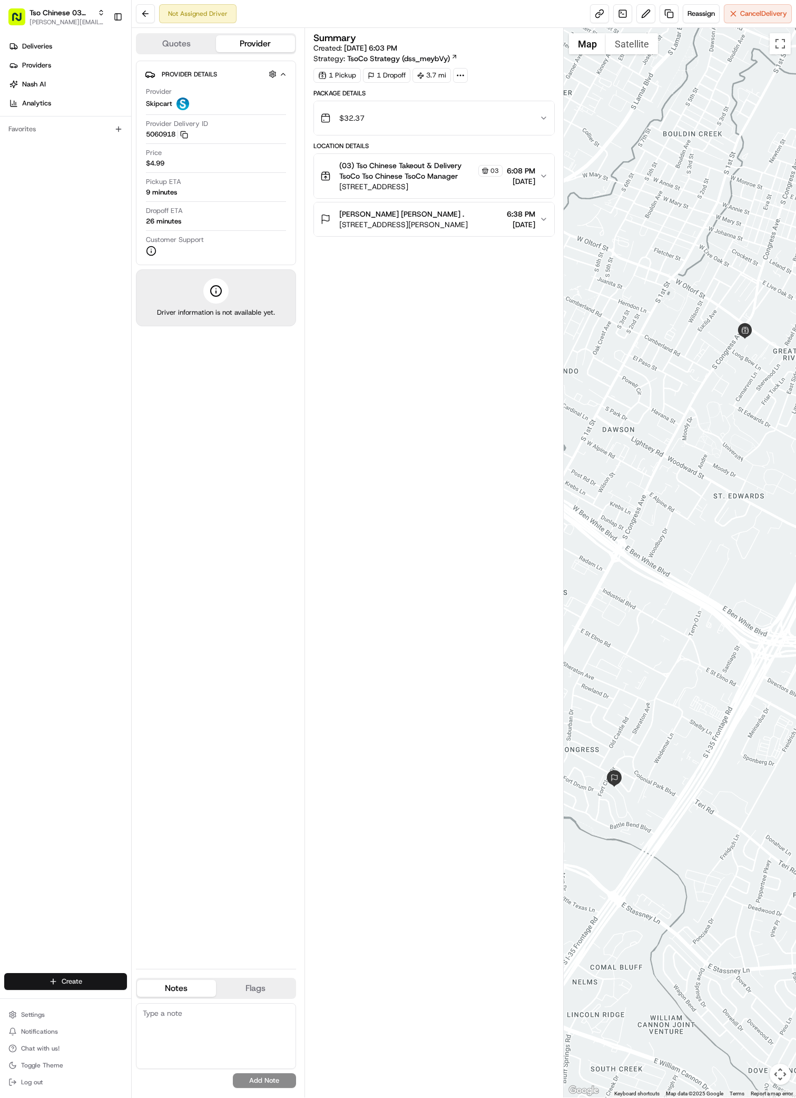
click at [94, 977] on html "Tso Chinese 03 TsoCo antonia@tsochinese.com Toggle Sidebar Deliveries Providers…" at bounding box center [398, 549] width 796 height 1098
click at [100, 976] on html "Tso Chinese 03 TsoCo antonia@tsochinese.com Toggle Sidebar Deliveries Providers…" at bounding box center [398, 549] width 796 height 1098
click at [190, 1001] on link "Delivery" at bounding box center [190, 1000] width 117 height 19
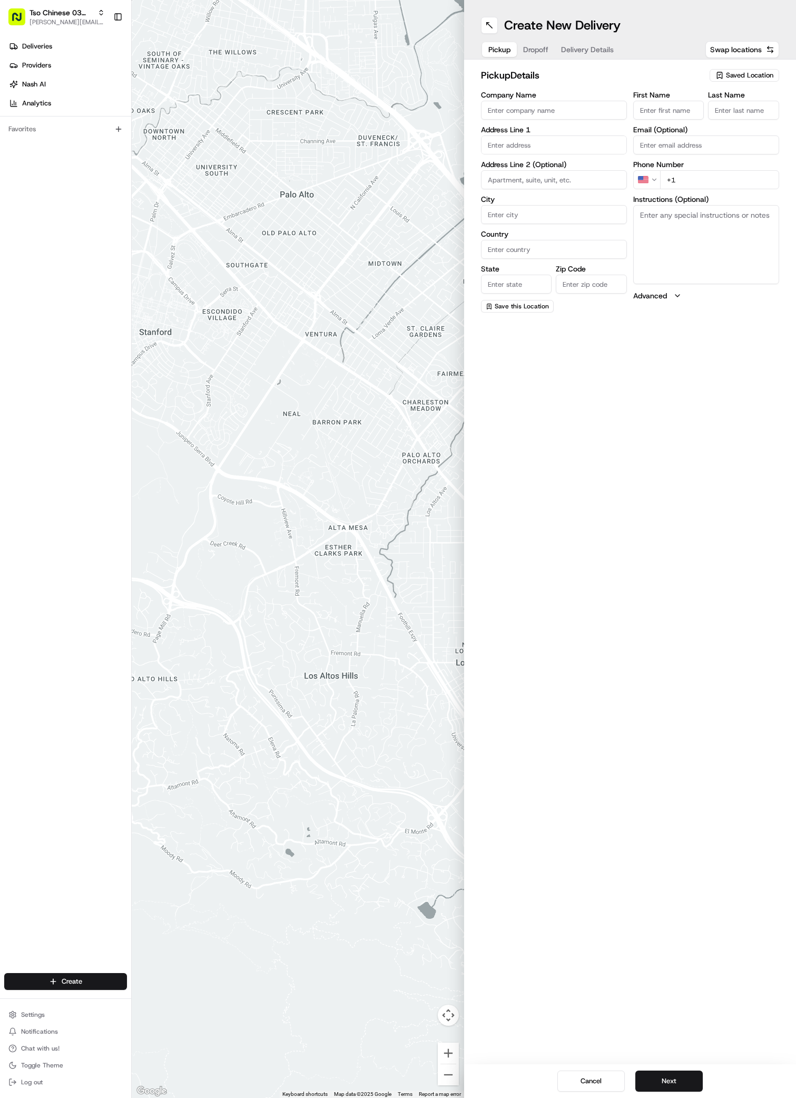
click at [758, 73] on span "Saved Location" at bounding box center [749, 75] width 47 height 9
click at [751, 116] on span "(03) Tso Chinese Takeout & Delivery TsoCo (03)" at bounding box center [727, 119] width 130 height 19
type input "(03) Tso Chinese Takeout & Delivery TsoCo"
type input "Ste F"
type input "Austin"
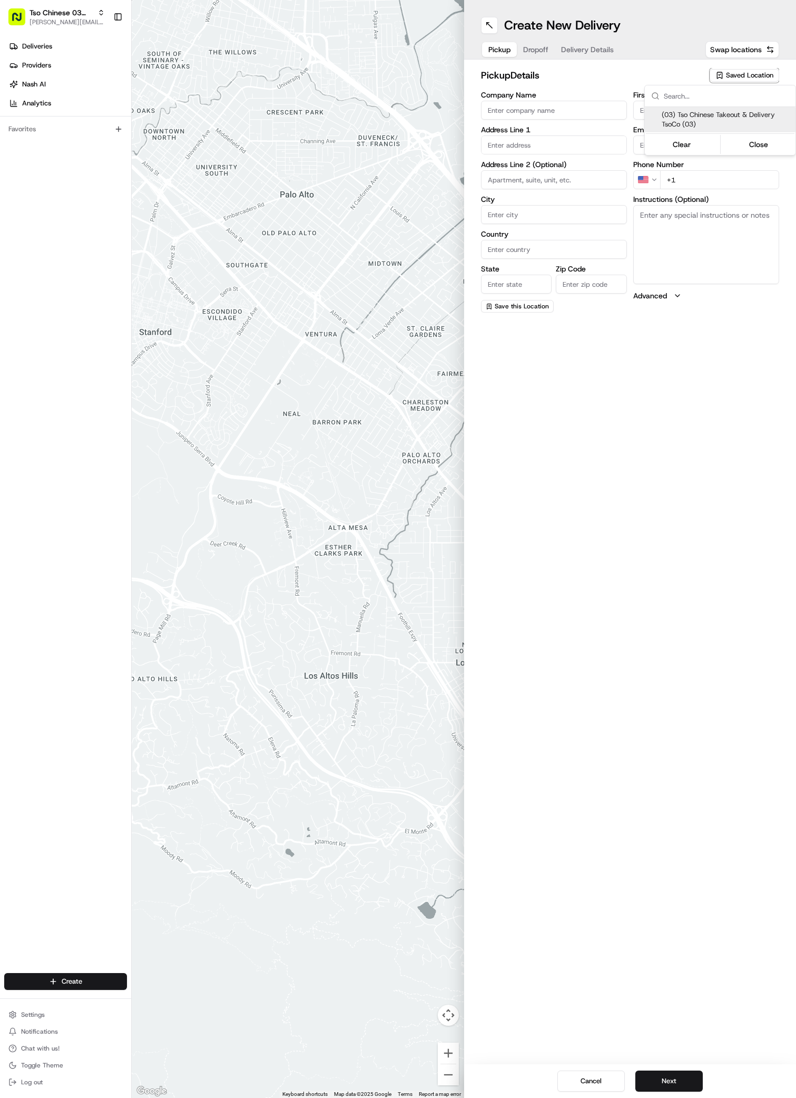
type input "US"
type input "[GEOGRAPHIC_DATA]"
type input "78704"
type input "Tso Chinese"
type input "TsoCo Manager"
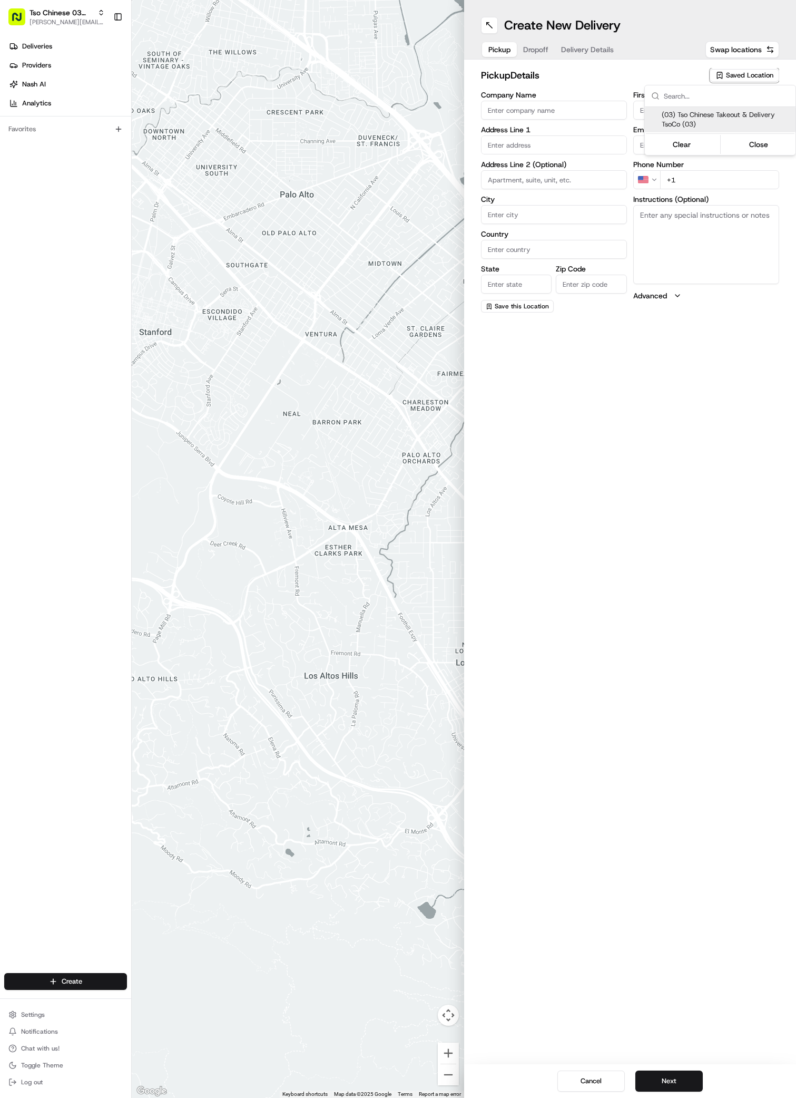
type input "[EMAIL_ADDRESS][DOMAIN_NAME]"
type input "[PHONE_NUMBER]"
type textarea "Submit a picture displaying address & food as Proof of Delivery. Envía una foto…"
type input "[STREET_ADDRESS]"
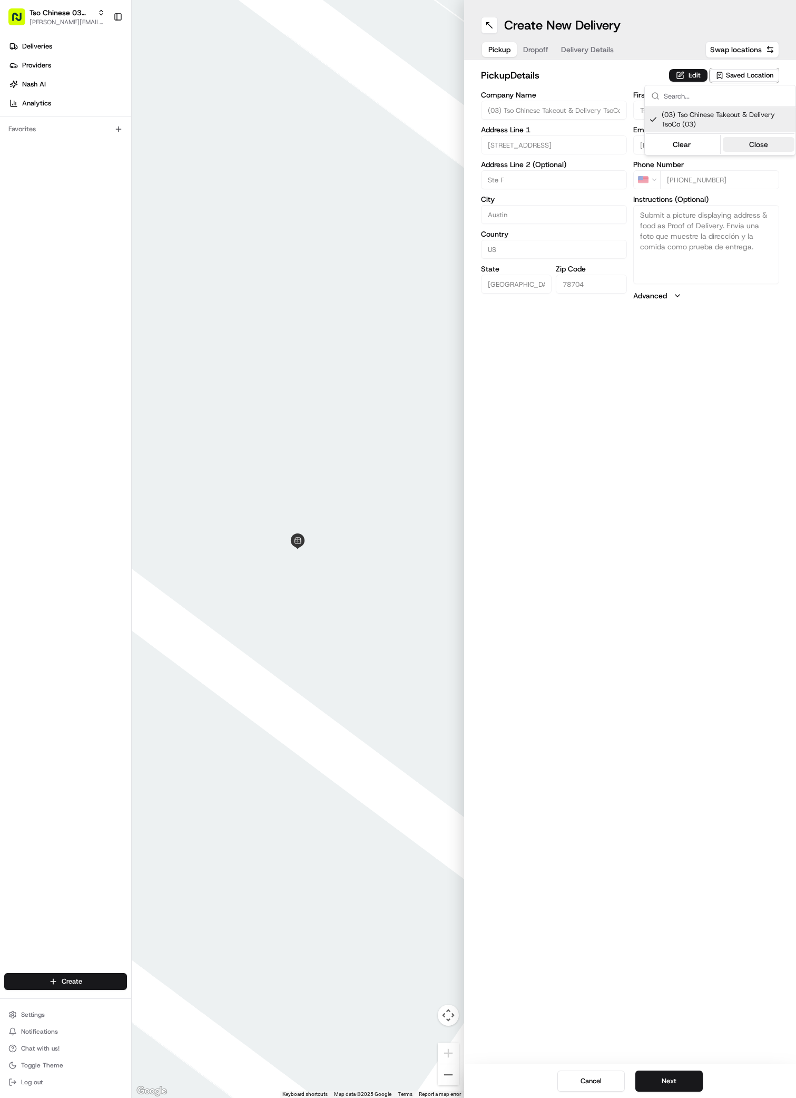
click at [750, 150] on button "Close" at bounding box center [759, 144] width 72 height 15
click at [535, 47] on span "Dropoff" at bounding box center [535, 49] width 25 height 11
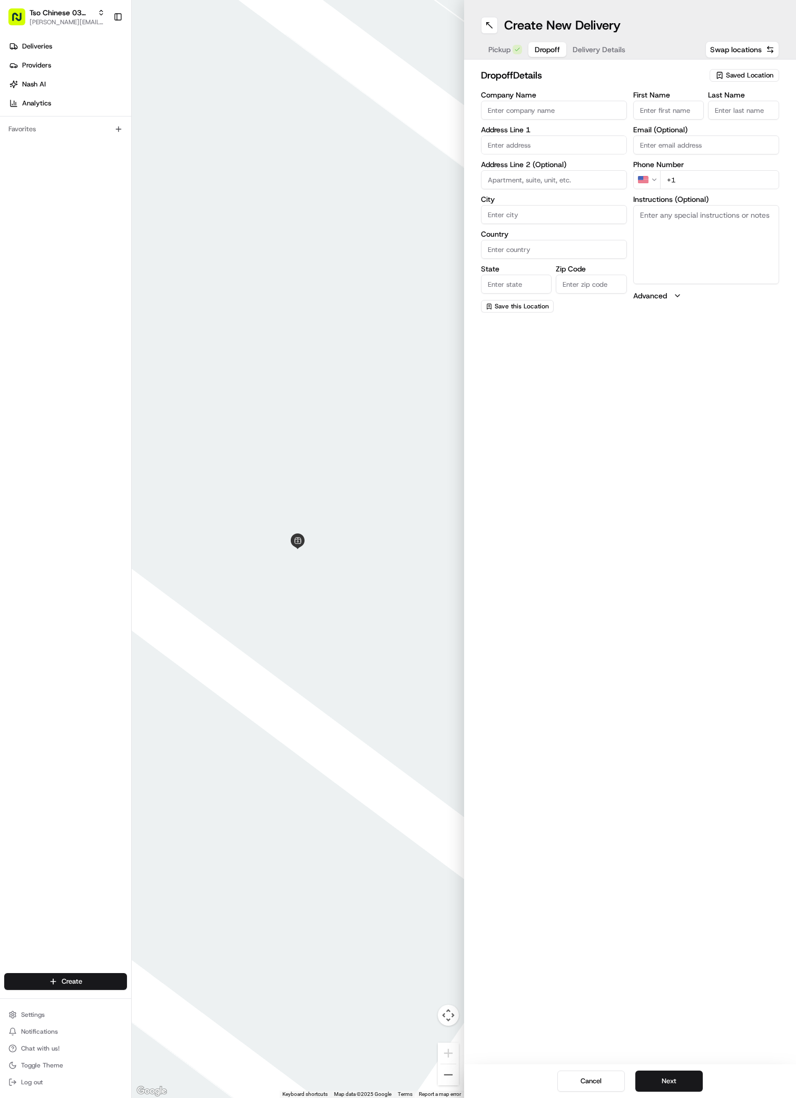
click at [498, 105] on input "Company Name" at bounding box center [554, 110] width 146 height 19
paste input "[PERSON_NAME]"
type input "[PERSON_NAME]"
paste input "[PERSON_NAME]"
type input "[PERSON_NAME]"
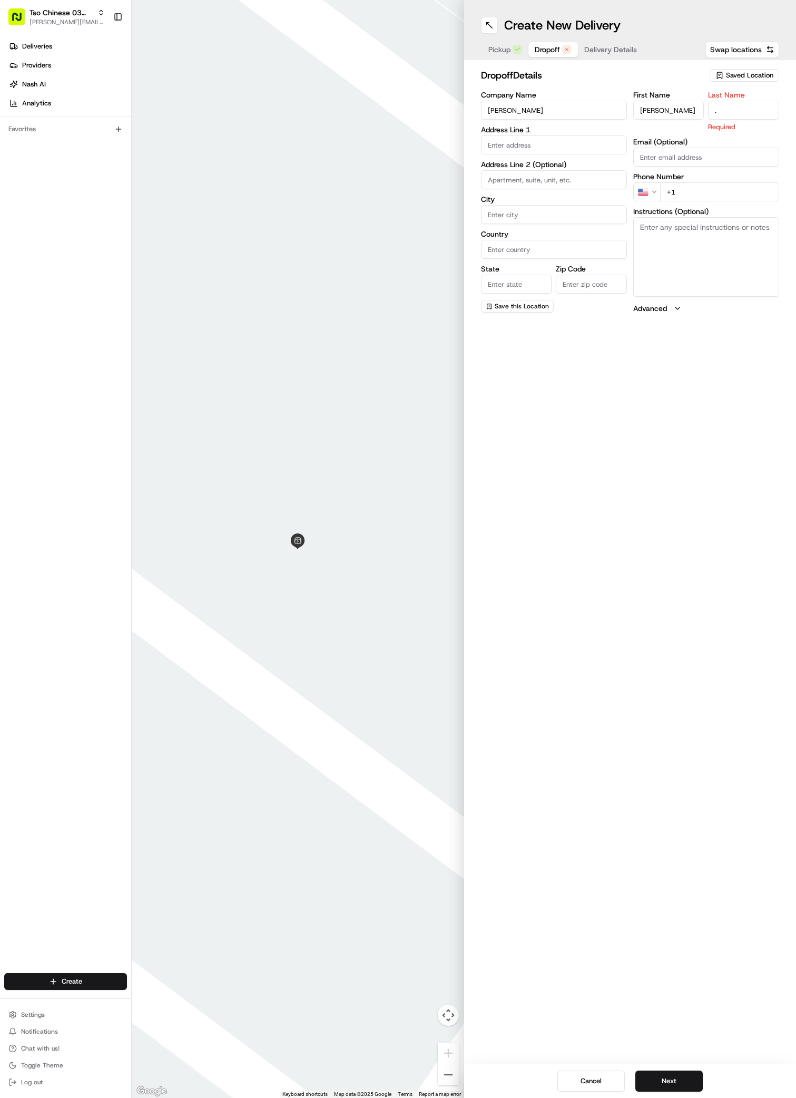
type input "."
click at [693, 204] on div "First Name Carmen Galderisi Last Name . Required Email (Optional) Phone Number …" at bounding box center [706, 202] width 146 height 222
click at [693, 208] on div "Instructions (Optional)" at bounding box center [706, 252] width 146 height 89
click at [687, 179] on input "+1" at bounding box center [719, 179] width 119 height 19
paste input "36 05935364"
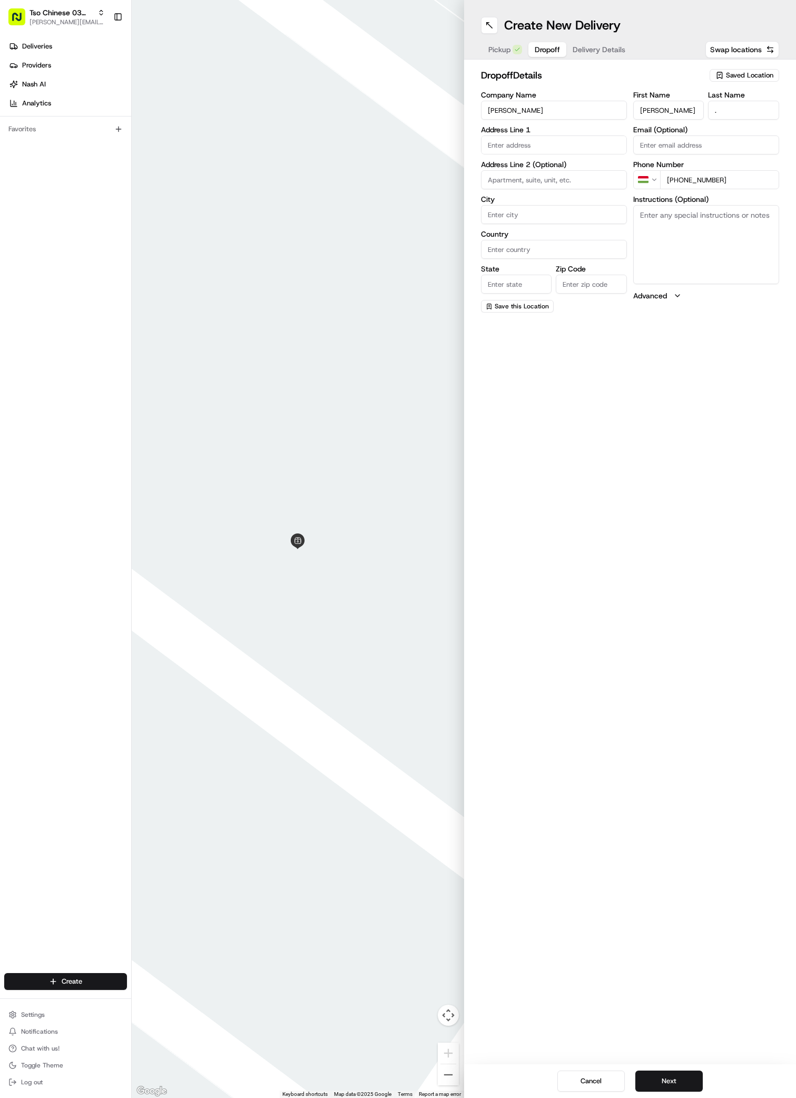
click at [671, 185] on input "+36 05935364" at bounding box center [719, 179] width 119 height 19
click at [671, 181] on input "+36 05935364" at bounding box center [719, 179] width 119 height 19
type input "+1 360 593 5364"
click at [524, 173] on div "2125 Amur Drive, Austin, TX" at bounding box center [554, 167] width 141 height 16
type input "[STREET_ADDRESS]"
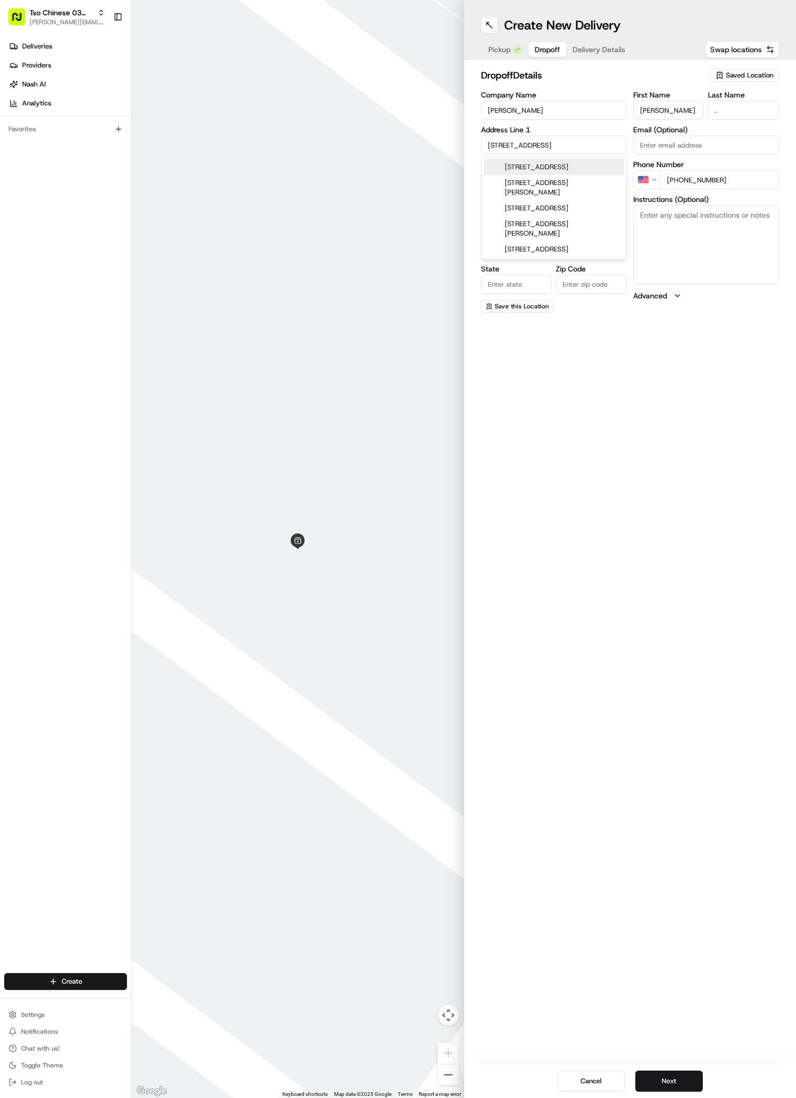
type input "Austin"
type input "[GEOGRAPHIC_DATA]"
type input "78745"
type input "2125 Amur Drive"
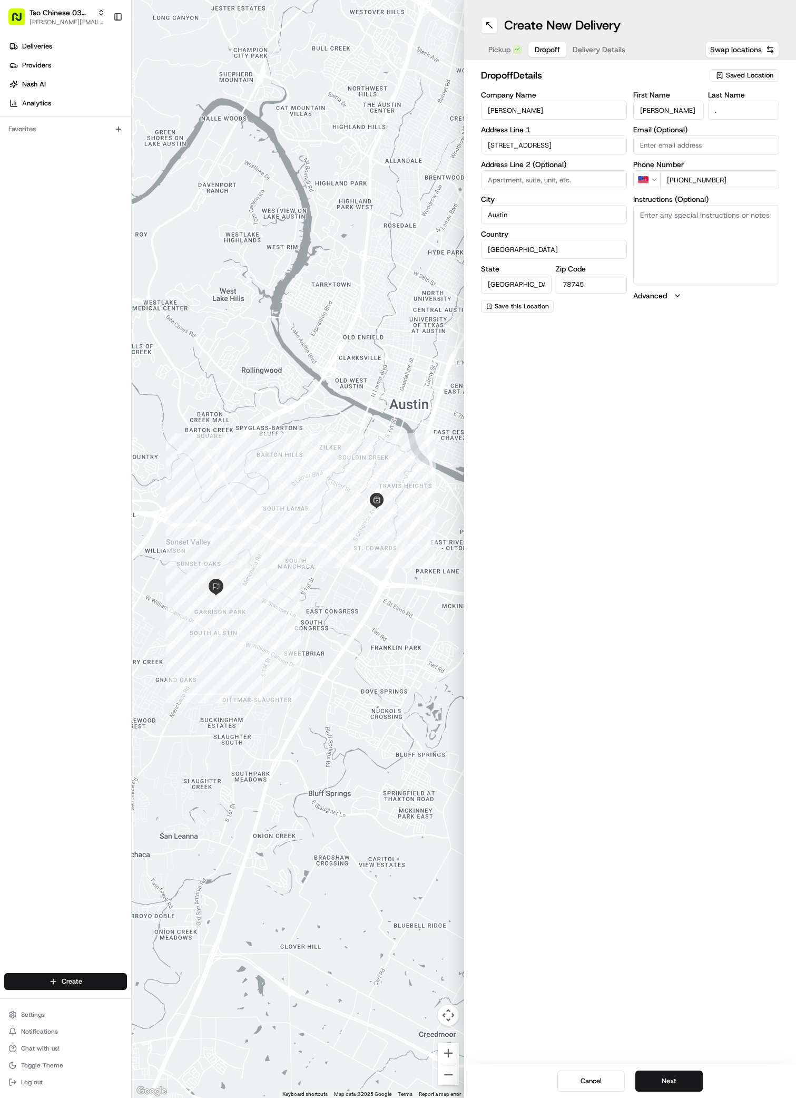
click at [710, 226] on textarea "Instructions (Optional)" at bounding box center [706, 244] width 146 height 79
paste textarea "Leave at door"
type textarea "Leave at door"
click at [594, 45] on span "Delivery Details" at bounding box center [599, 49] width 53 height 11
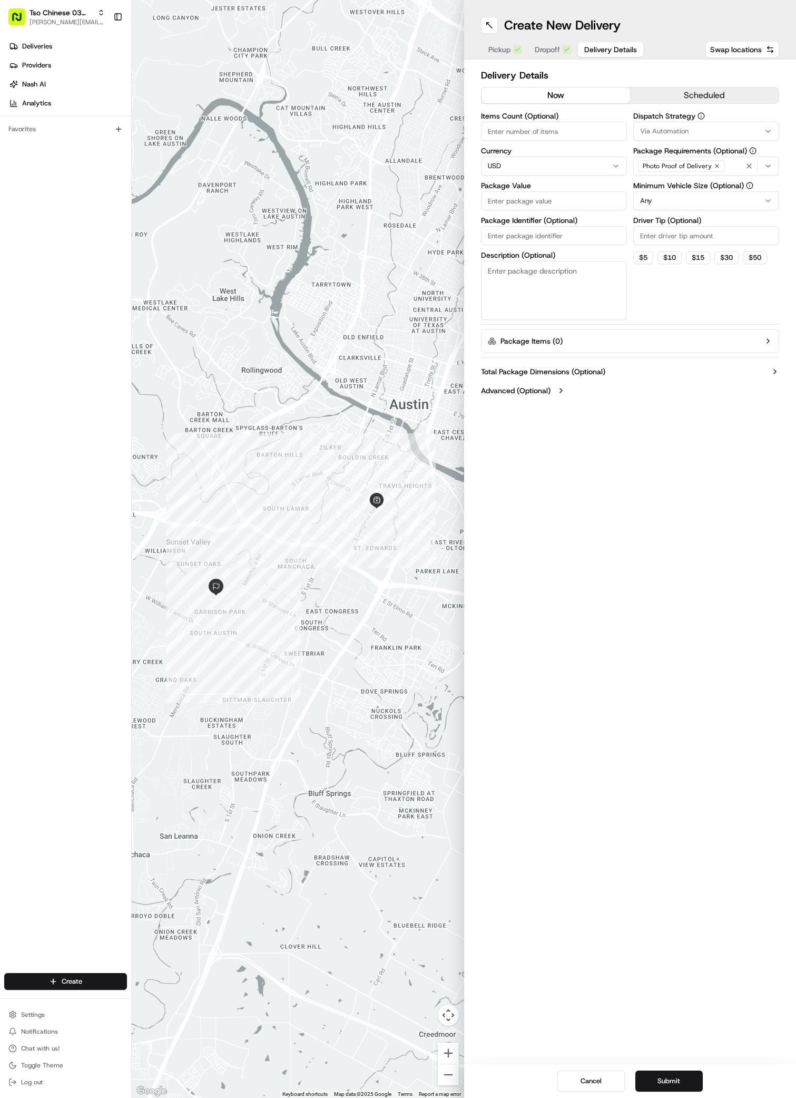
click at [663, 127] on span "Via Automation" at bounding box center [664, 130] width 48 height 9
click at [672, 184] on span "TsoCo Strategy" at bounding box center [716, 188] width 130 height 9
click at [742, 221] on button "Close" at bounding box center [748, 224] width 72 height 15
click at [643, 233] on input "Driver Tip (Optional)" at bounding box center [706, 235] width 146 height 19
type input "2"
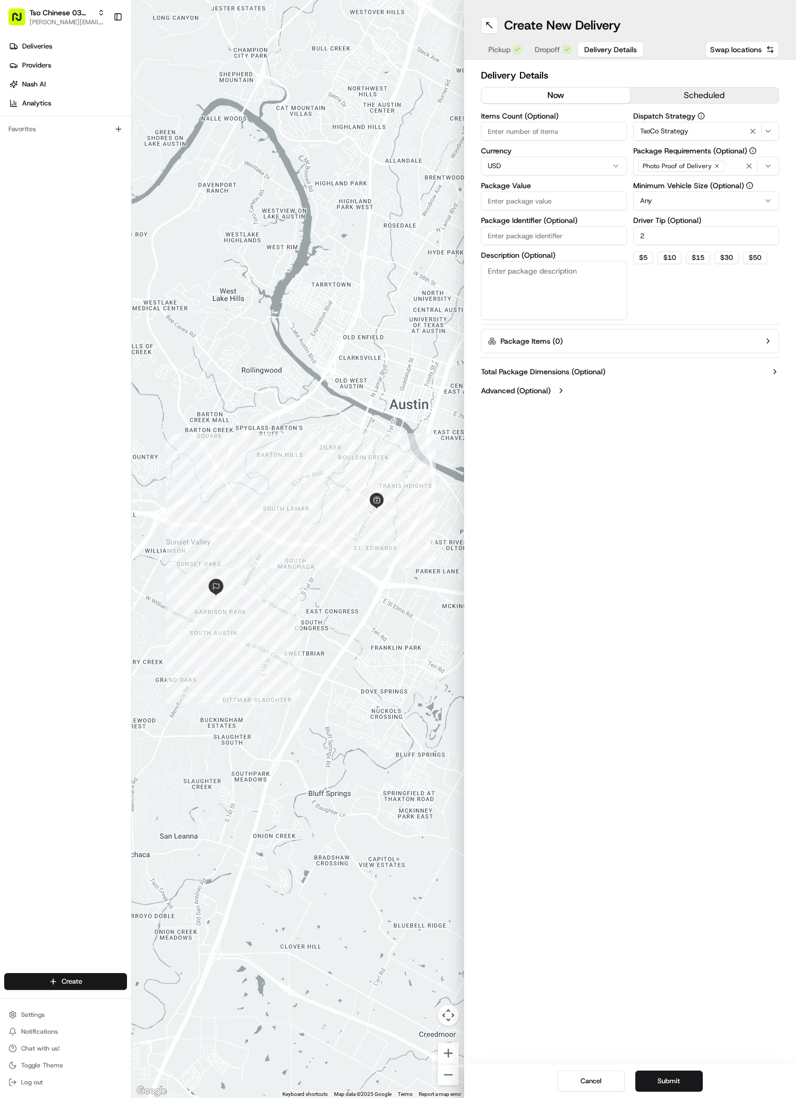
click at [488, 202] on input "Package Value" at bounding box center [554, 200] width 146 height 19
paste input "50.72"
type input "50.72"
click at [495, 237] on input "Package Identifier (Optional)" at bounding box center [554, 235] width 146 height 19
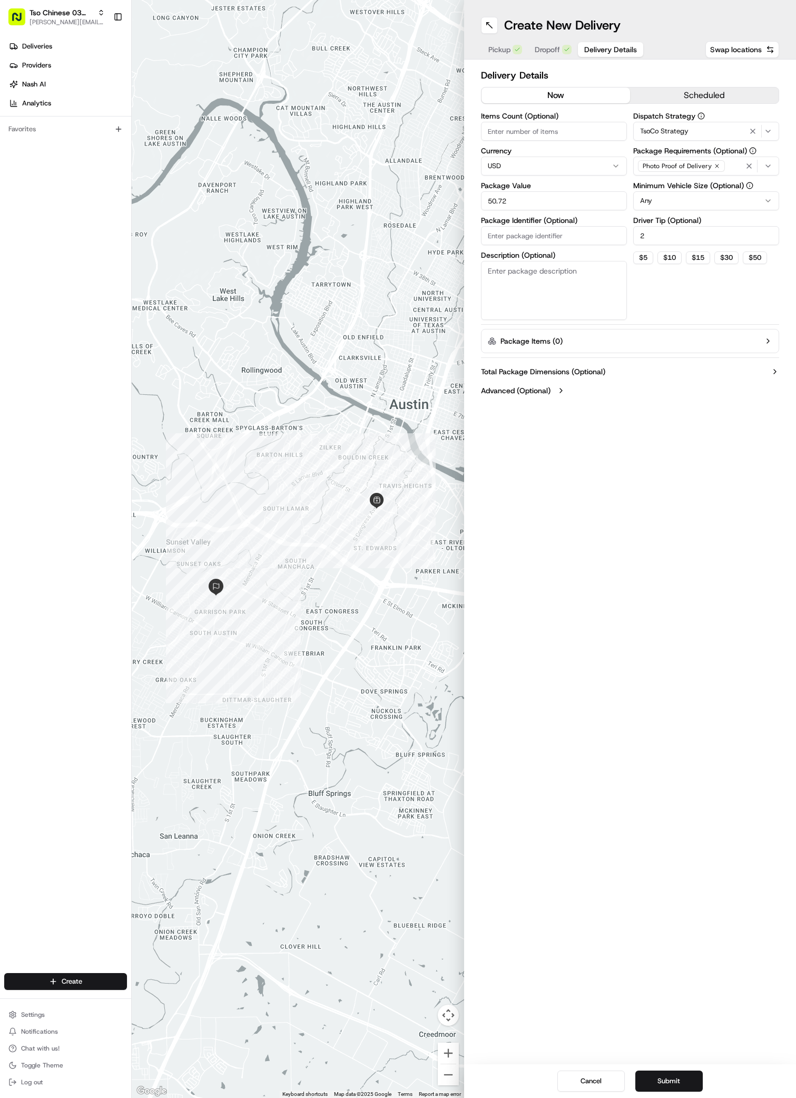
click at [500, 233] on input "Package Identifier (Optional)" at bounding box center [554, 235] width 146 height 19
paste input "OKSTEIU"
type input "OKSTEIU"
click at [667, 1076] on button "Submit" at bounding box center [668, 1080] width 67 height 21
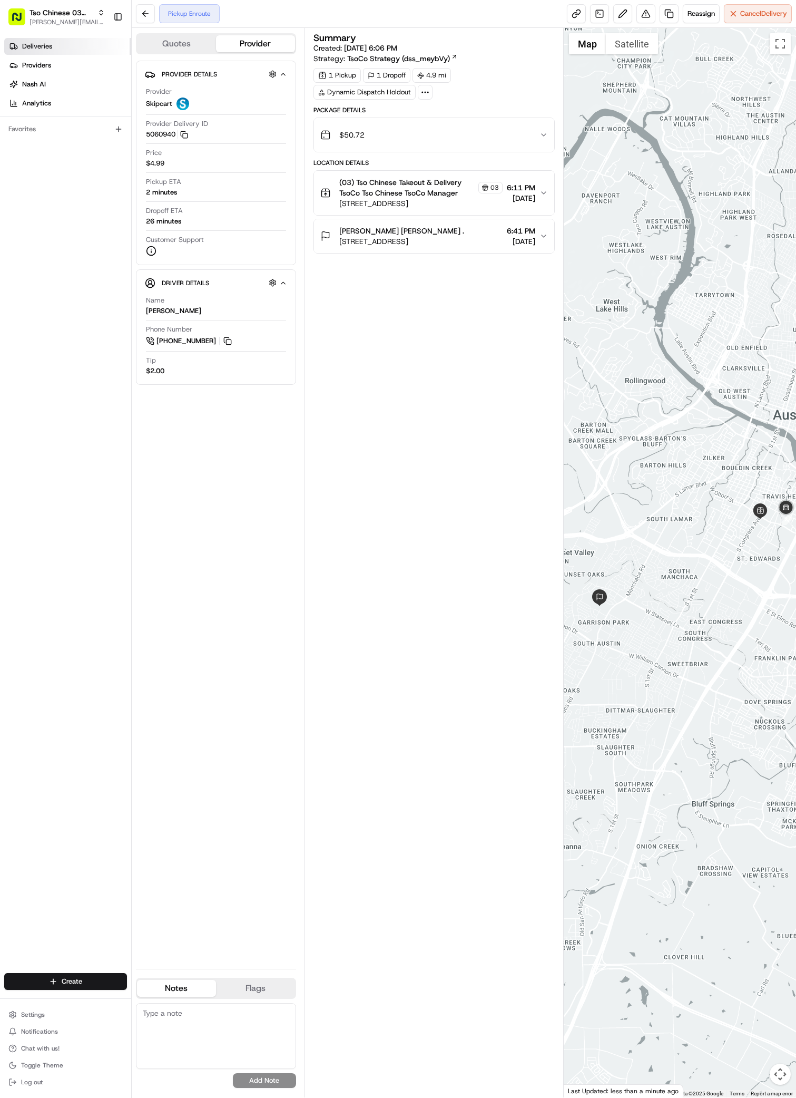
click at [52, 38] on link "Deliveries" at bounding box center [67, 46] width 127 height 17
